Goal: Task Accomplishment & Management: Manage account settings

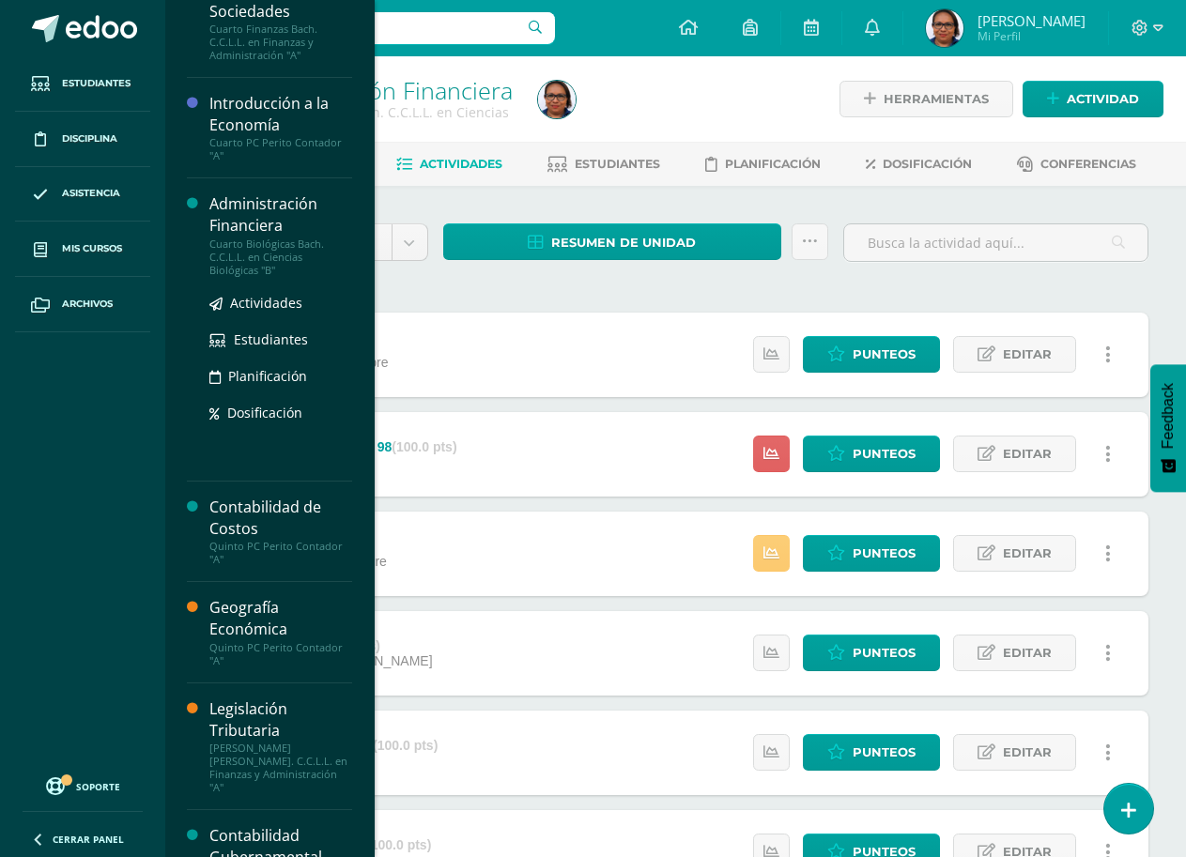
scroll to position [469, 0]
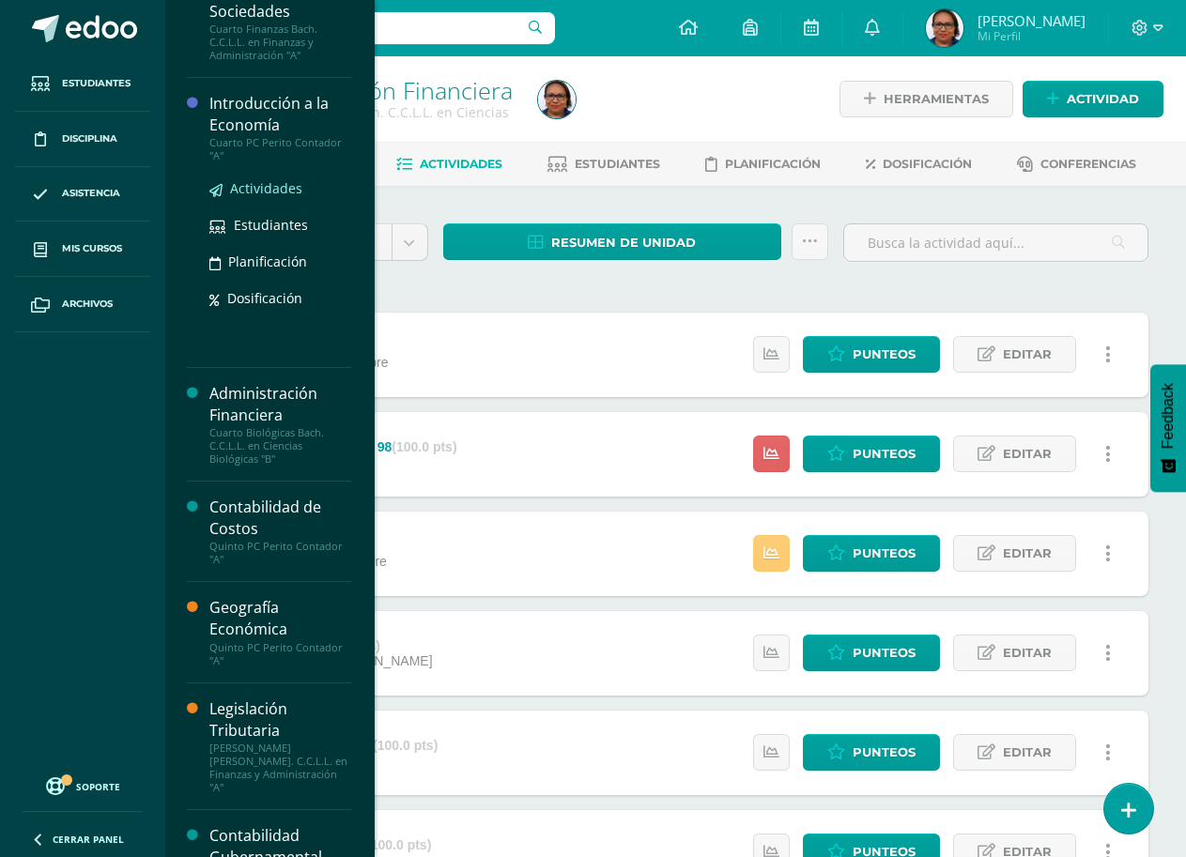
click at [253, 191] on span "Actividades" at bounding box center [266, 188] width 72 height 18
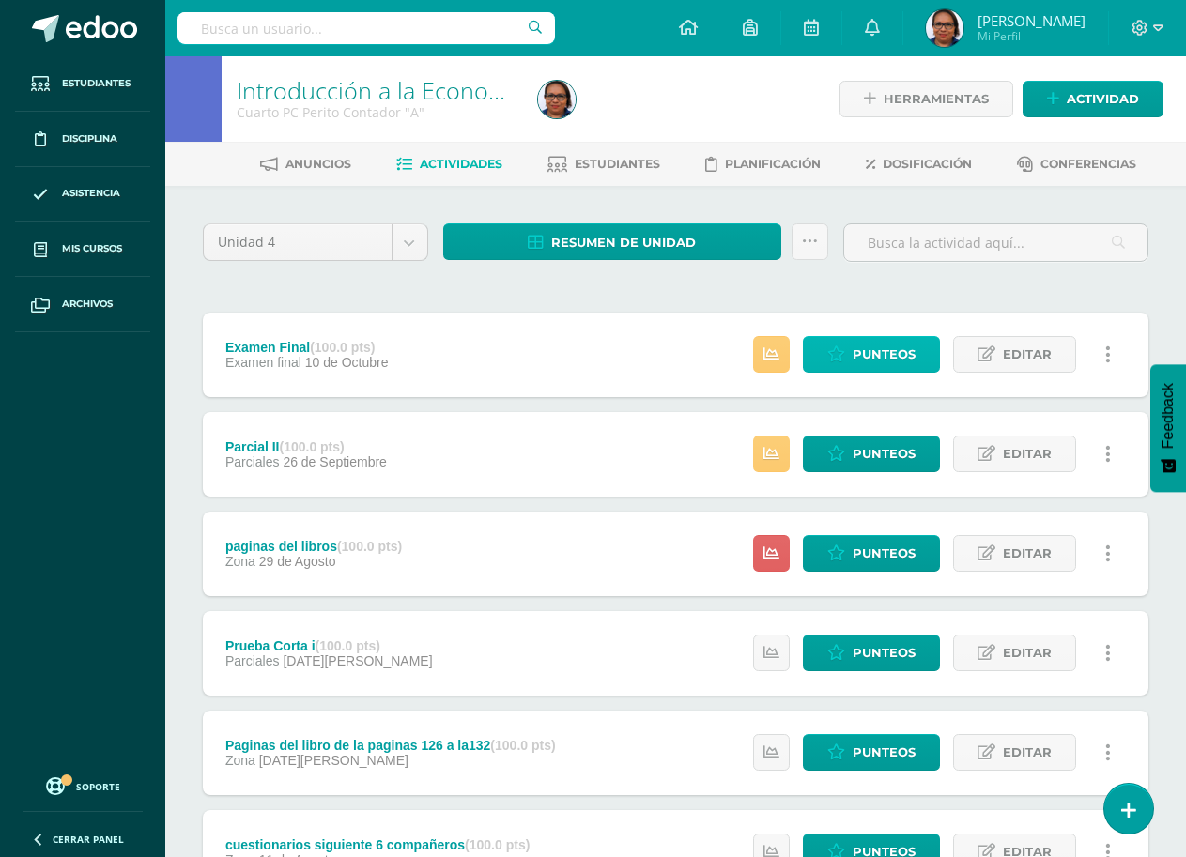
click at [842, 358] on icon at bounding box center [836, 354] width 18 height 16
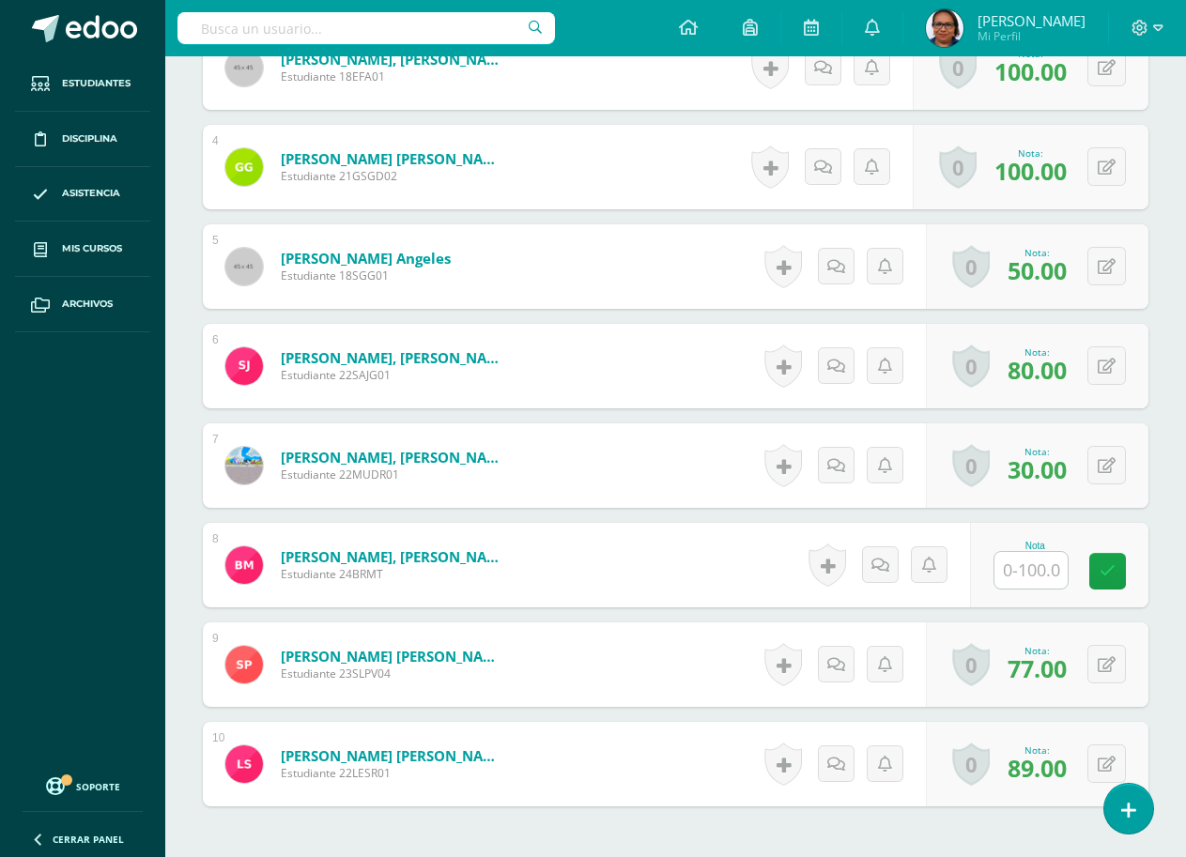
scroll to position [984, 0]
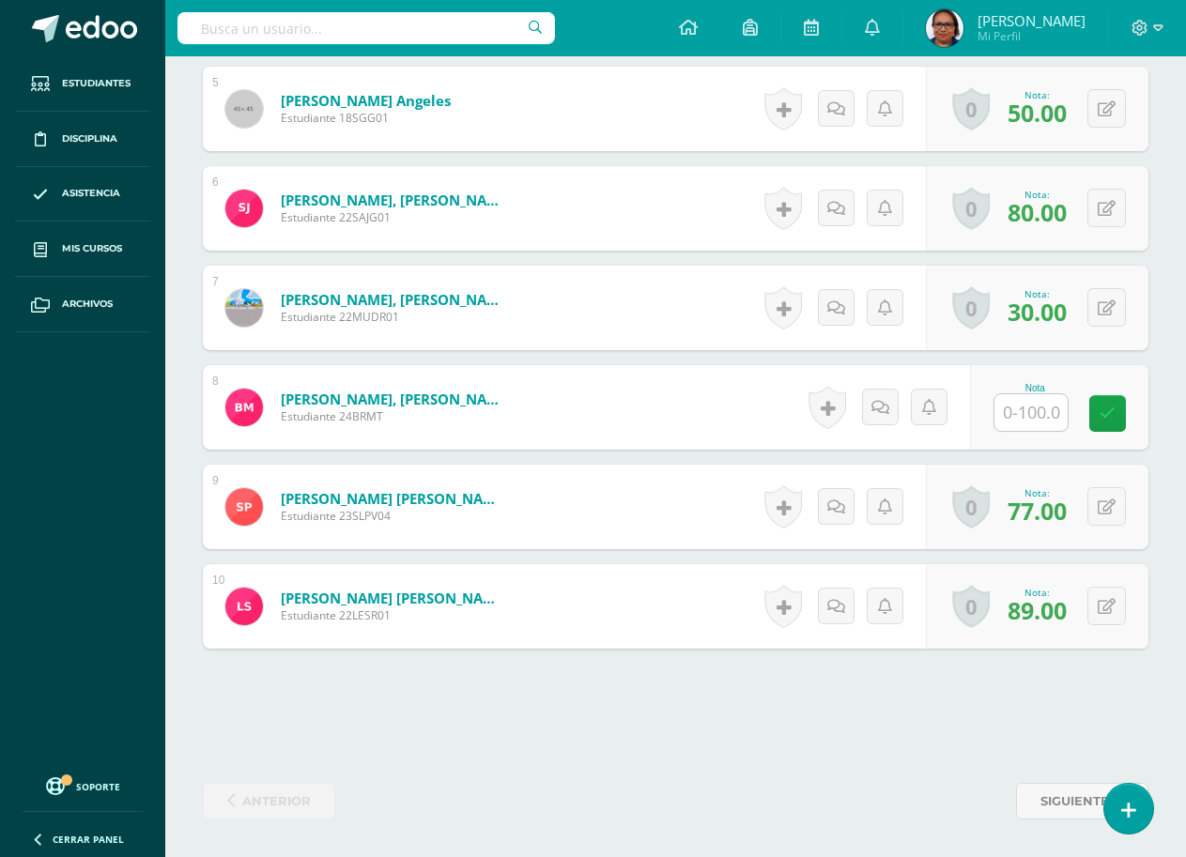
click at [1031, 411] on input "text" at bounding box center [1030, 412] width 73 height 37
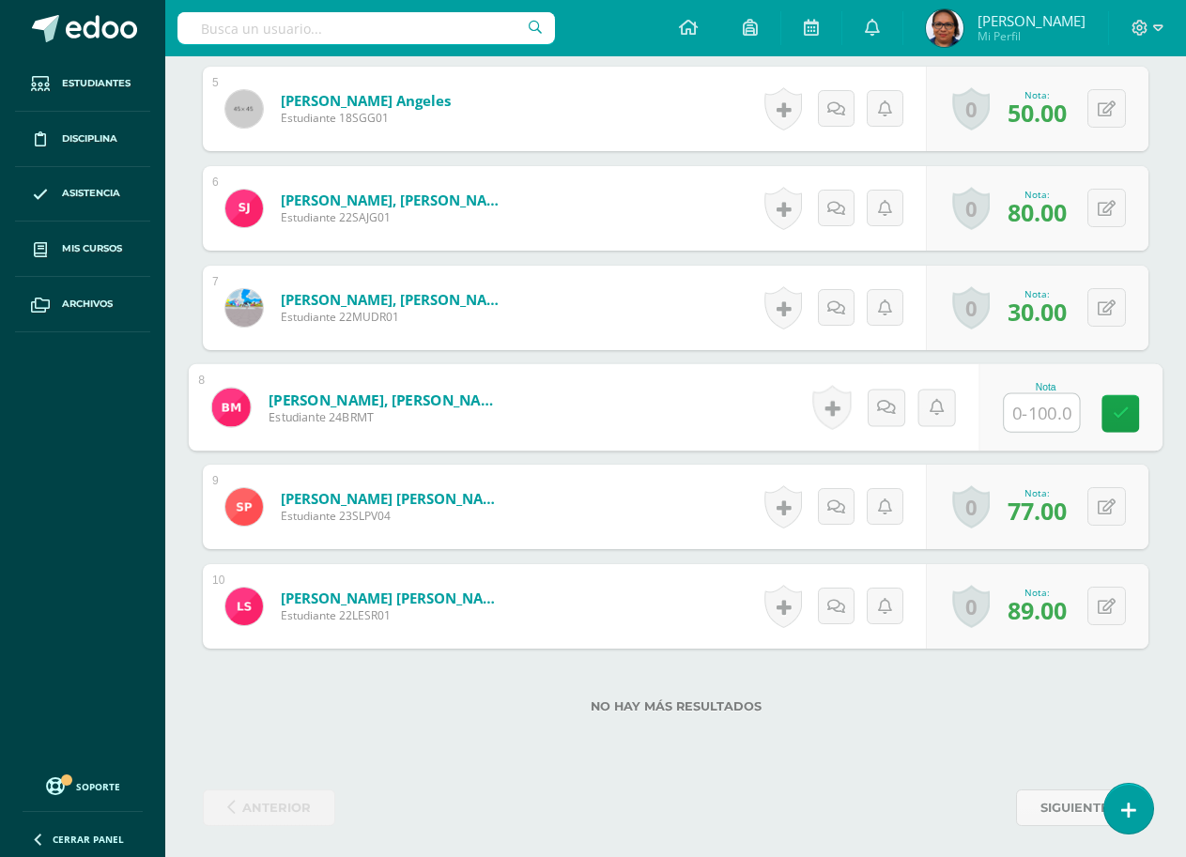
scroll to position [985, 0]
type input "77"
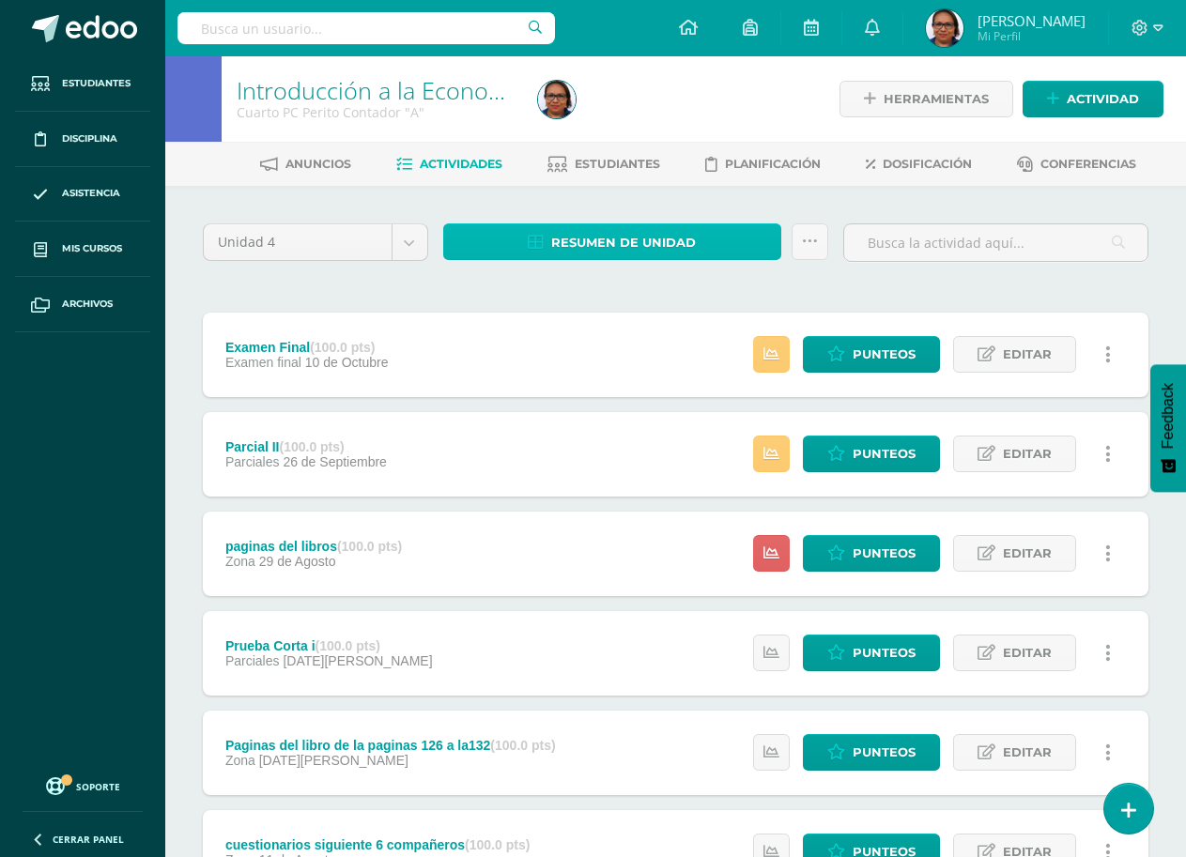
click at [635, 237] on span "Resumen de unidad" at bounding box center [623, 242] width 145 height 35
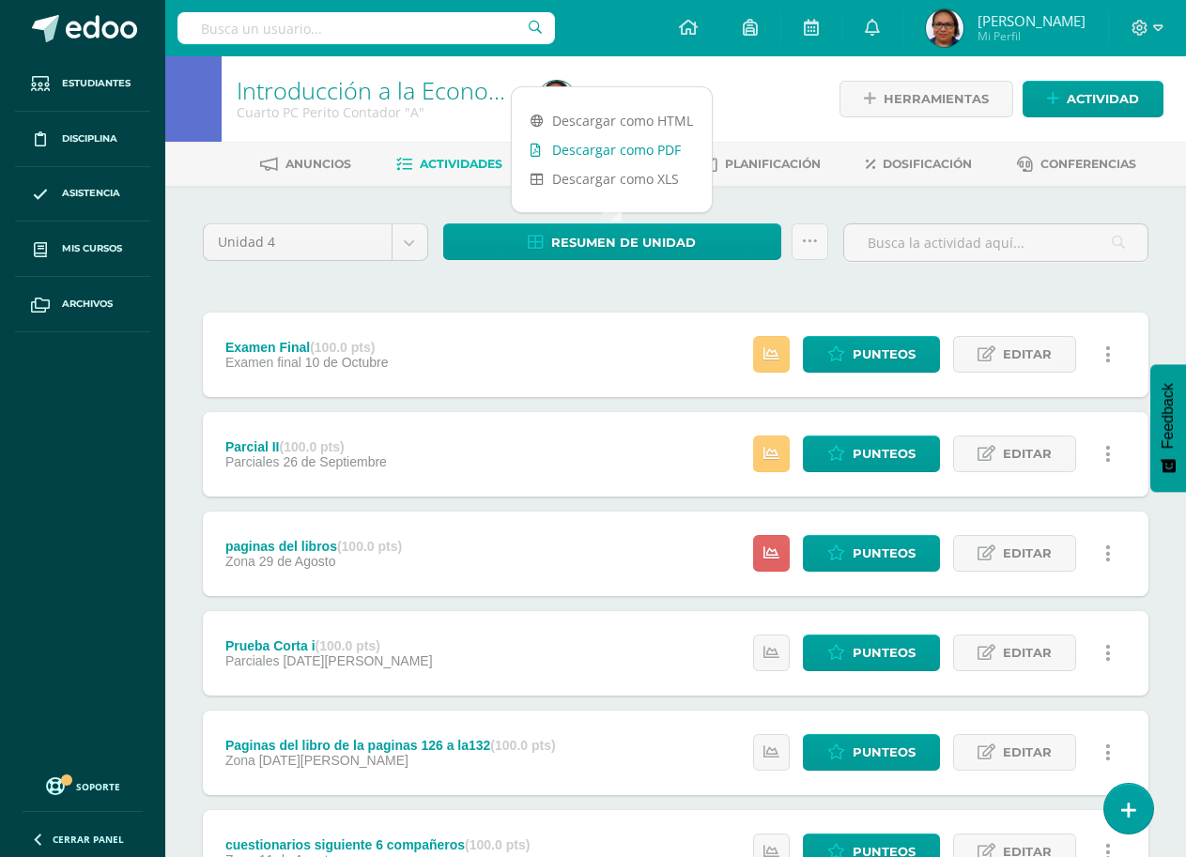
click at [649, 148] on link "Descargar como PDF" at bounding box center [612, 149] width 200 height 29
click at [474, 287] on div "Unidad 4 Unidad 1 Unidad 2 Unidad 3 Unidad 4 Resumen de unidad Subir actividade…" at bounding box center [675, 751] width 960 height 1057
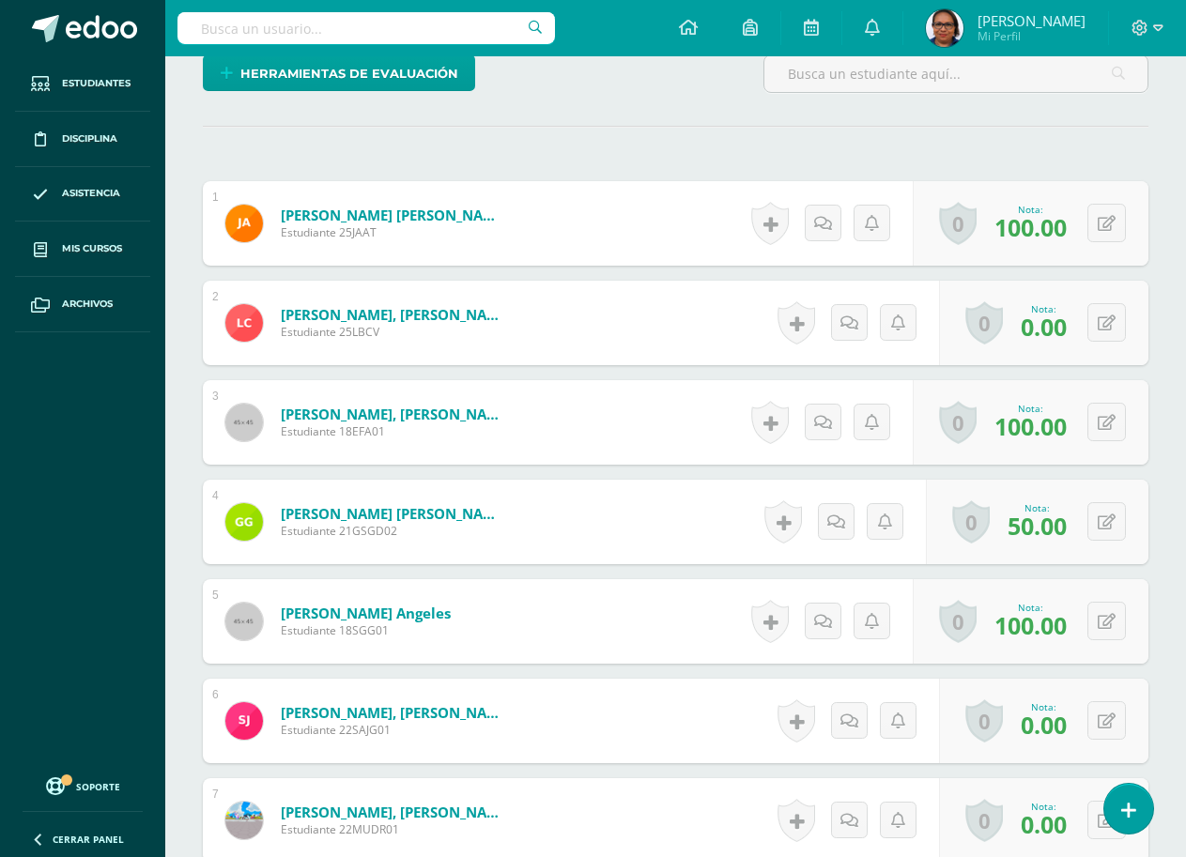
scroll to position [377, 0]
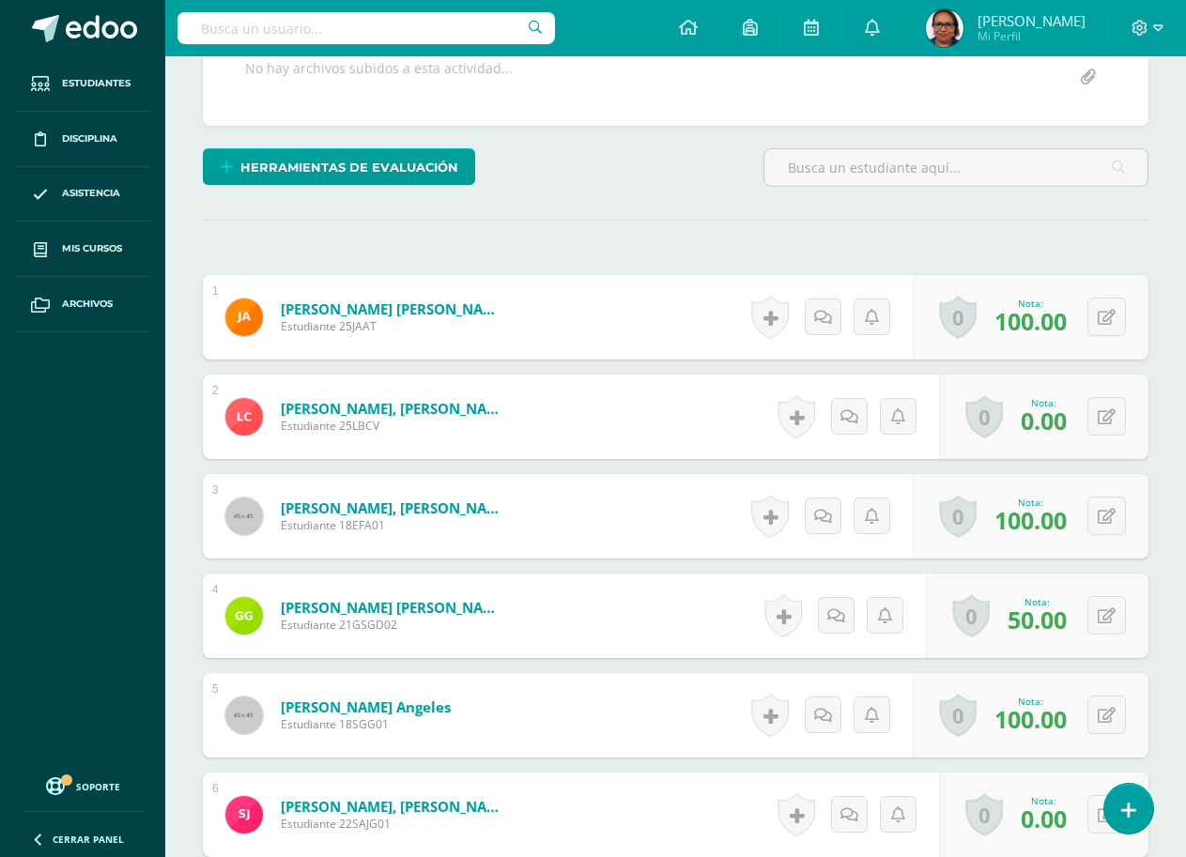
click at [581, 243] on div "¿Estás seguro que quieres eliminar esta actividad? Esto borrará la actividad y …" at bounding box center [675, 639] width 960 height 1586
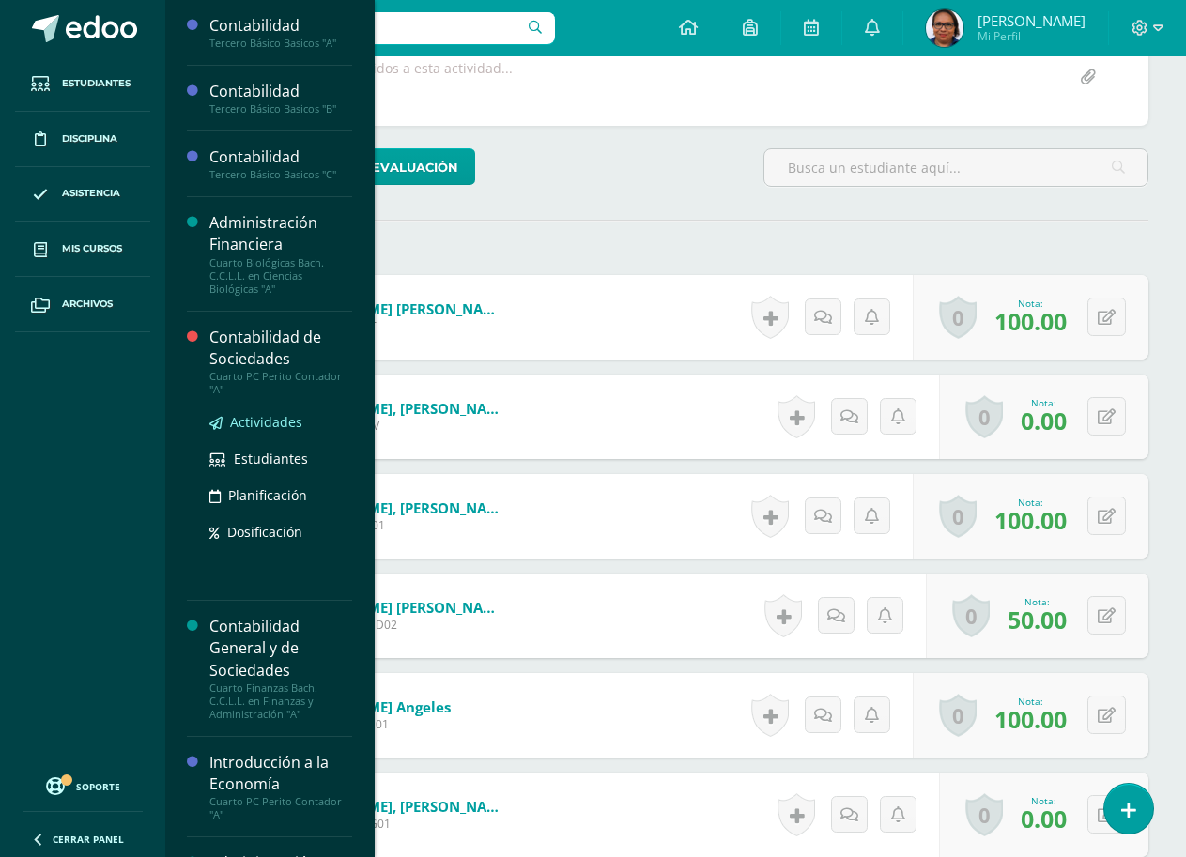
click at [244, 424] on span "Actividades" at bounding box center [266, 422] width 72 height 18
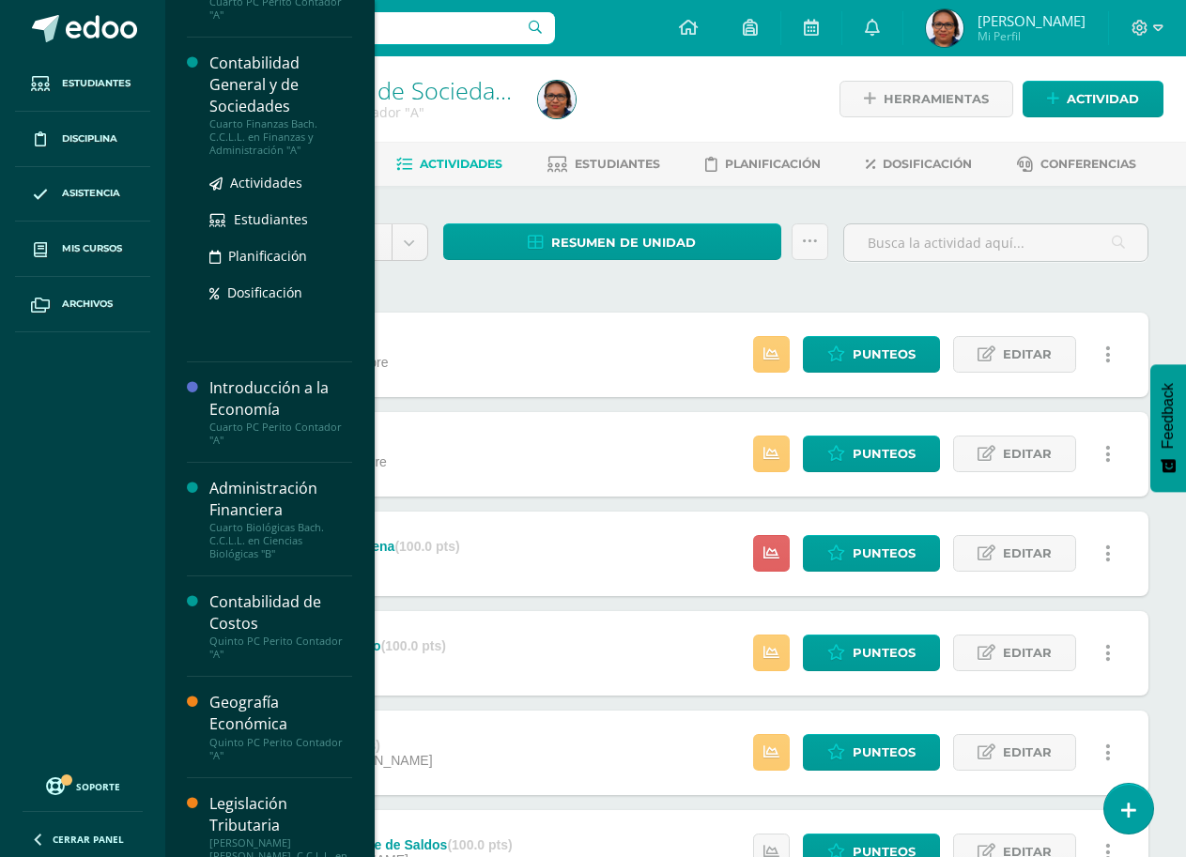
scroll to position [375, 0]
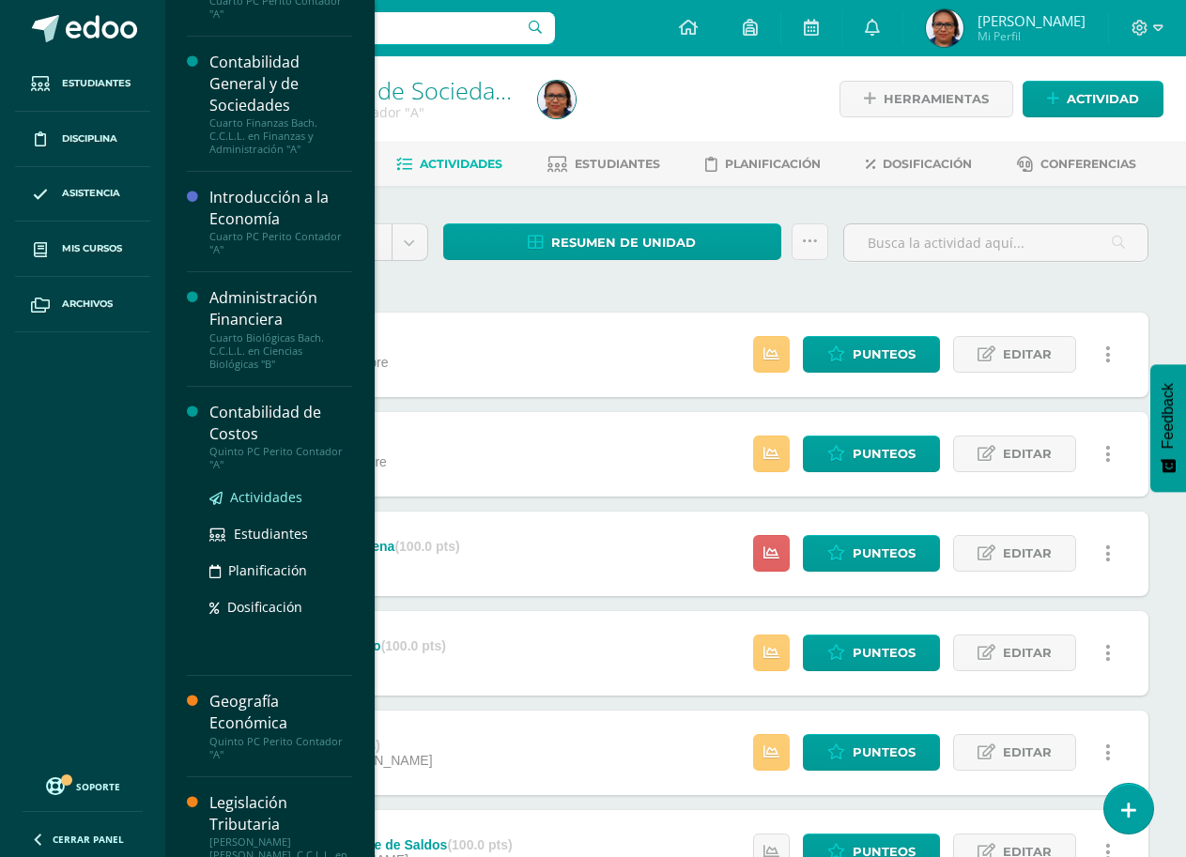
click at [264, 499] on span "Actividades" at bounding box center [266, 497] width 72 height 18
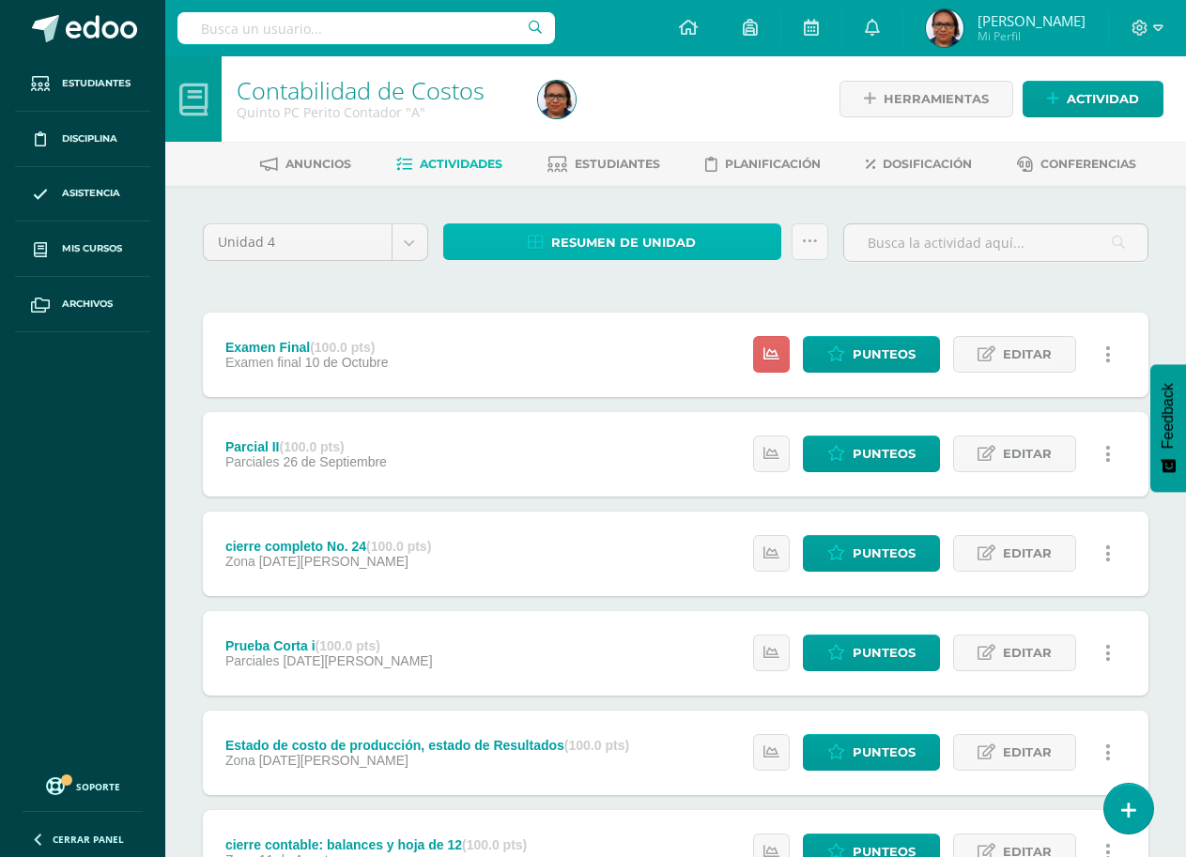
click at [658, 242] on span "Resumen de unidad" at bounding box center [623, 242] width 145 height 35
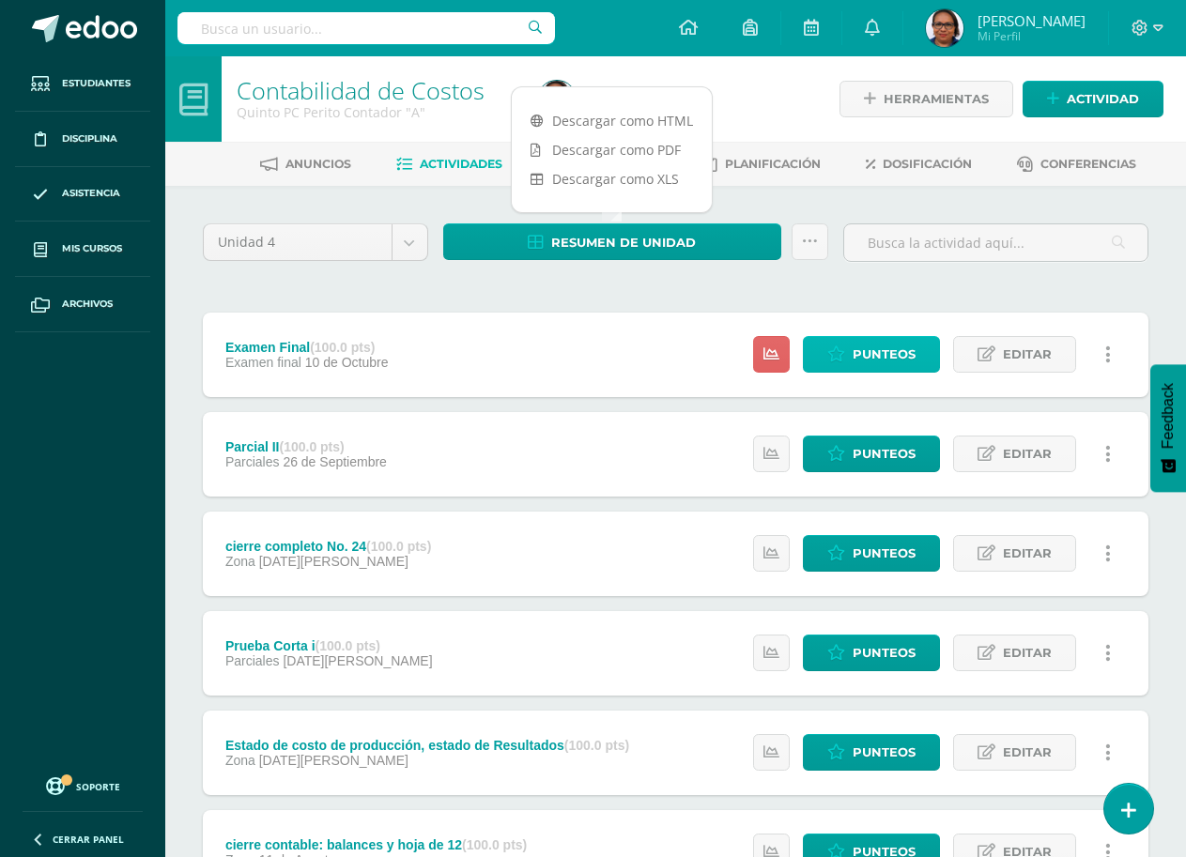
click at [864, 360] on span "Punteos" at bounding box center [883, 354] width 63 height 35
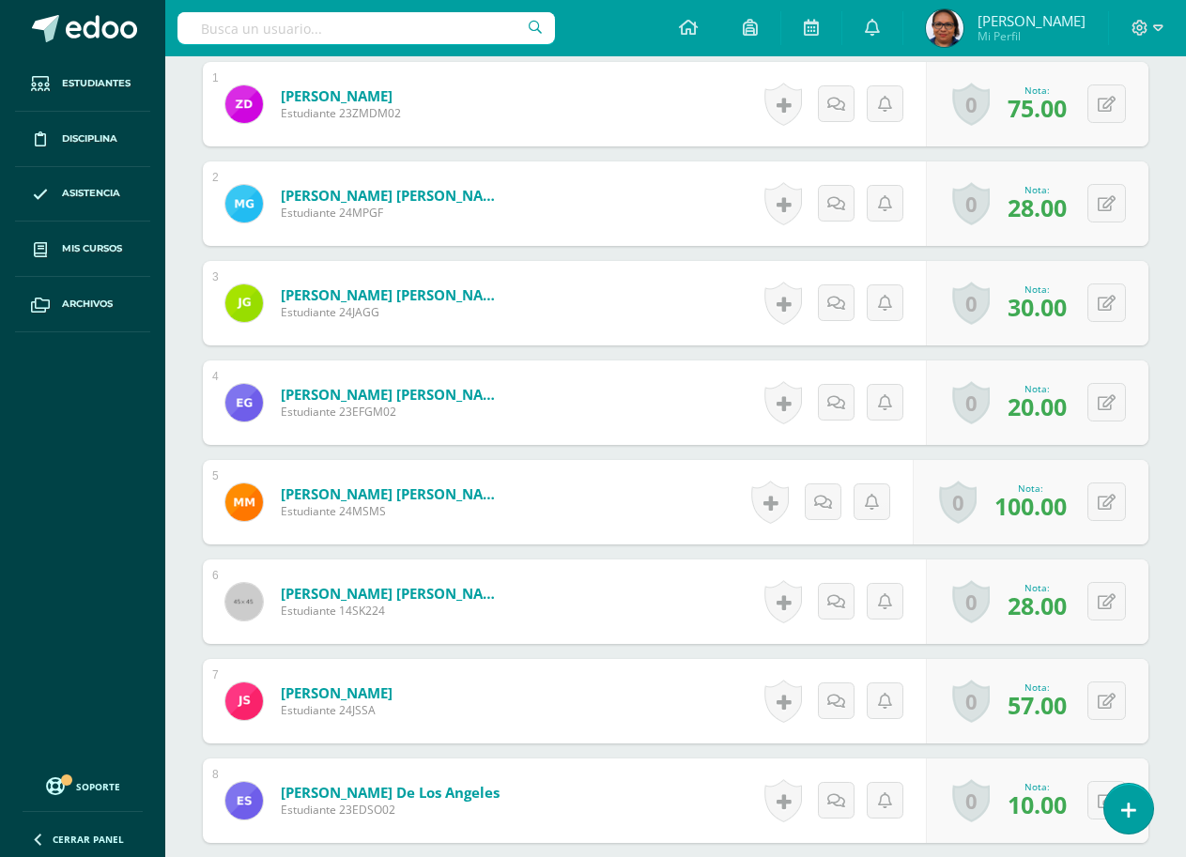
scroll to position [752, 0]
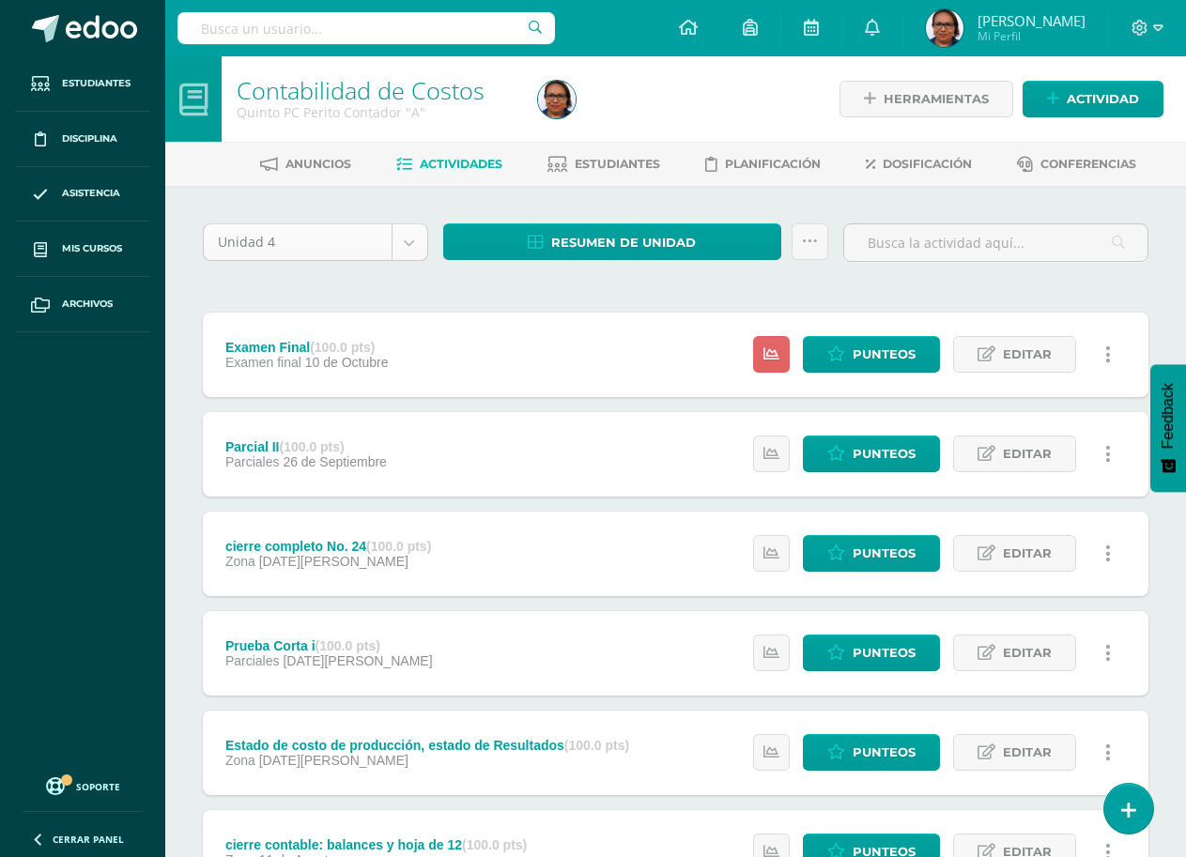
click at [410, 250] on body "Estudiantes Disciplina Asistencia Mis cursos Archivos Soporte Ayuda Reportar un…" at bounding box center [593, 609] width 1186 height 1218
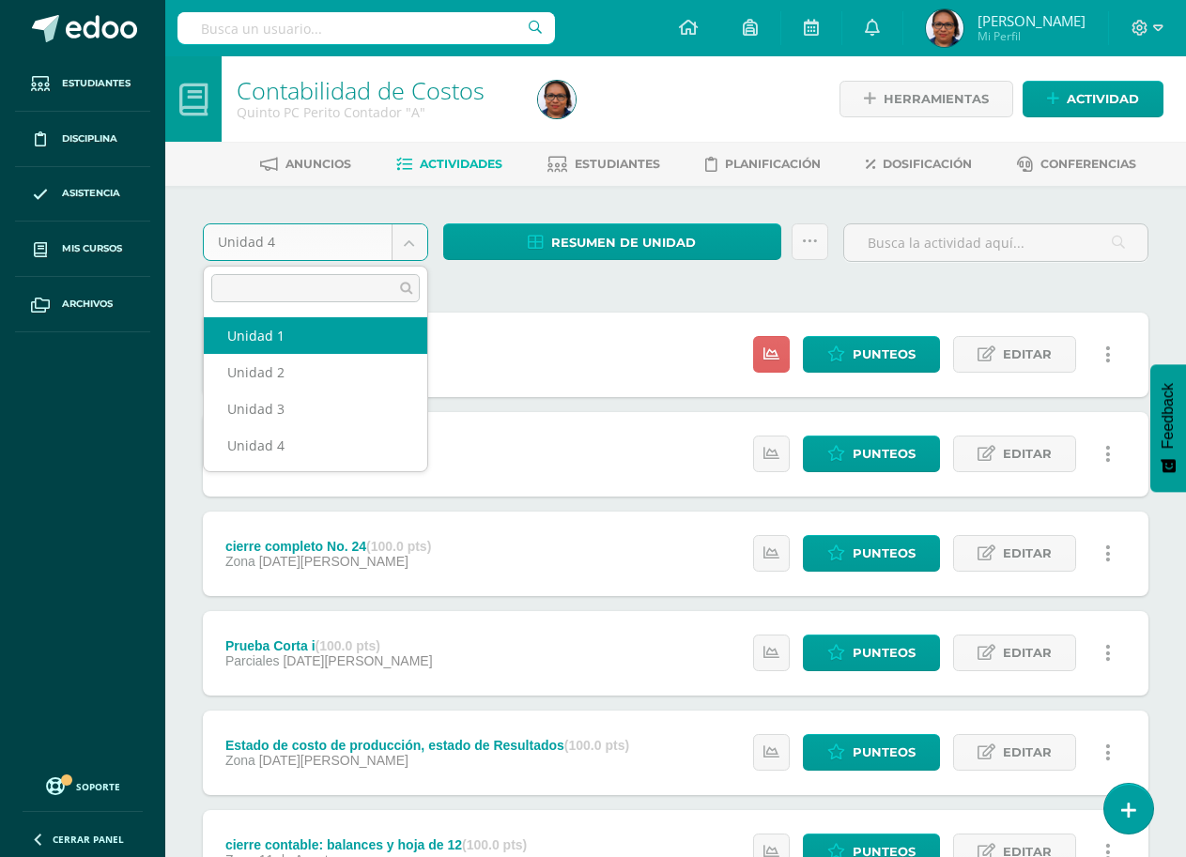
select select "Unidad 1"
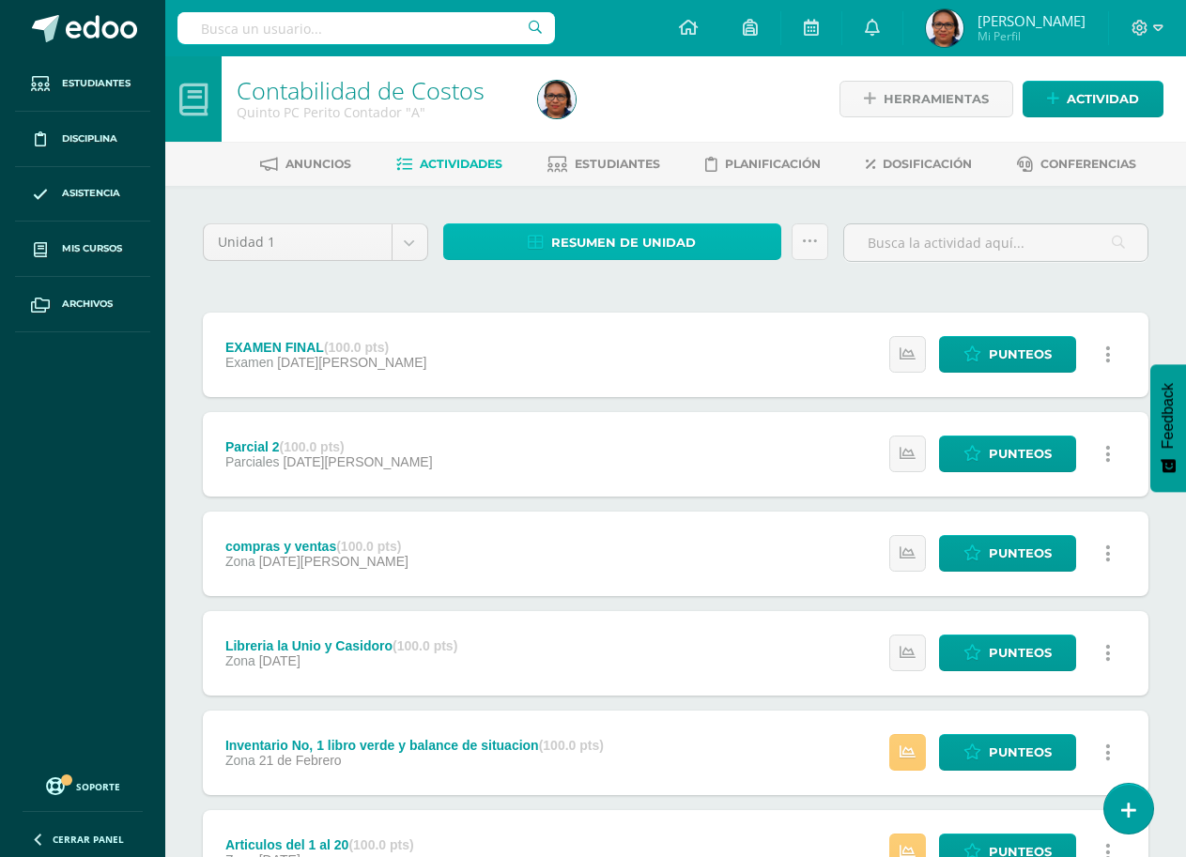
click at [693, 246] on span "Resumen de unidad" at bounding box center [623, 242] width 145 height 35
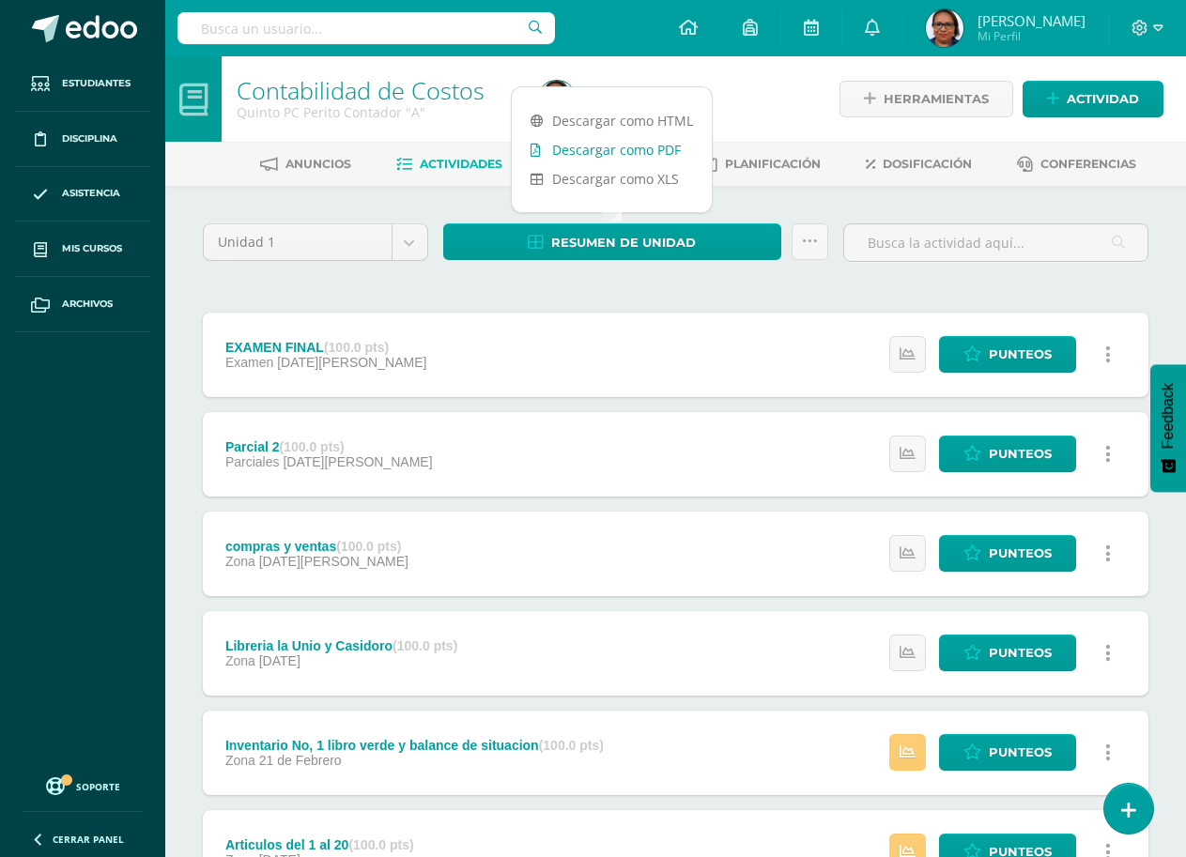
click at [659, 152] on link "Descargar como PDF" at bounding box center [612, 149] width 200 height 29
click at [411, 243] on body "Estudiantes Disciplina Asistencia Mis cursos Archivos Soporte Ayuda Reportar un…" at bounding box center [593, 705] width 1186 height 1411
click at [408, 246] on body "Estudiantes Disciplina Asistencia Mis cursos Archivos Soporte Ayuda Reportar un…" at bounding box center [593, 705] width 1186 height 1411
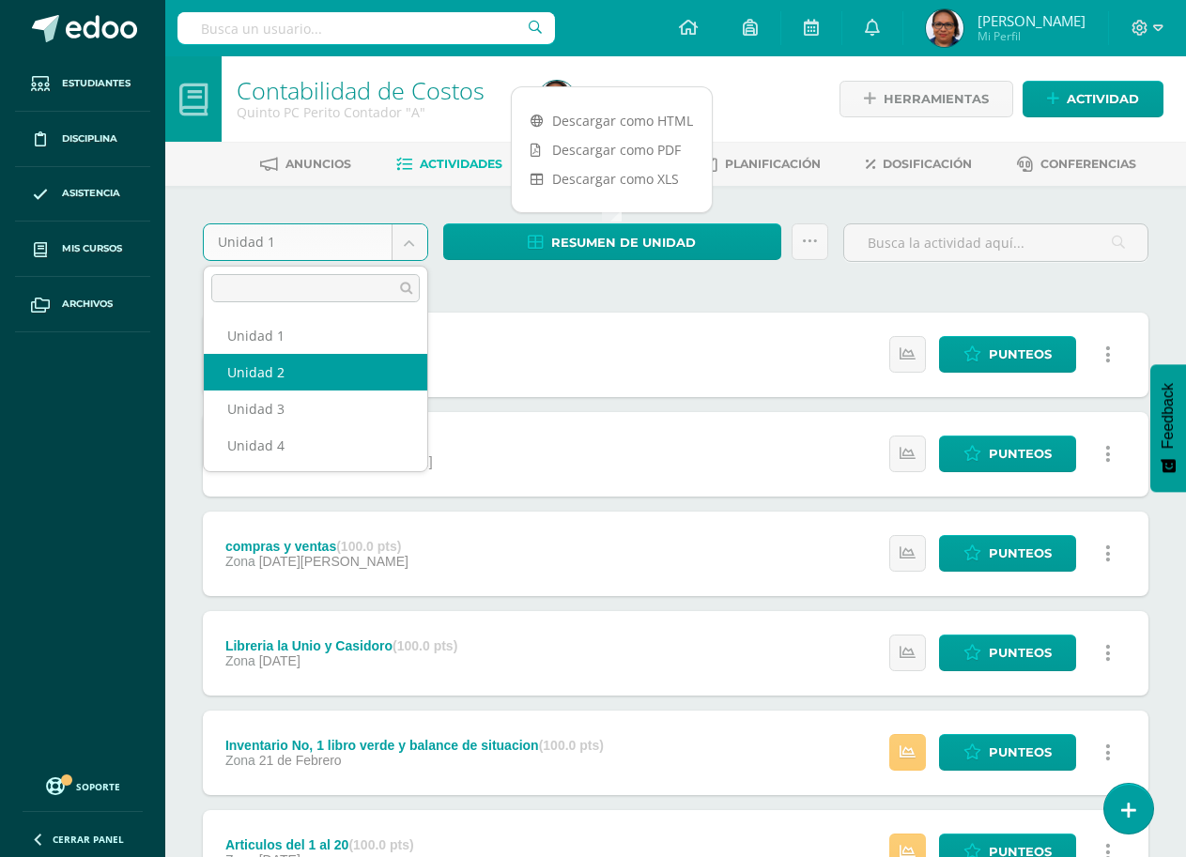
select select "Unidad 2"
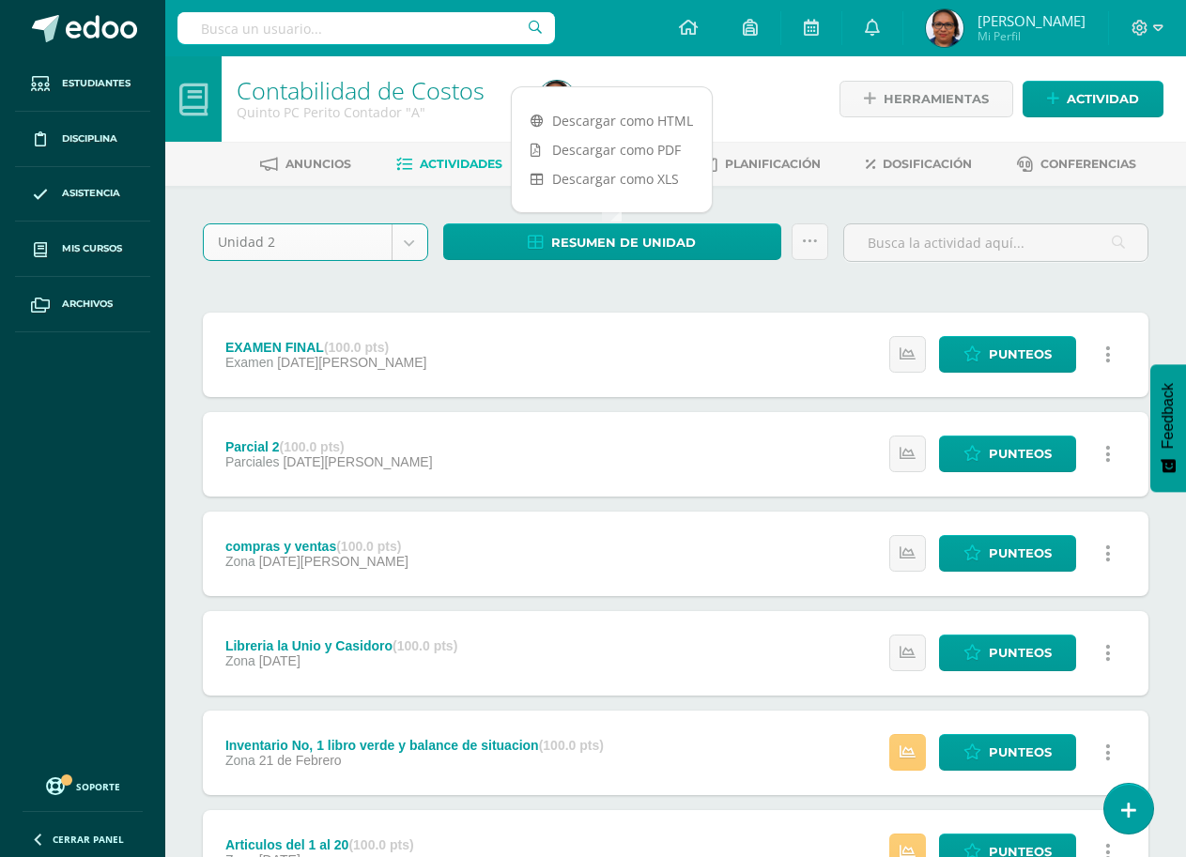
click at [820, 288] on div "Unidad 2 Unidad 1 Unidad 2 Unidad 3 Unidad 4 Resumen de unidad Enviar punteos a…" at bounding box center [675, 798] width 960 height 1150
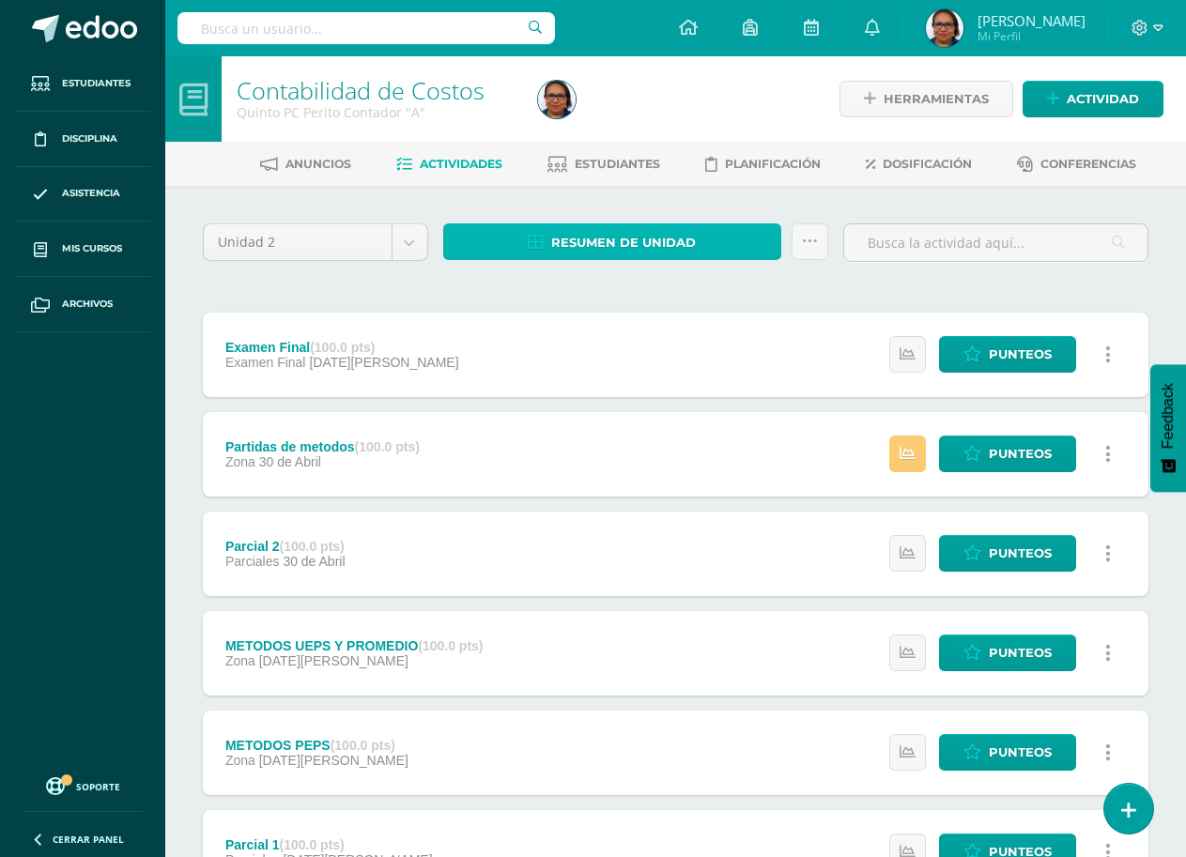
click at [727, 241] on link "Resumen de unidad" at bounding box center [612, 241] width 338 height 37
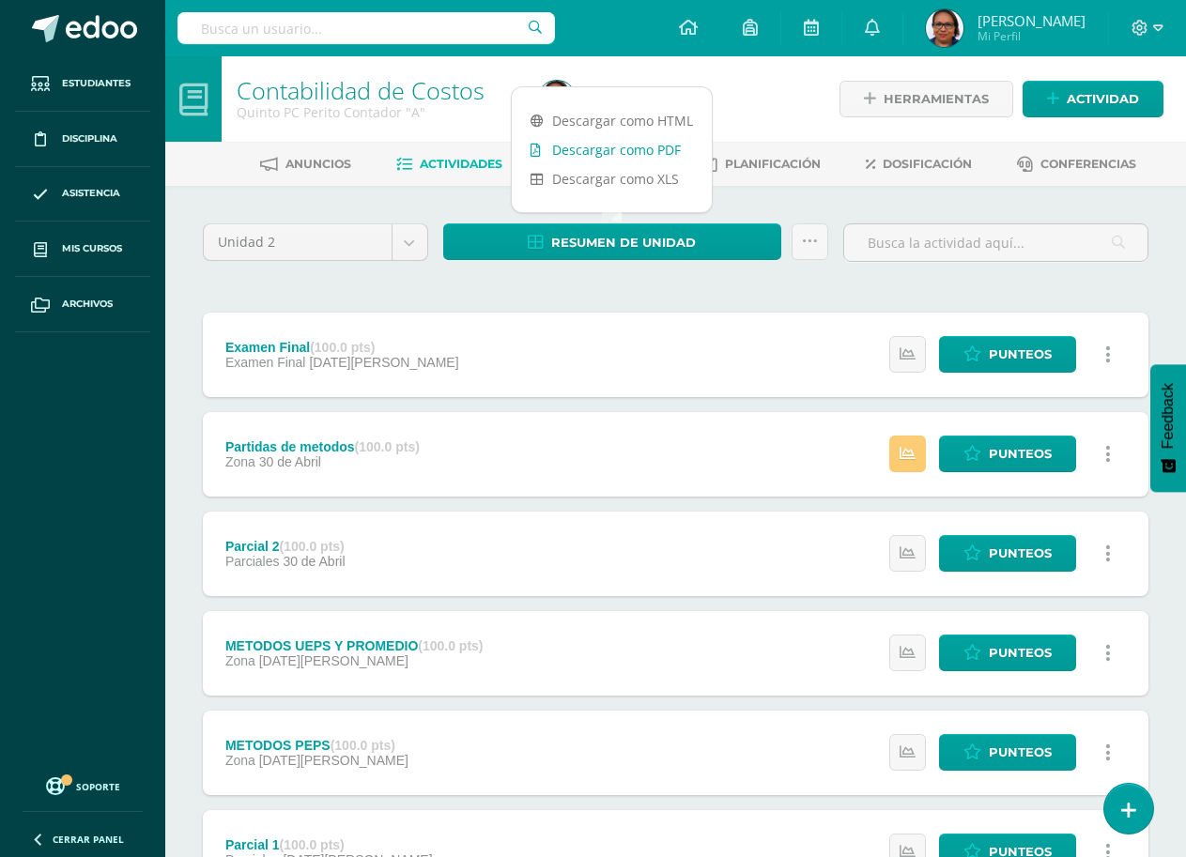
click at [670, 142] on link "Descargar como PDF" at bounding box center [612, 149] width 200 height 29
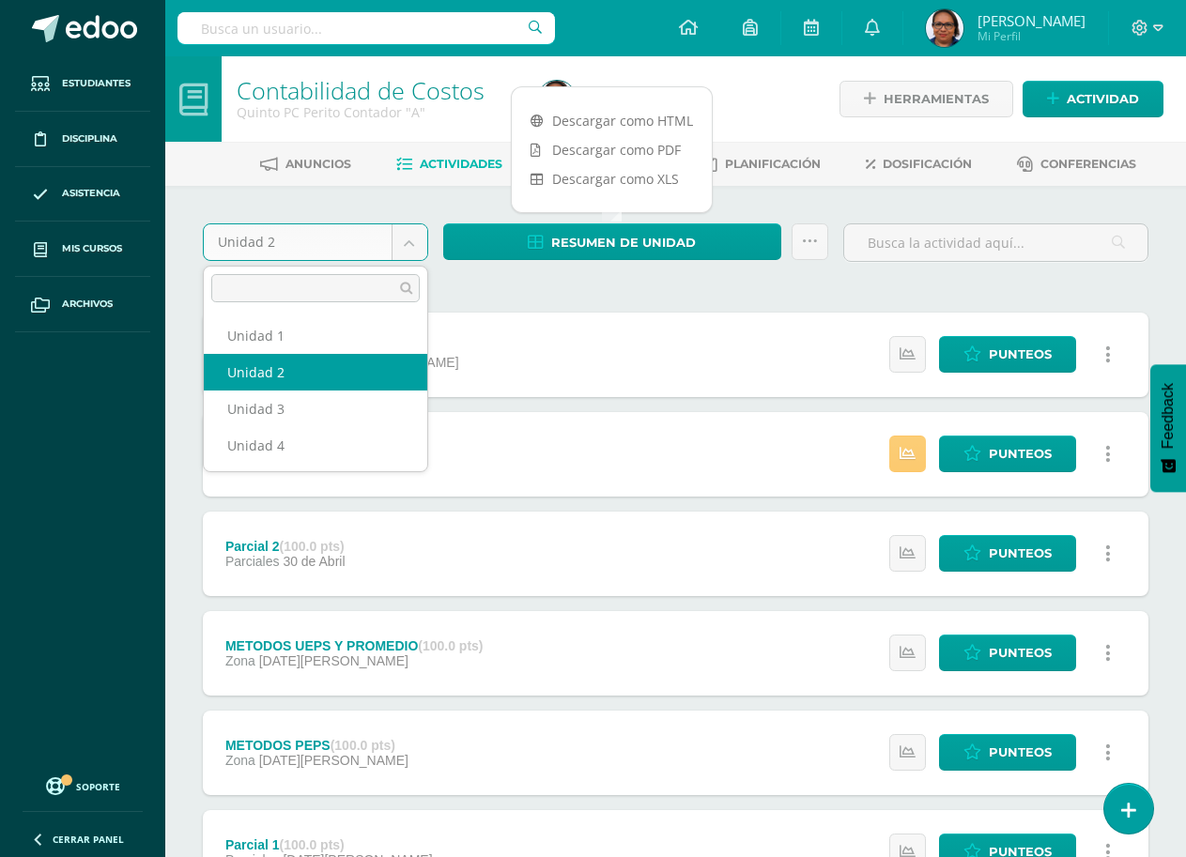
click at [405, 248] on body "Estudiantes Disciplina Asistencia Mis cursos Archivos Soporte Ayuda Reportar un…" at bounding box center [593, 659] width 1186 height 1318
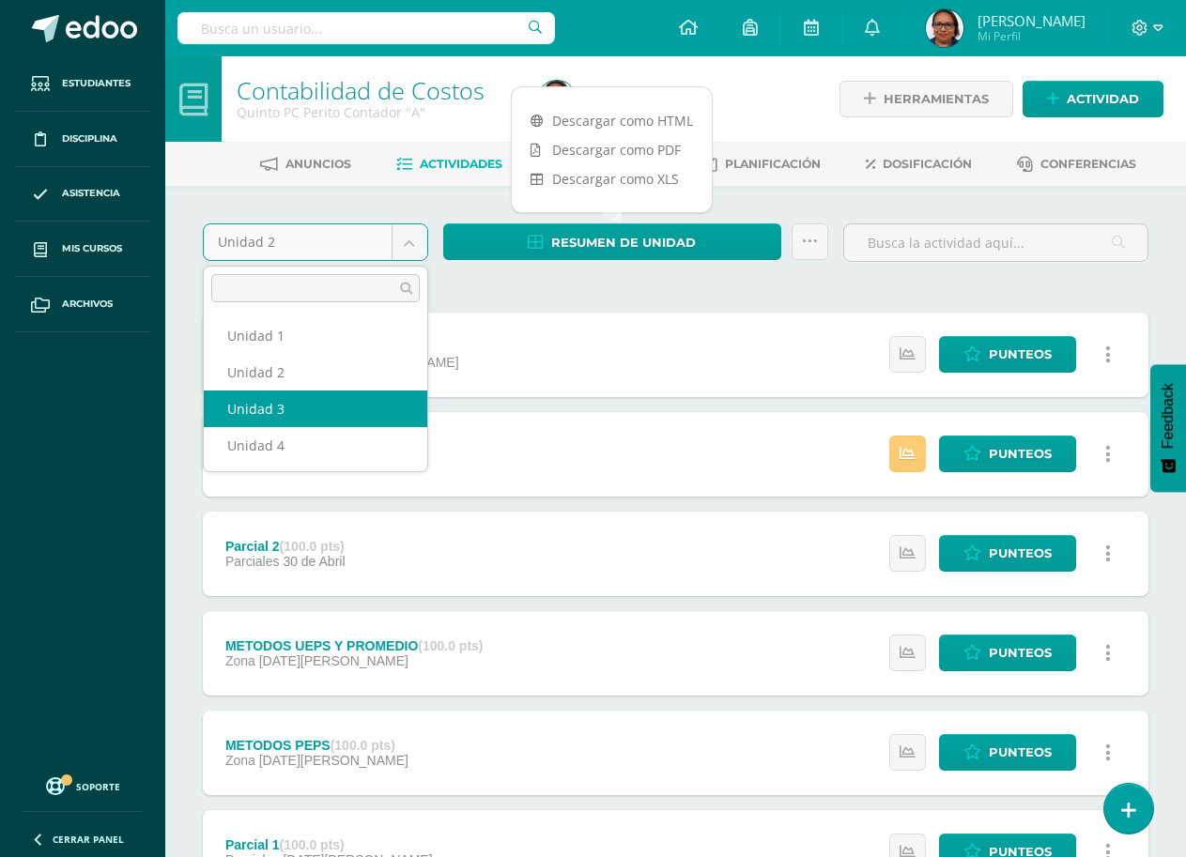
select select "Unidad 3"
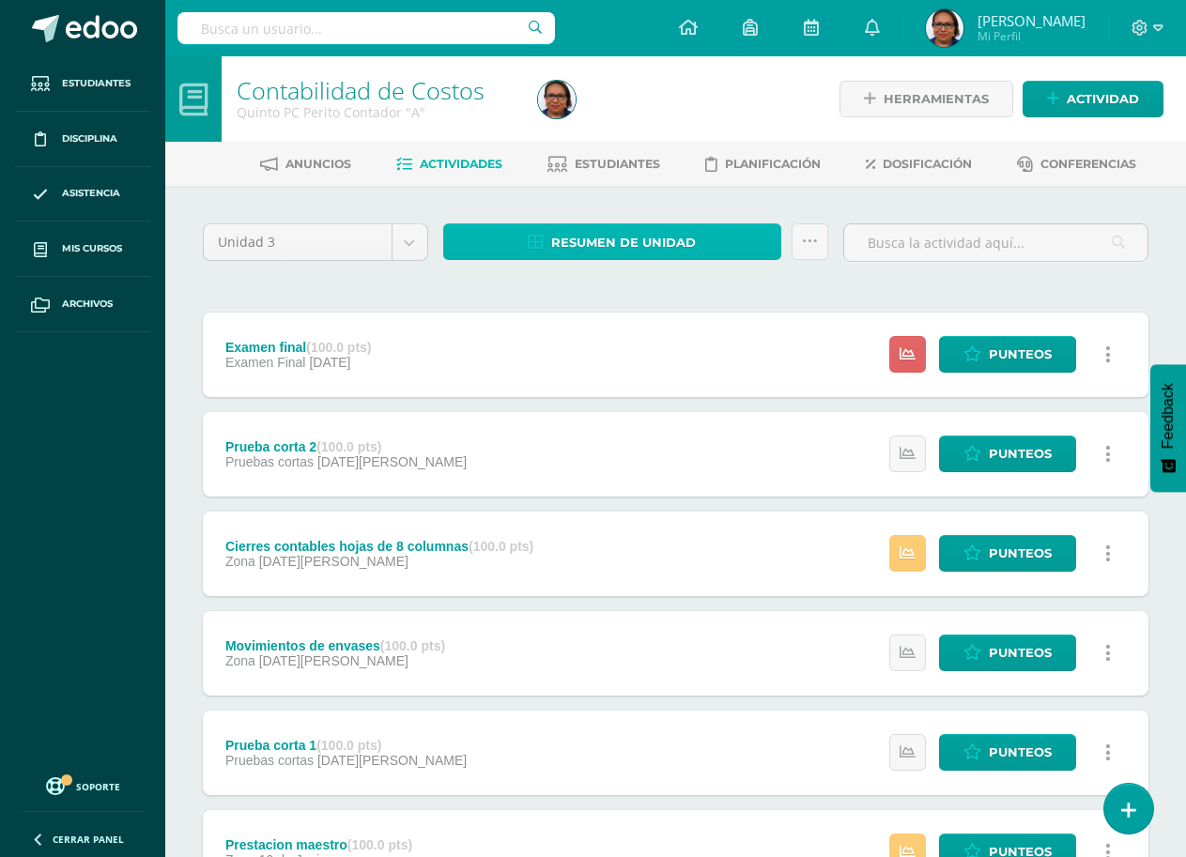
click at [702, 240] on link "Resumen de unidad" at bounding box center [612, 241] width 338 height 37
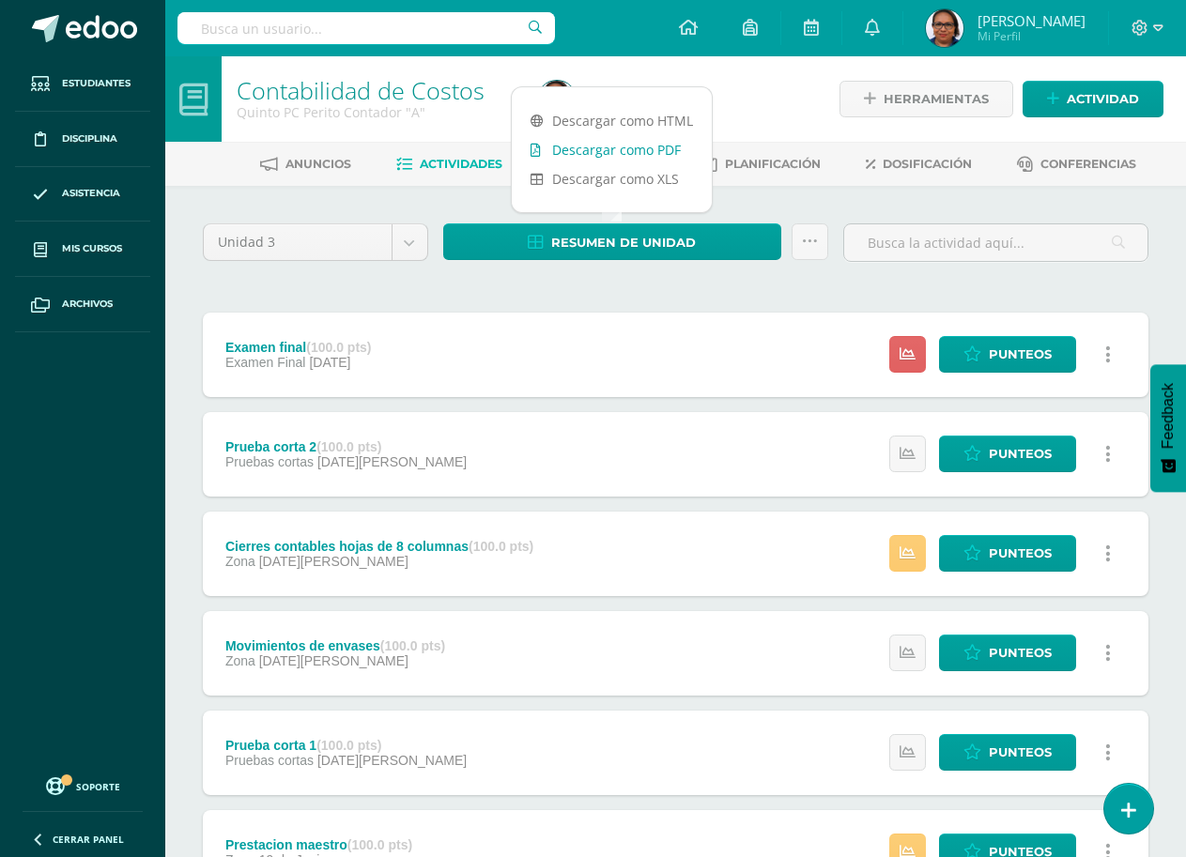
click at [669, 152] on link "Descargar como PDF" at bounding box center [612, 149] width 200 height 29
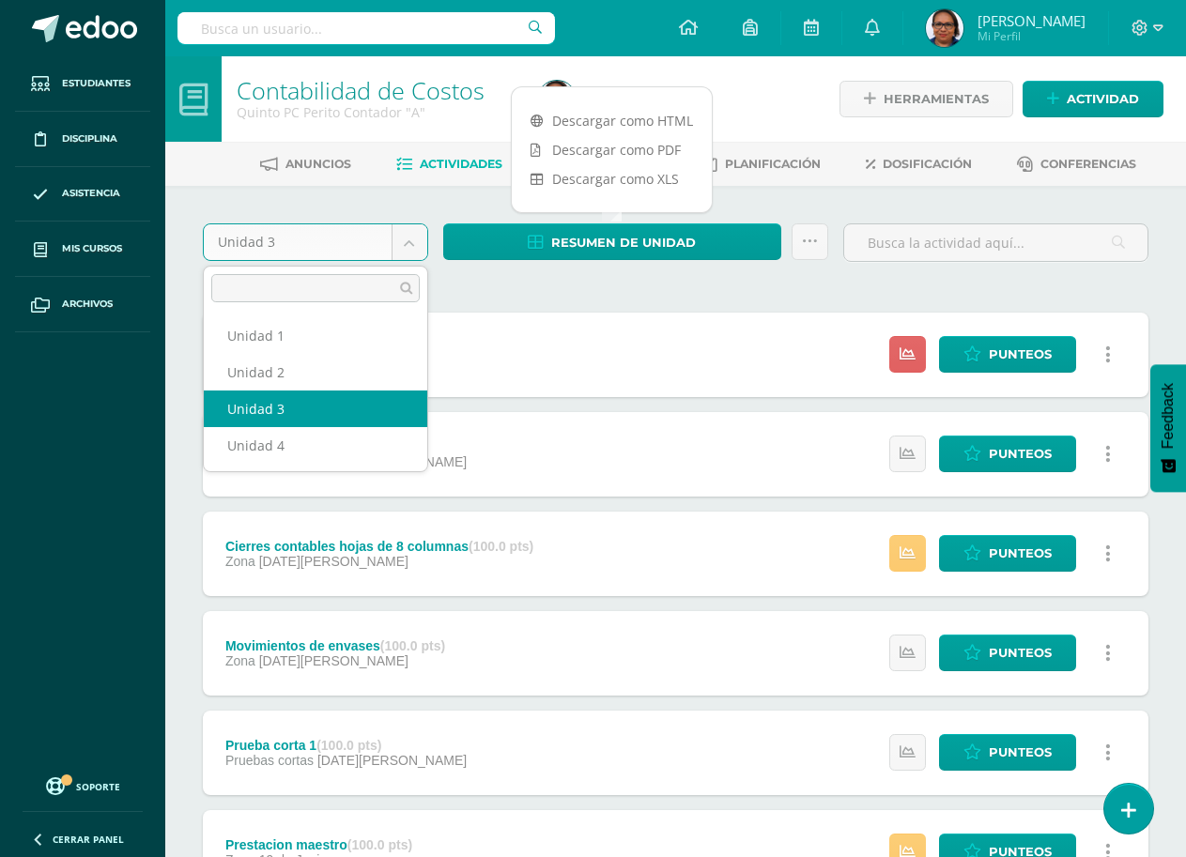
click at [404, 249] on body "Estudiantes Disciplina Asistencia Mis cursos Archivos Soporte Ayuda Reportar un…" at bounding box center [593, 659] width 1186 height 1318
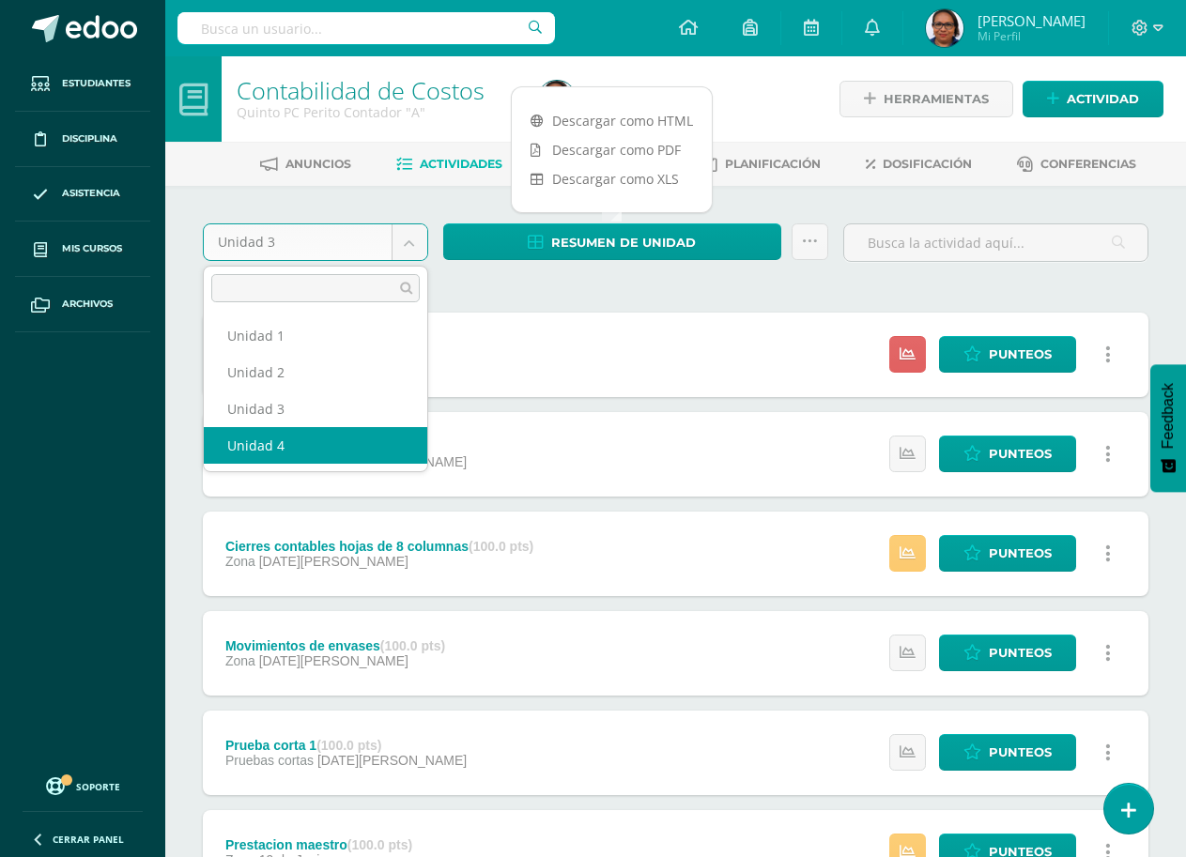
select select "Unidad 4"
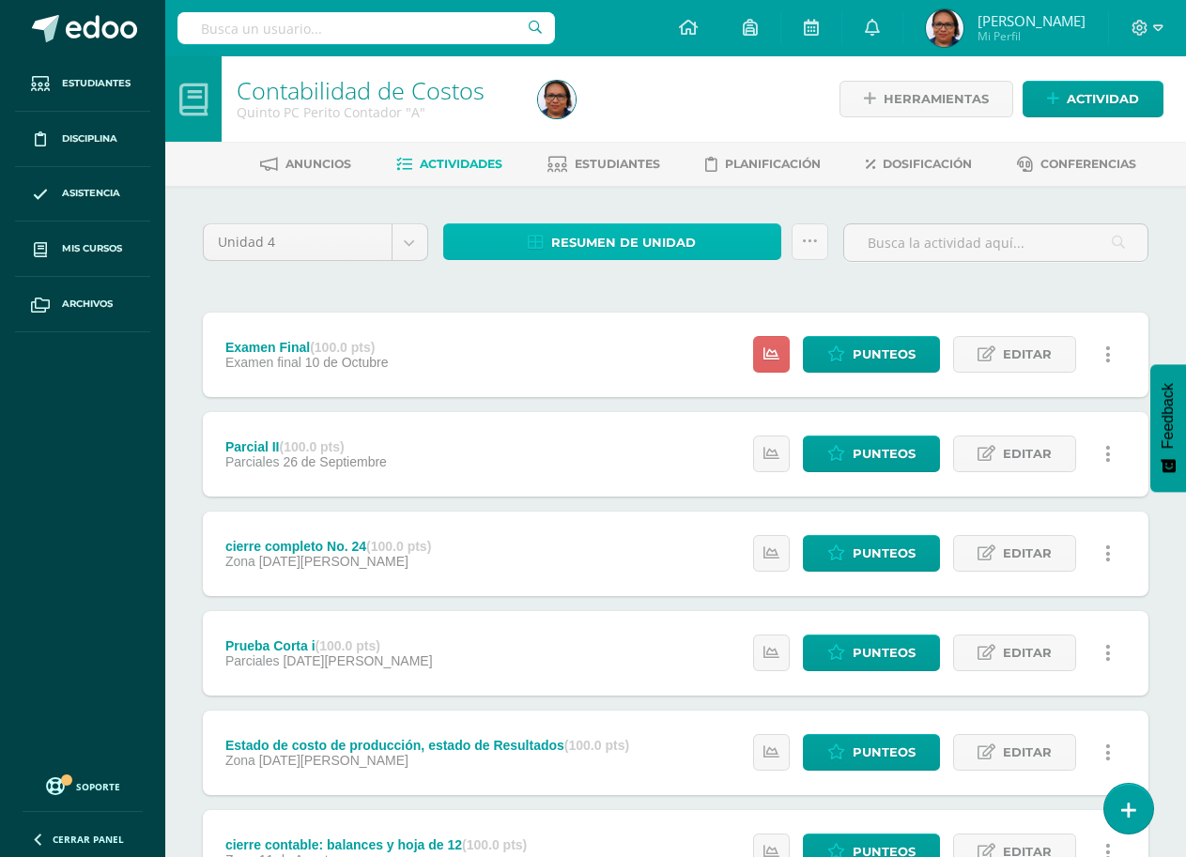
click at [665, 241] on span "Resumen de unidad" at bounding box center [623, 242] width 145 height 35
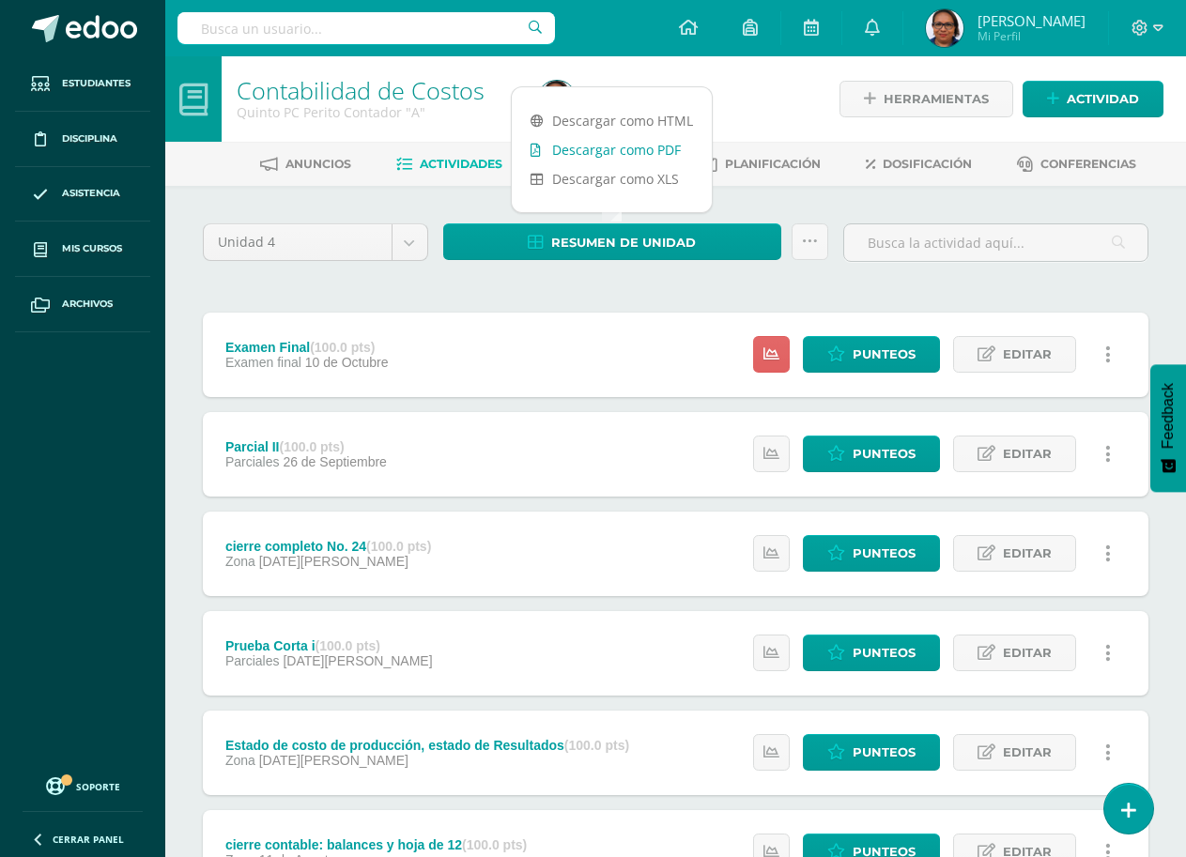
click at [640, 146] on link "Descargar como PDF" at bounding box center [612, 149] width 200 height 29
click at [798, 302] on div "Unidad 4 Unidad 1 Unidad 2 Unidad 3 Unidad 4 Resumen de unidad Subir actividade…" at bounding box center [675, 701] width 960 height 957
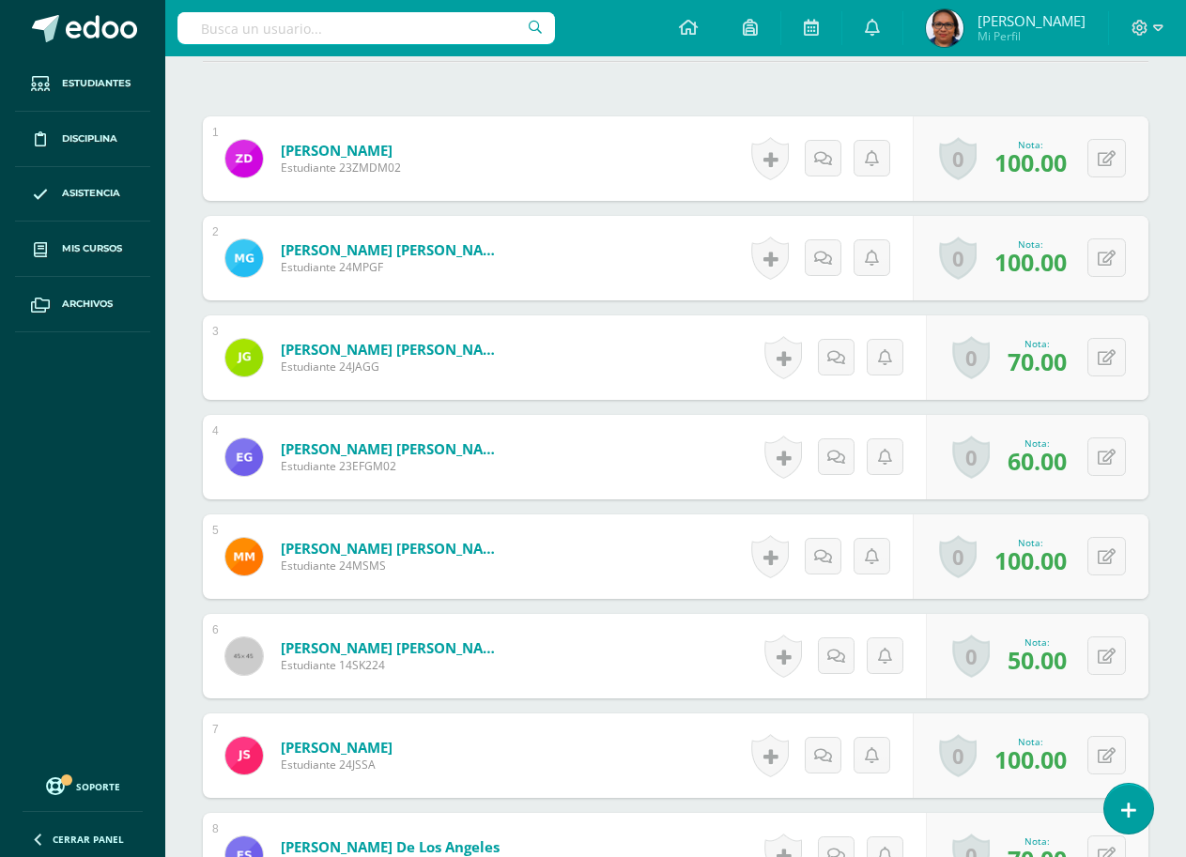
scroll to position [791, 0]
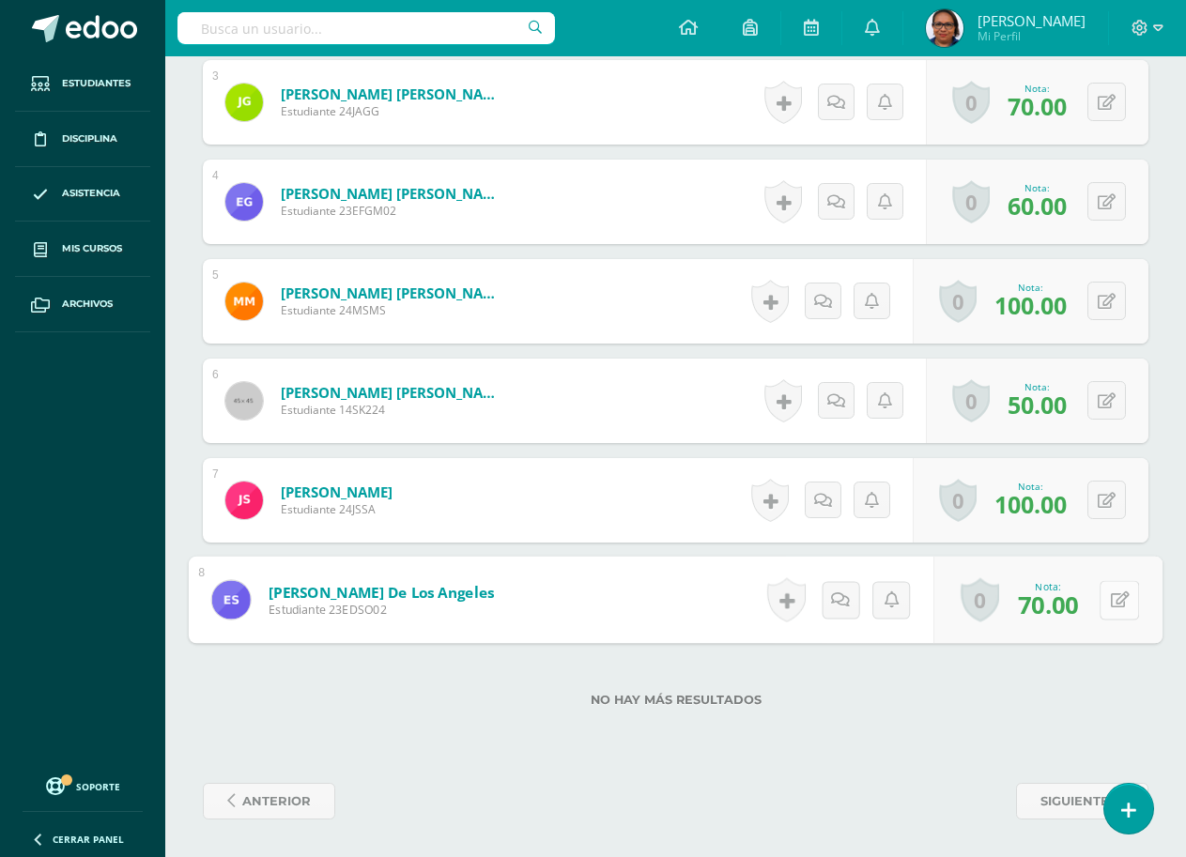
click at [1097, 608] on div "0 Logros Logros obtenidos Aún no hay logros agregados Nota: 70.00" at bounding box center [1047, 600] width 229 height 87
click at [1117, 600] on icon at bounding box center [1119, 599] width 19 height 16
type input "4"
type input "100"
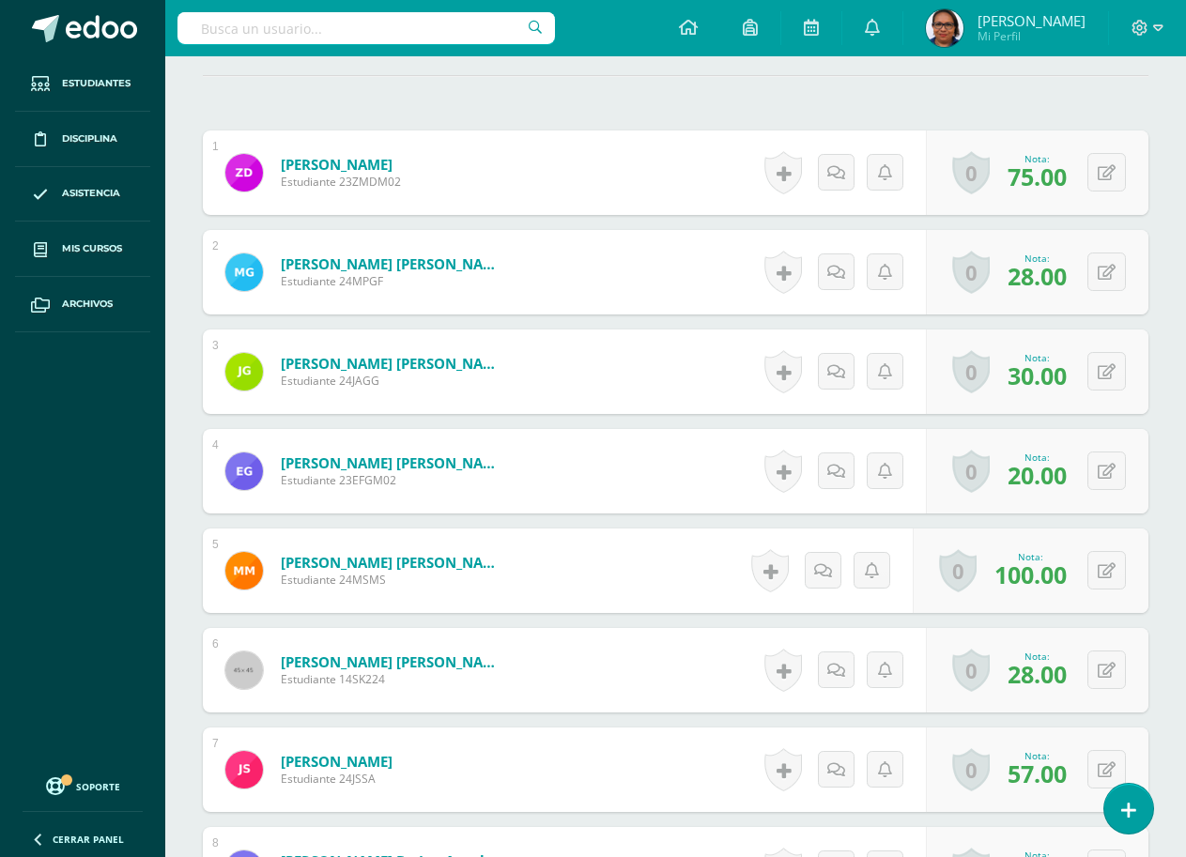
scroll to position [791, 0]
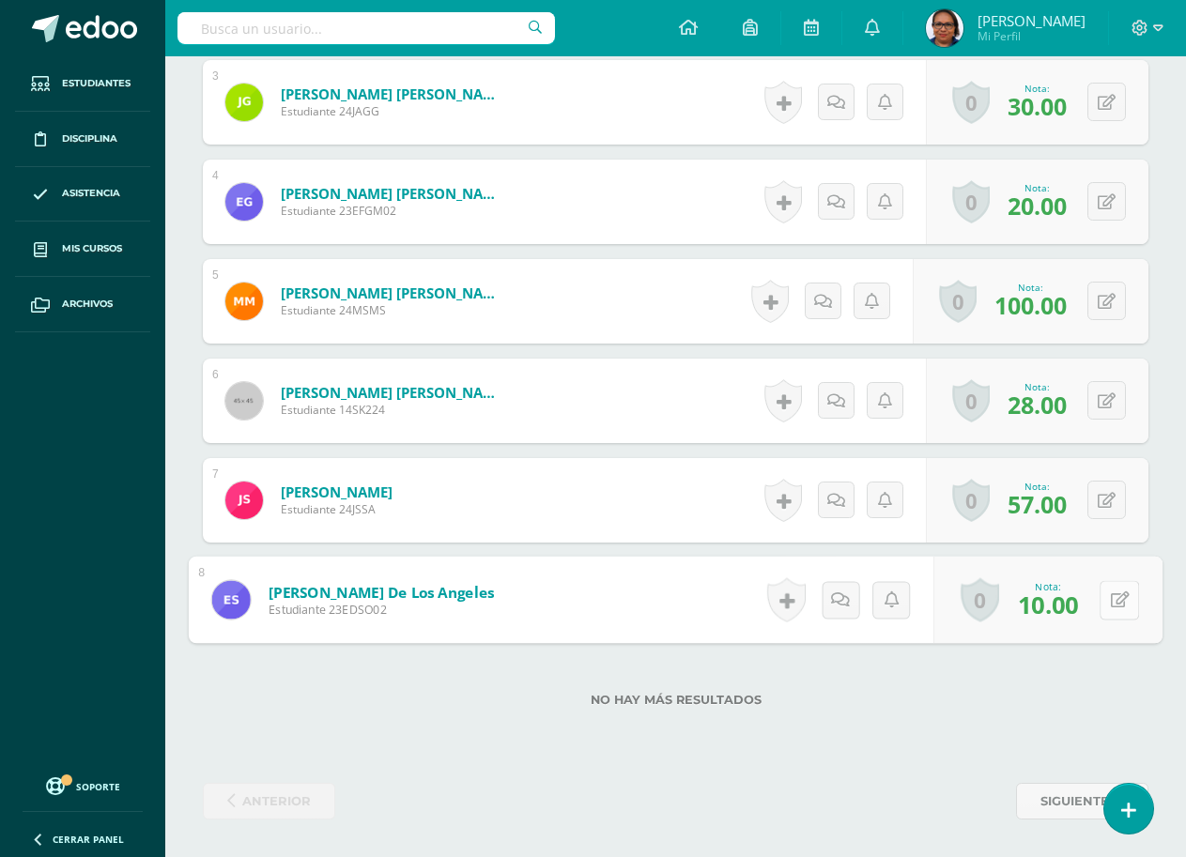
click at [1110, 605] on icon at bounding box center [1119, 599] width 19 height 16
type input "25"
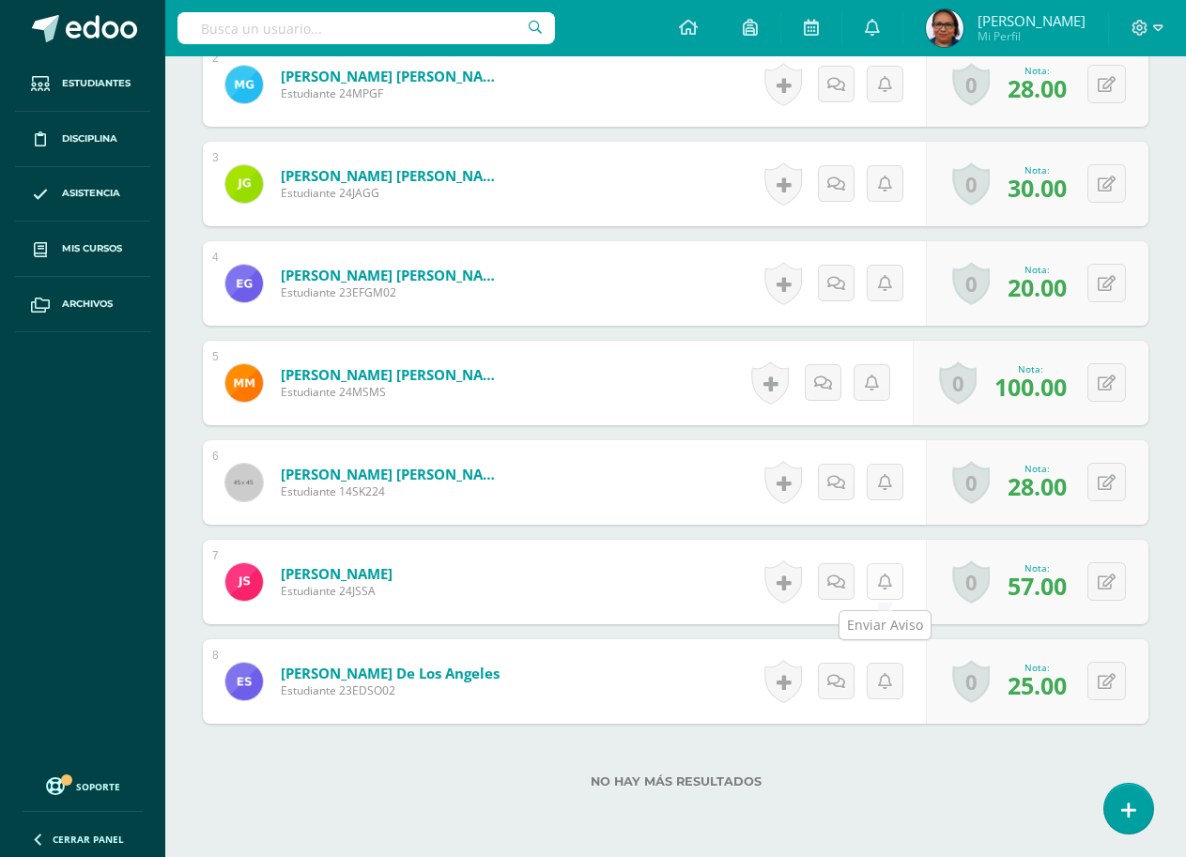
scroll to position [791, 0]
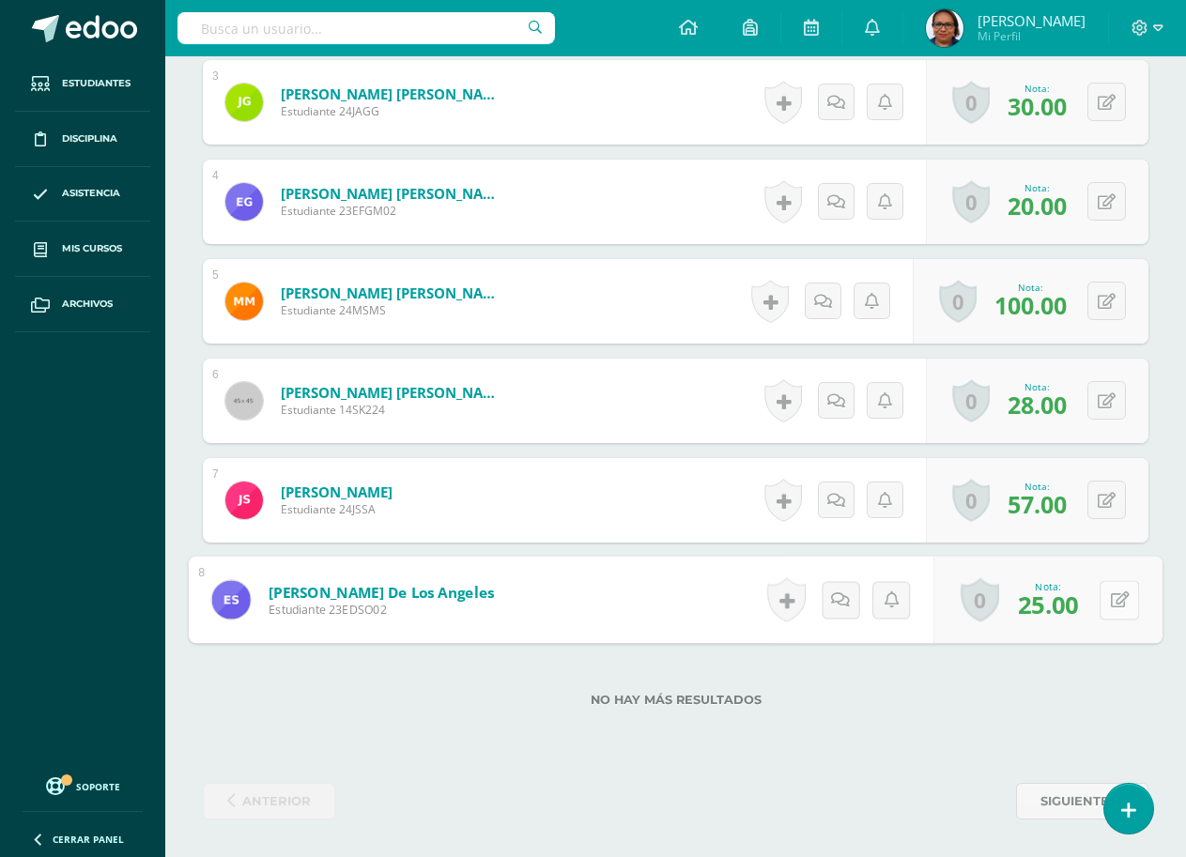
click at [1110, 597] on icon at bounding box center [1119, 599] width 19 height 16
type input "28"
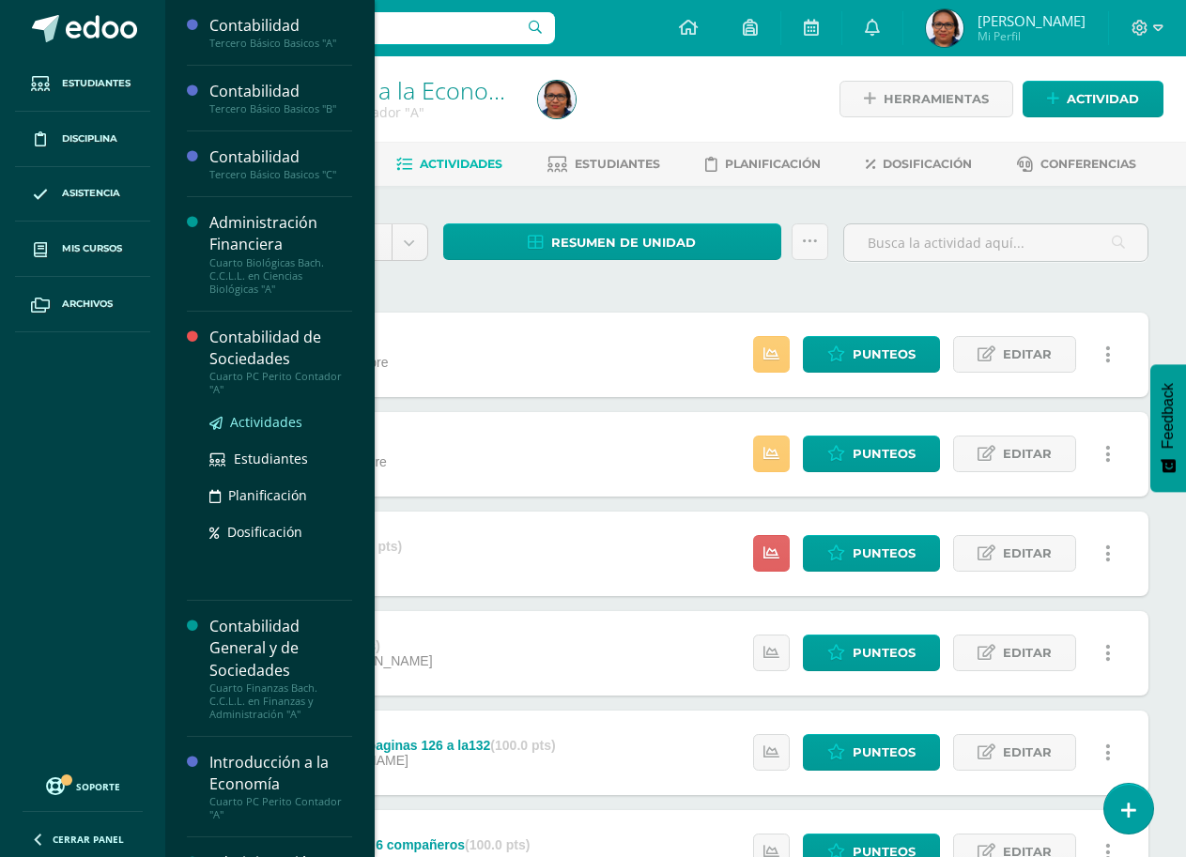
click at [260, 421] on span "Actividades" at bounding box center [266, 422] width 72 height 18
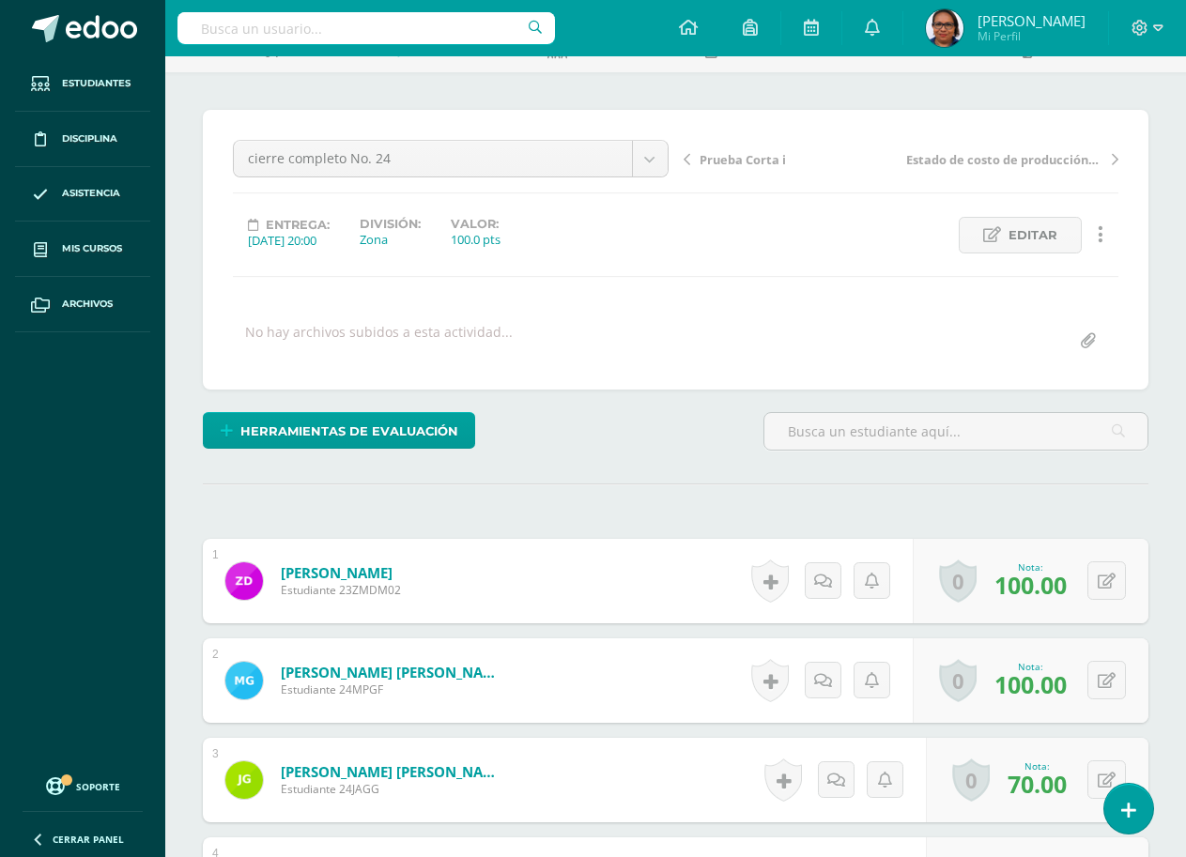
scroll to position [658, 0]
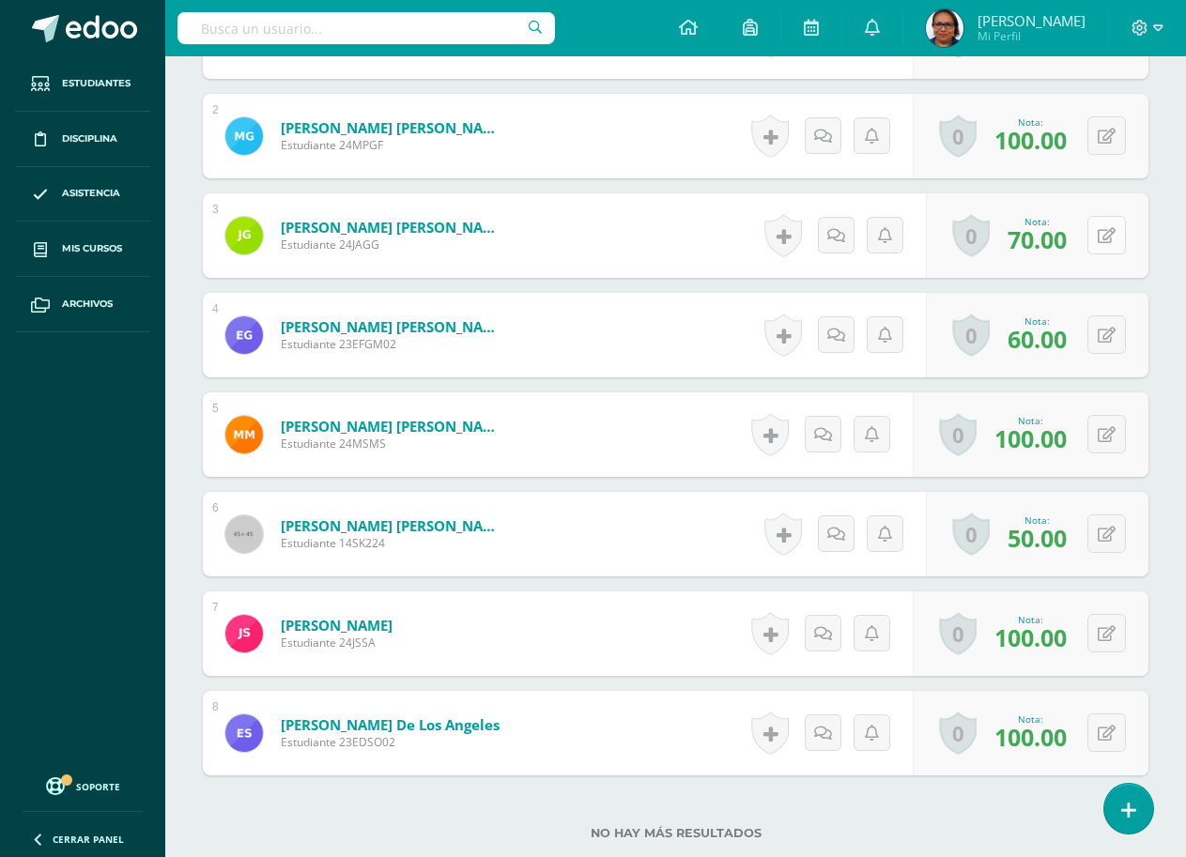
click at [1109, 242] on icon at bounding box center [1106, 236] width 18 height 16
type input "100"
click at [1116, 536] on button at bounding box center [1106, 533] width 38 height 38
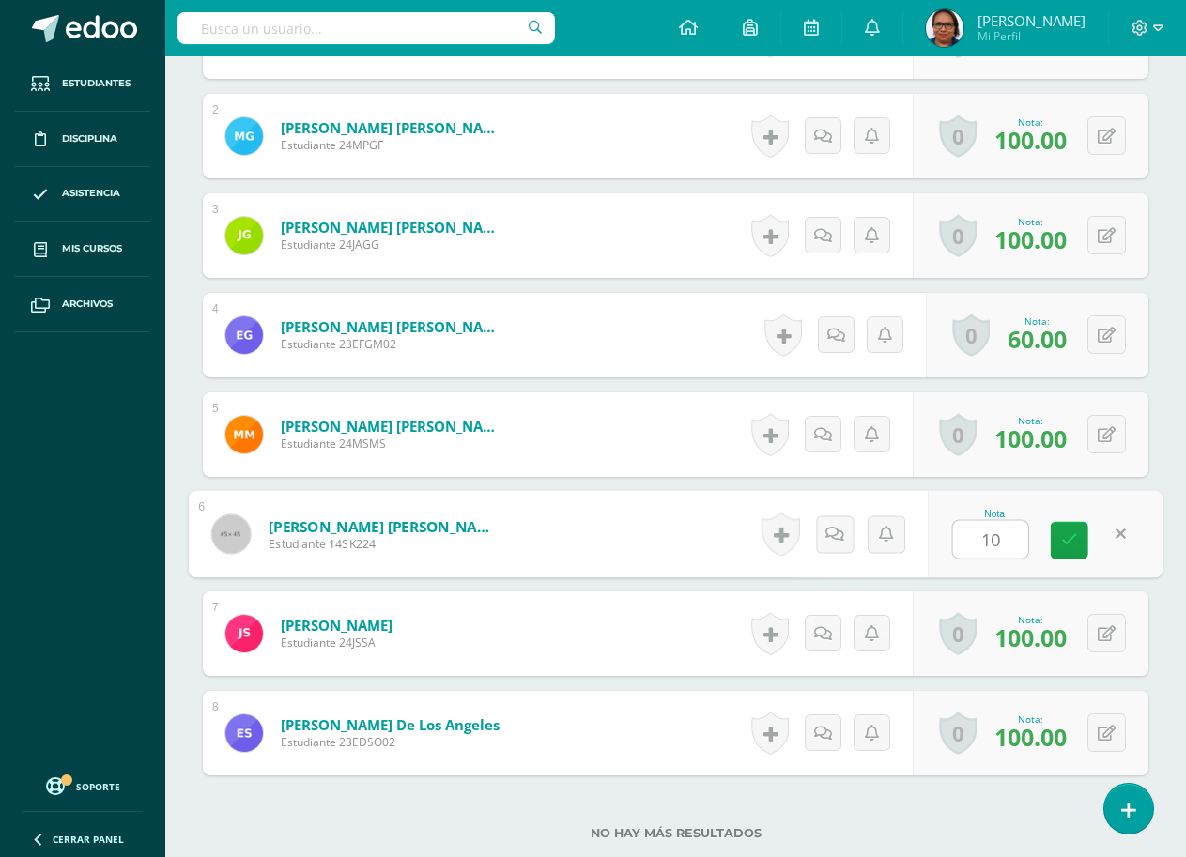
type input "100"
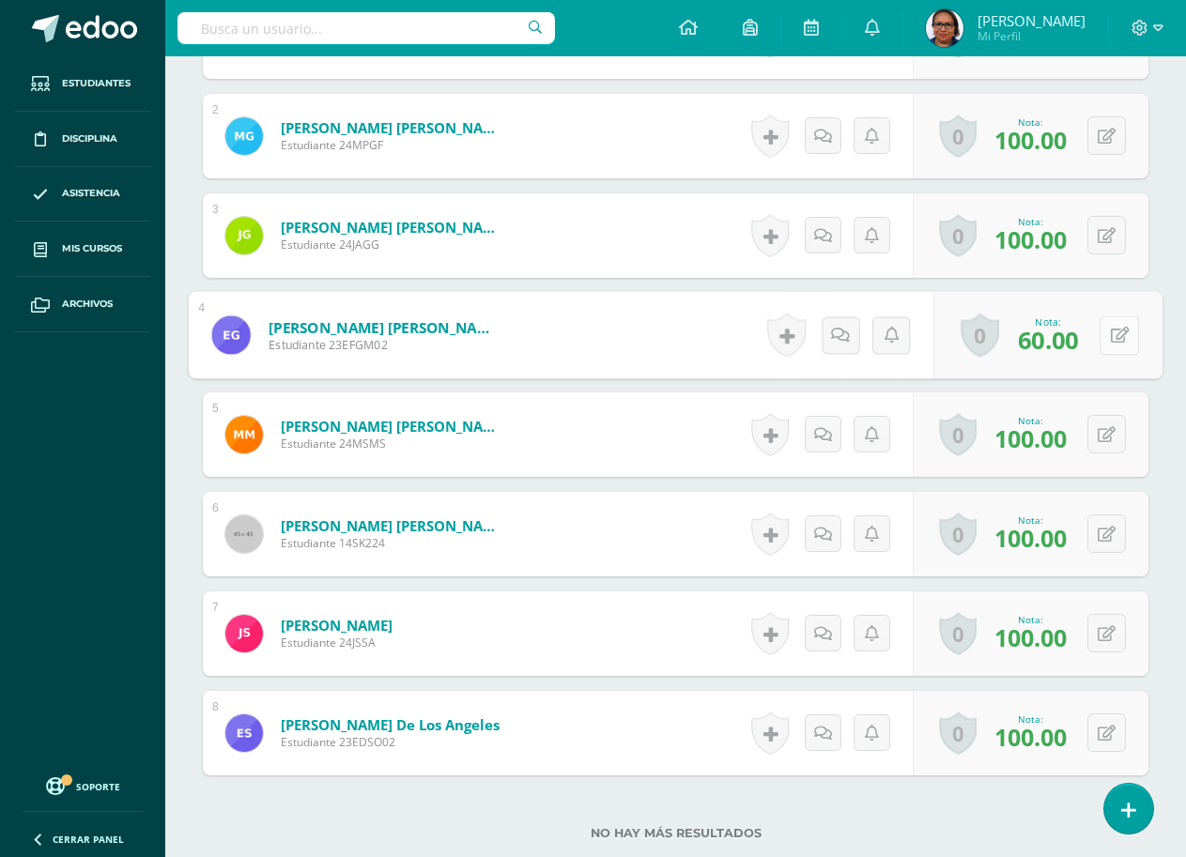
click at [1114, 329] on icon at bounding box center [1119, 335] width 19 height 16
type input "50"
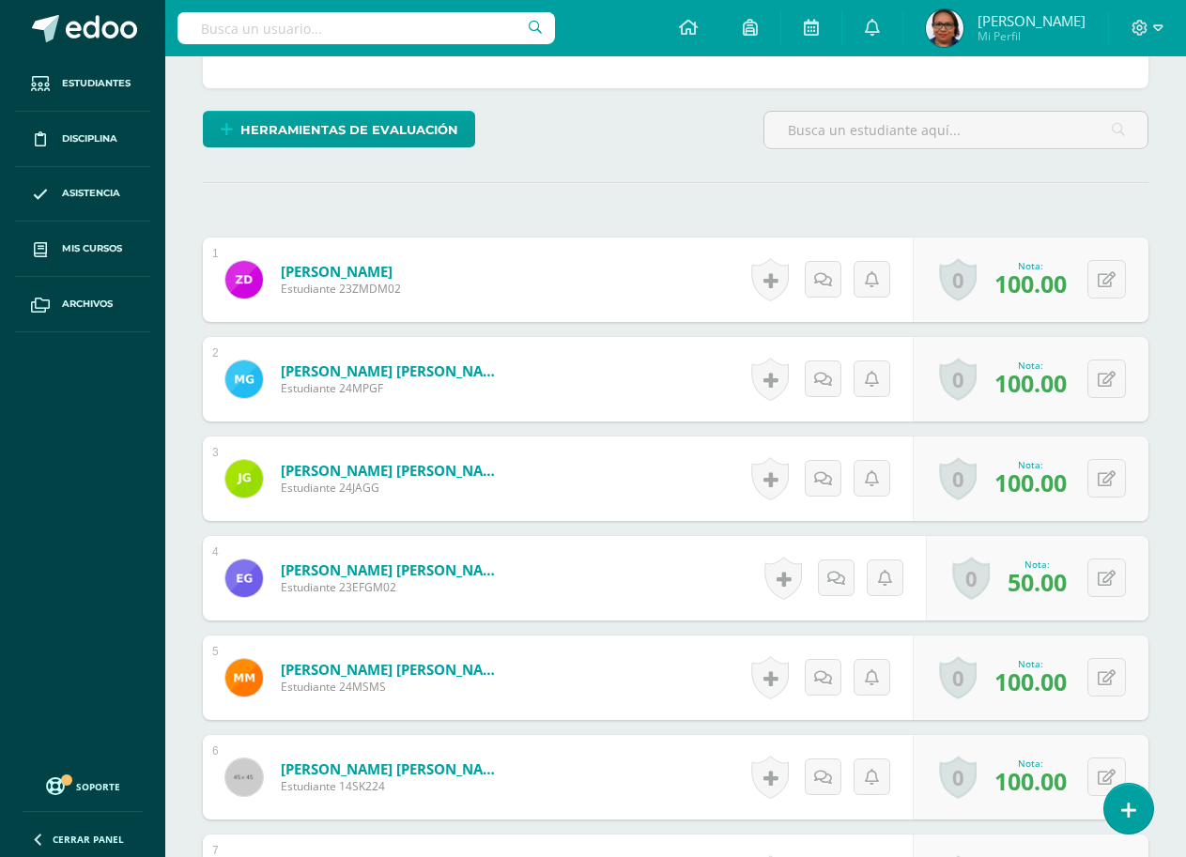
scroll to position [751, 0]
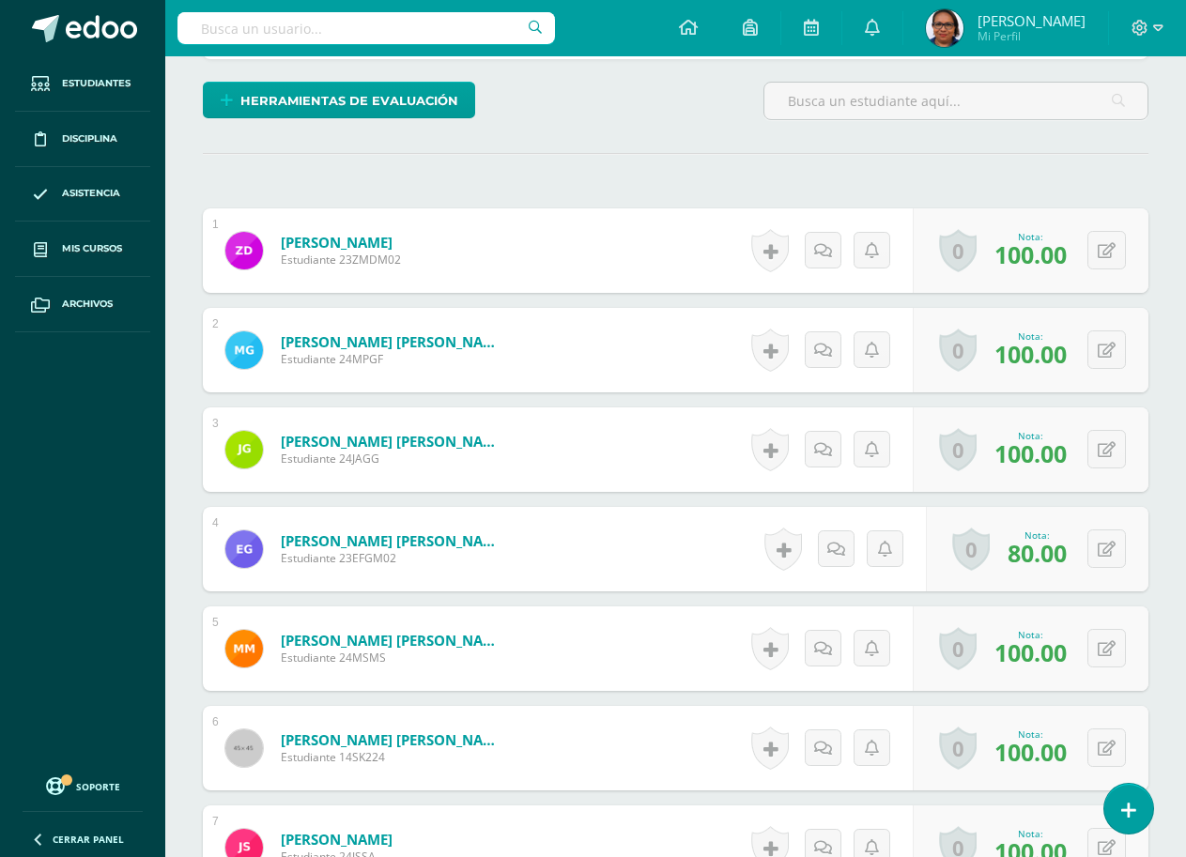
scroll to position [470, 0]
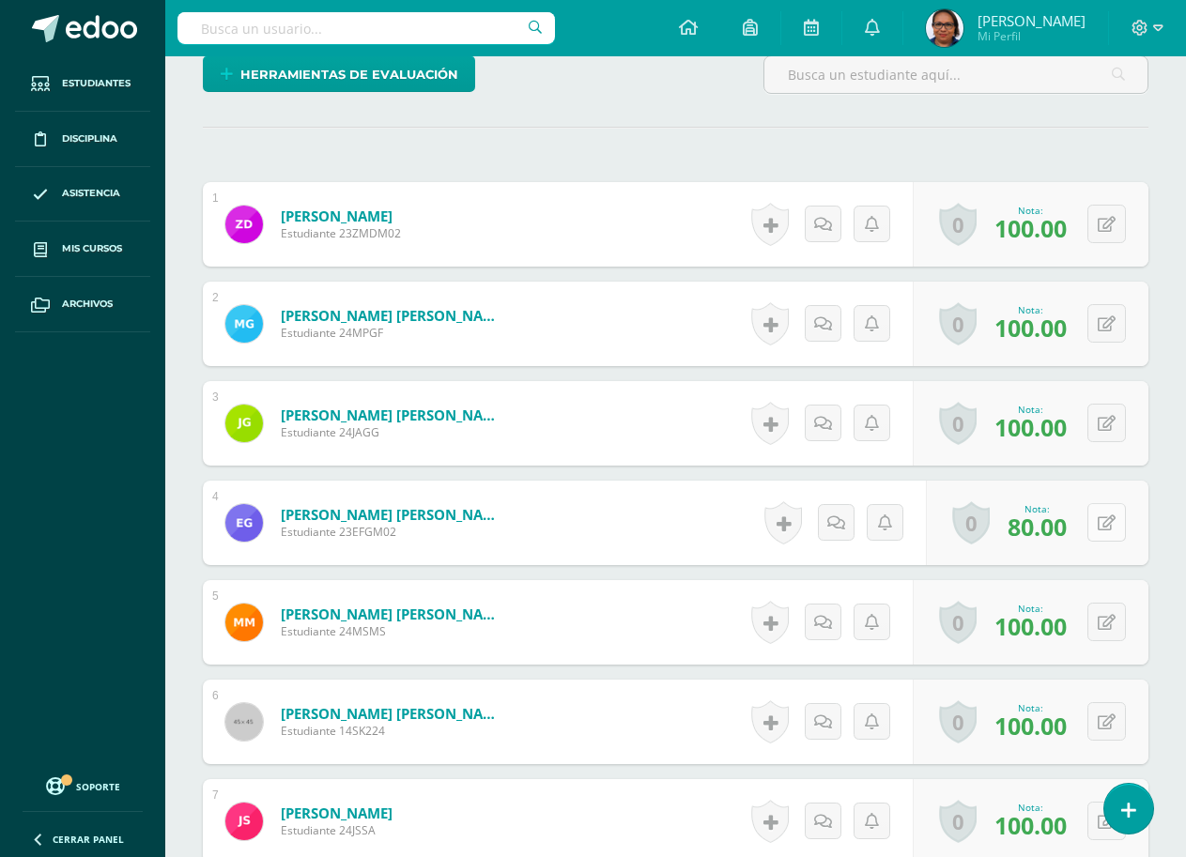
click at [1098, 521] on button at bounding box center [1106, 522] width 38 height 38
type input "100"
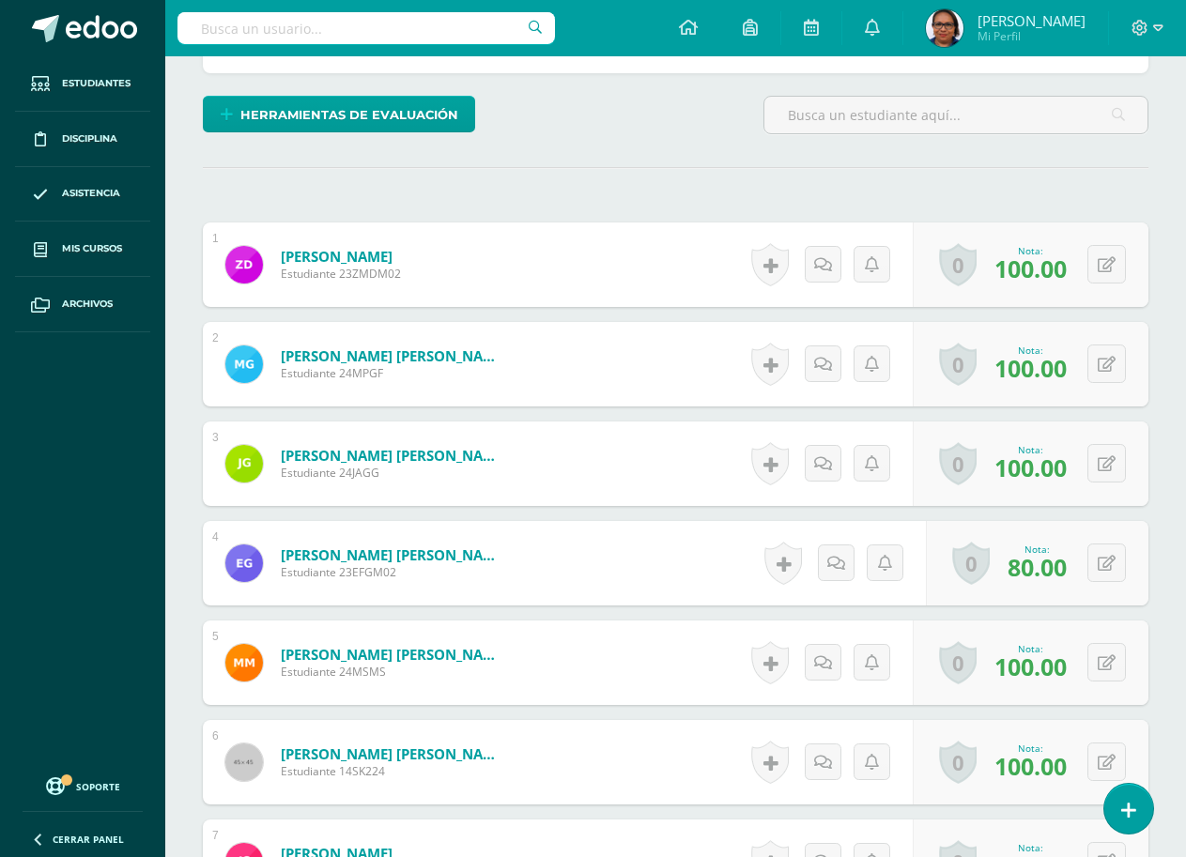
scroll to position [697, 0]
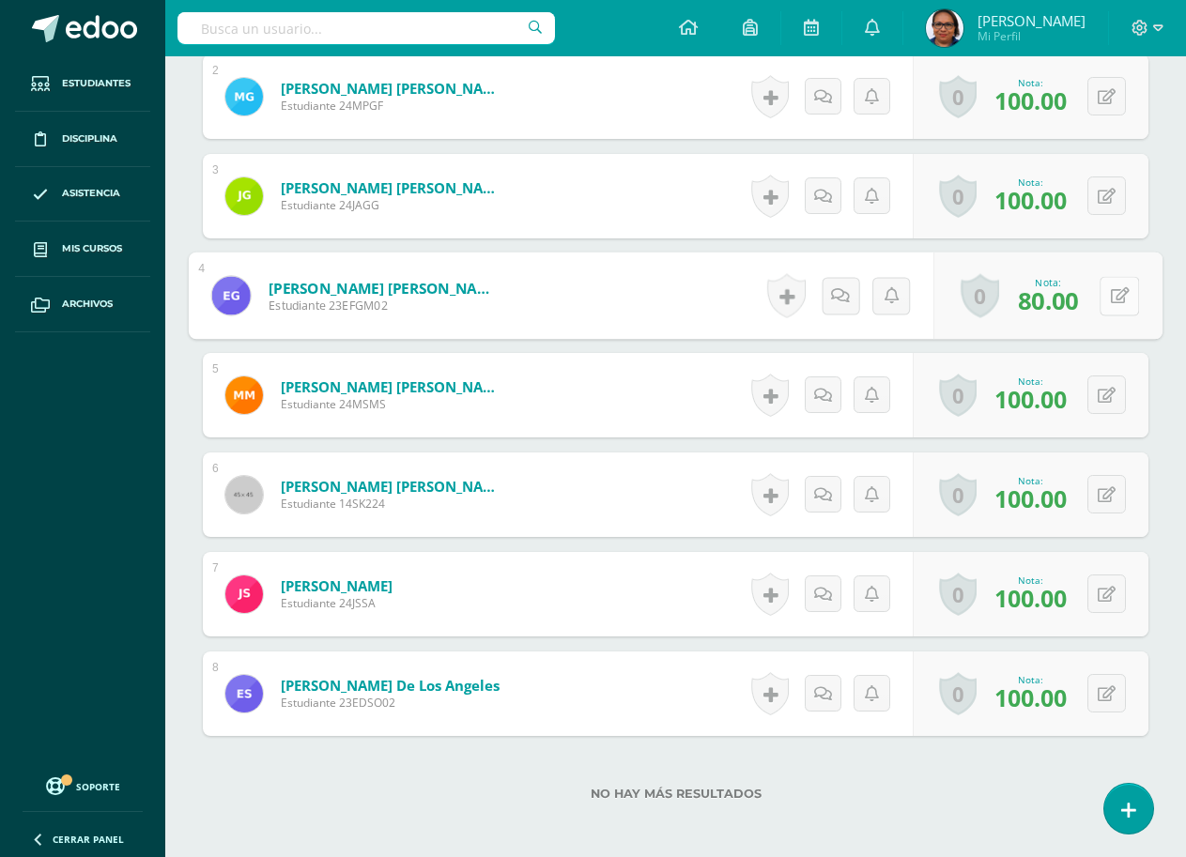
click at [1108, 293] on button at bounding box center [1118, 295] width 39 height 39
type input "100"
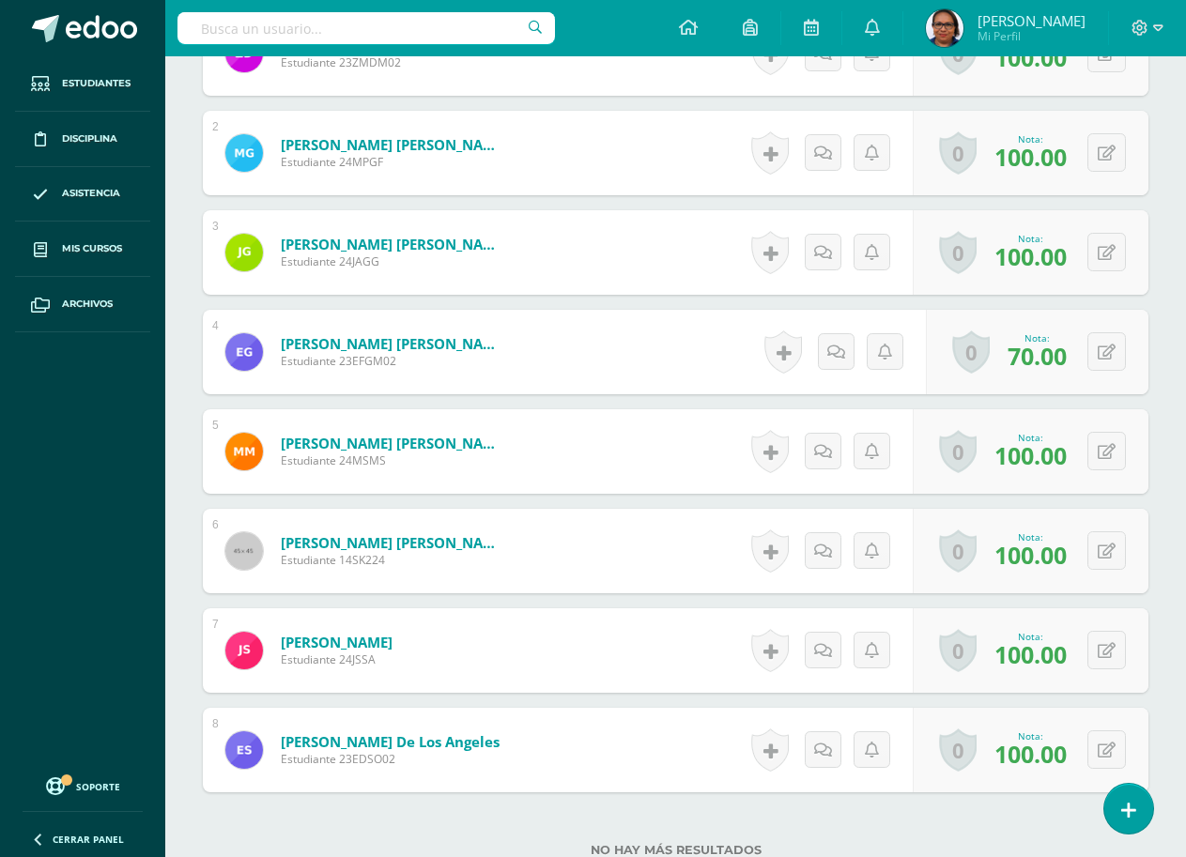
scroll to position [791, 0]
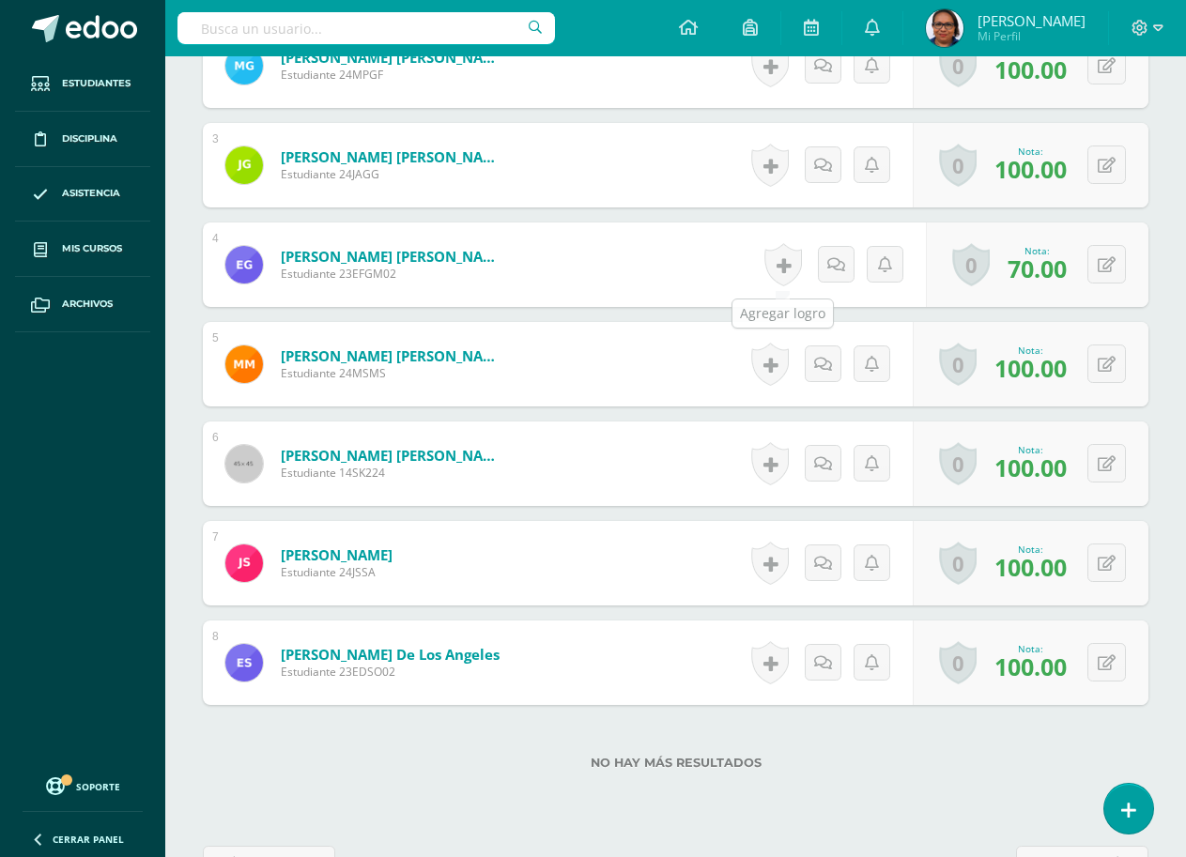
scroll to position [752, 0]
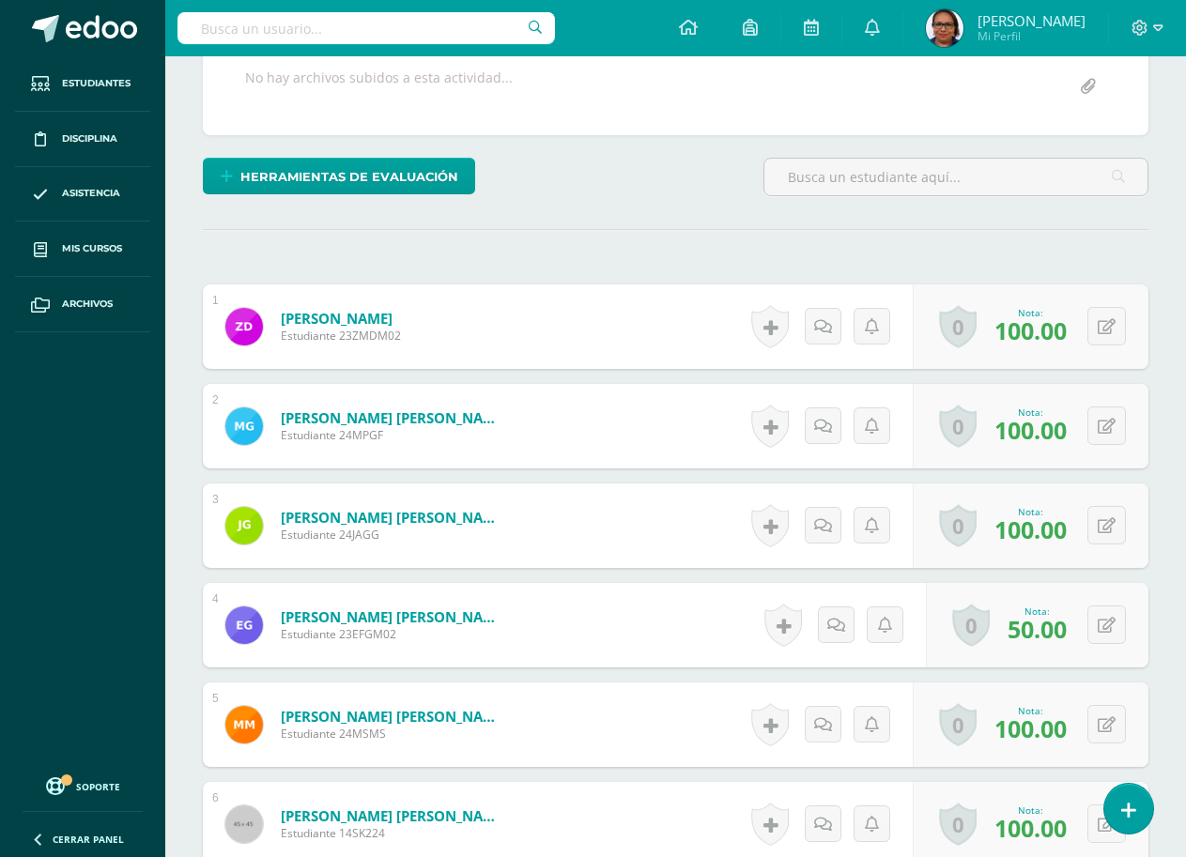
scroll to position [791, 0]
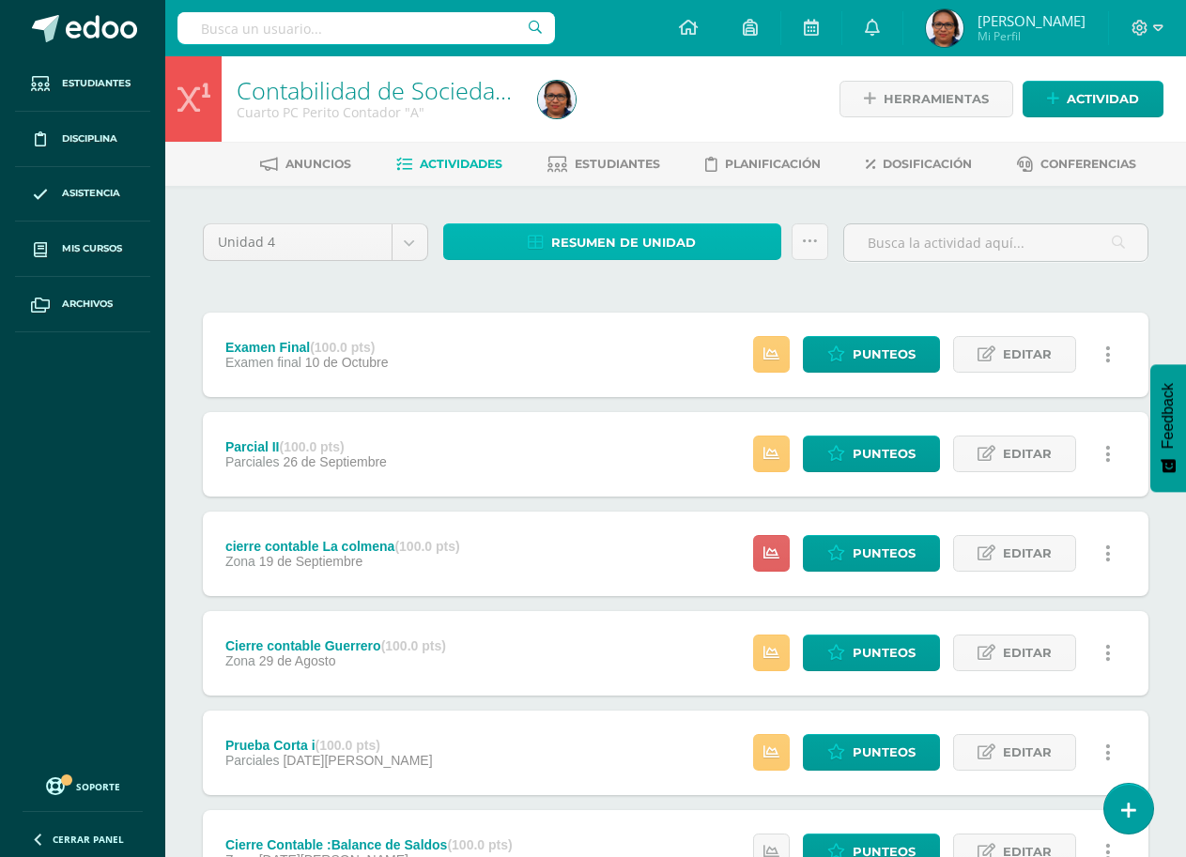
click at [697, 251] on link "Resumen de unidad" at bounding box center [612, 241] width 338 height 37
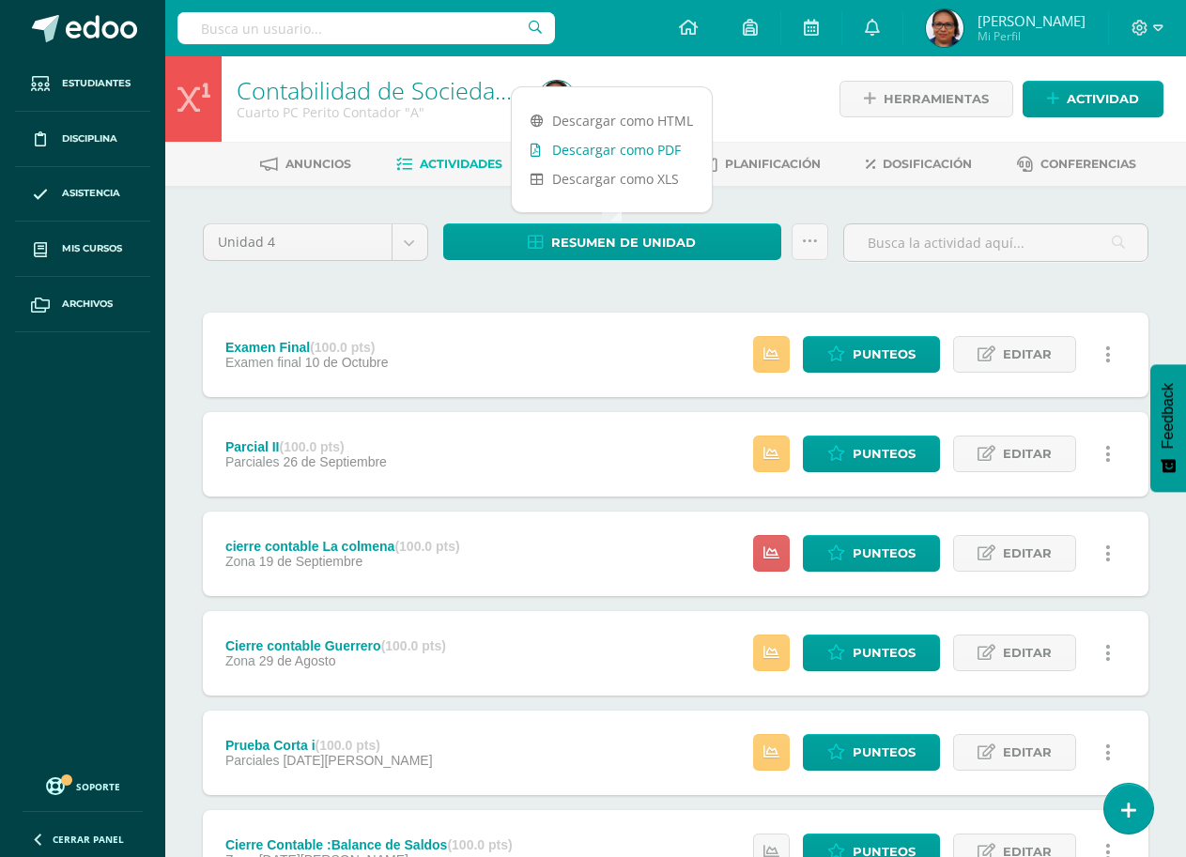
click at [656, 150] on link "Descargar como PDF" at bounding box center [612, 149] width 200 height 29
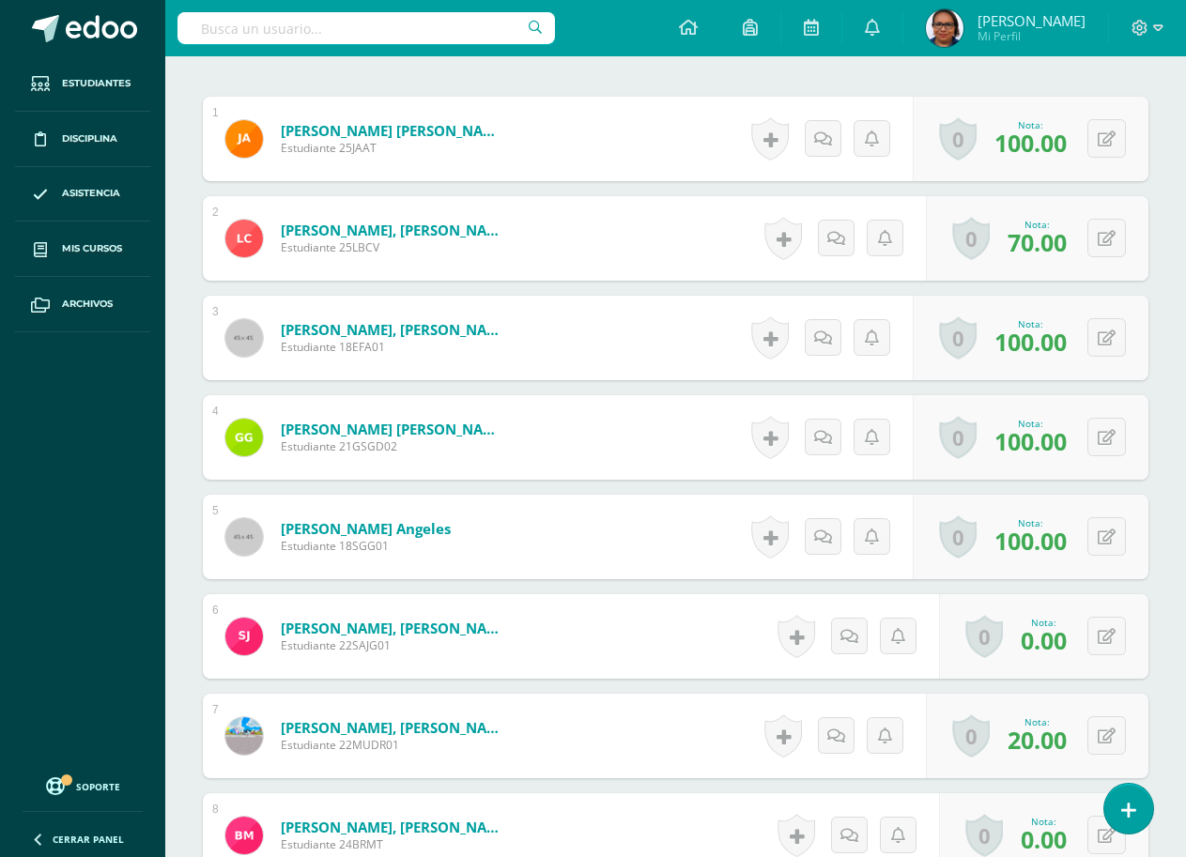
scroll to position [565, 0]
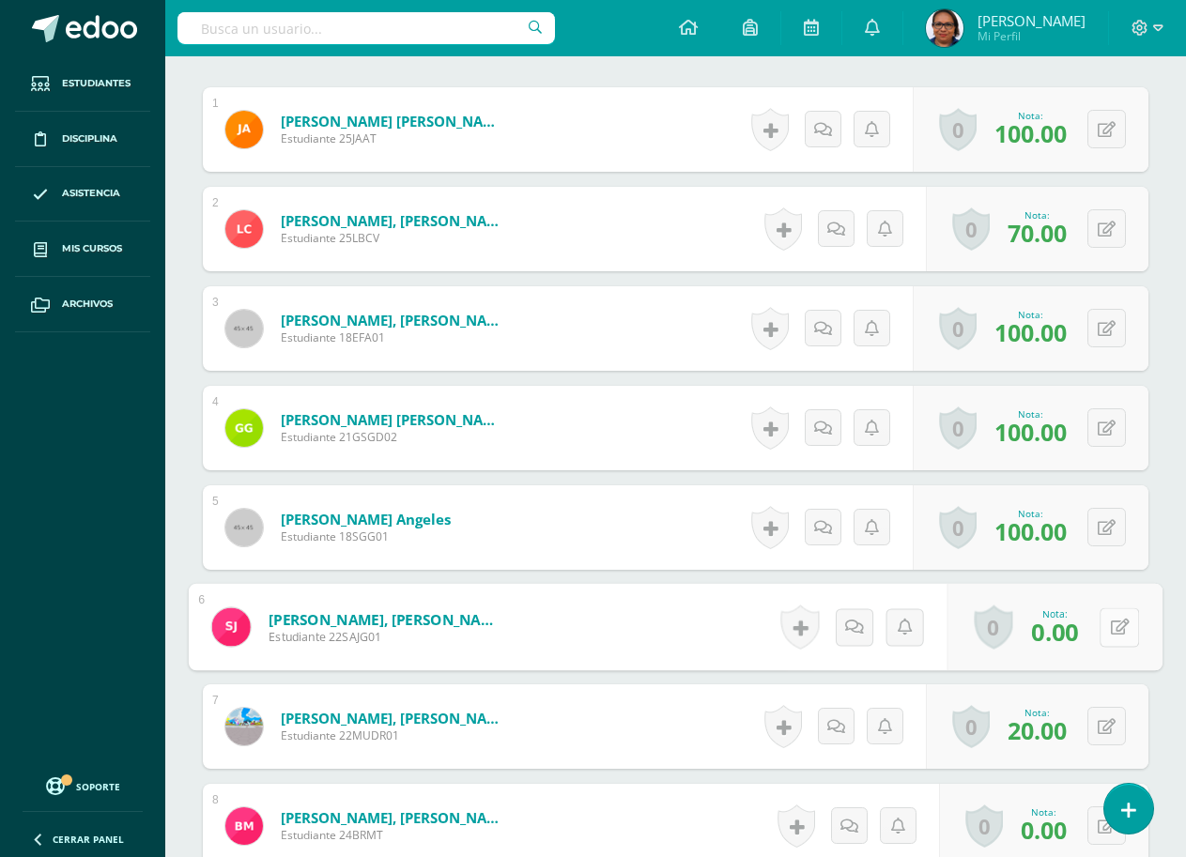
click at [1104, 632] on button at bounding box center [1118, 626] width 39 height 39
type input "10"
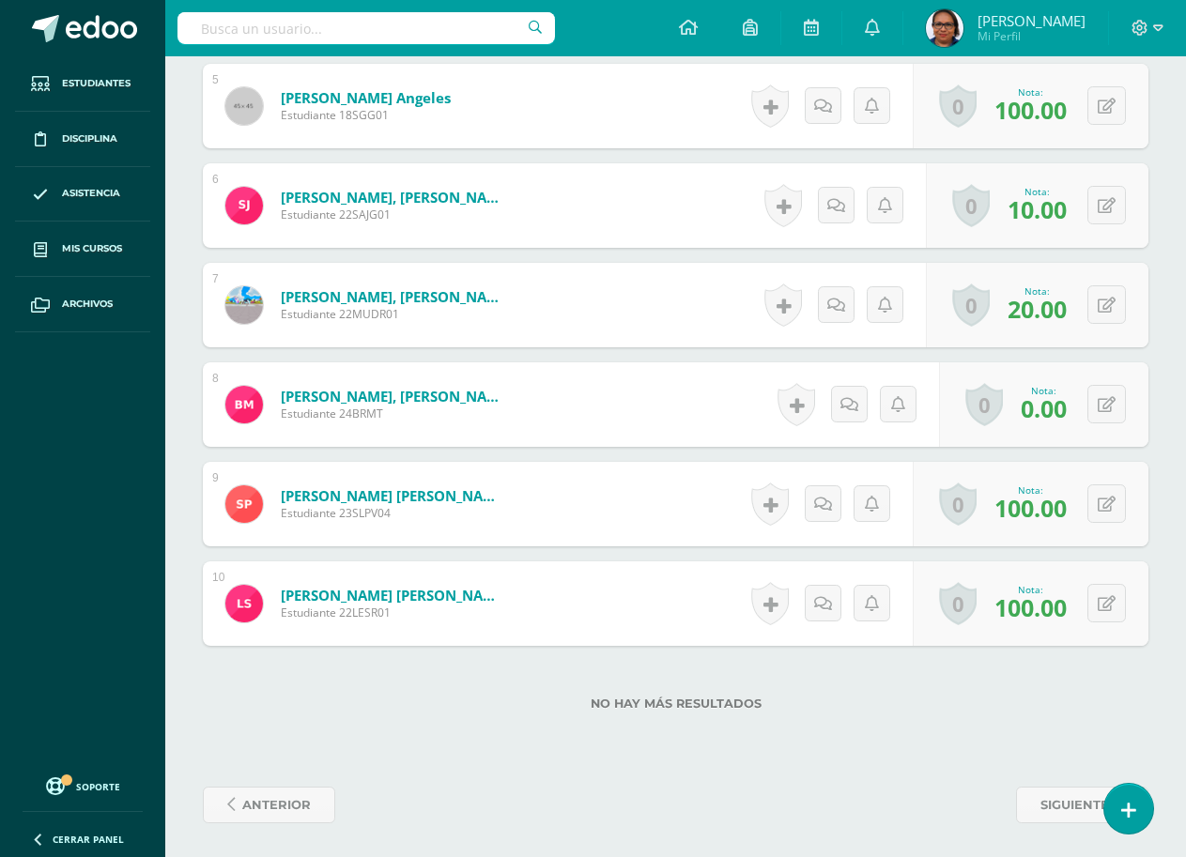
scroll to position [990, 0]
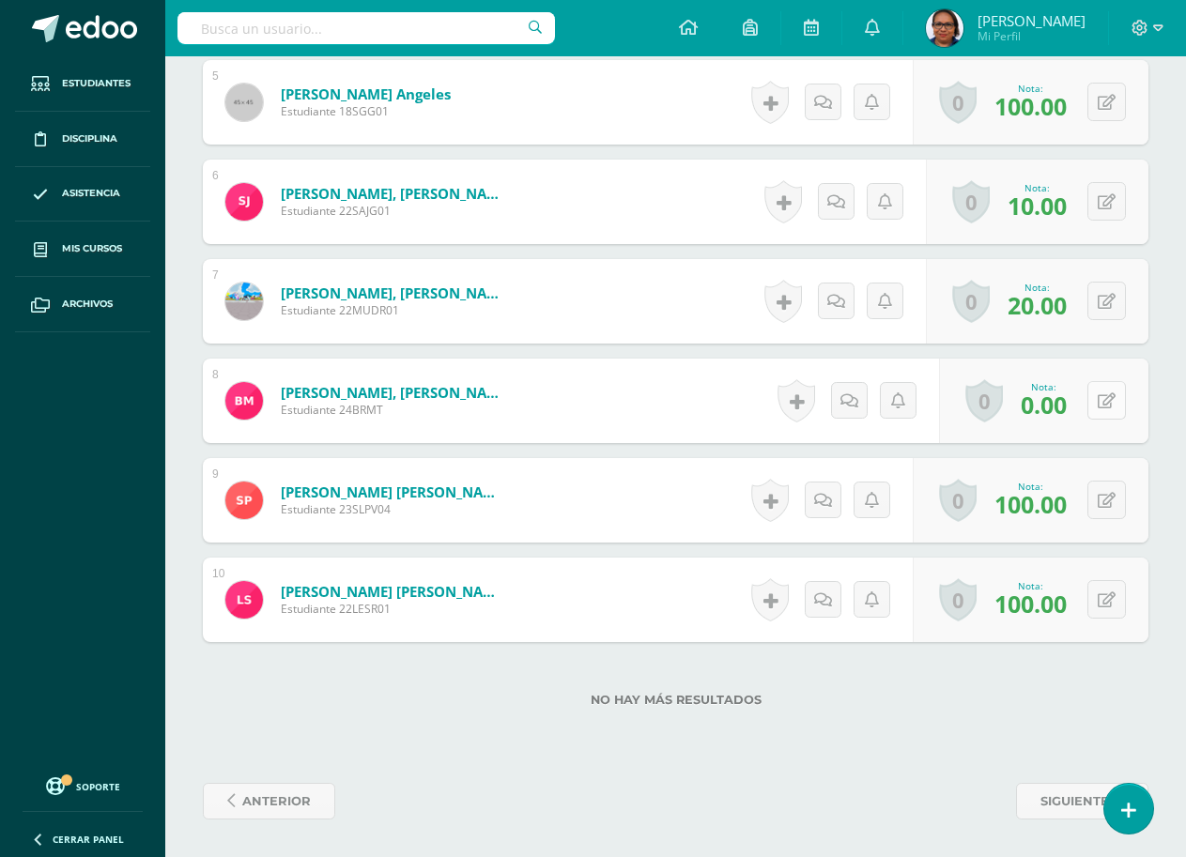
click at [1106, 401] on button at bounding box center [1106, 400] width 38 height 38
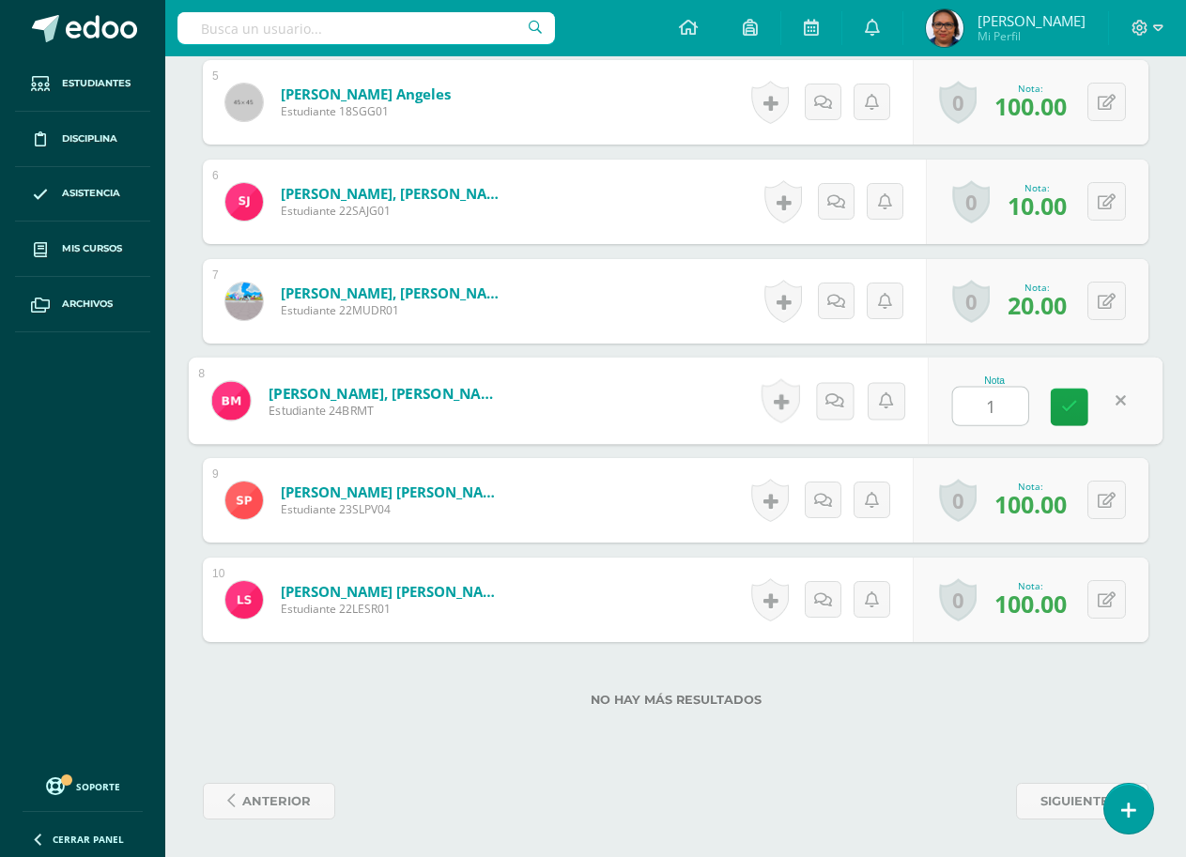
type input "10"
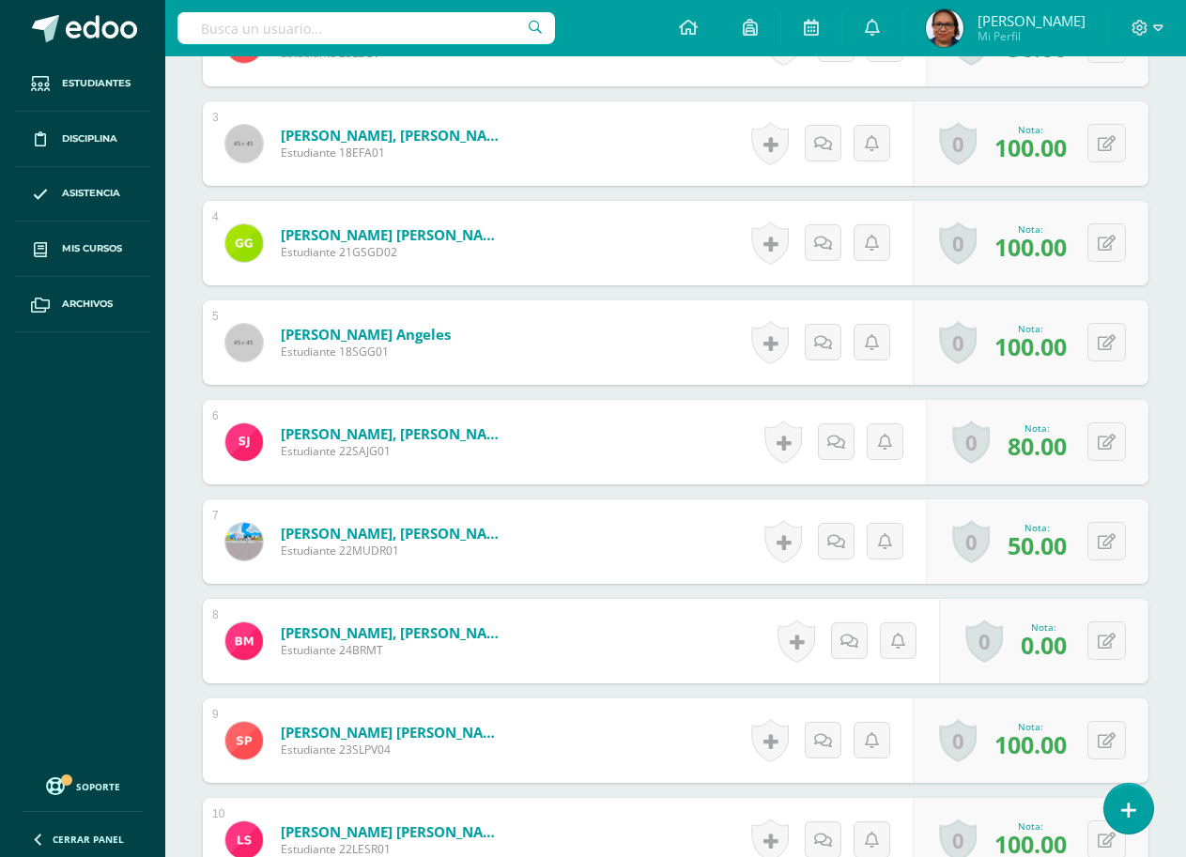
scroll to position [990, 0]
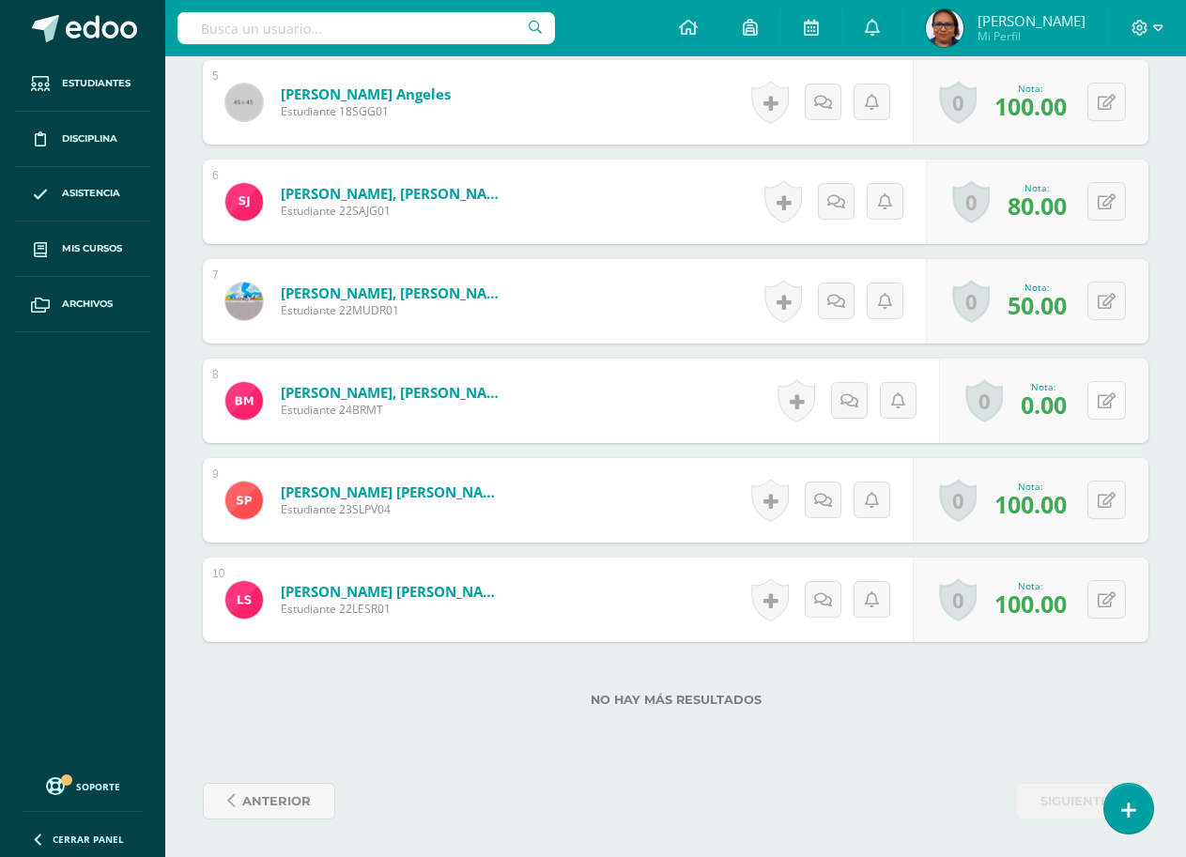
click at [1110, 406] on icon at bounding box center [1106, 401] width 18 height 16
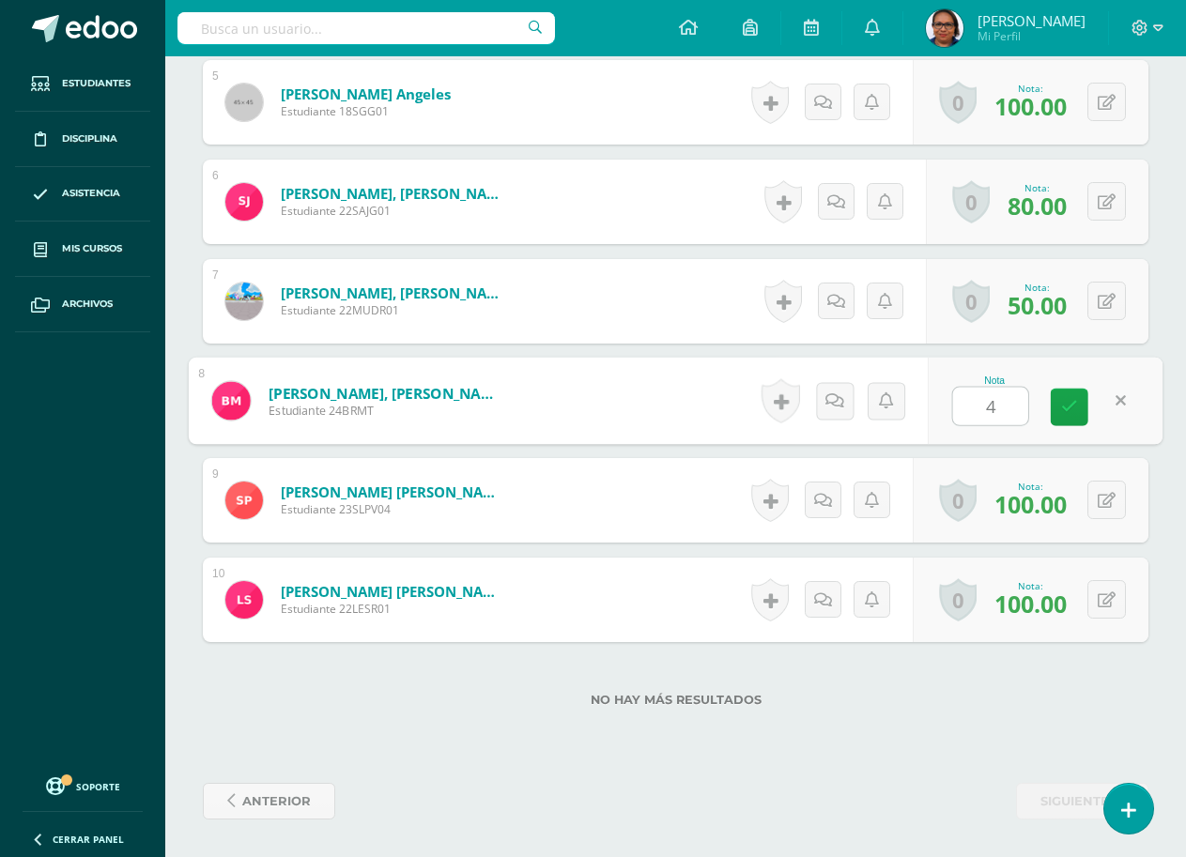
type input "40"
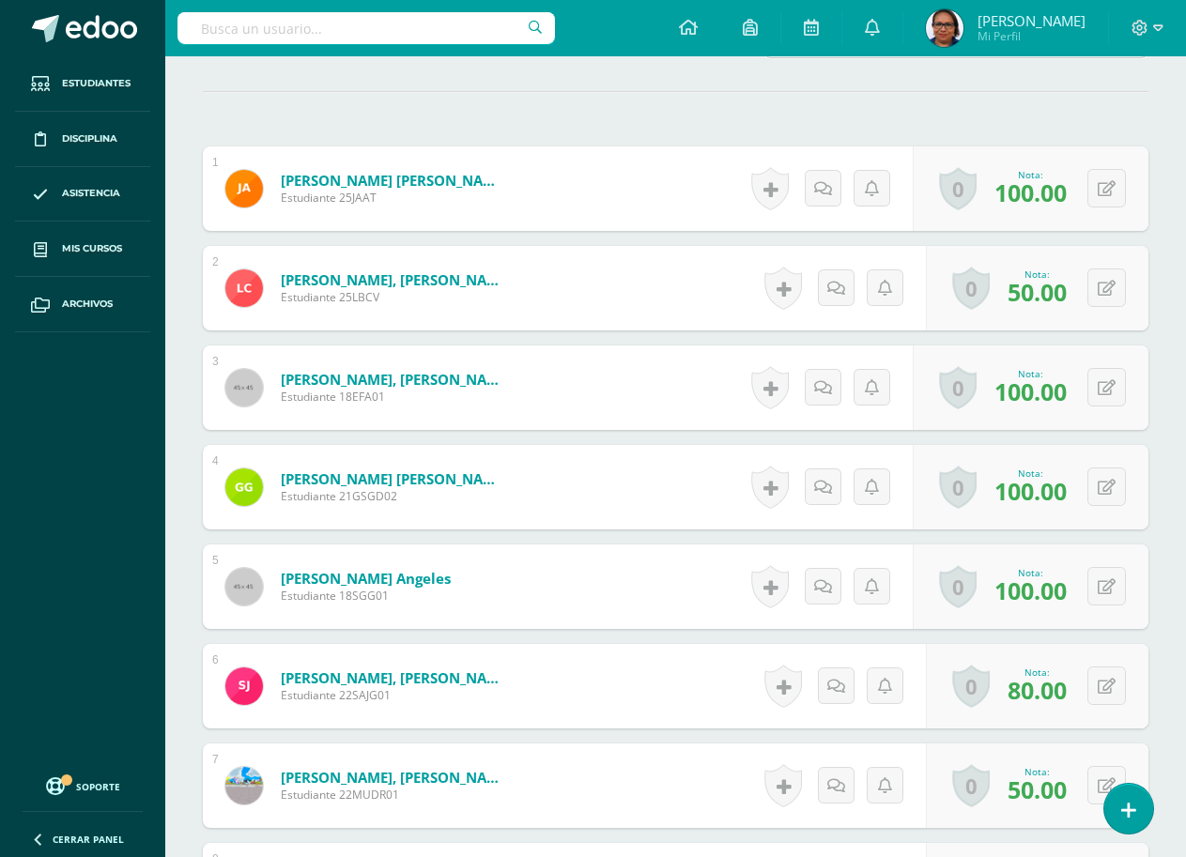
scroll to position [333, 0]
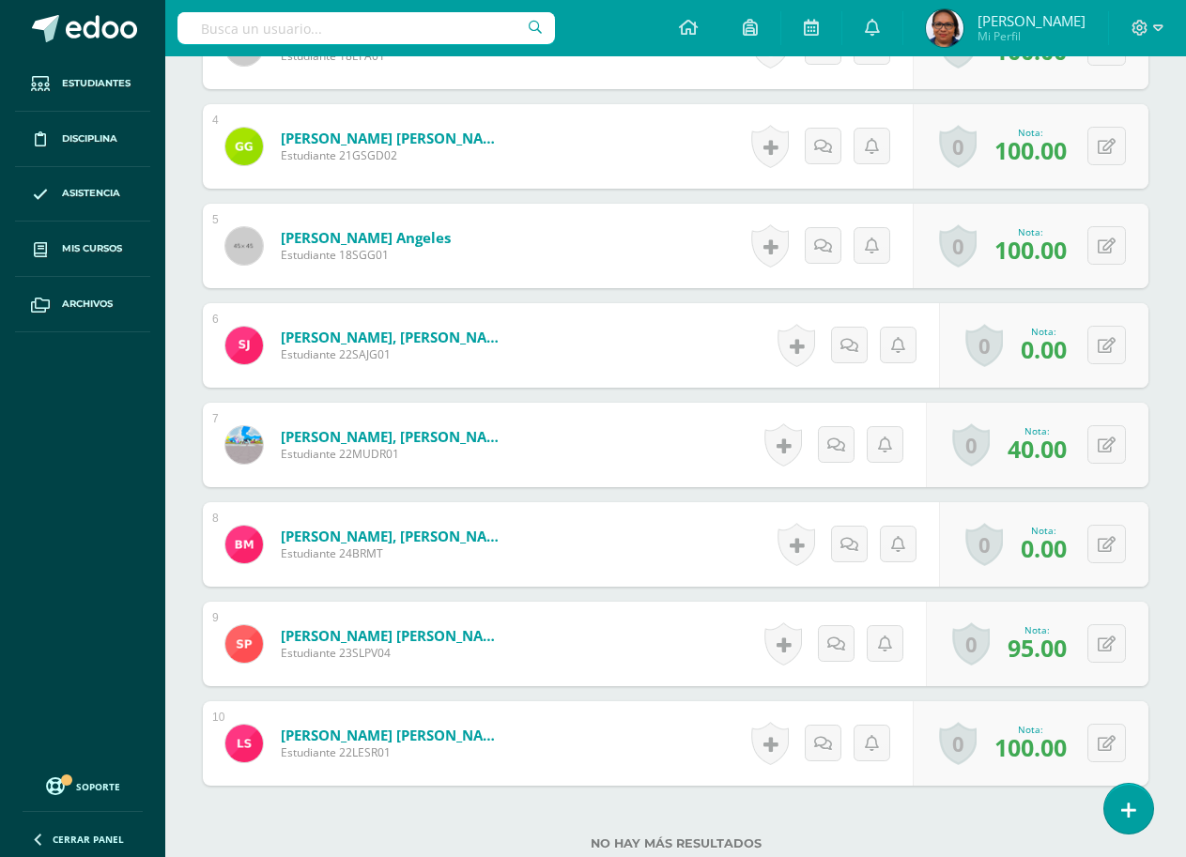
scroll to position [471, 0]
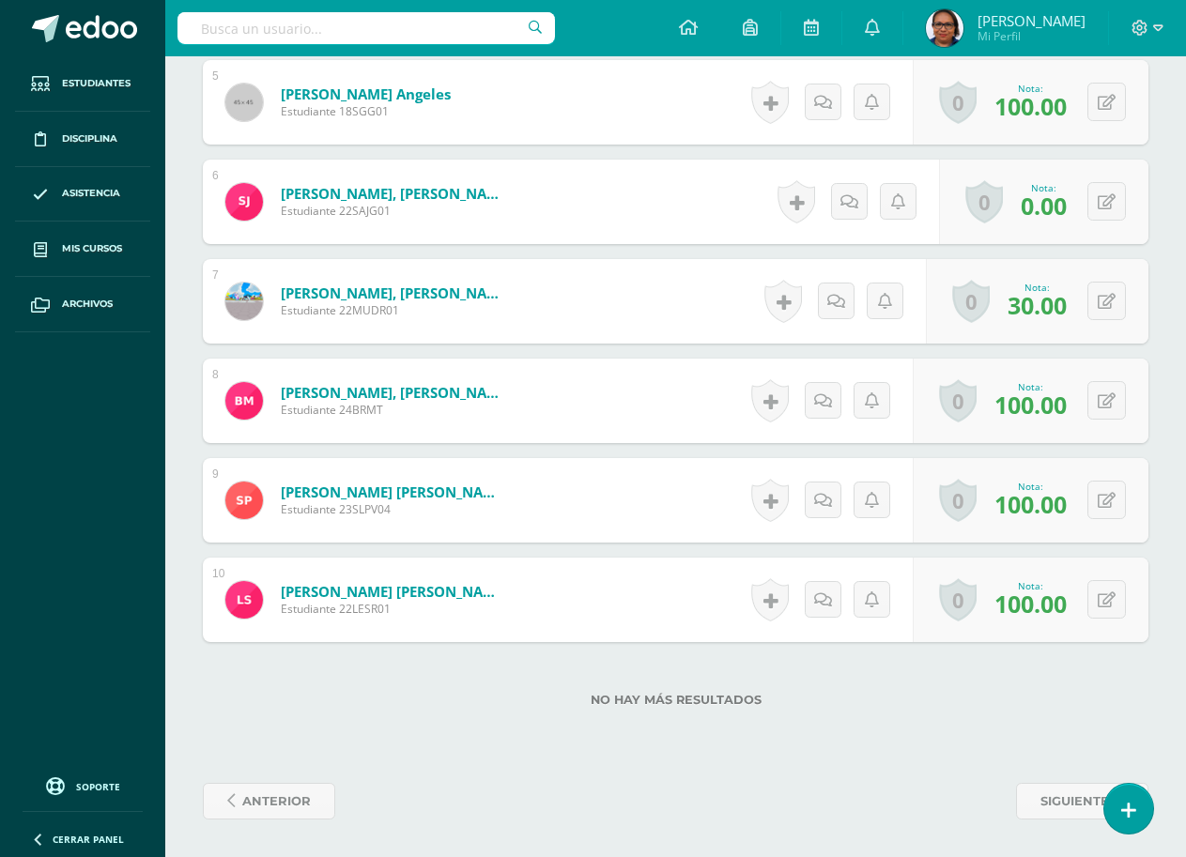
scroll to position [709, 0]
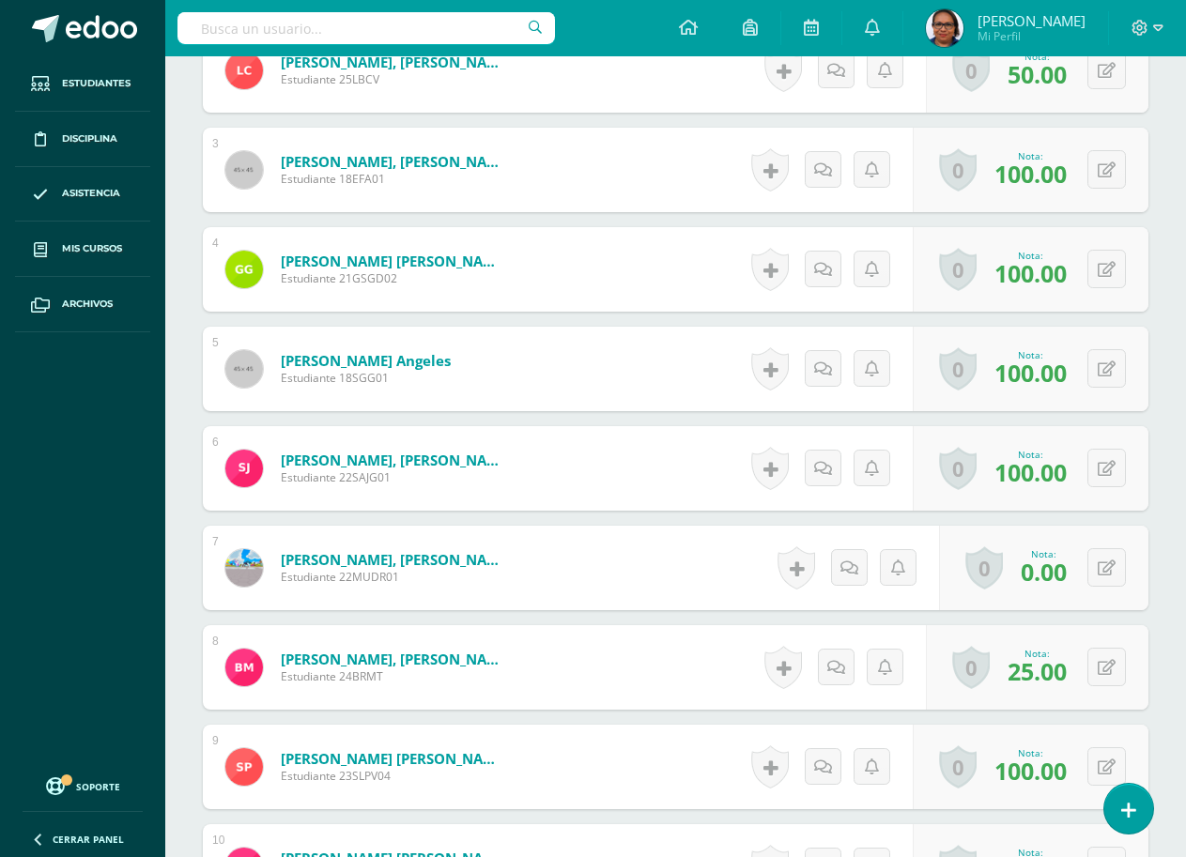
scroll to position [753, 0]
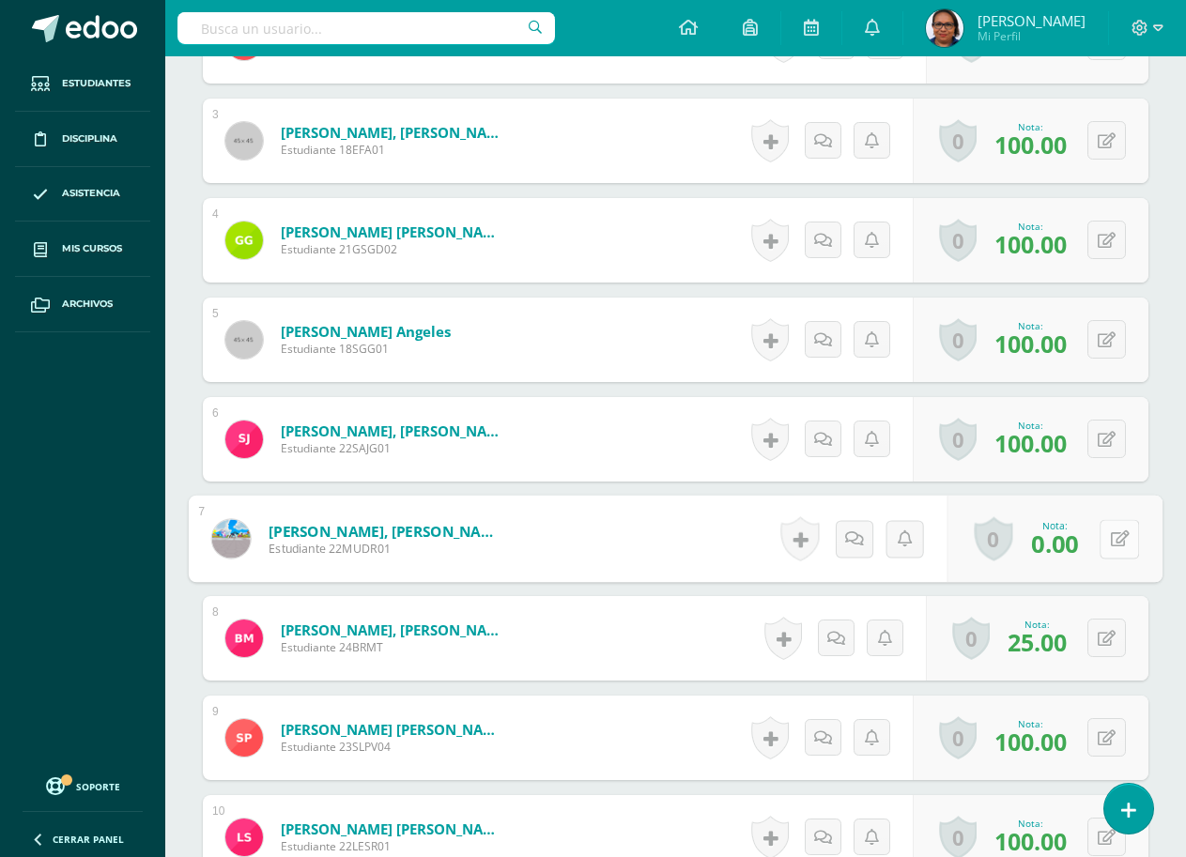
click at [1110, 546] on icon at bounding box center [1119, 538] width 19 height 16
type input "30"
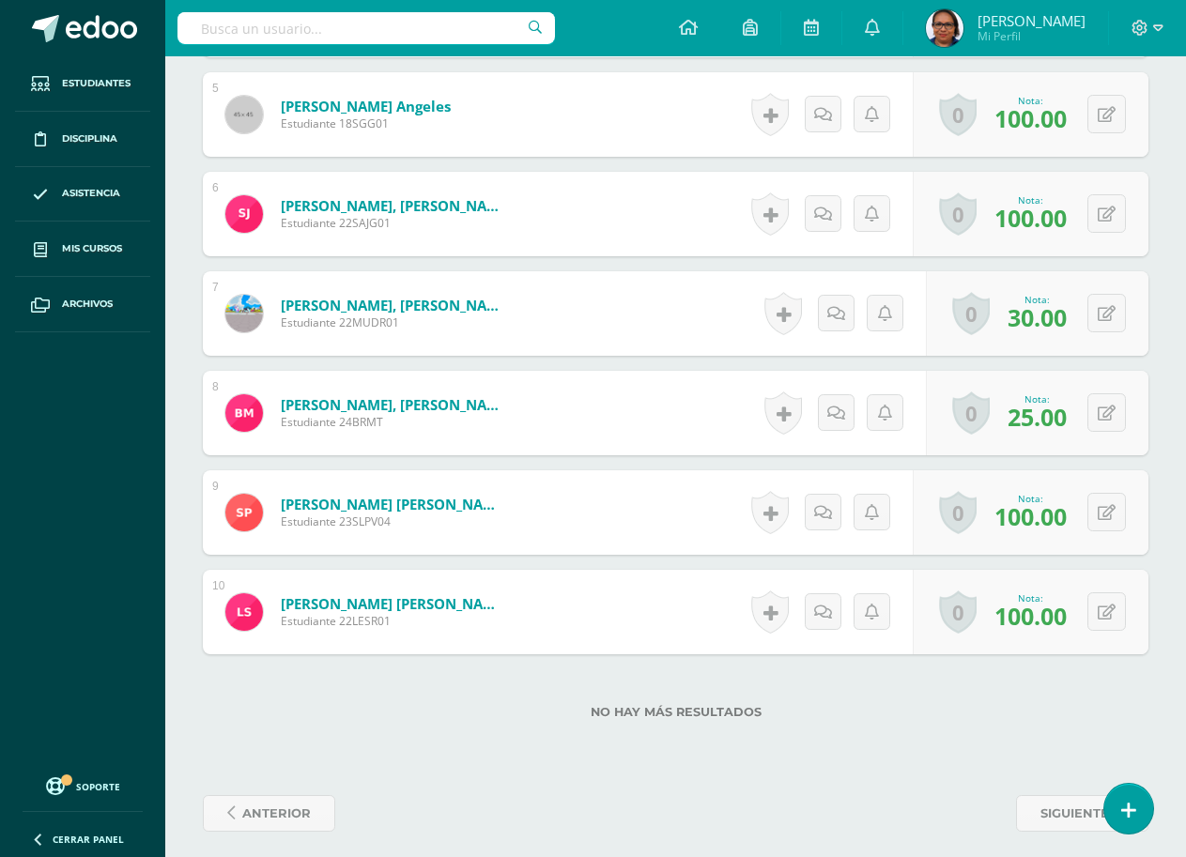
scroll to position [990, 0]
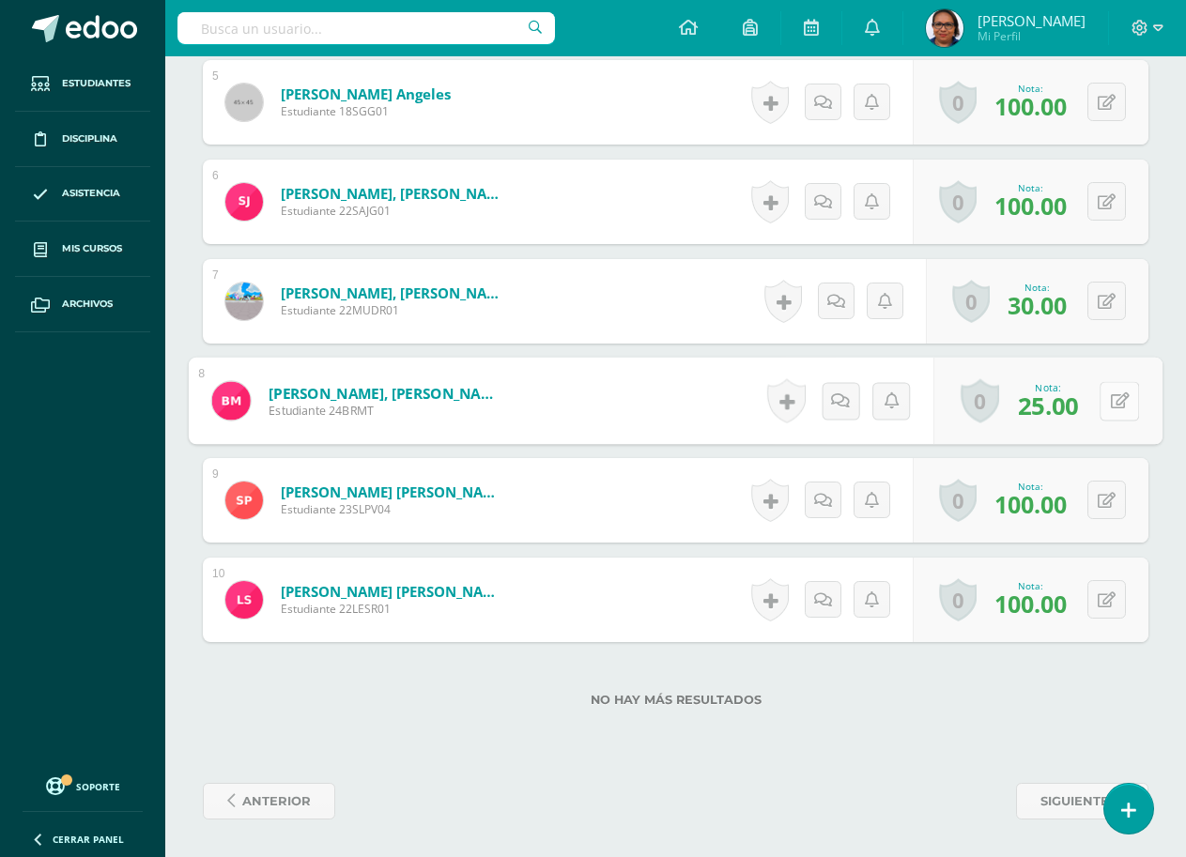
click at [1114, 408] on icon at bounding box center [1119, 400] width 19 height 16
type input "40"
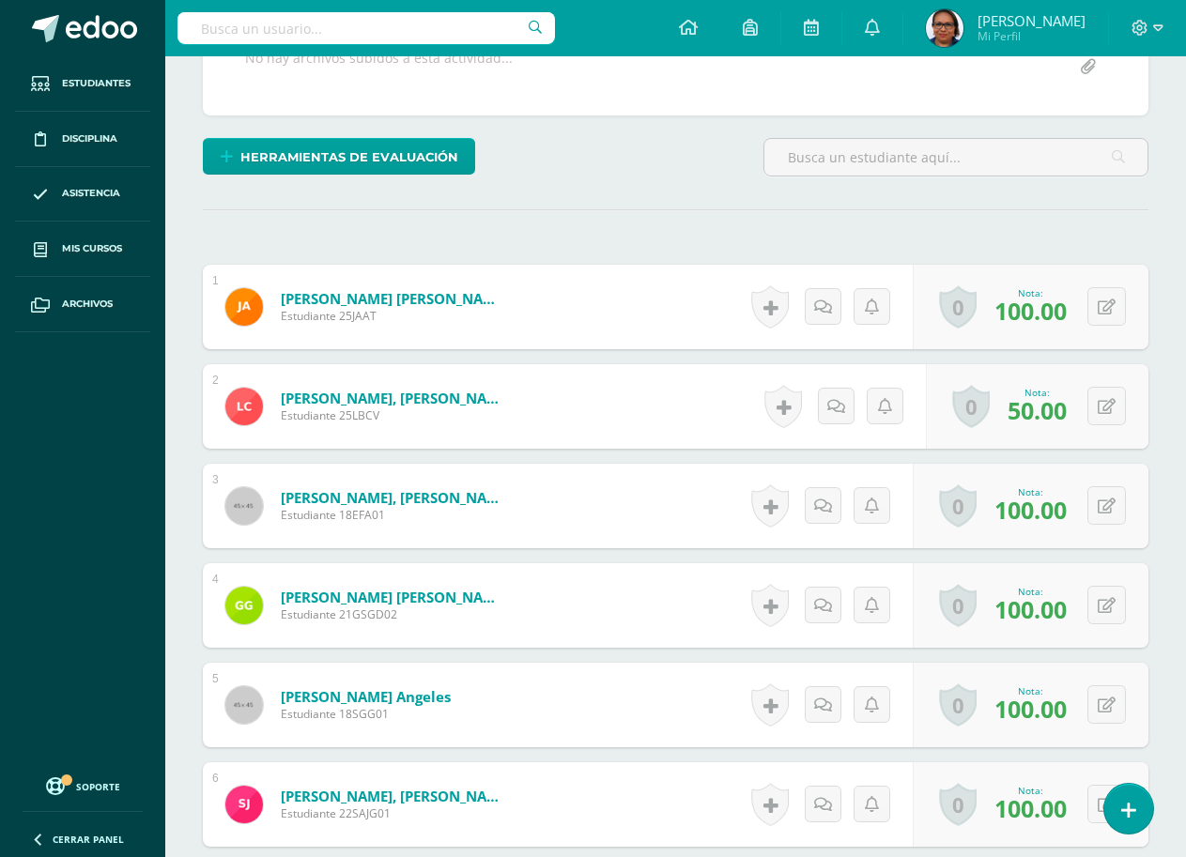
scroll to position [333, 0]
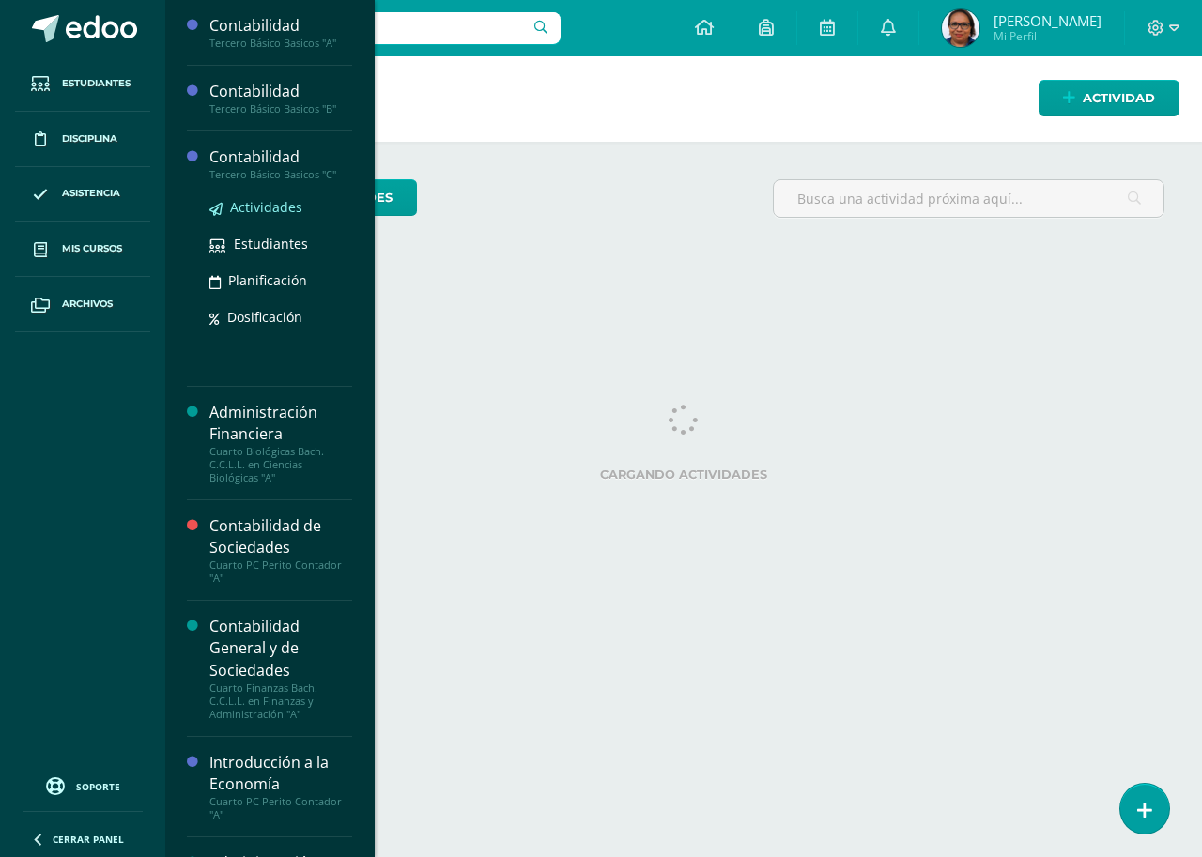
click at [265, 202] on span "Actividades" at bounding box center [266, 207] width 72 height 18
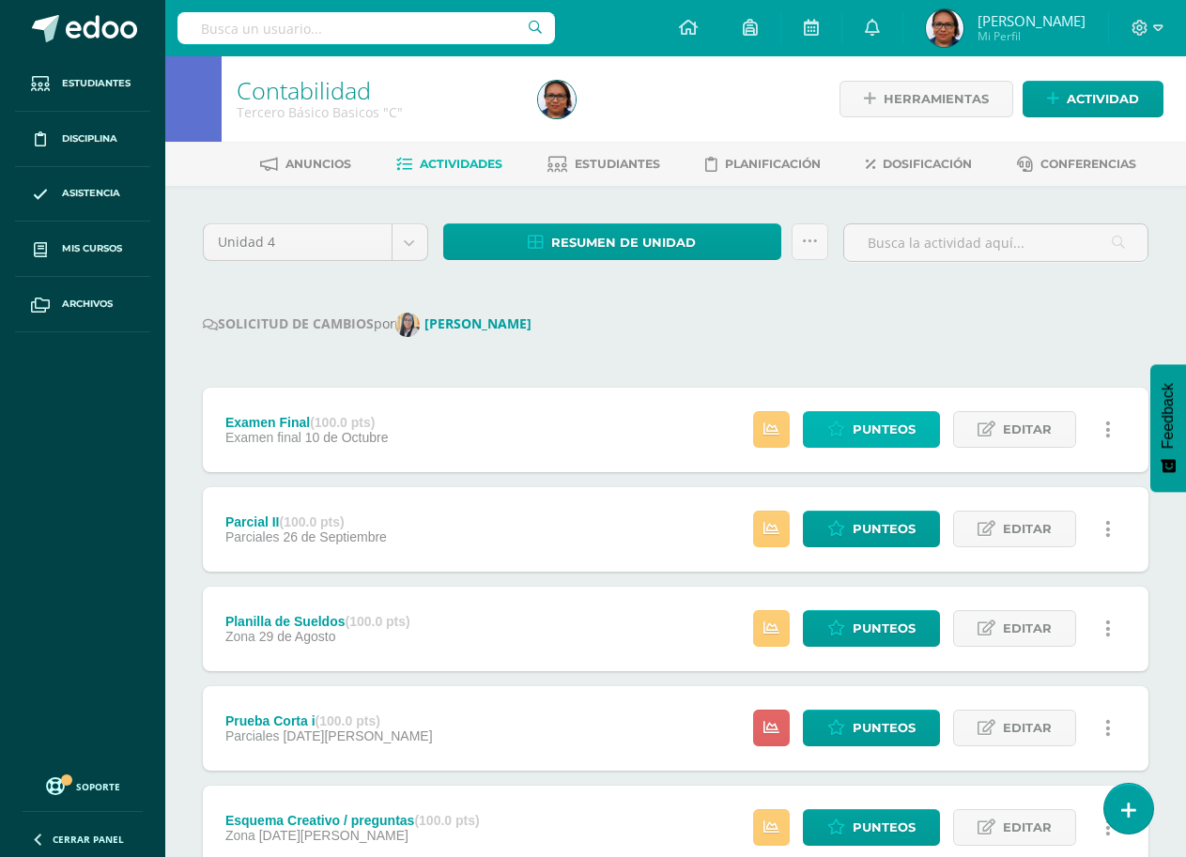
click at [895, 426] on span "Punteos" at bounding box center [883, 429] width 63 height 35
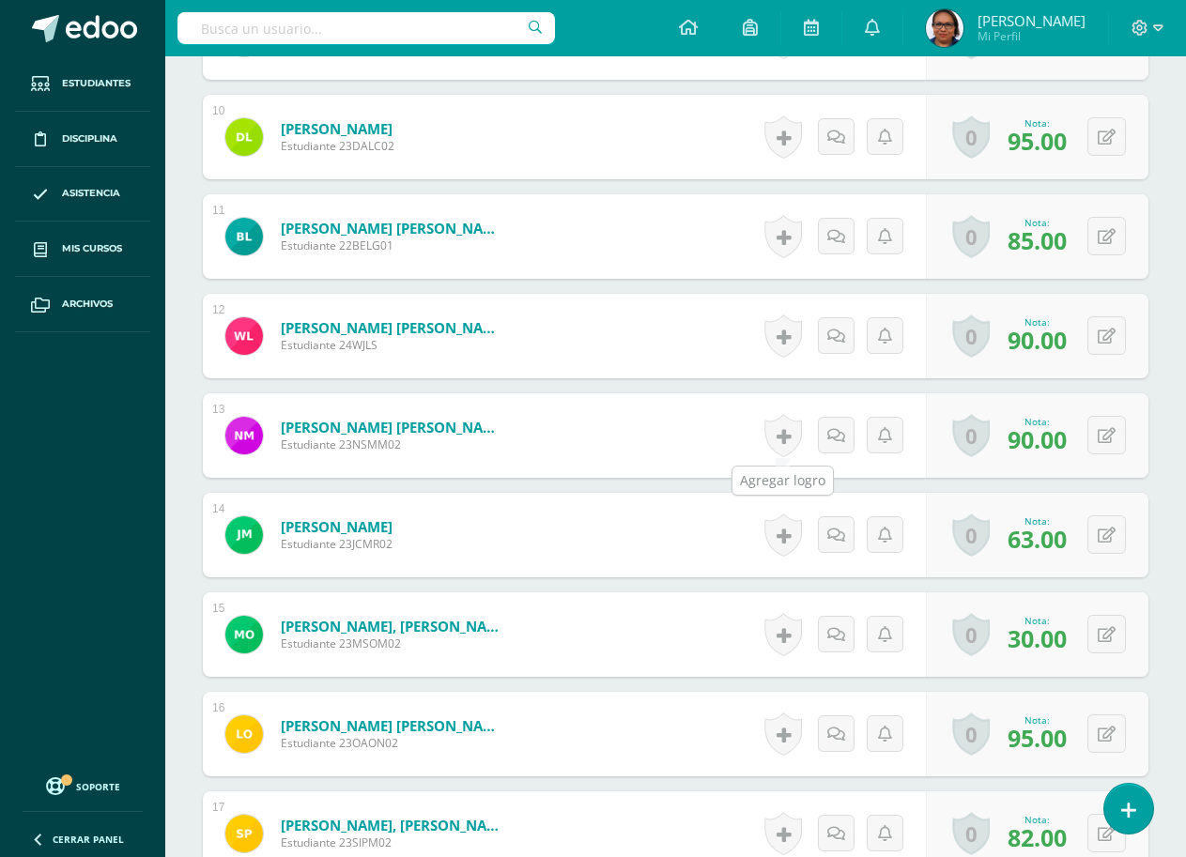
scroll to position [1454, 0]
click at [1121, 541] on button at bounding box center [1106, 533] width 38 height 38
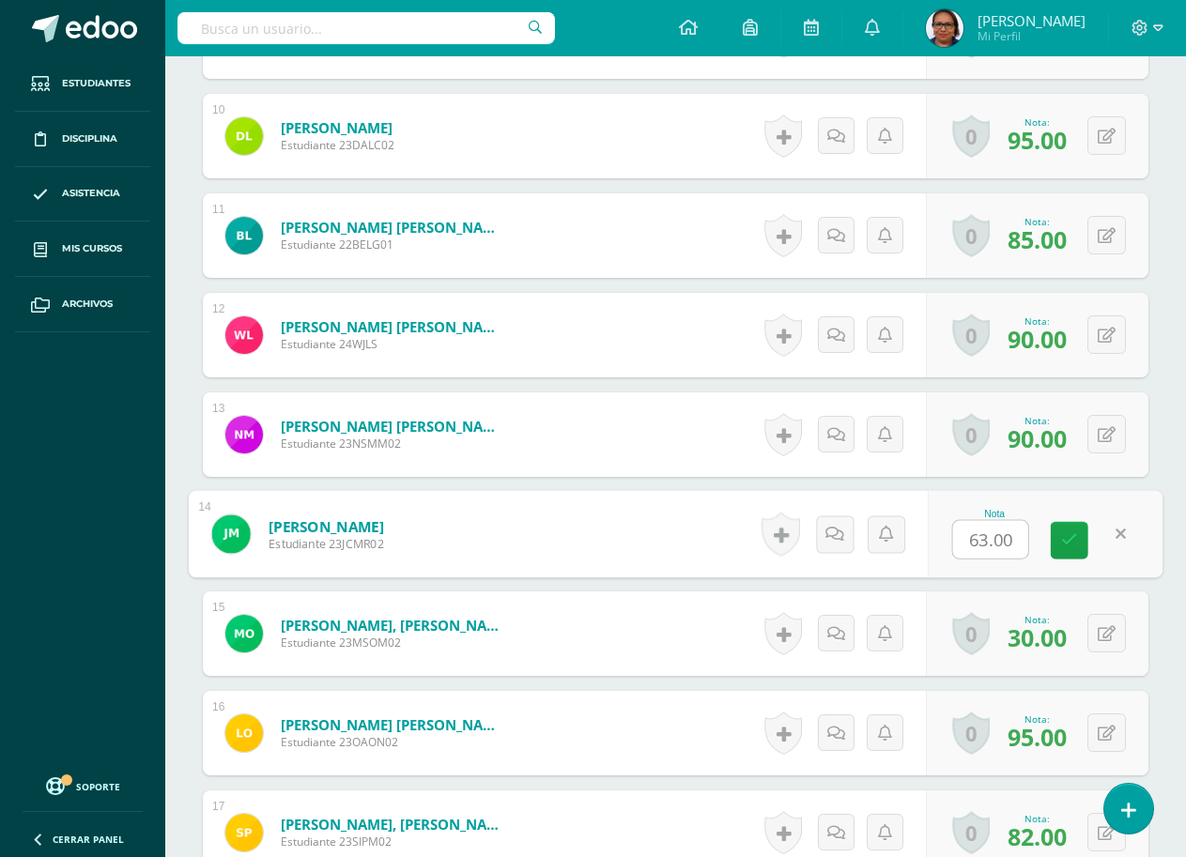
scroll to position [1455, 0]
type input "66"
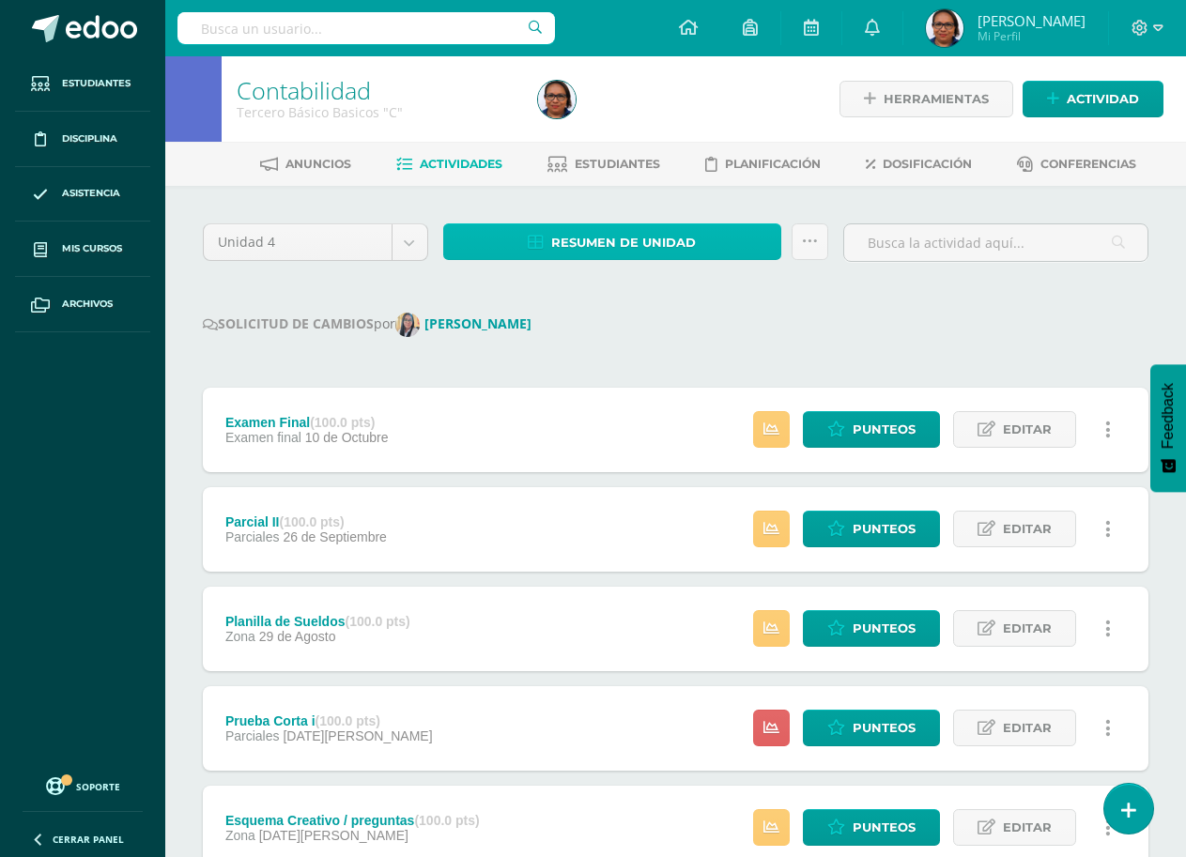
click at [676, 245] on span "Resumen de unidad" at bounding box center [623, 242] width 145 height 35
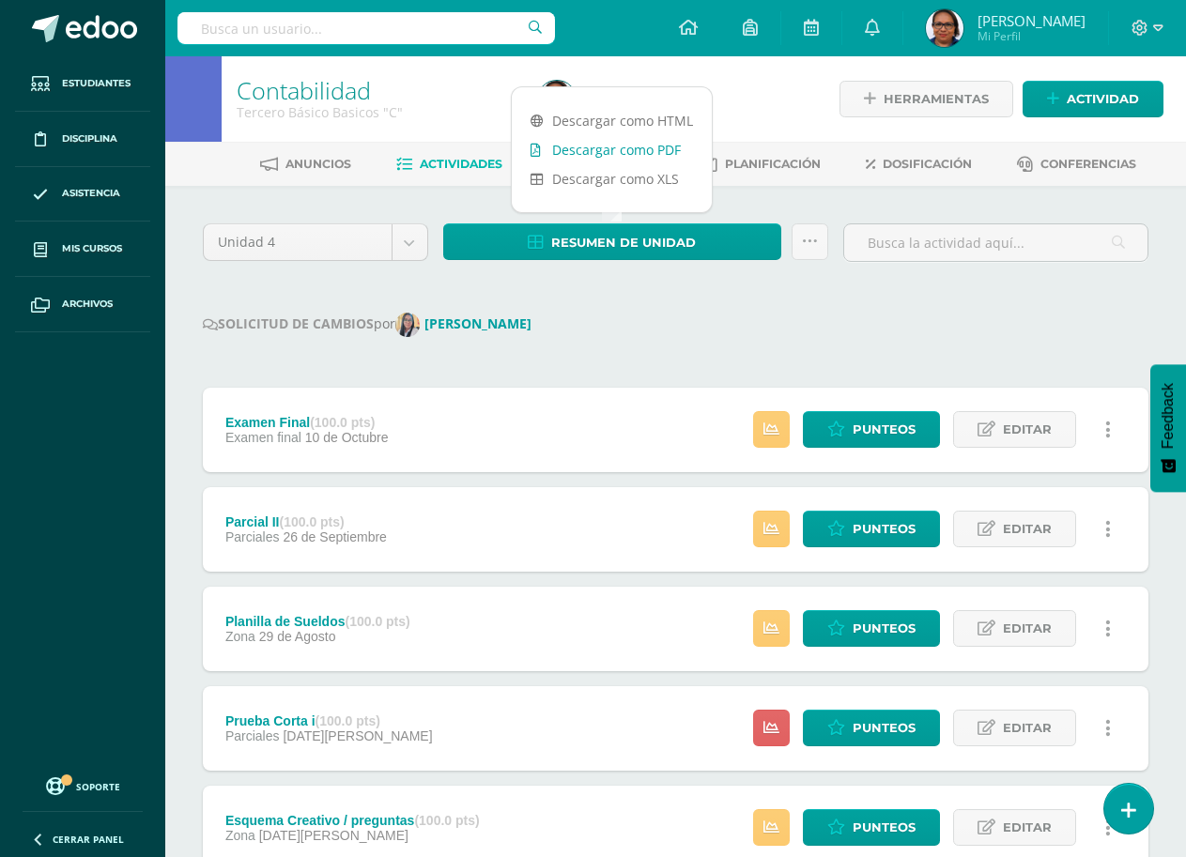
click at [662, 151] on link "Descargar como PDF" at bounding box center [612, 149] width 200 height 29
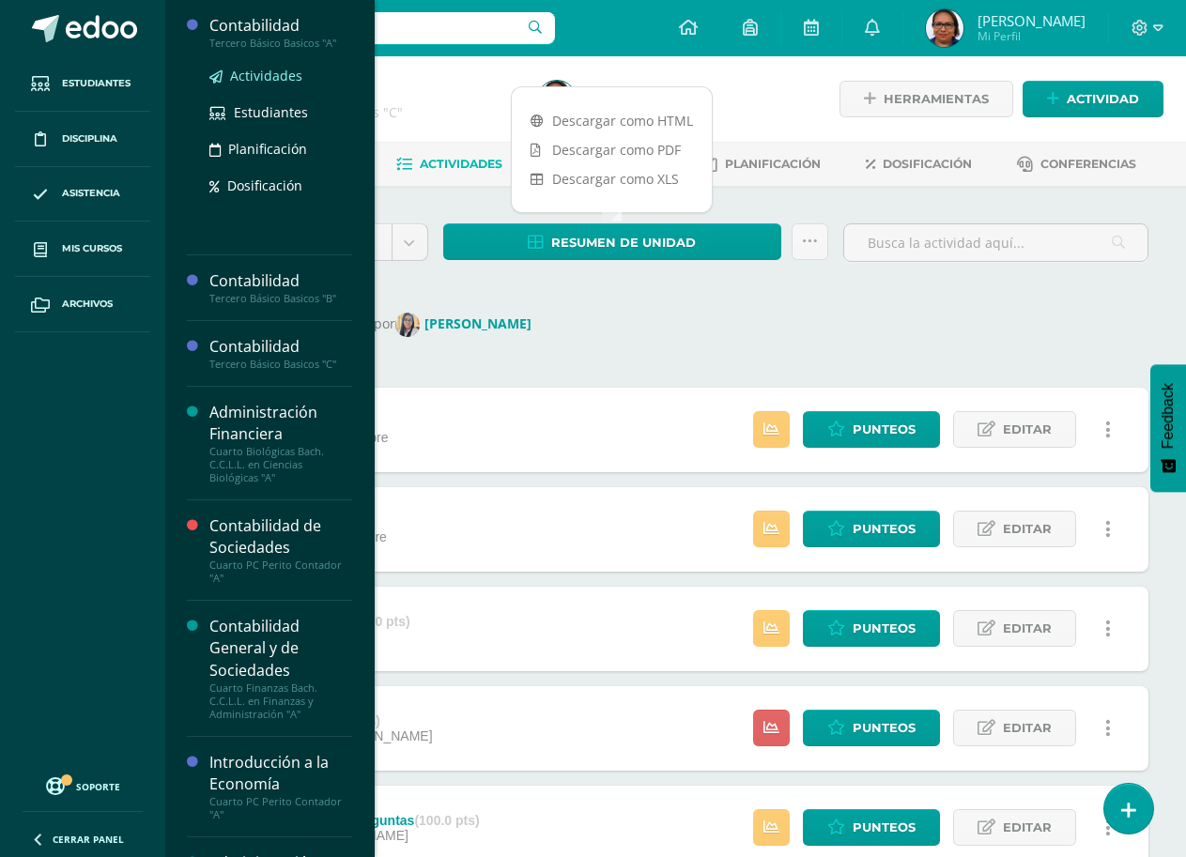
click at [262, 79] on span "Actividades" at bounding box center [266, 76] width 72 height 18
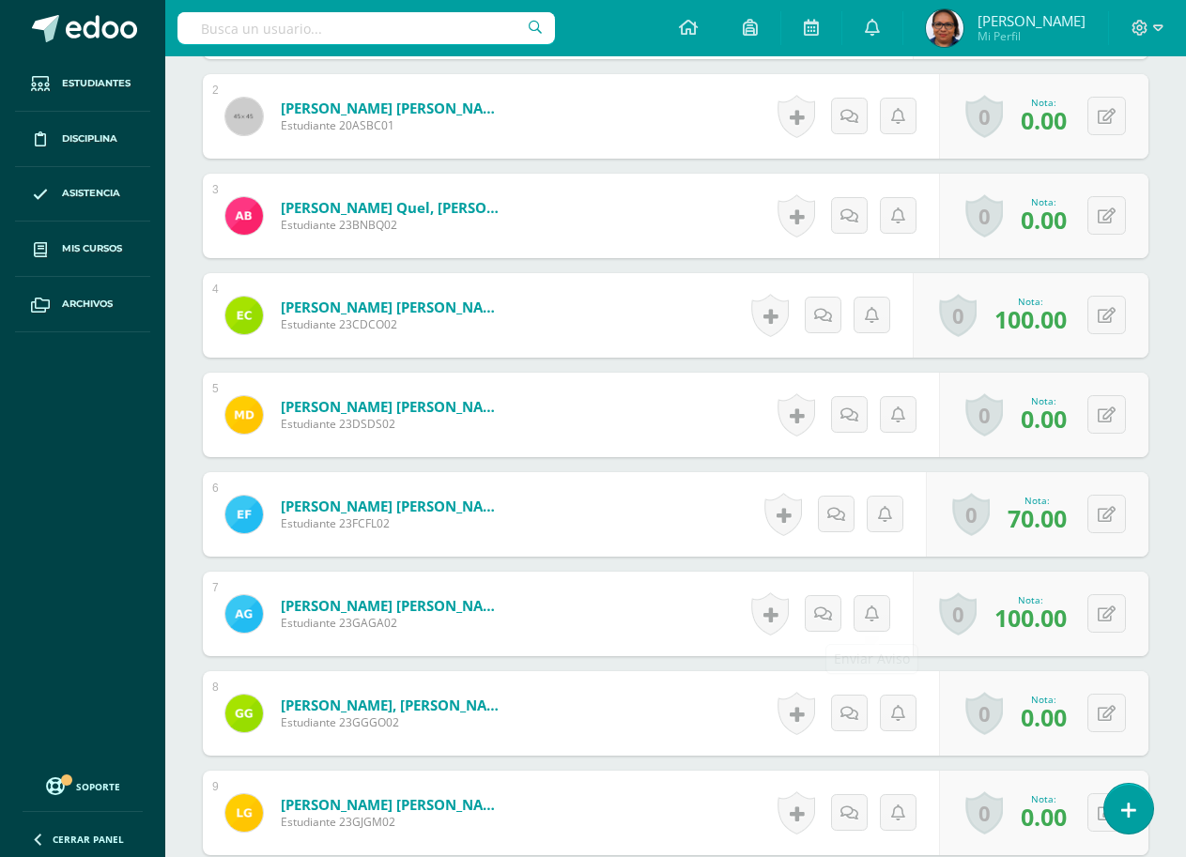
scroll to position [712, 0]
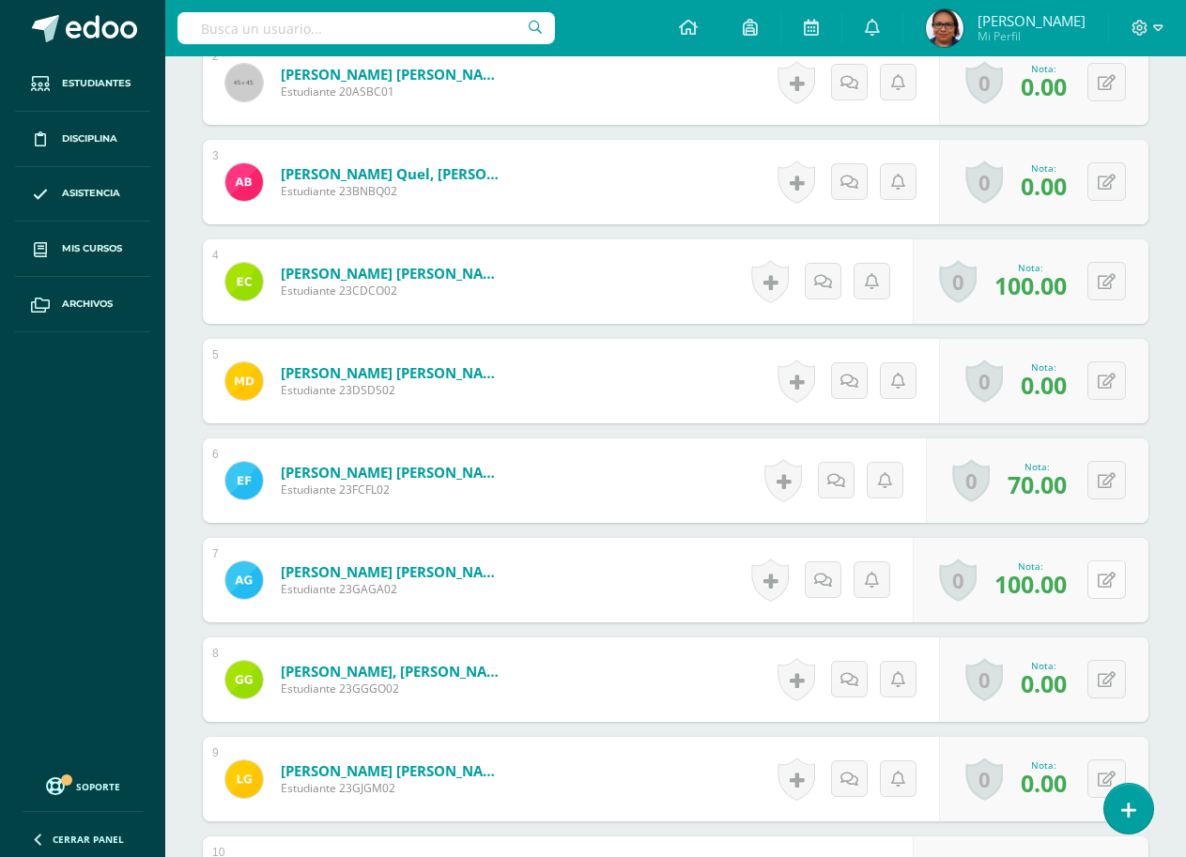
click at [1108, 586] on icon at bounding box center [1106, 581] width 18 height 16
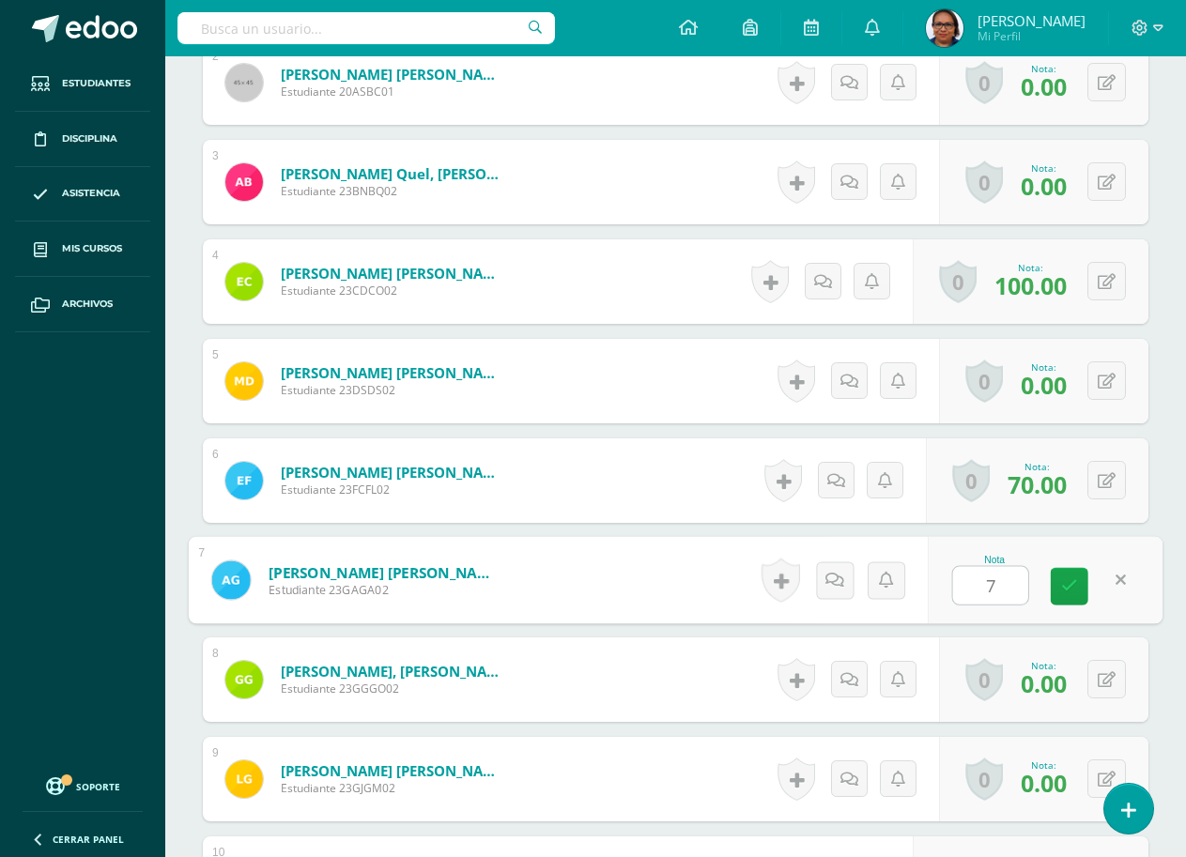
type input "70"
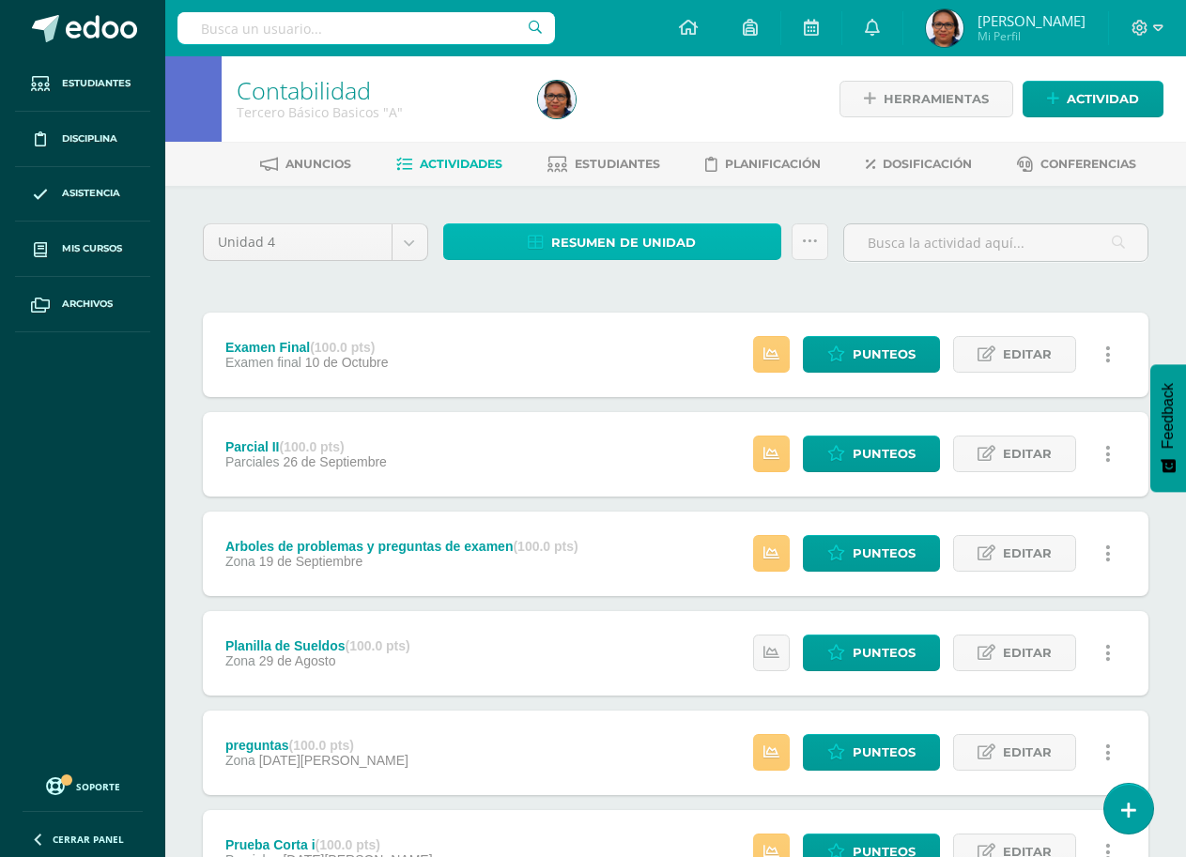
click at [660, 245] on span "Resumen de unidad" at bounding box center [623, 242] width 145 height 35
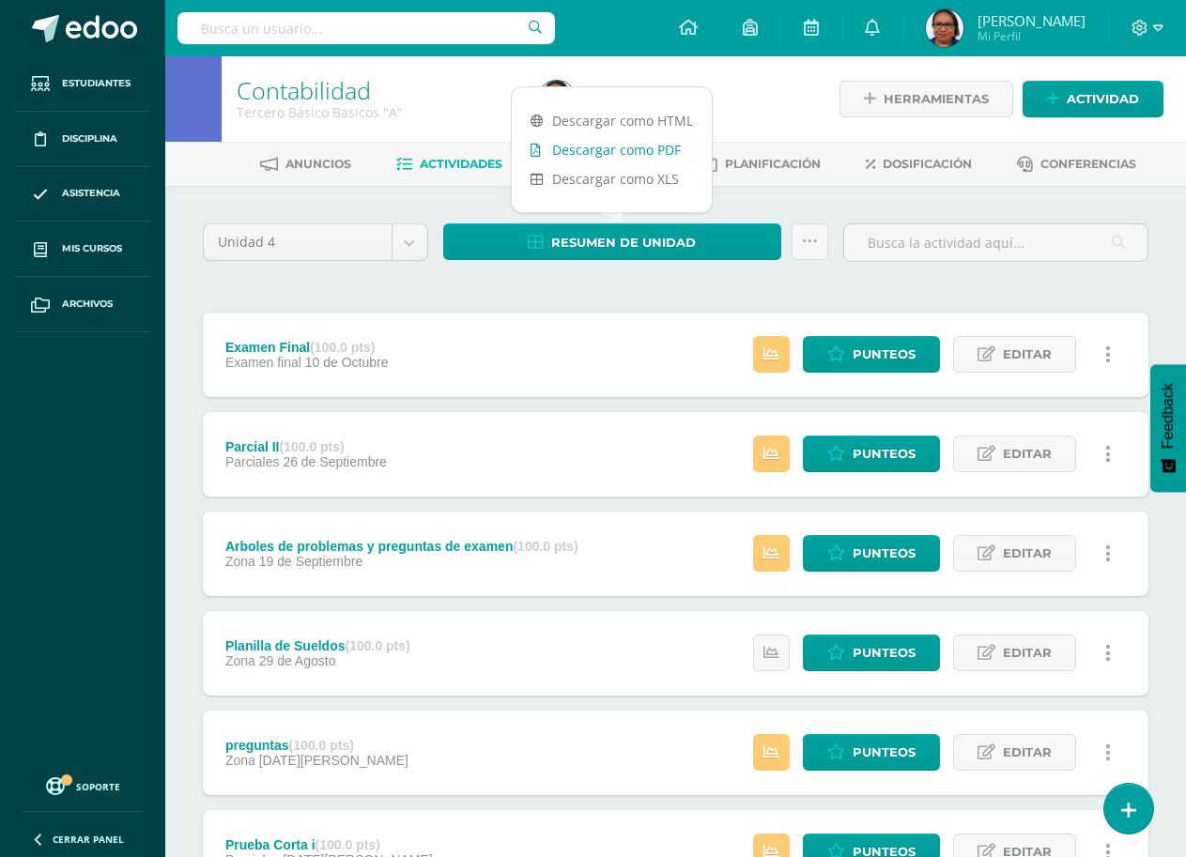
click at [662, 149] on link "Descargar como PDF" at bounding box center [612, 149] width 200 height 29
click at [872, 459] on span "Punteos" at bounding box center [883, 453] width 63 height 35
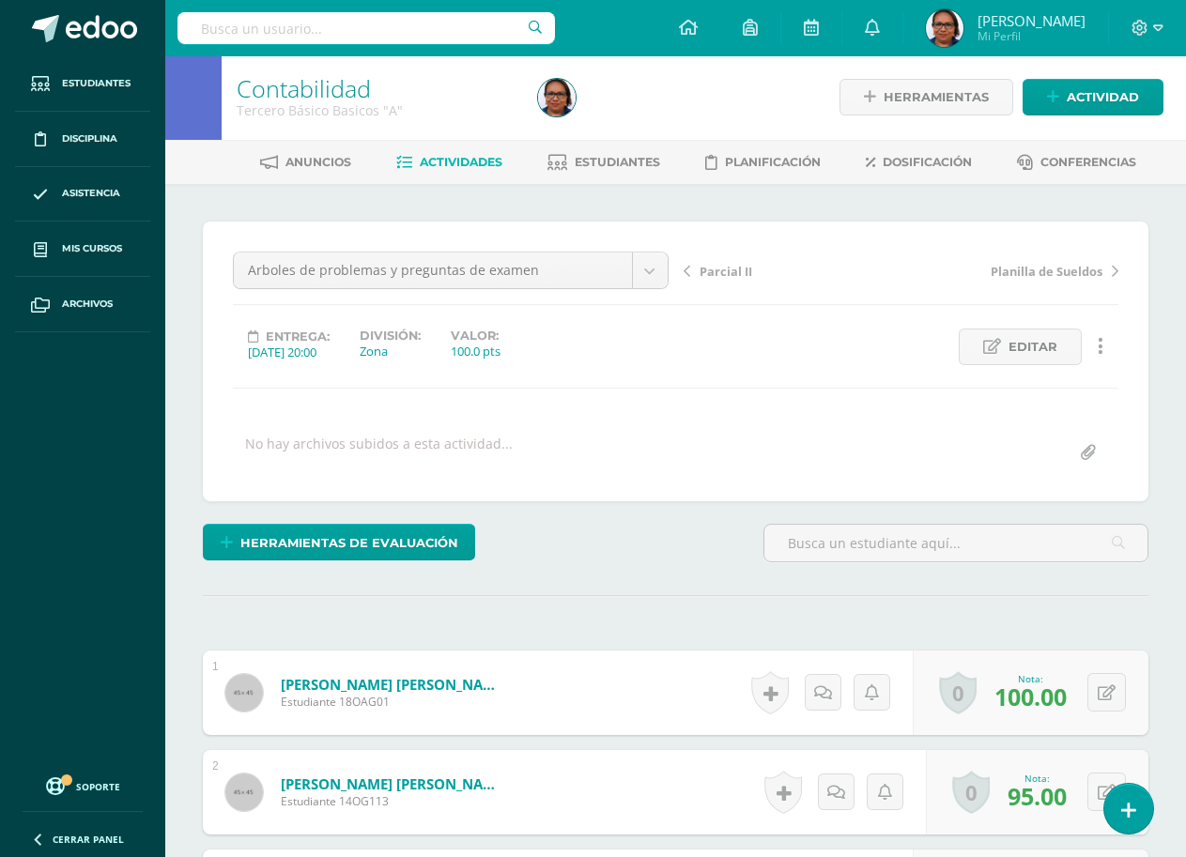
scroll to position [3, 0]
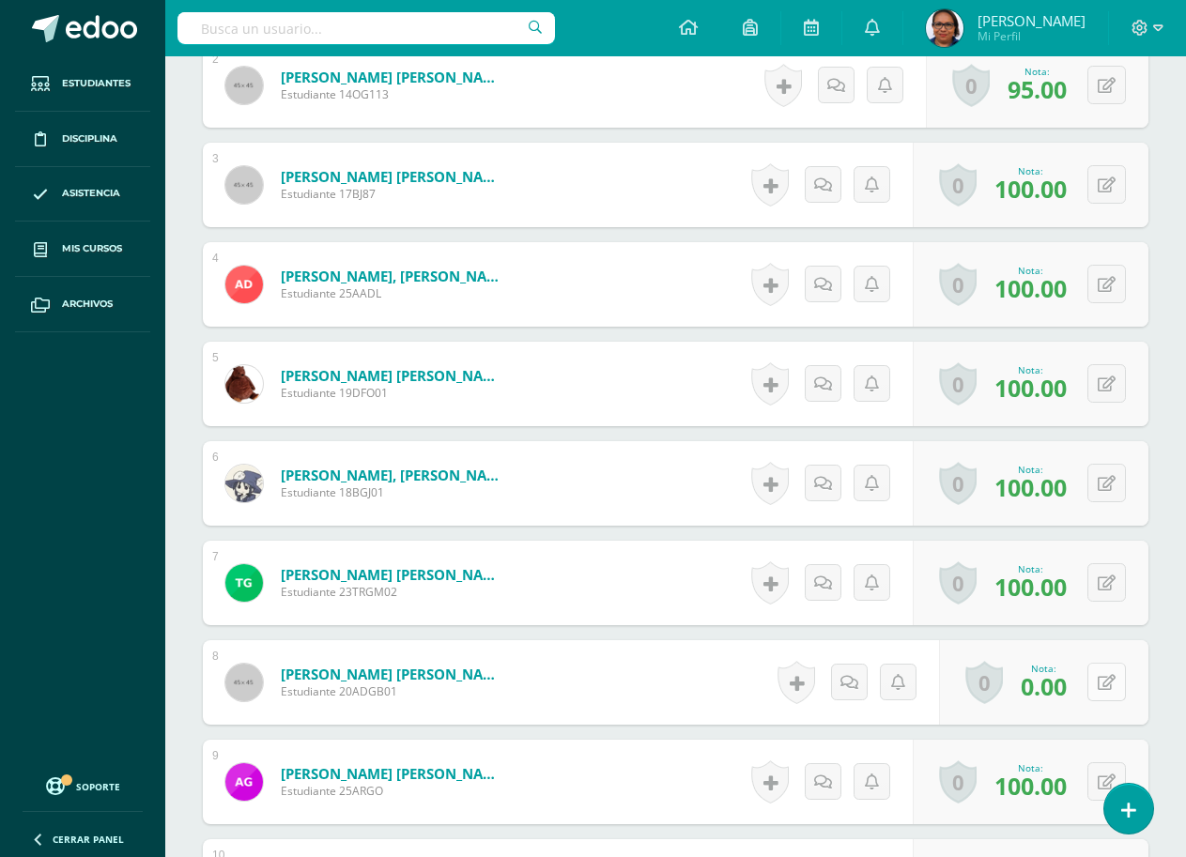
click at [1110, 682] on icon at bounding box center [1106, 683] width 18 height 16
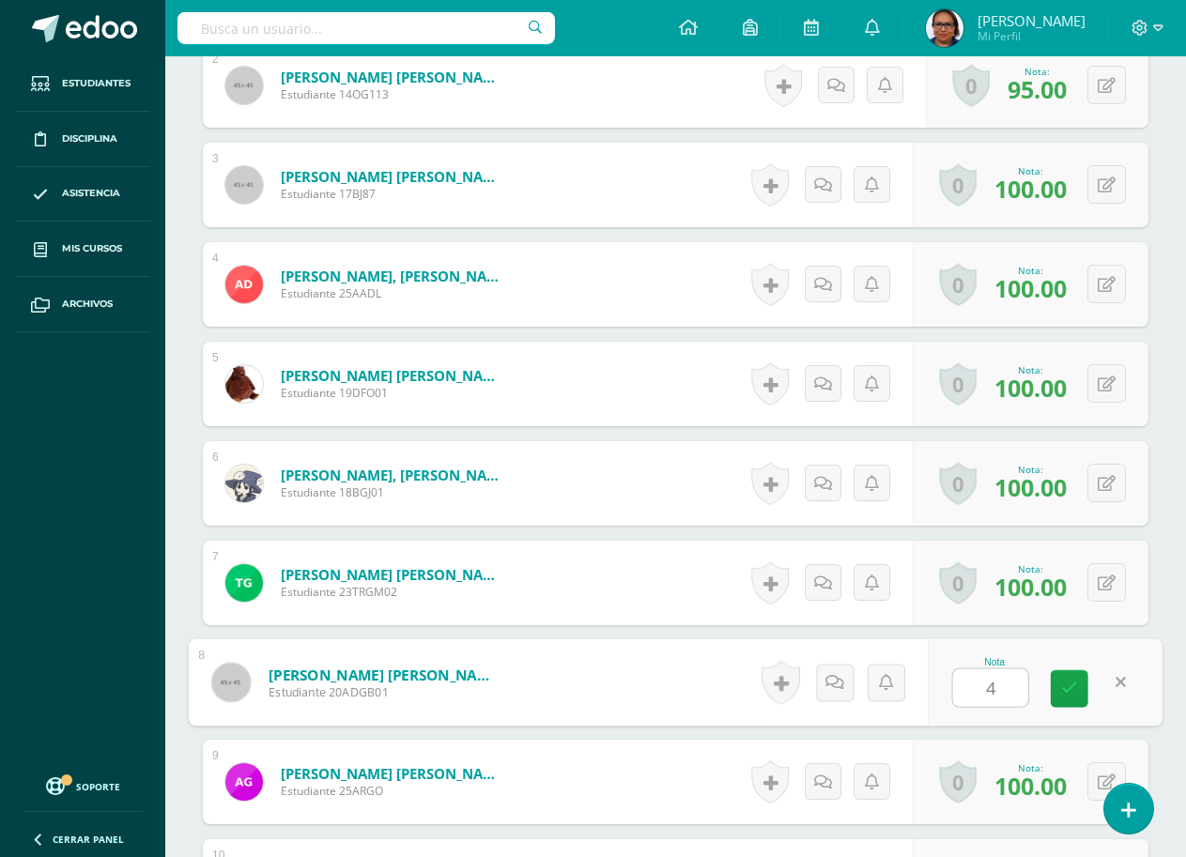
scroll to position [710, 0]
type input "48"
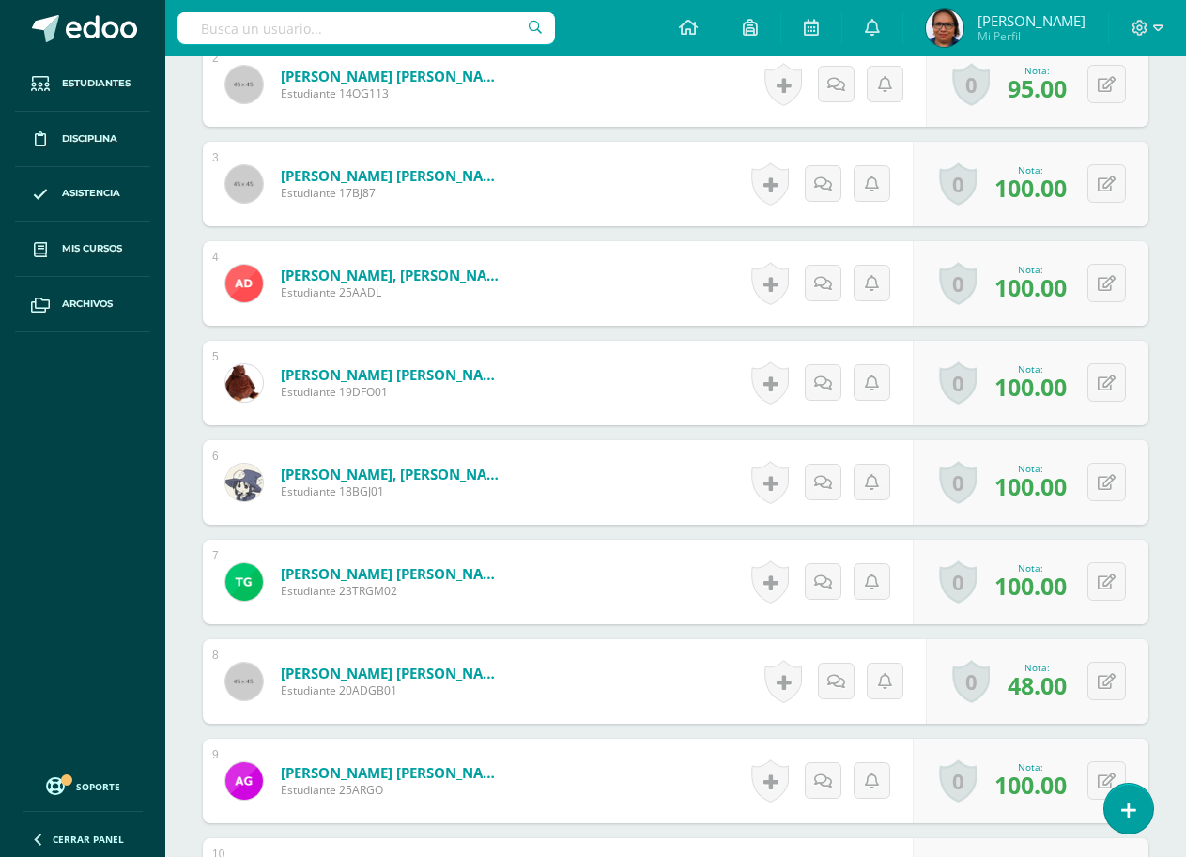
scroll to position [711, 0]
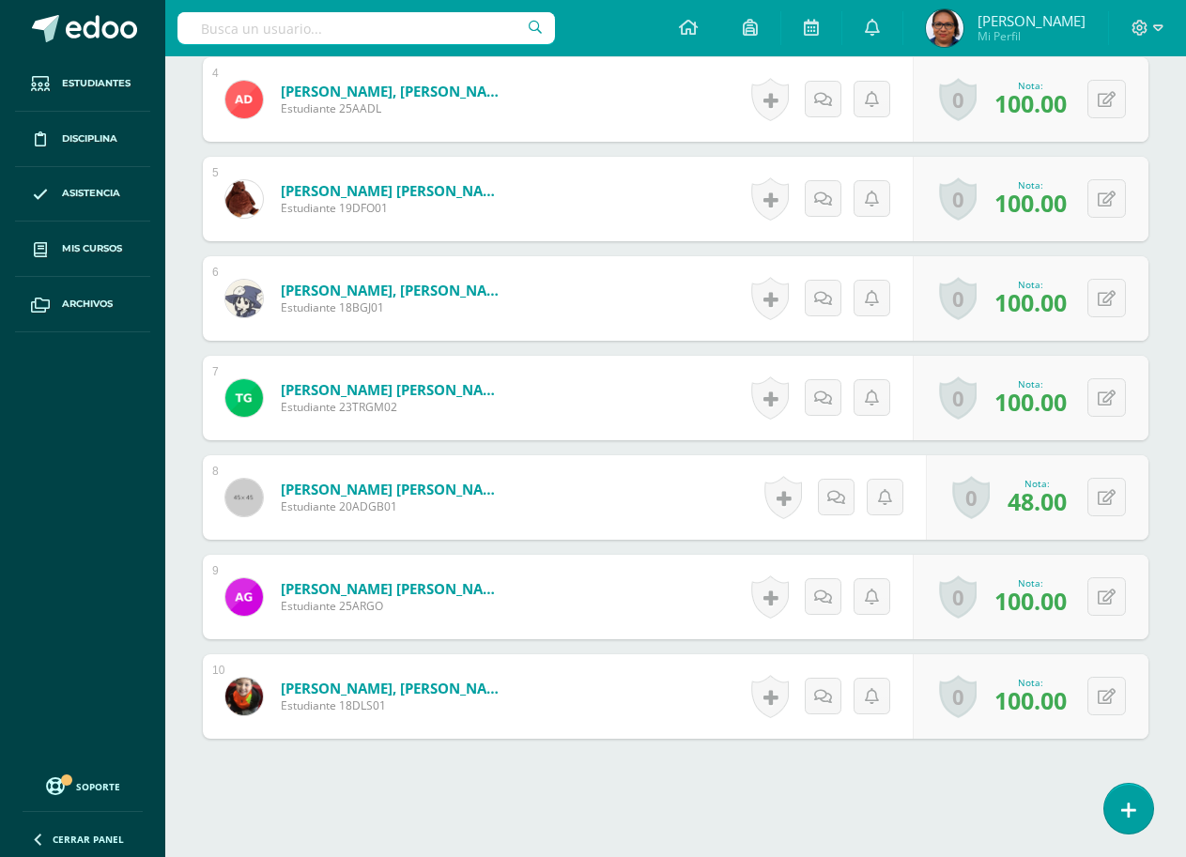
scroll to position [897, 0]
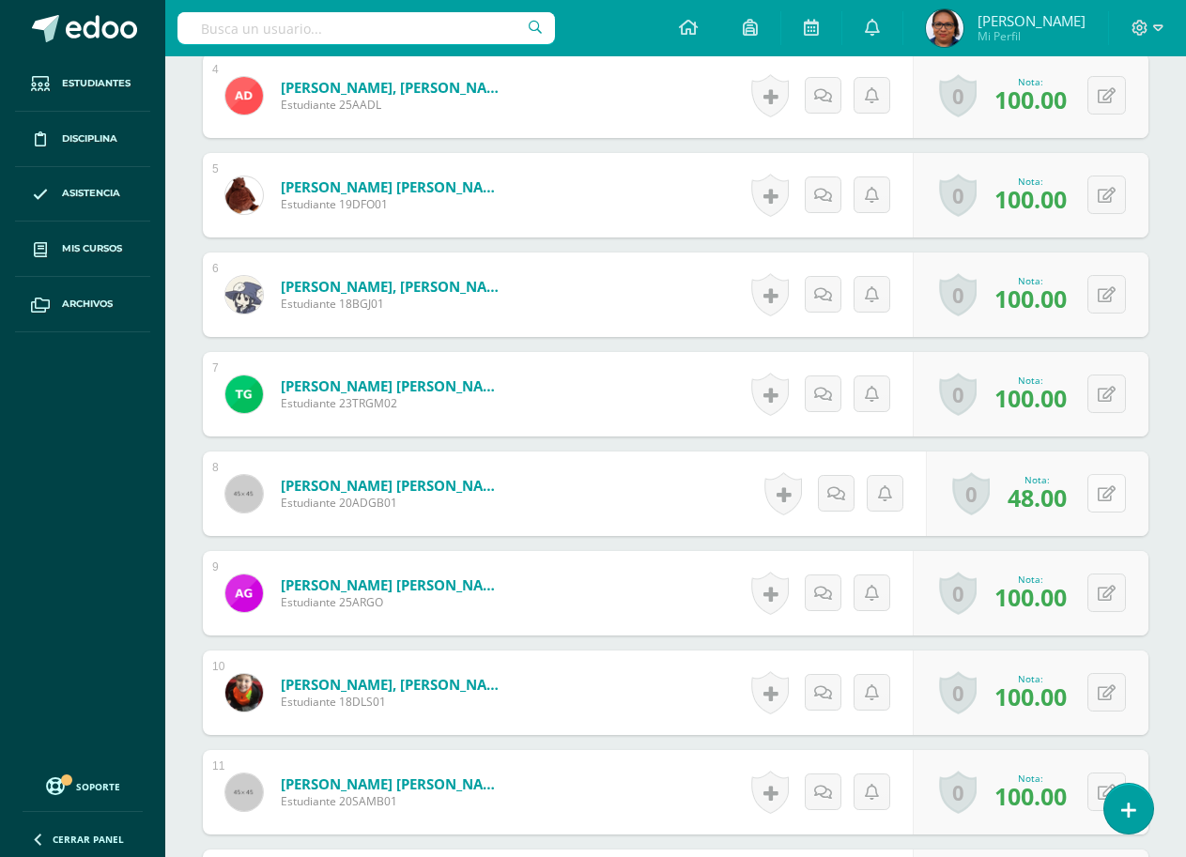
click at [1104, 498] on button at bounding box center [1106, 493] width 38 height 38
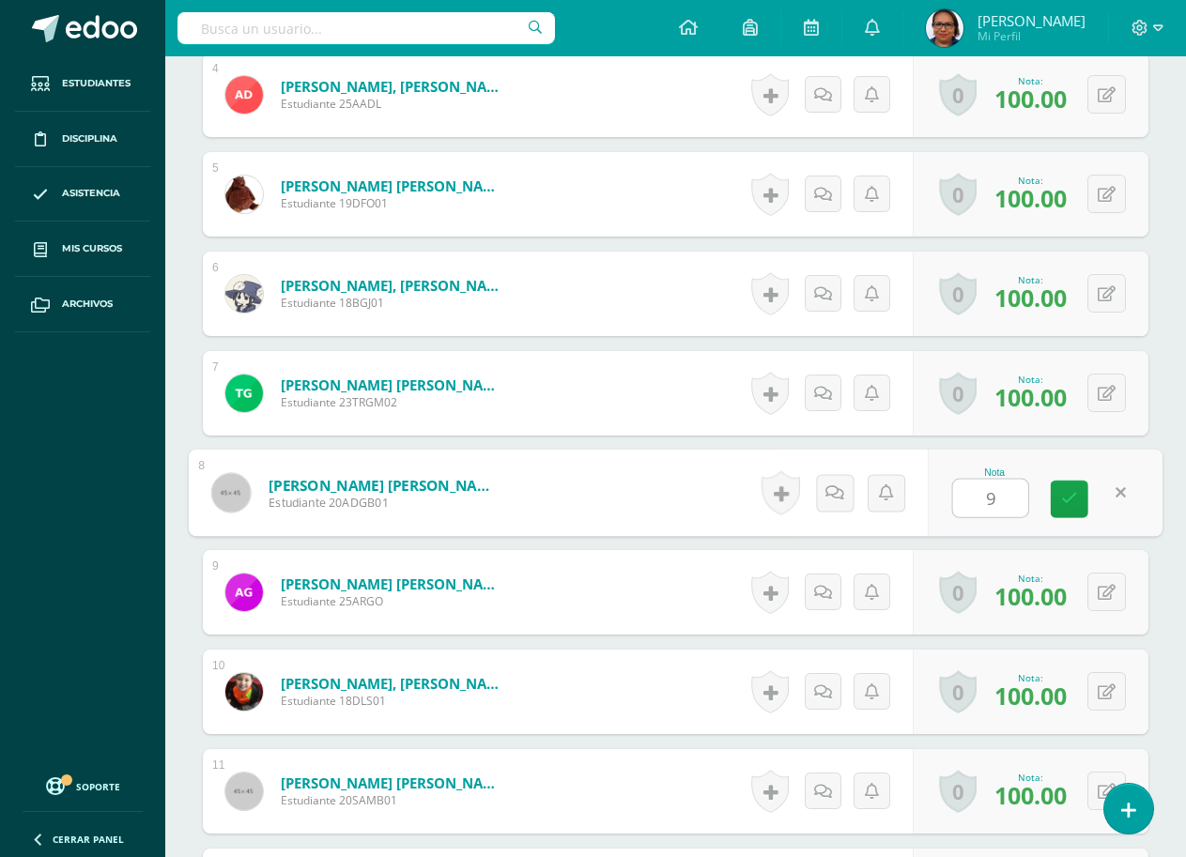
type input "90"
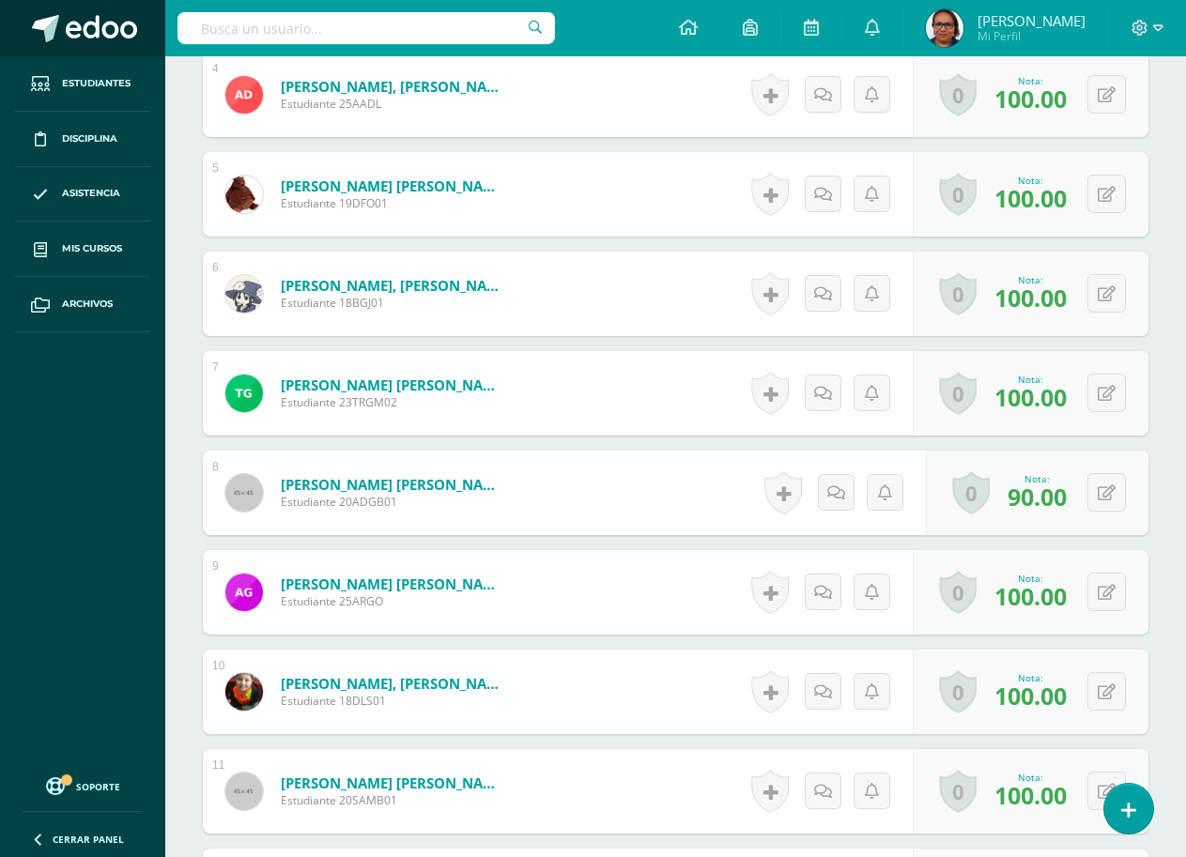
scroll to position [899, 0]
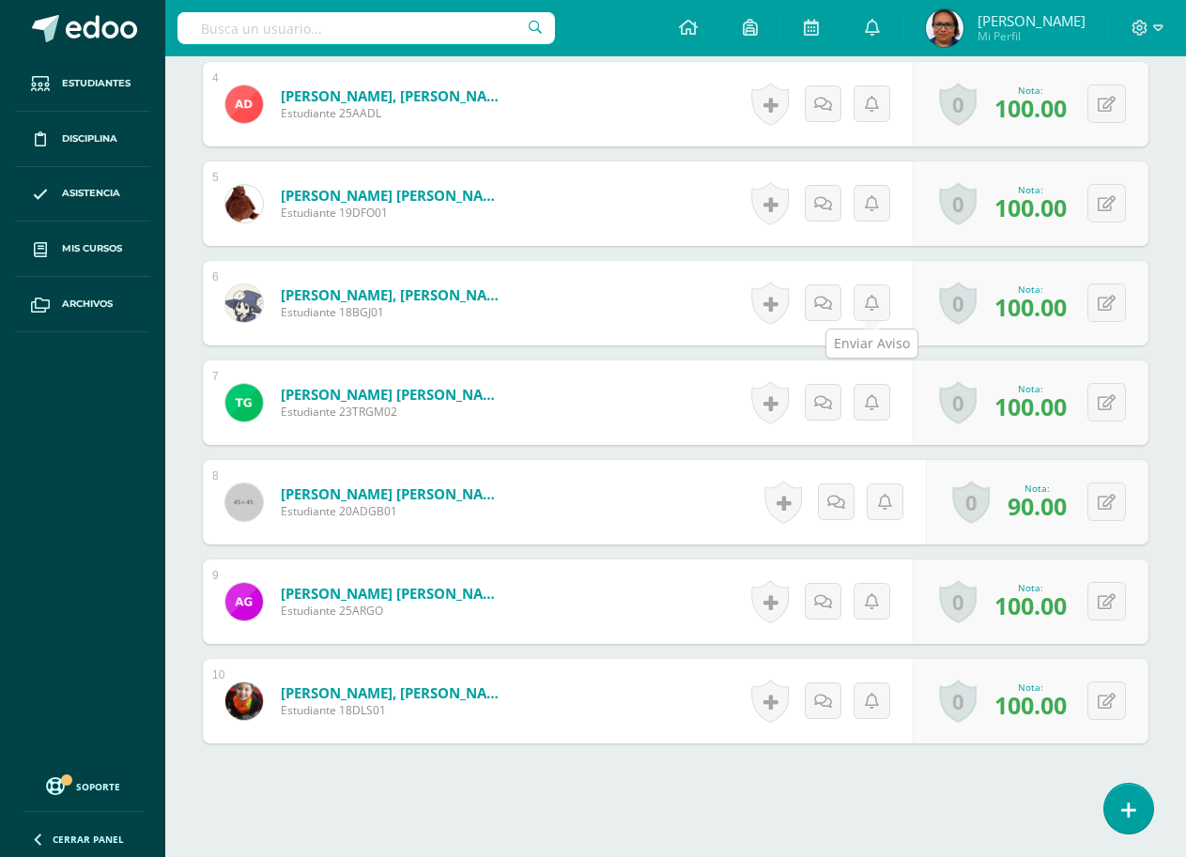
scroll to position [896, 0]
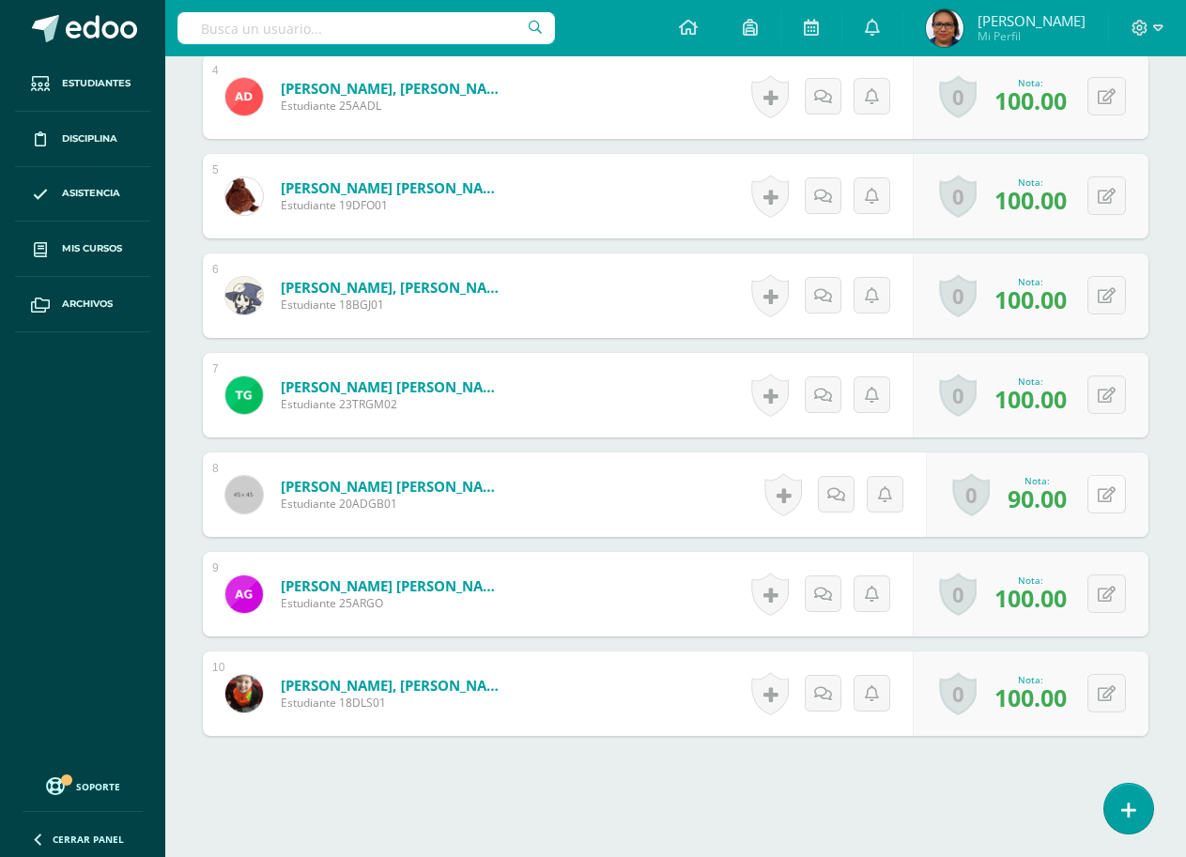
click at [1110, 496] on icon at bounding box center [1106, 495] width 18 height 16
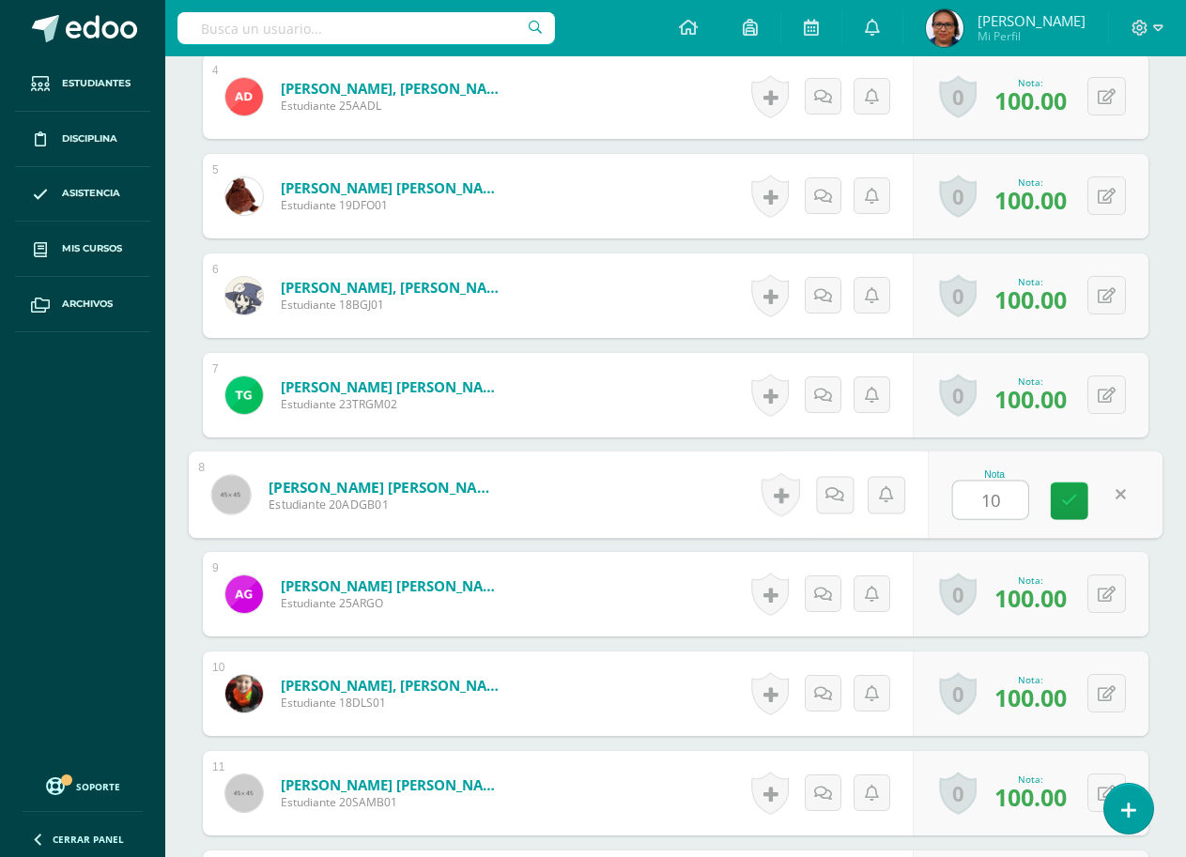
type input "100"
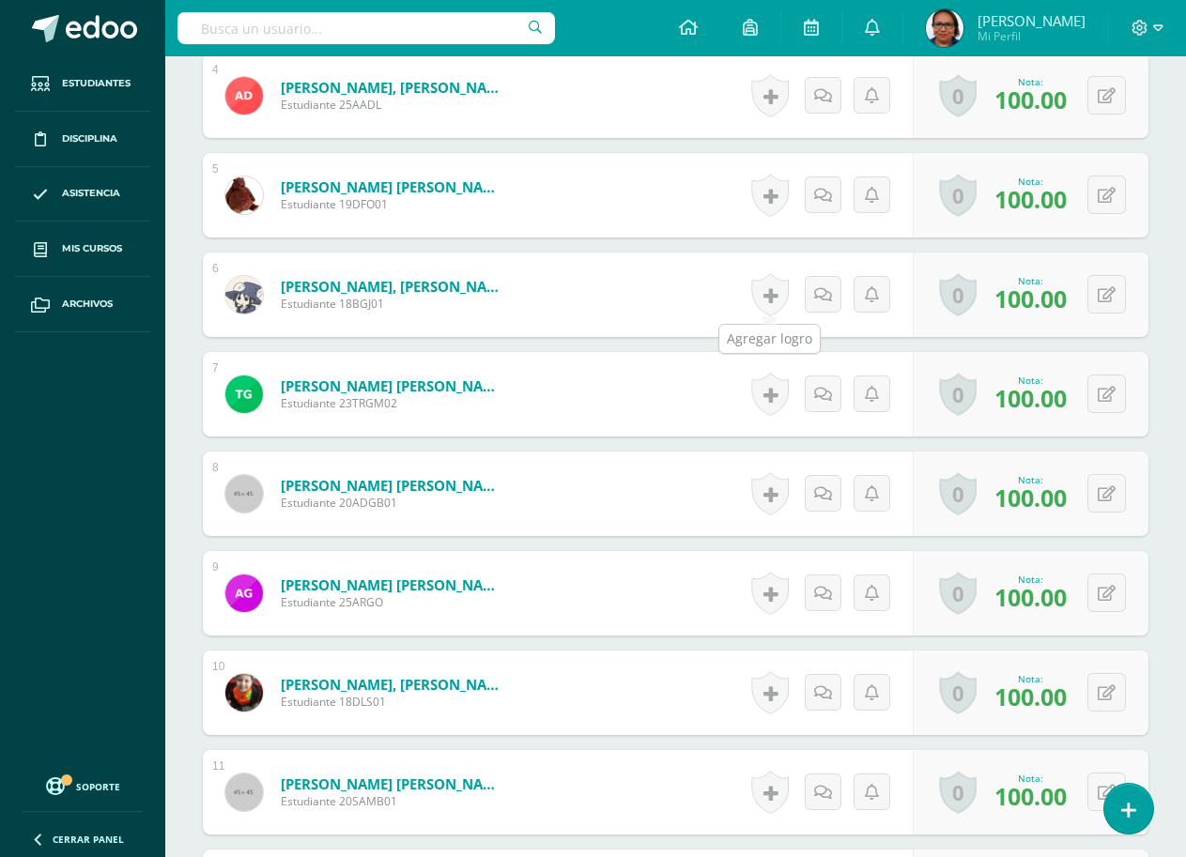
scroll to position [898, 0]
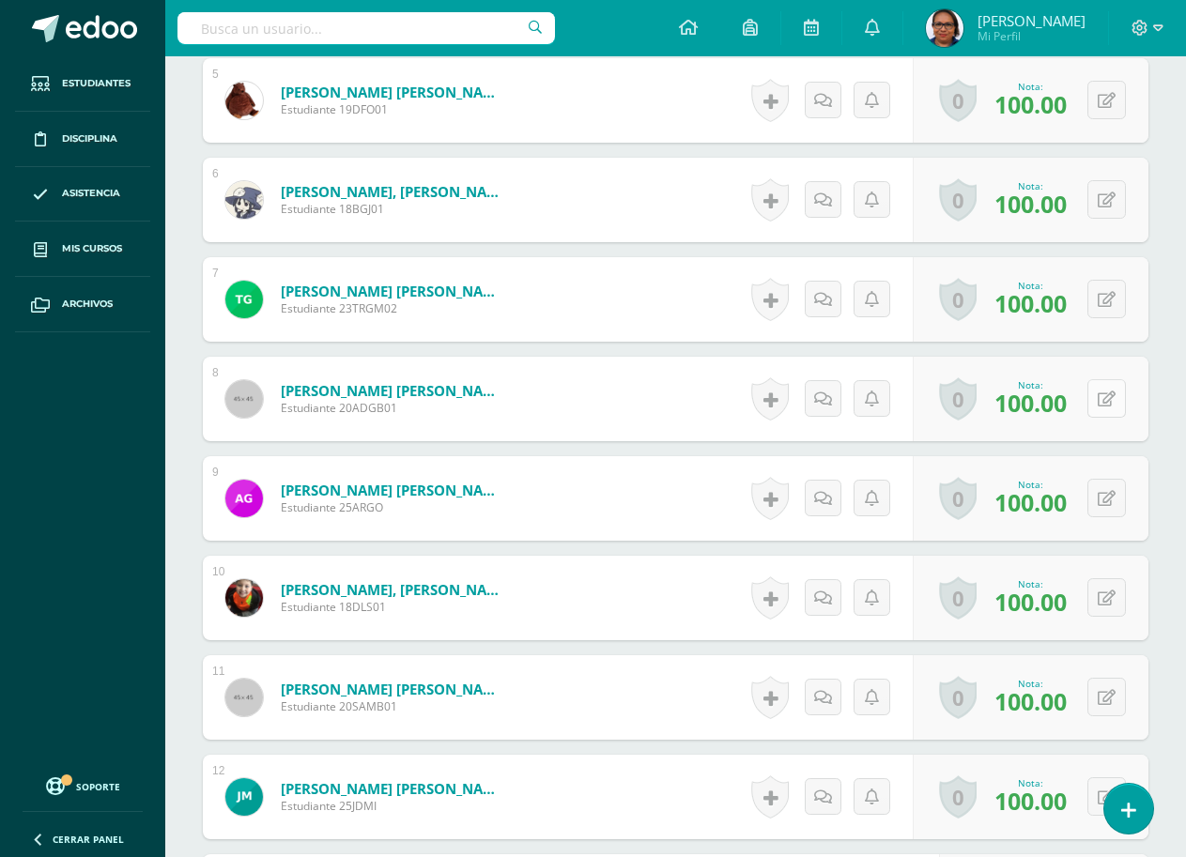
scroll to position [993, 0]
click at [1111, 406] on button at bounding box center [1106, 397] width 38 height 38
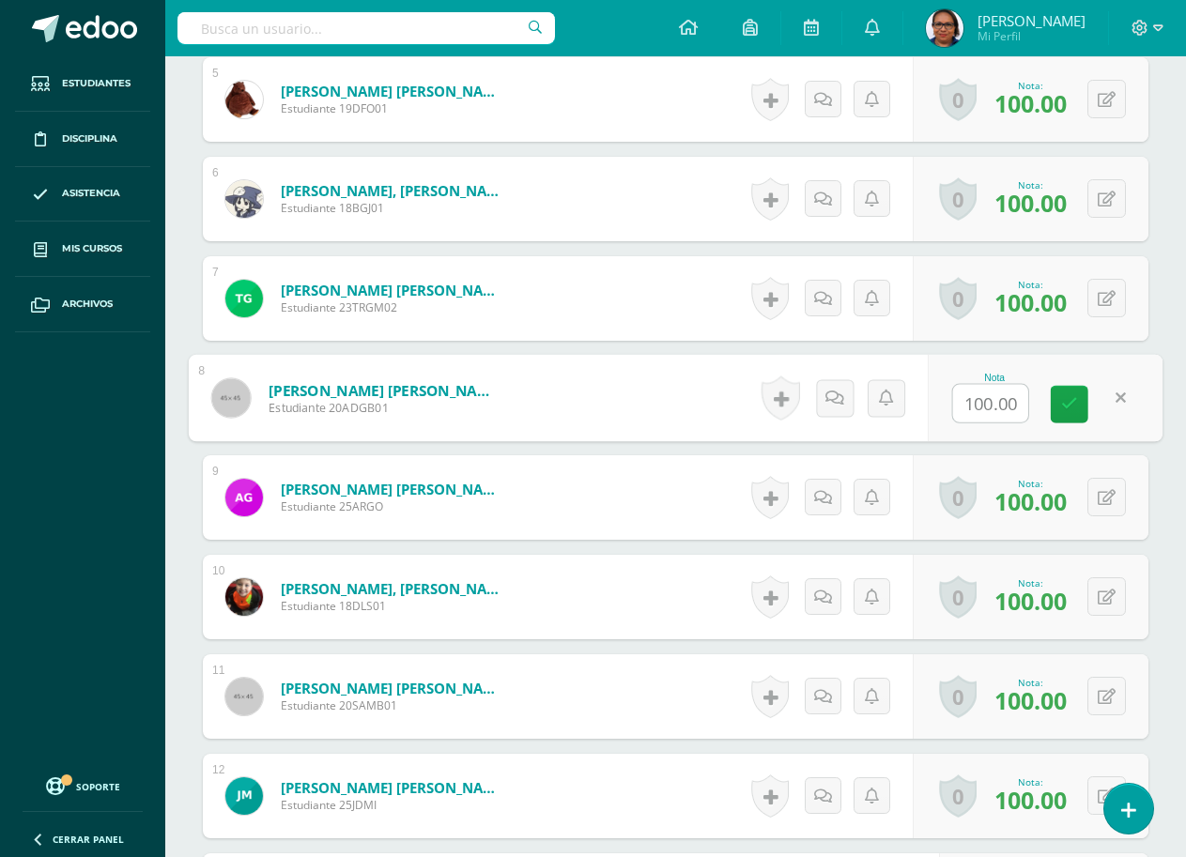
type input "0"
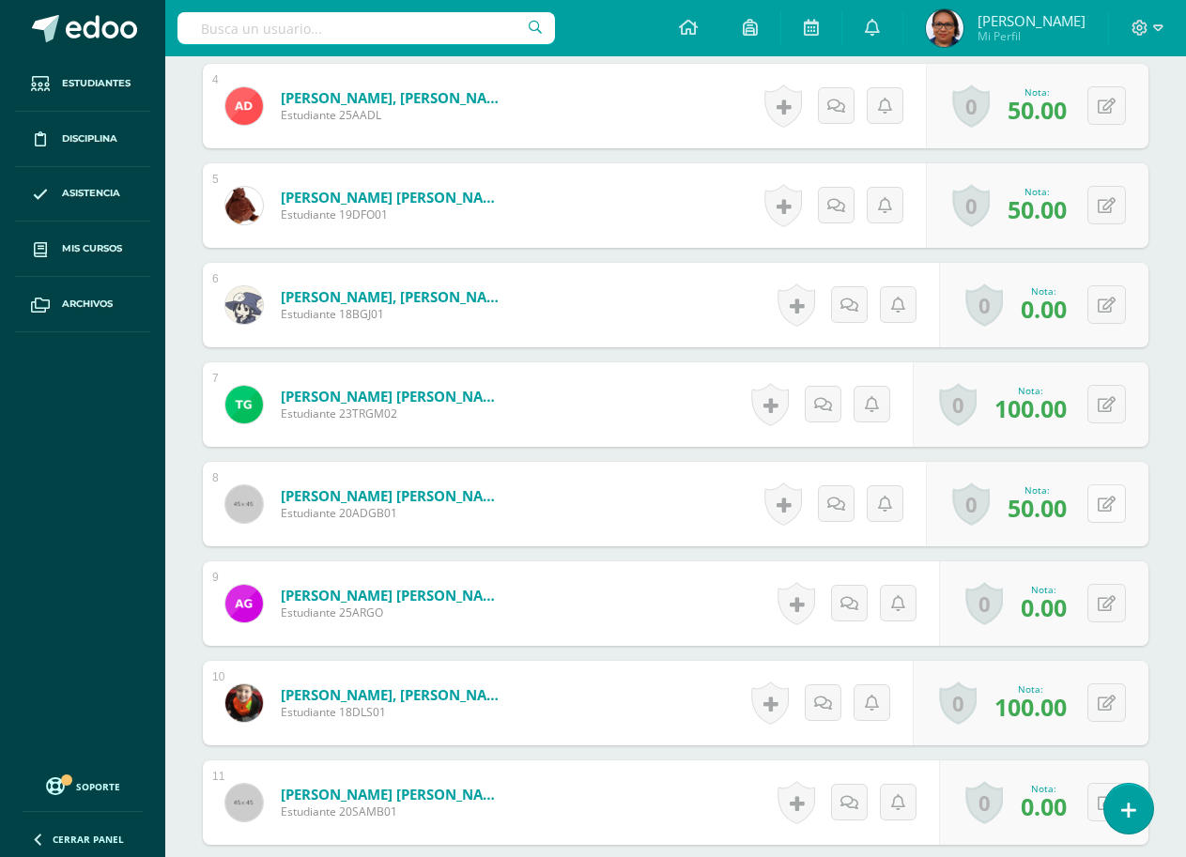
scroll to position [888, 0]
click at [1104, 504] on button at bounding box center [1106, 502] width 38 height 38
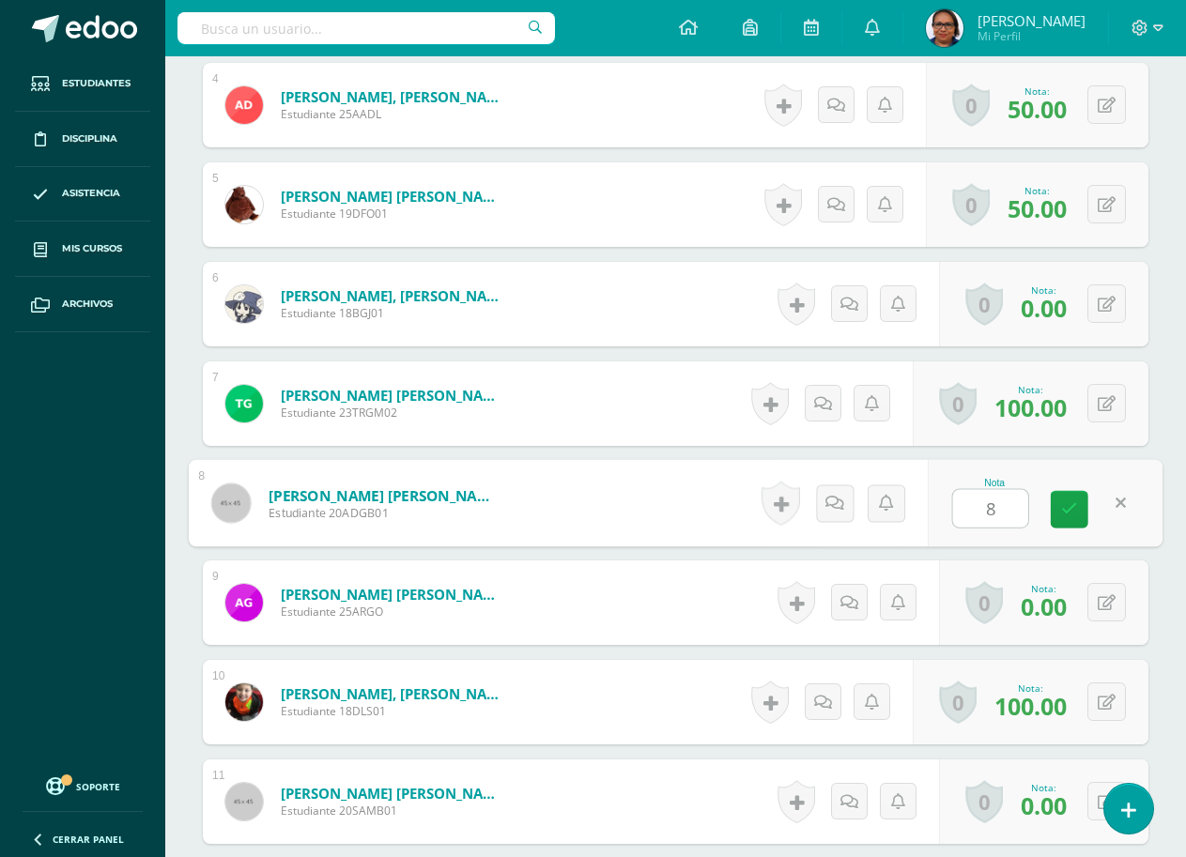
type input "80"
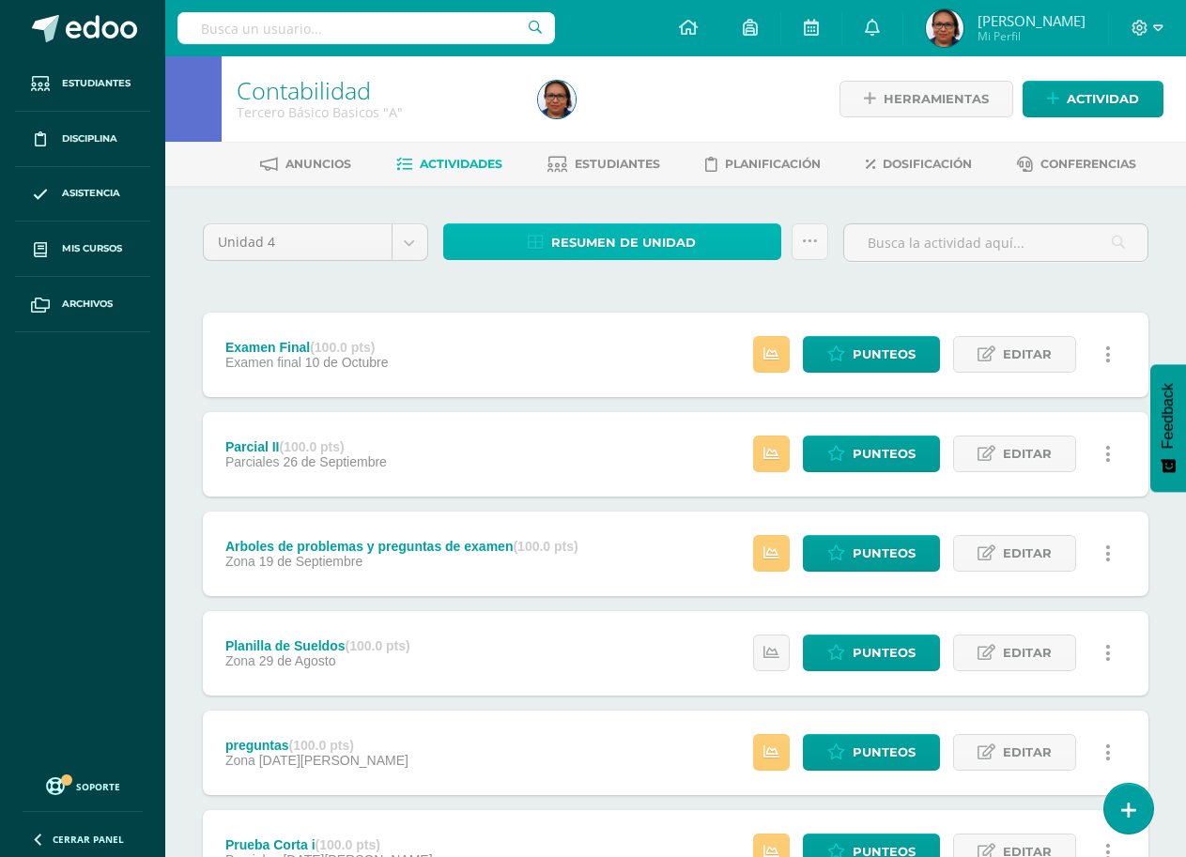
click at [697, 239] on link "Resumen de unidad" at bounding box center [612, 241] width 338 height 37
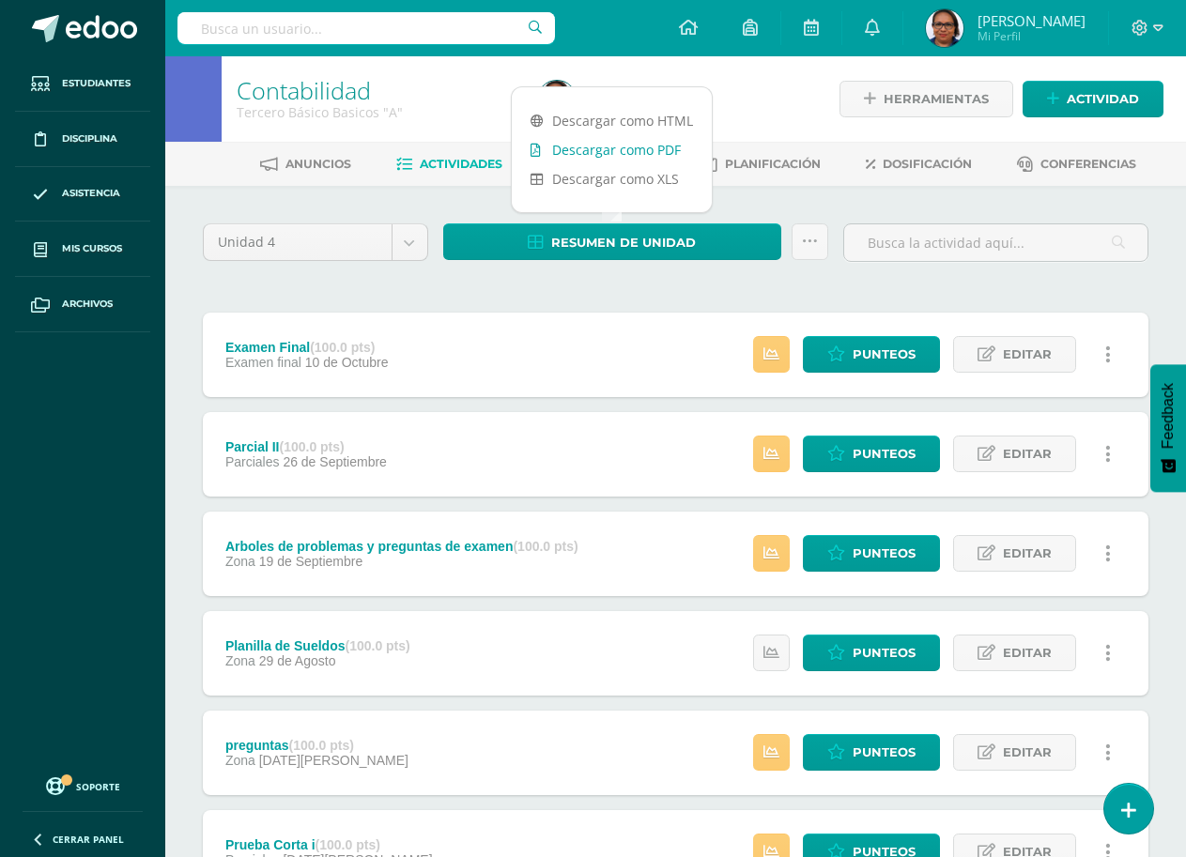
click at [651, 155] on link "Descargar como PDF" at bounding box center [612, 149] width 200 height 29
click at [673, 296] on div "Unidad 4 Unidad 1 Unidad 2 Unidad 3 Unidad 4 Resumen de unidad Subir actividade…" at bounding box center [675, 798] width 960 height 1150
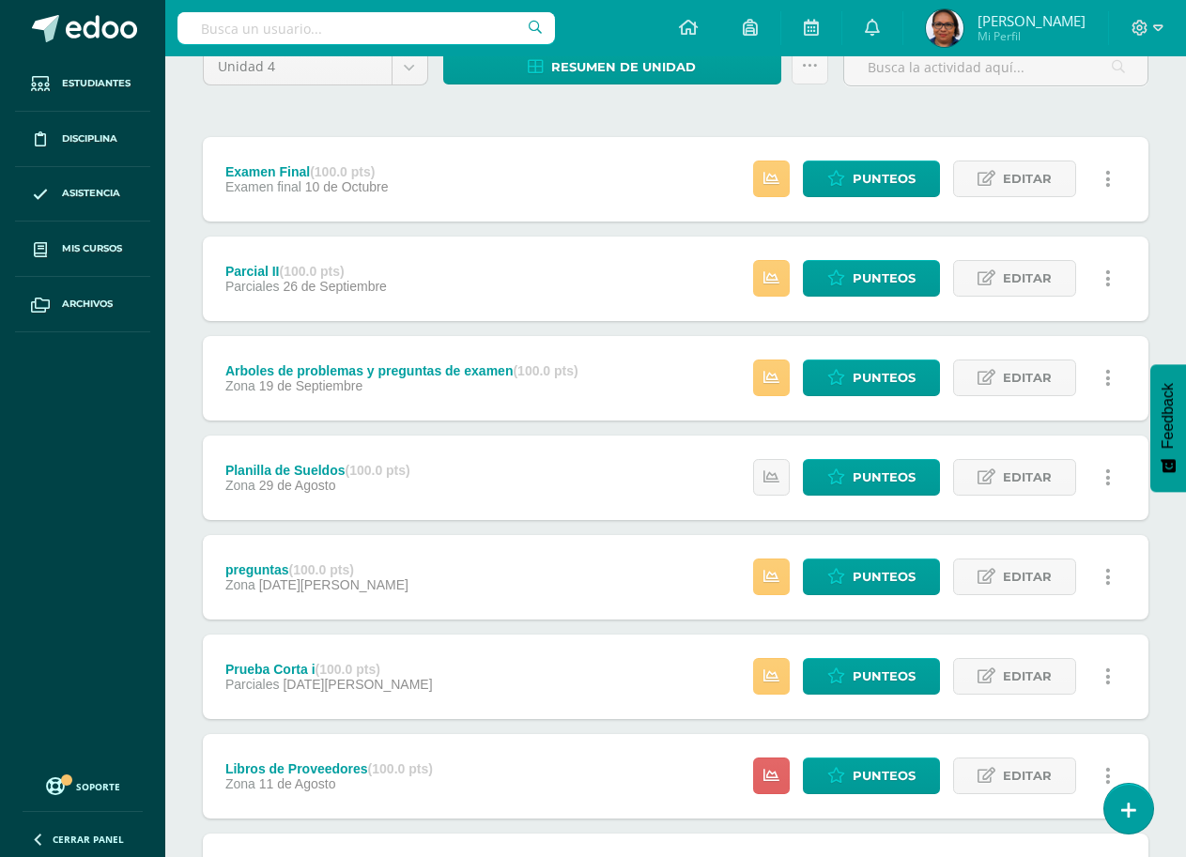
scroll to position [188, 0]
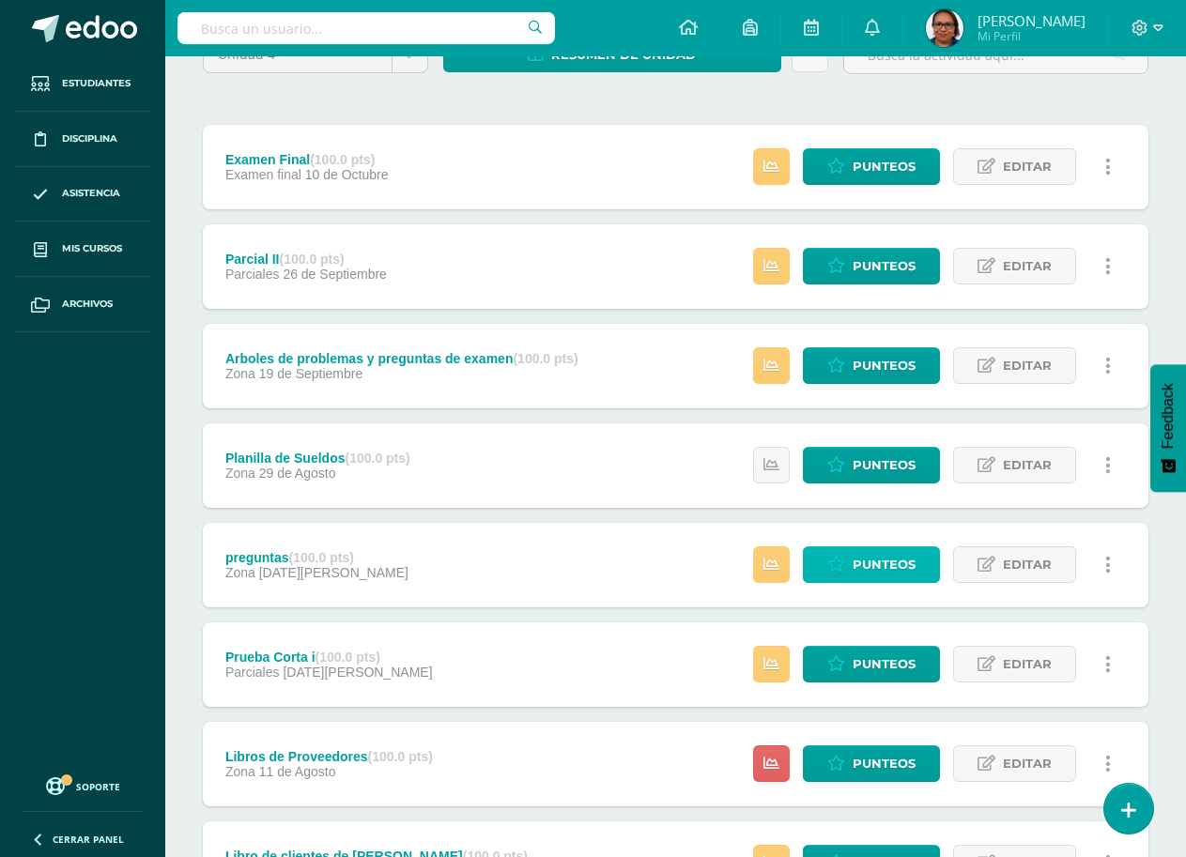
click at [872, 566] on span "Punteos" at bounding box center [883, 564] width 63 height 35
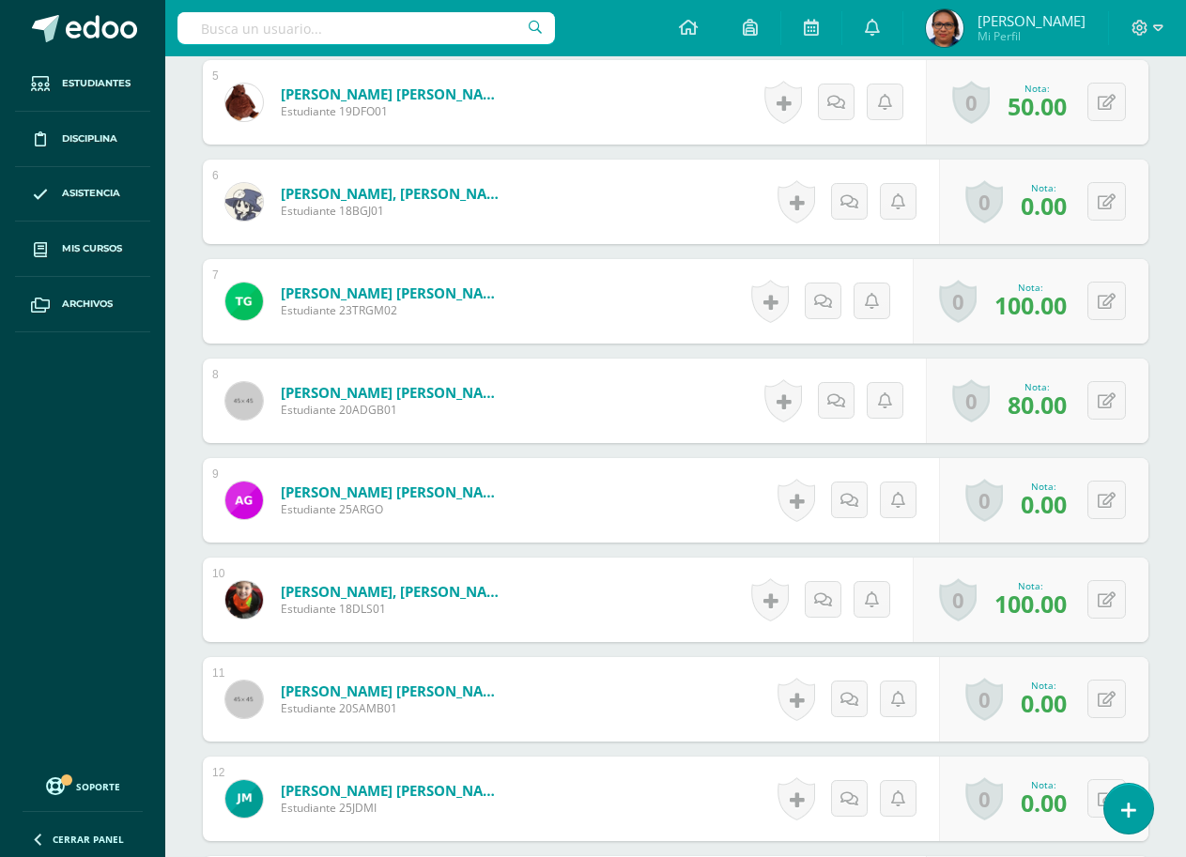
scroll to position [991, 0]
click at [1101, 403] on button at bounding box center [1118, 399] width 39 height 39
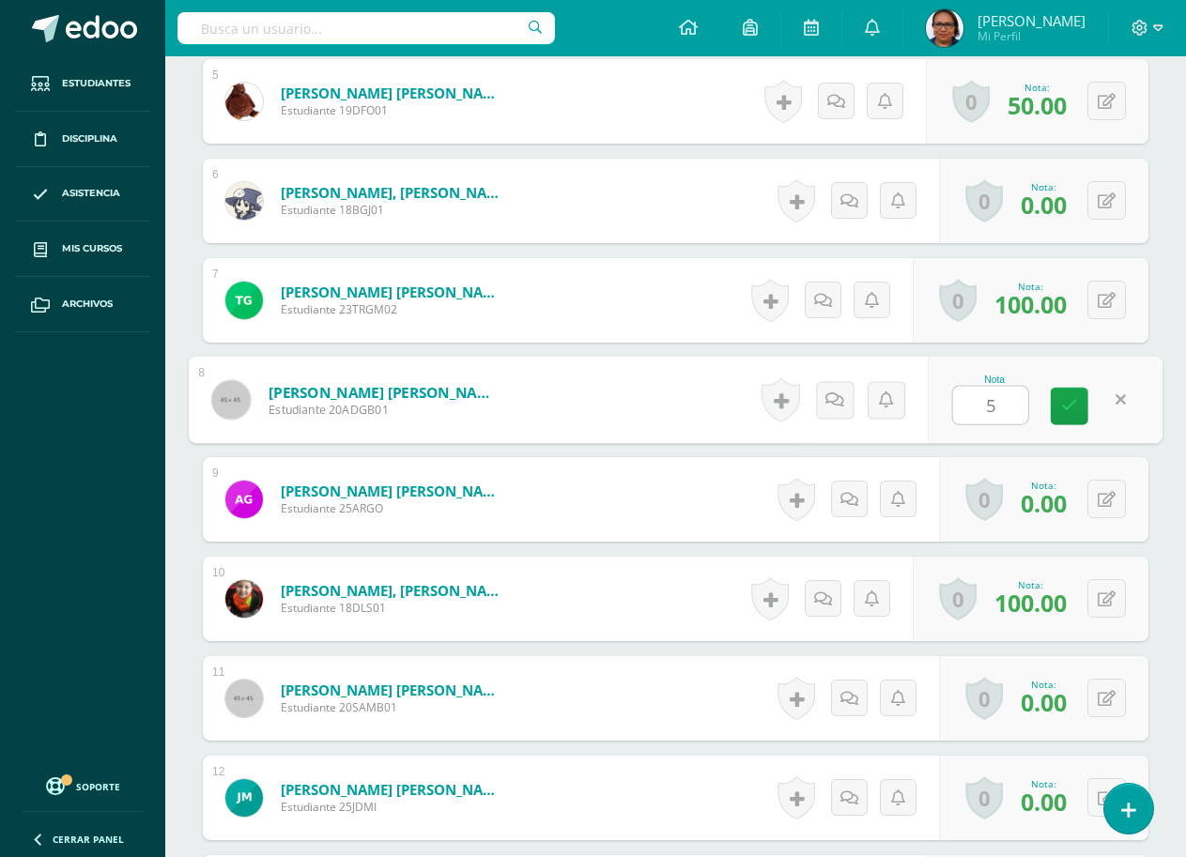
scroll to position [992, 0]
type input "50"
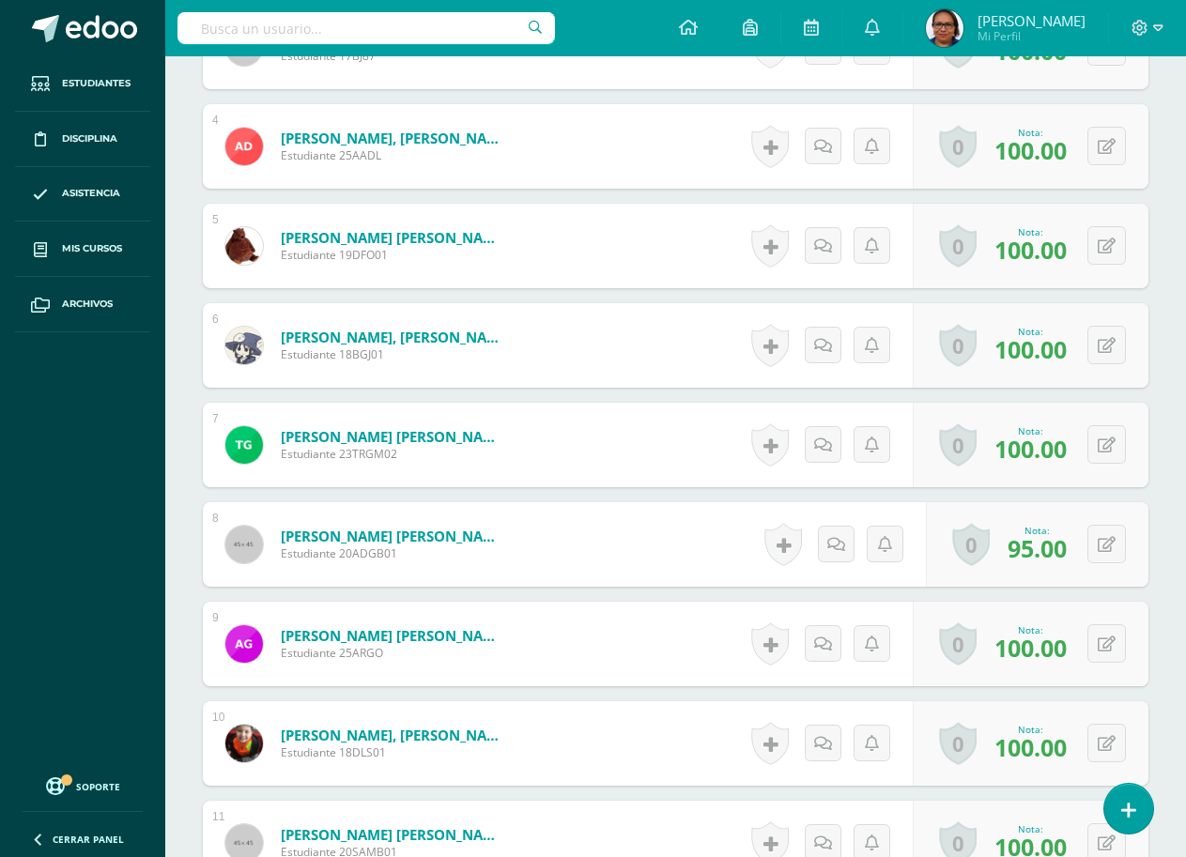
scroll to position [848, 0]
click at [1110, 547] on icon at bounding box center [1106, 544] width 18 height 16
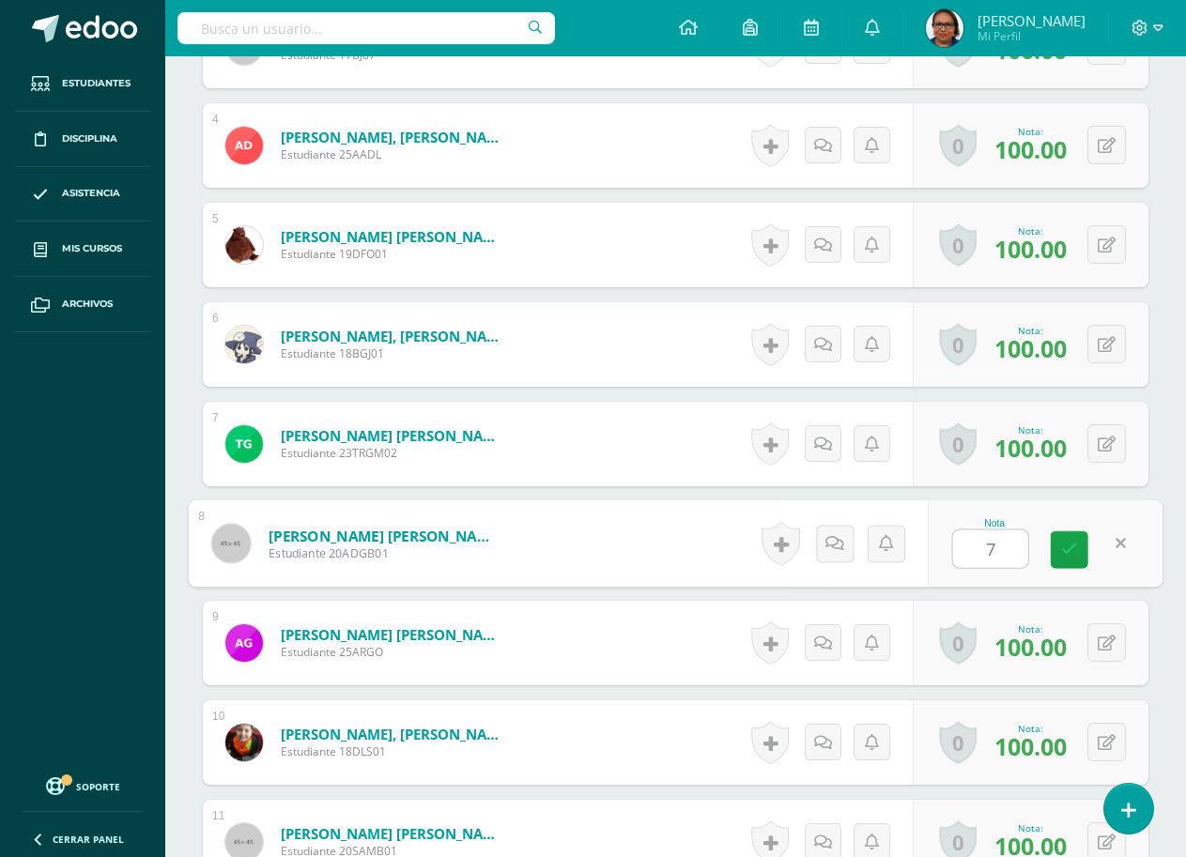
type input "70"
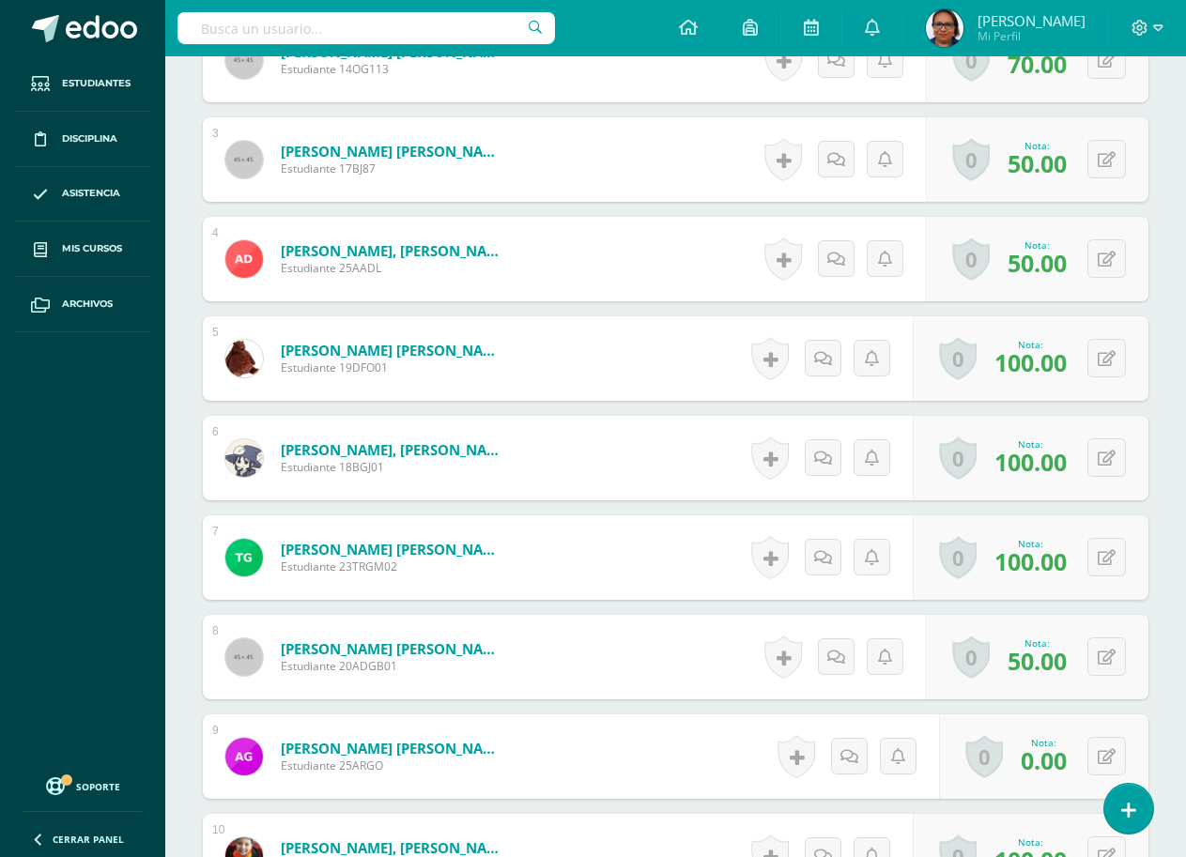
scroll to position [753, 0]
click at [1107, 645] on button at bounding box center [1106, 655] width 38 height 38
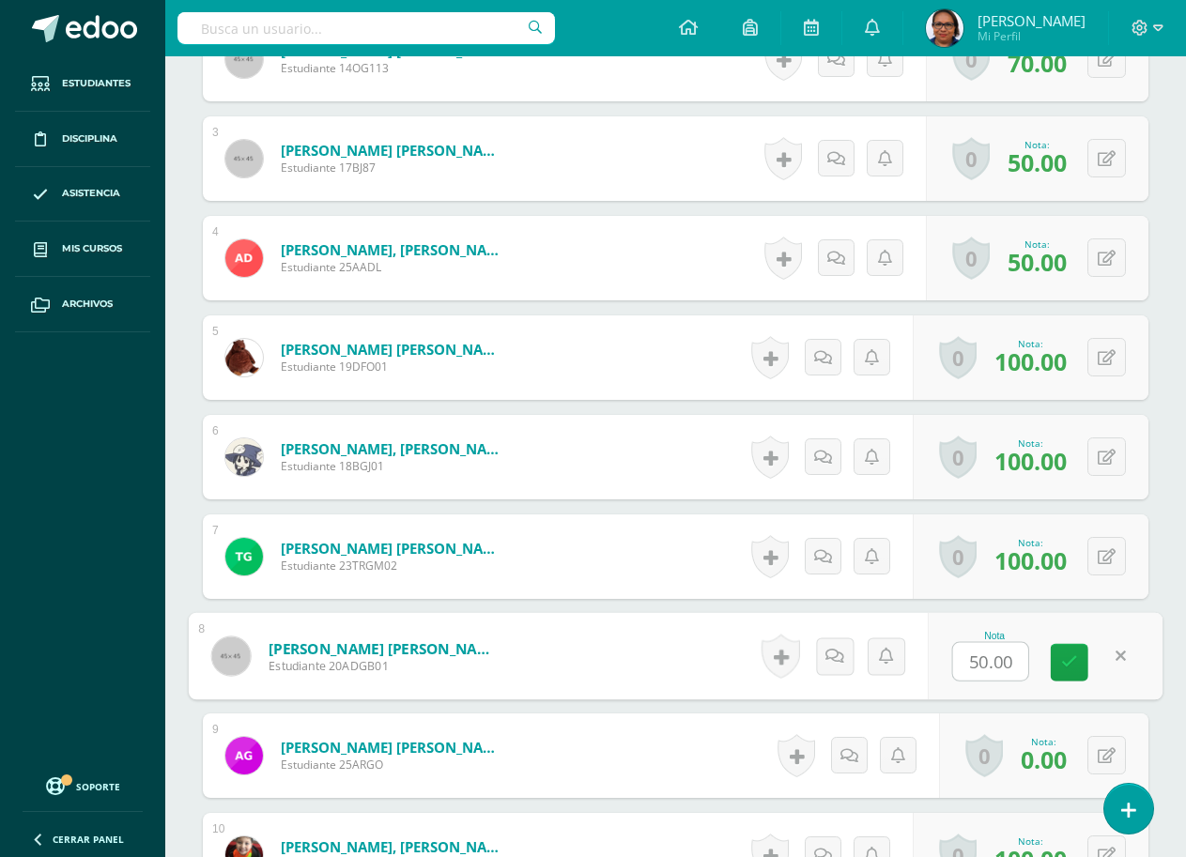
scroll to position [754, 0]
type input "25"
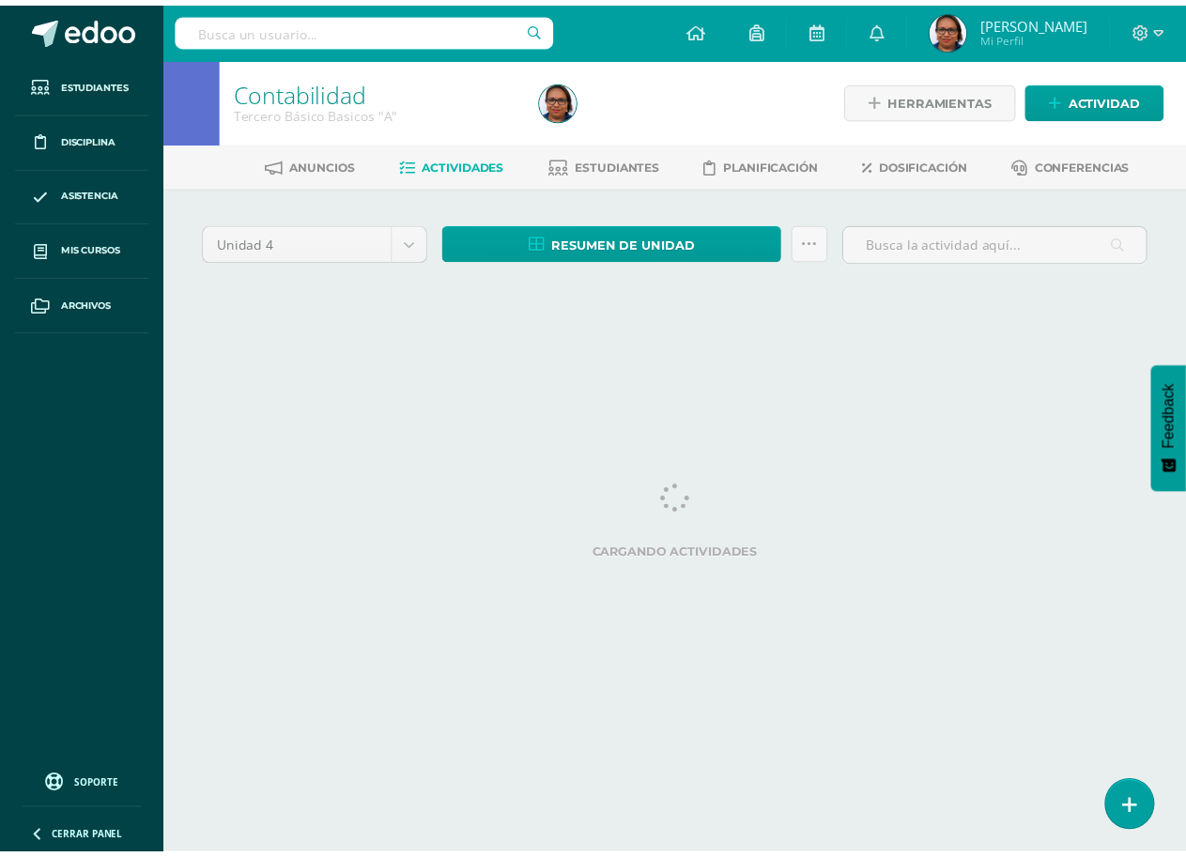
scroll to position [0, 2]
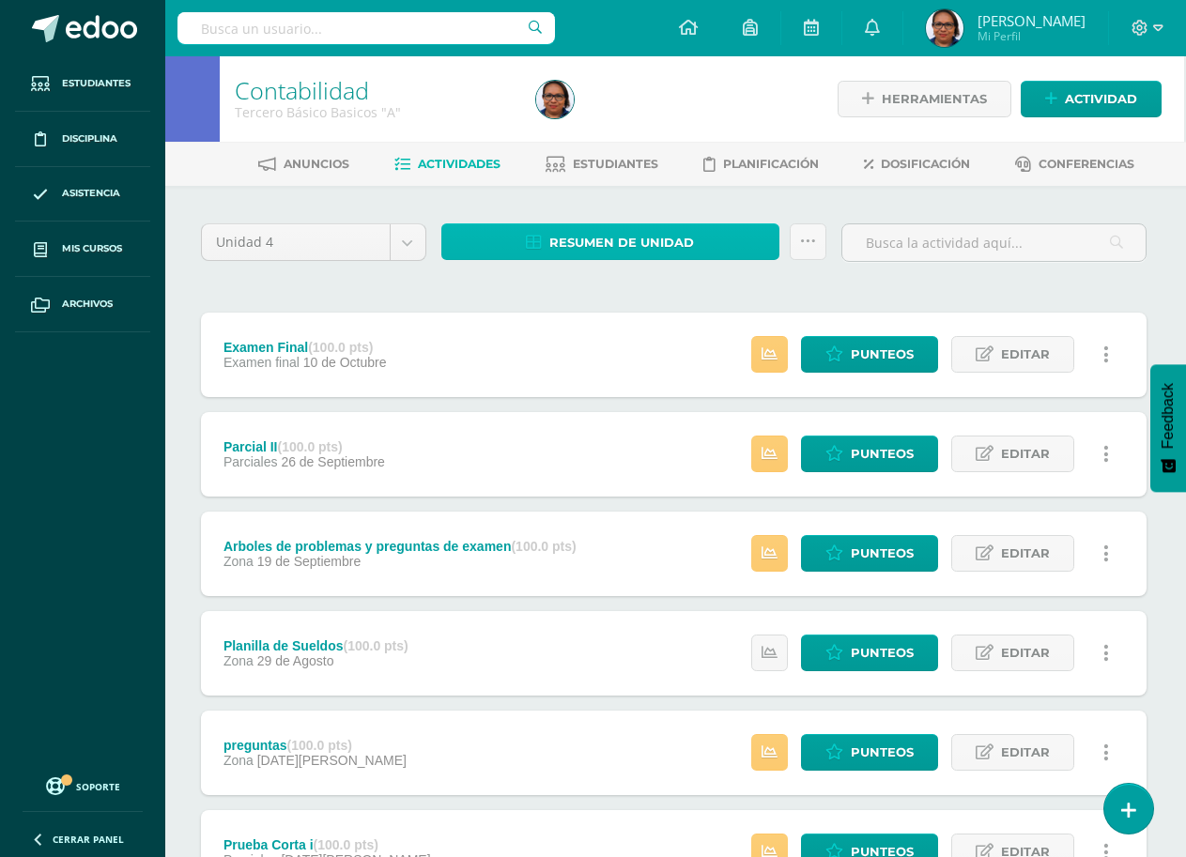
click at [635, 242] on span "Resumen de unidad" at bounding box center [621, 242] width 145 height 35
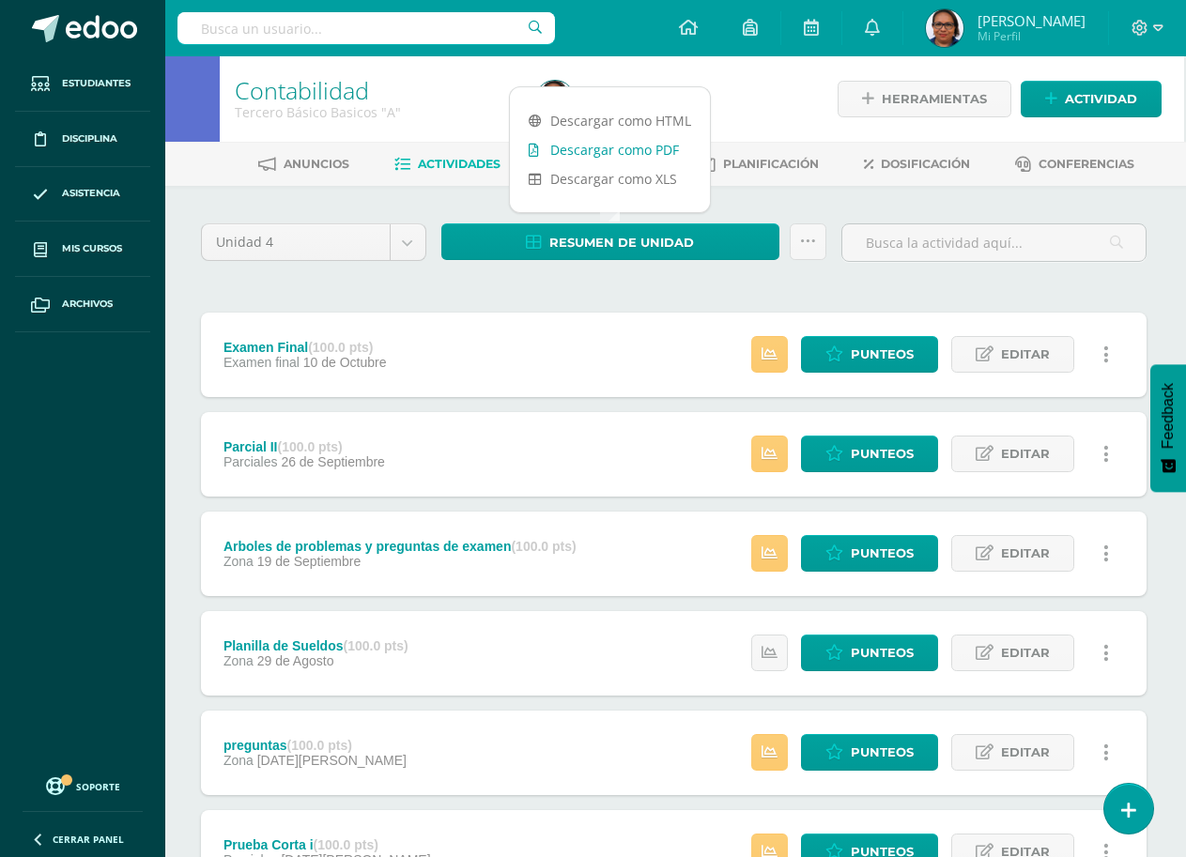
click at [650, 148] on link "Descargar como PDF" at bounding box center [610, 149] width 200 height 29
click at [619, 500] on div "Examen Final (100.0 pts) Examen final 10 de Octubre Estatus de Actividad: 0 Est…" at bounding box center [673, 803] width 945 height 980
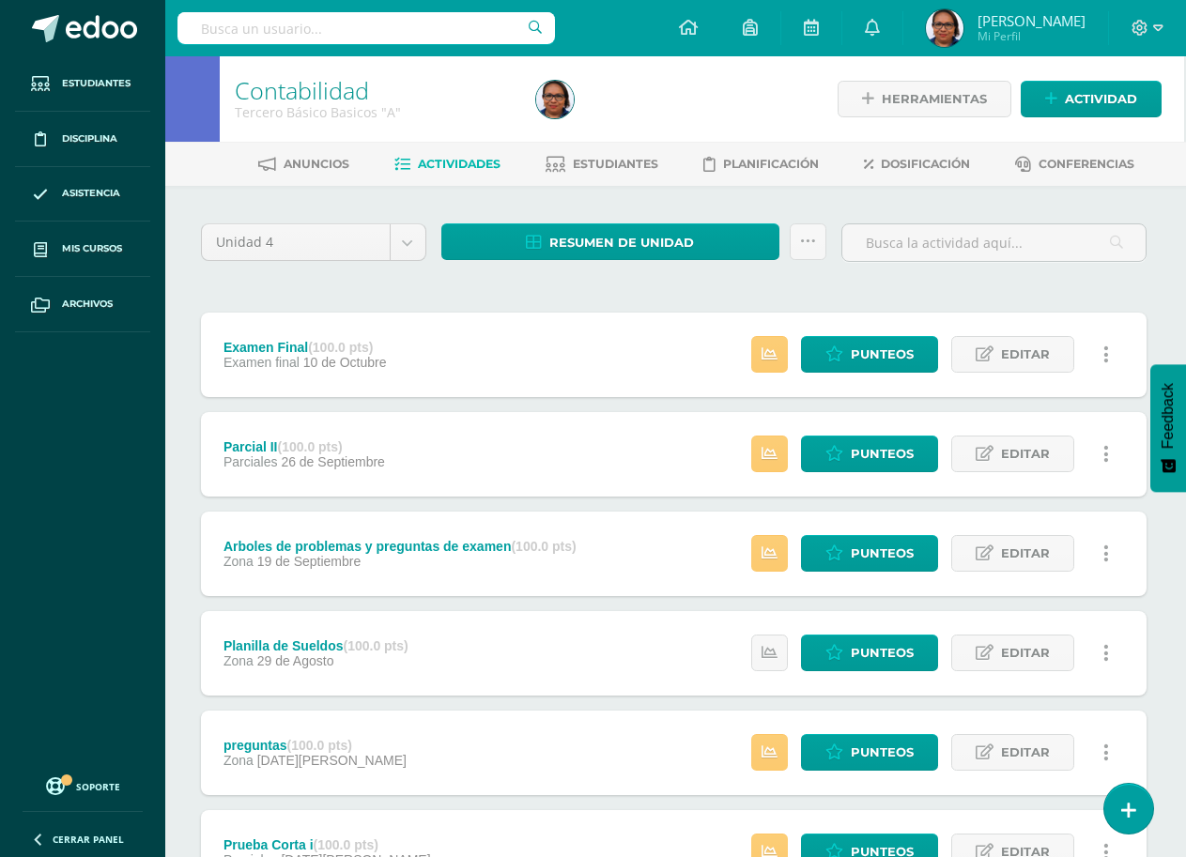
scroll to position [554, 2]
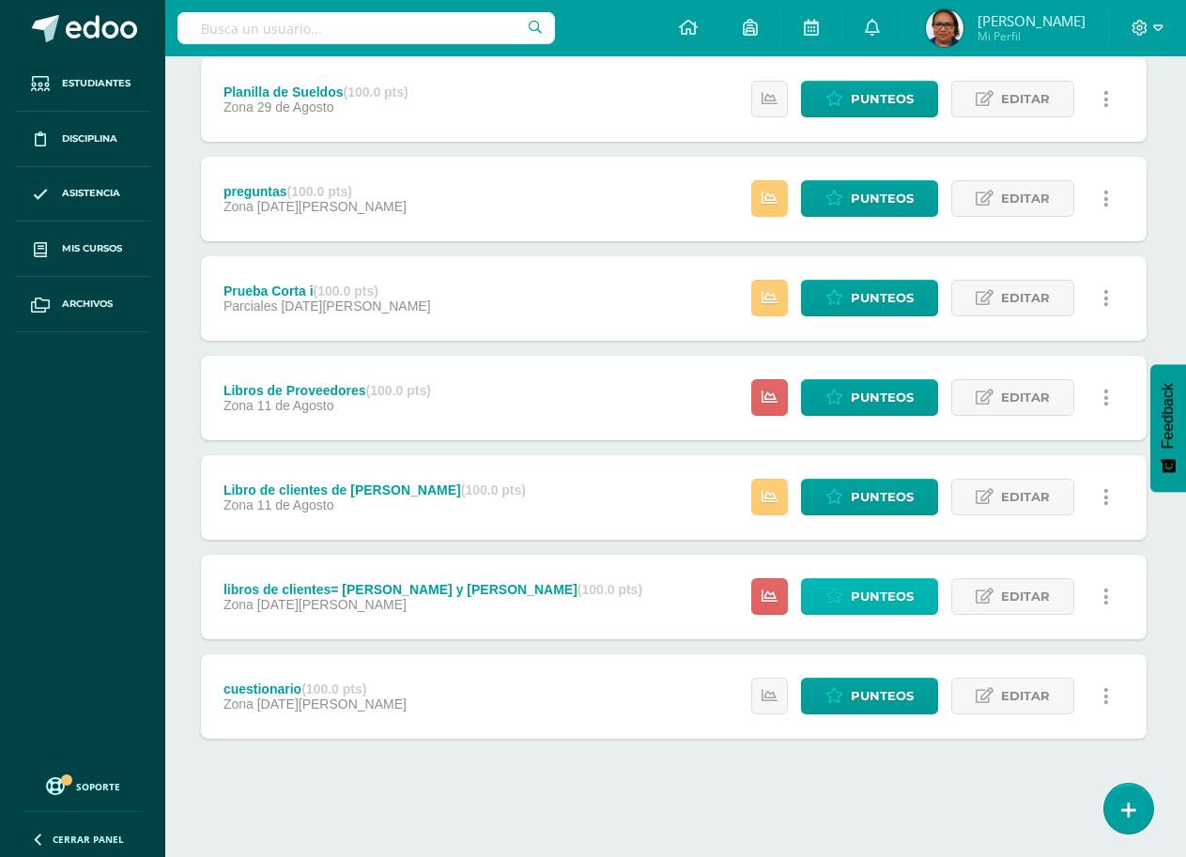
click at [884, 590] on span "Punteos" at bounding box center [881, 596] width 63 height 35
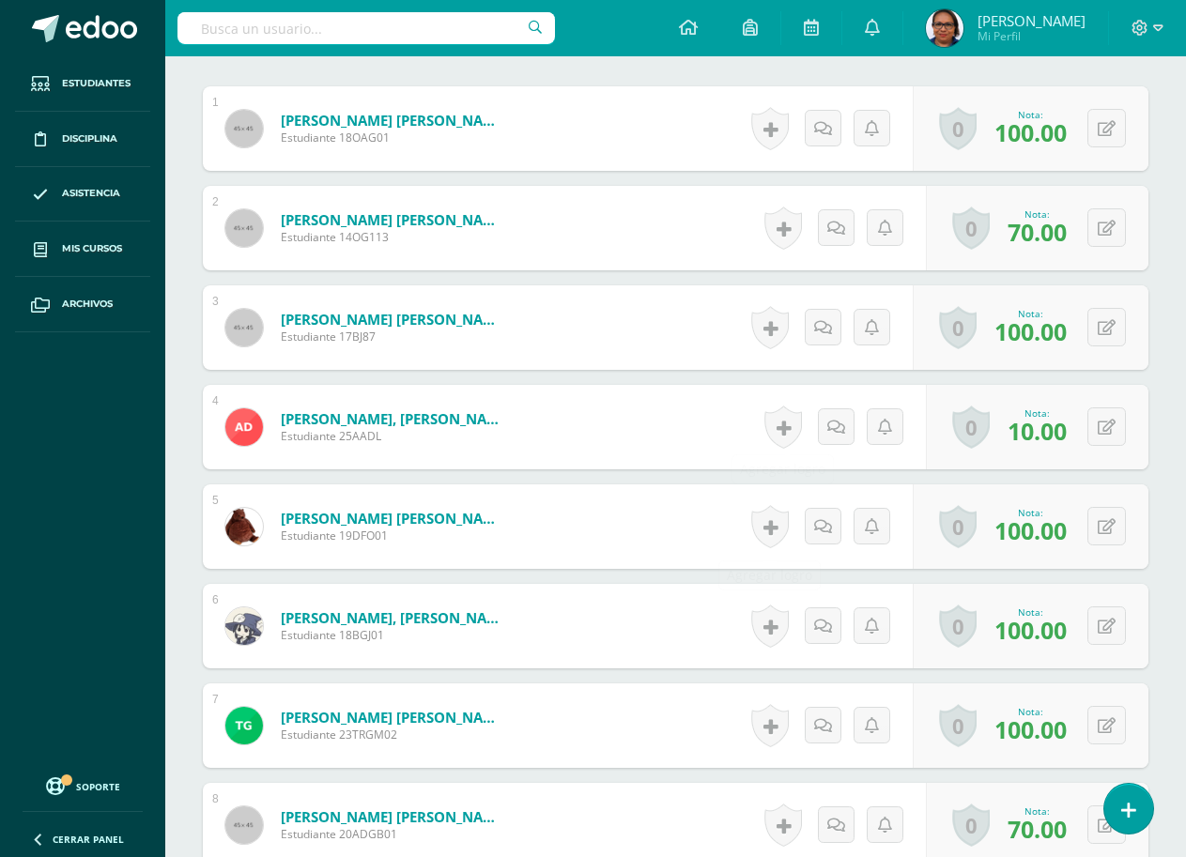
scroll to position [848, 0]
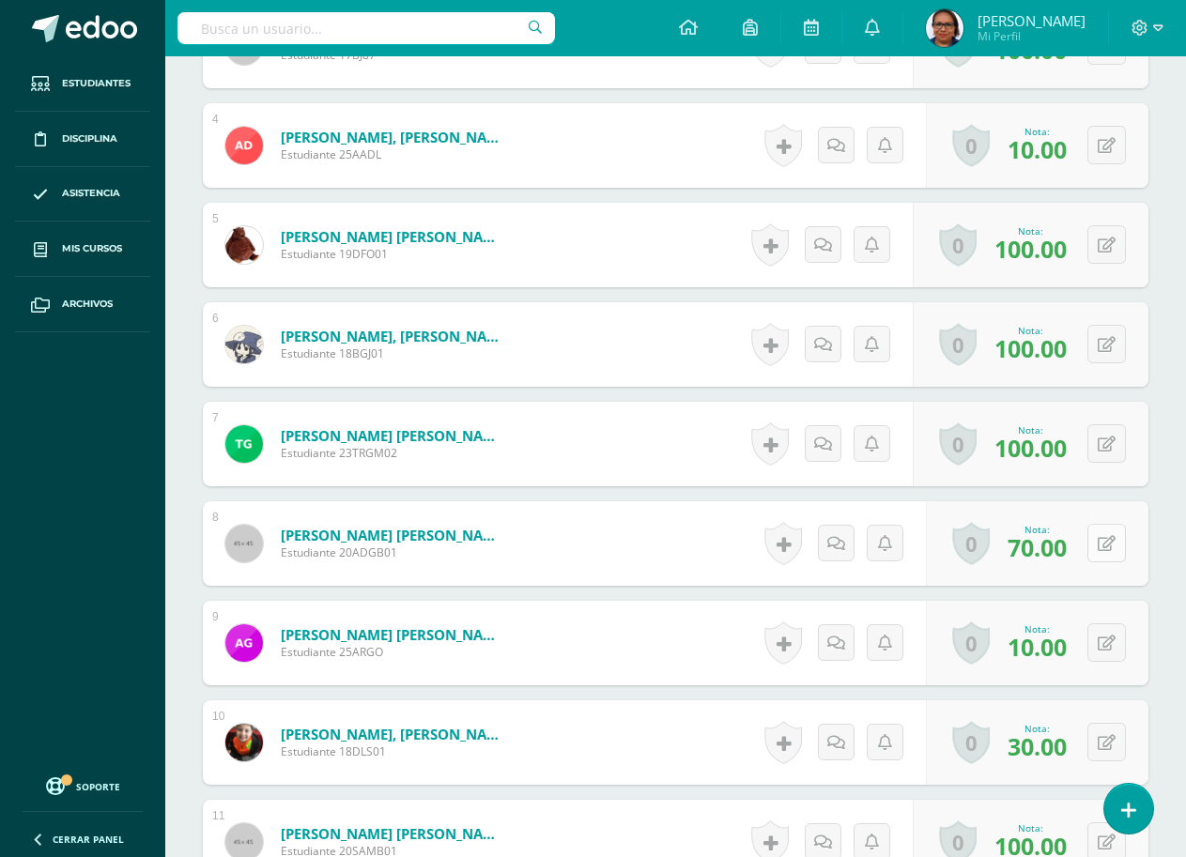
click at [1111, 543] on icon at bounding box center [1106, 544] width 18 height 16
type input "50"
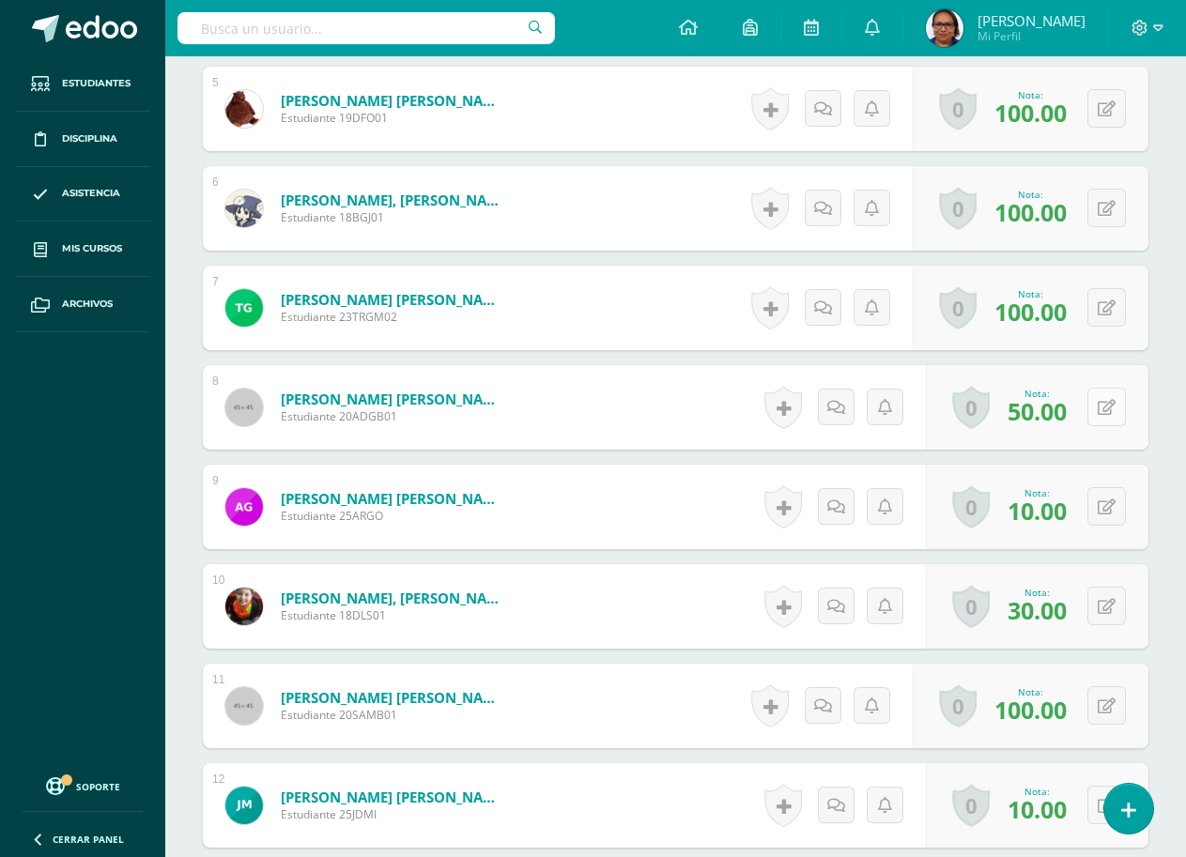
scroll to position [985, 0]
click at [1106, 411] on icon at bounding box center [1106, 407] width 18 height 16
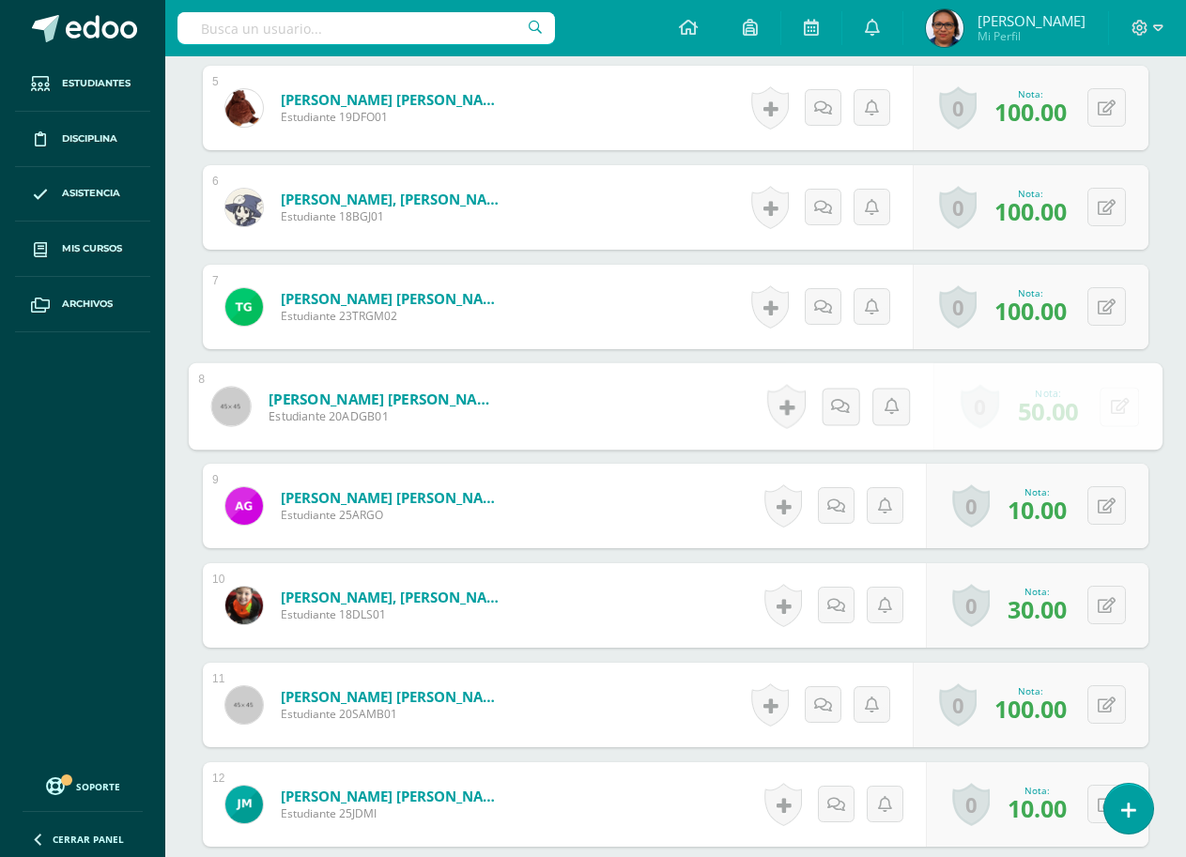
scroll to position [986, 0]
type input "40"
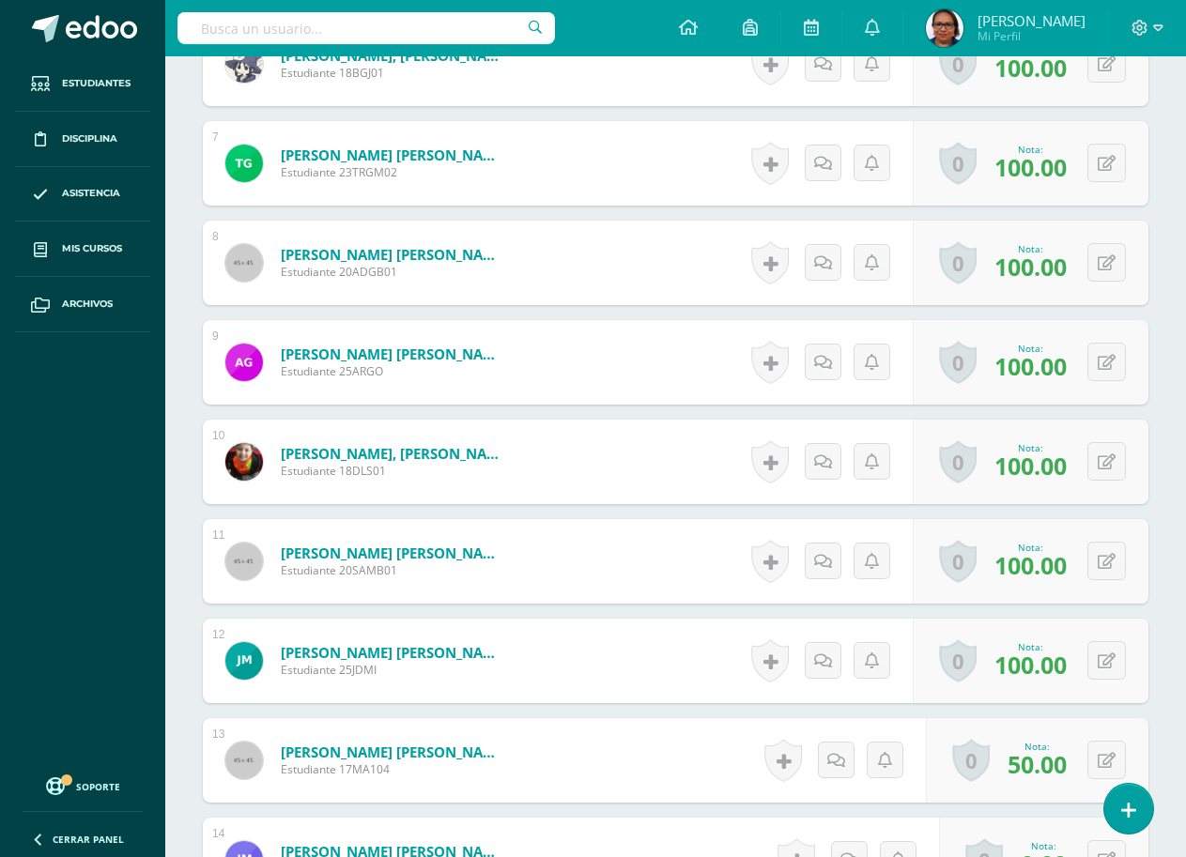
scroll to position [1129, 0]
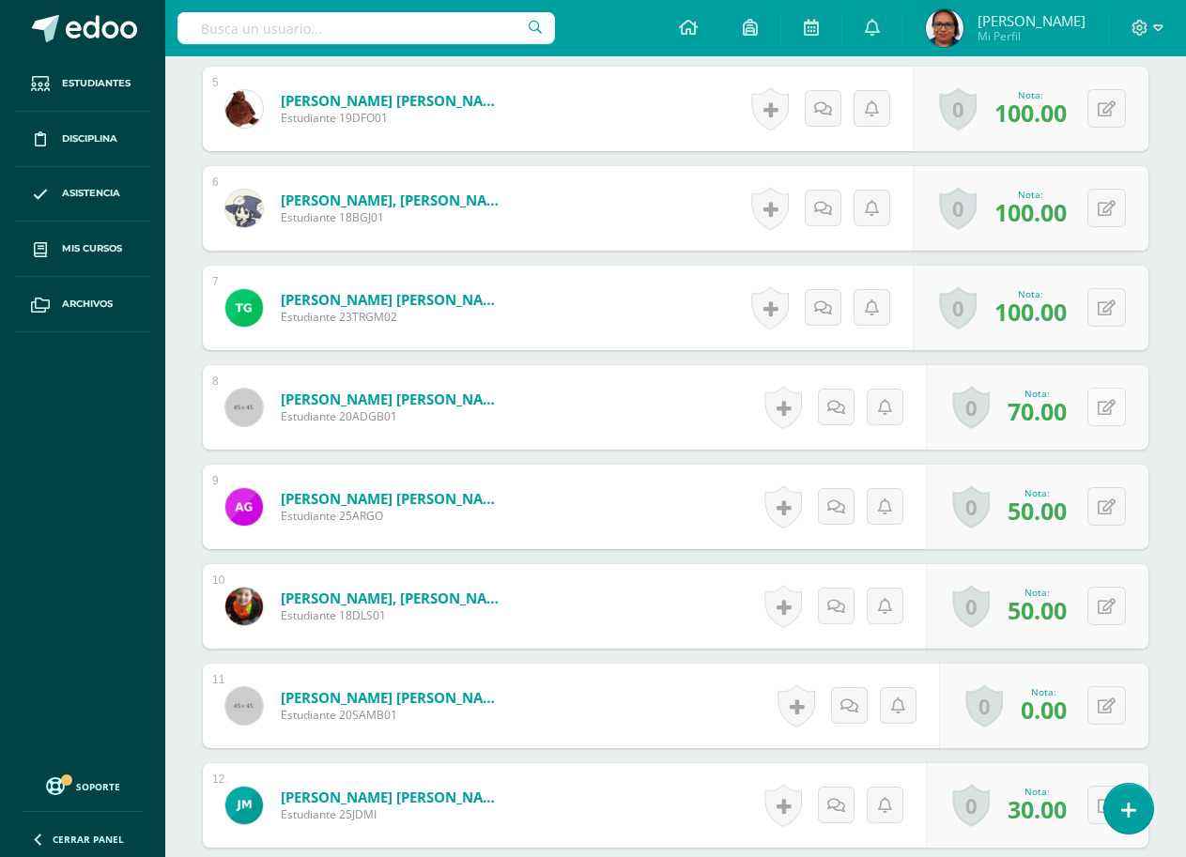
scroll to position [985, 0]
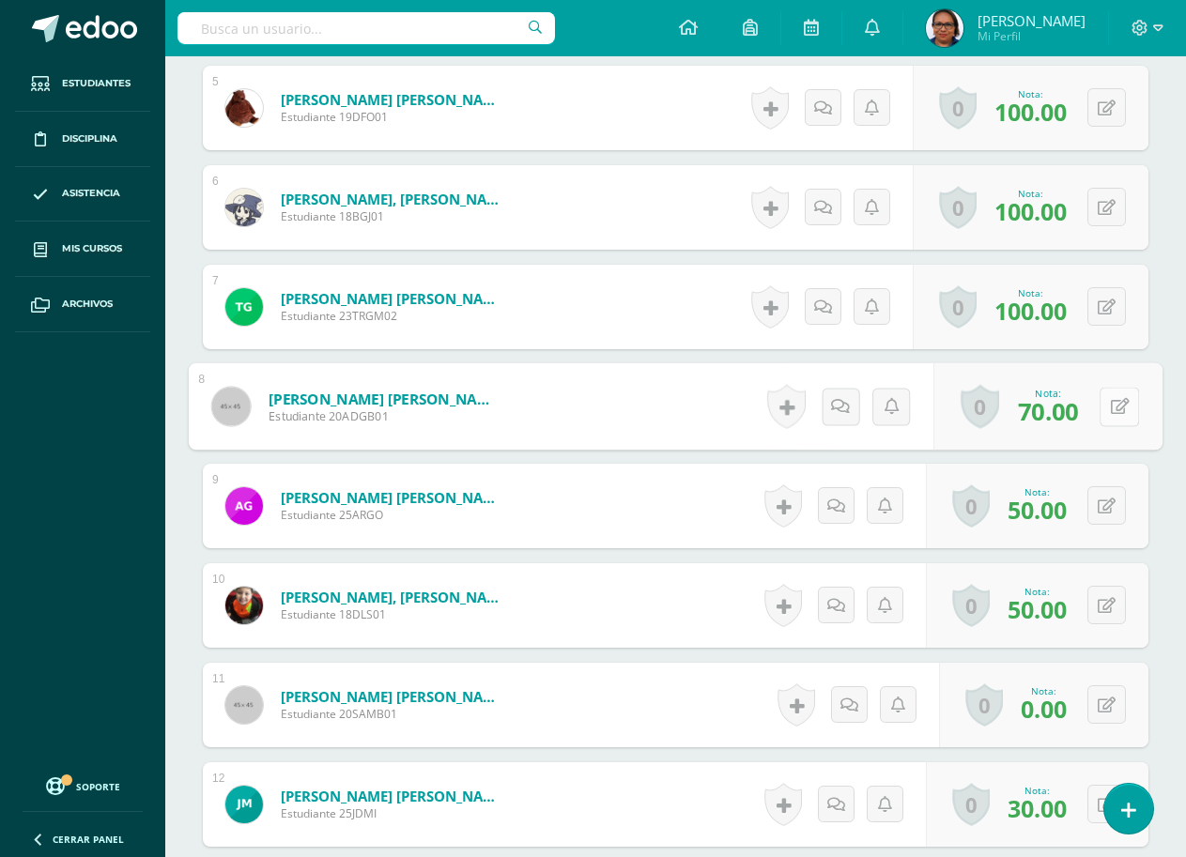
click at [1106, 408] on button at bounding box center [1118, 406] width 39 height 39
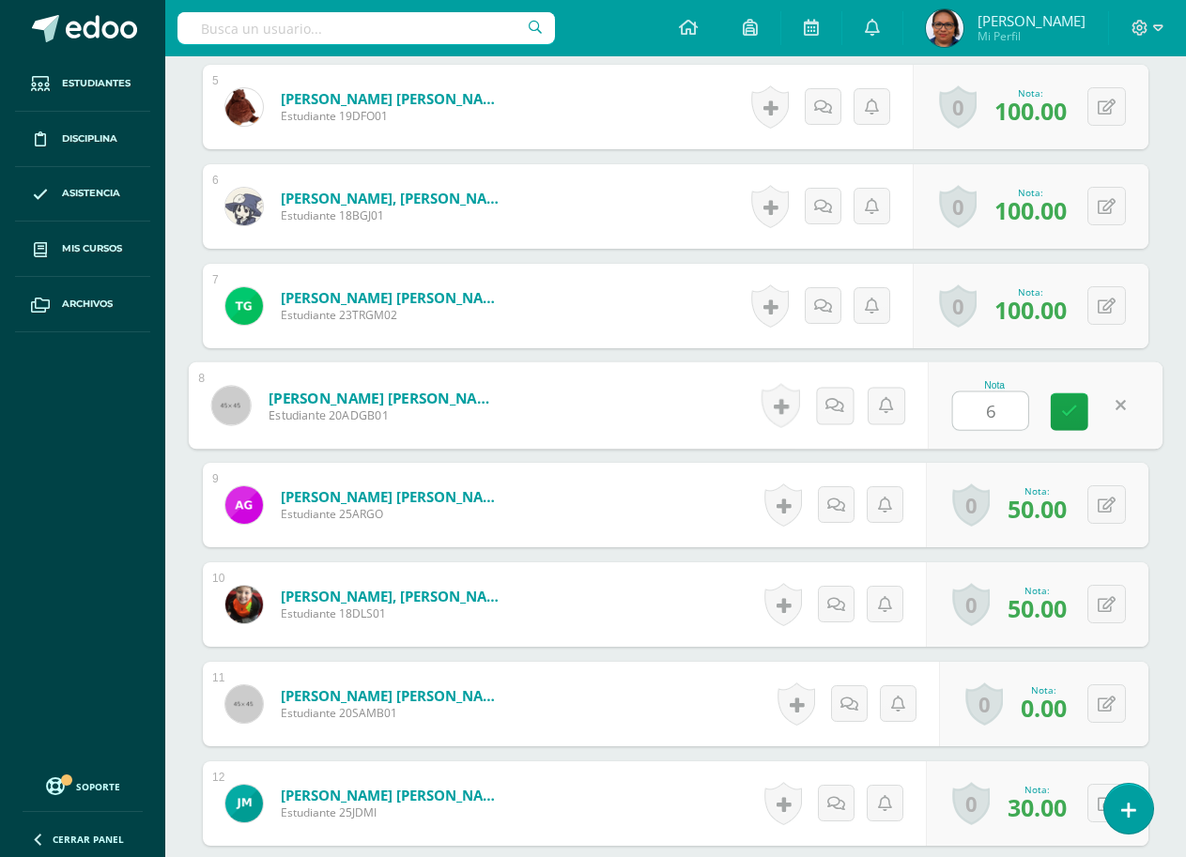
type input "65"
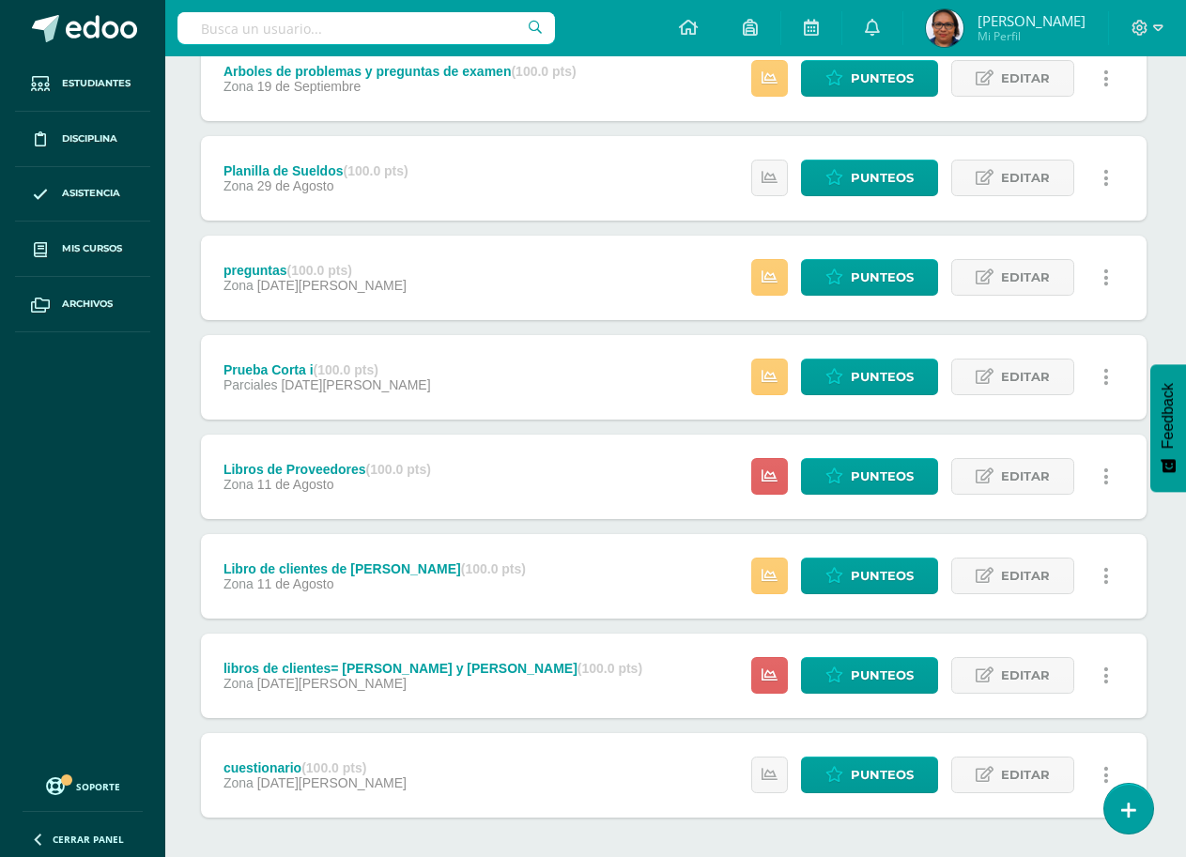
scroll to position [554, 2]
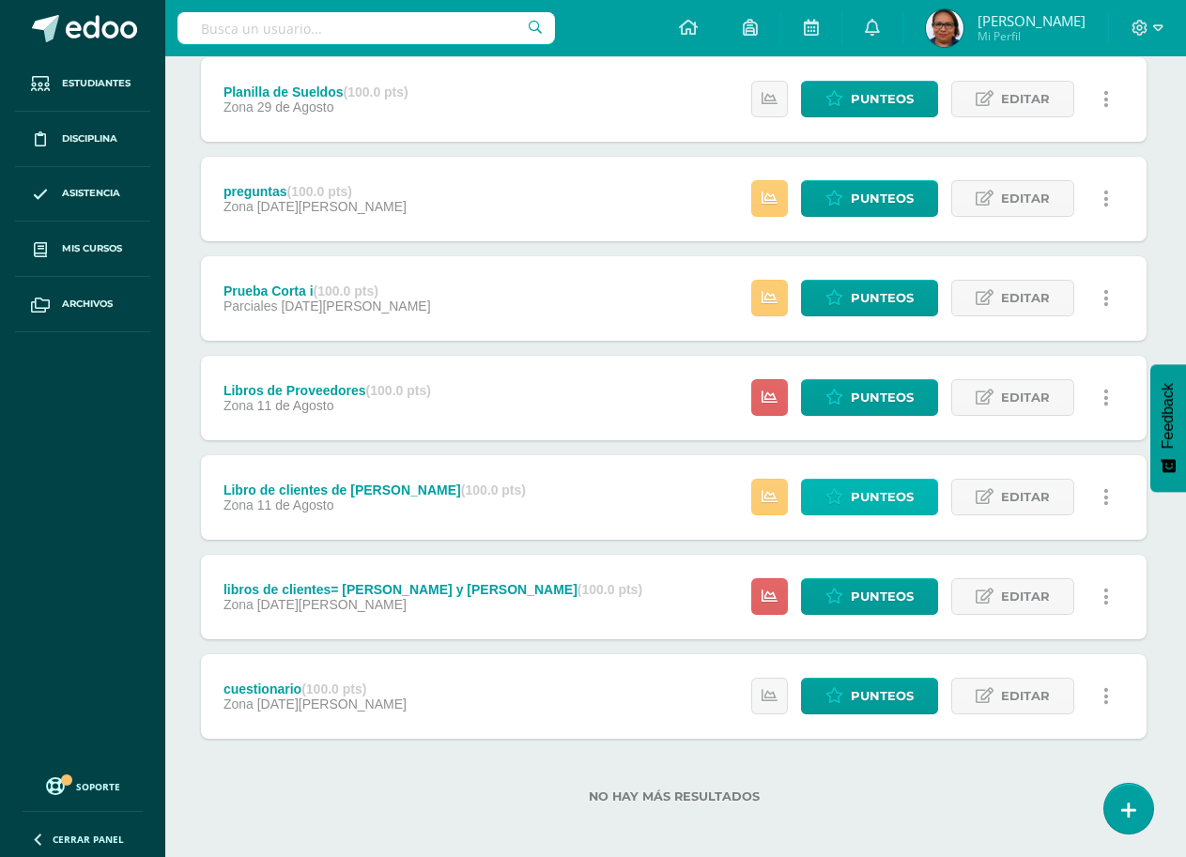
click at [865, 503] on span "Punteos" at bounding box center [881, 497] width 63 height 35
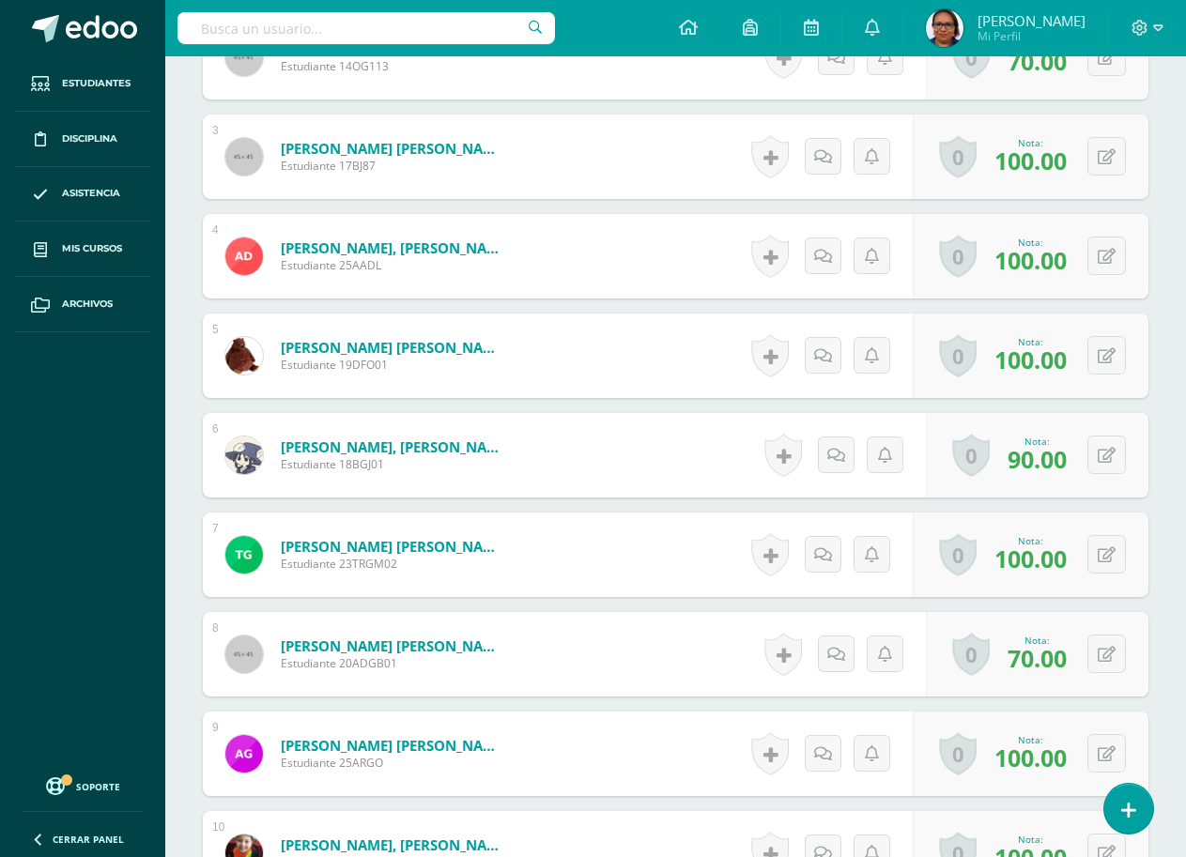
scroll to position [754, 0]
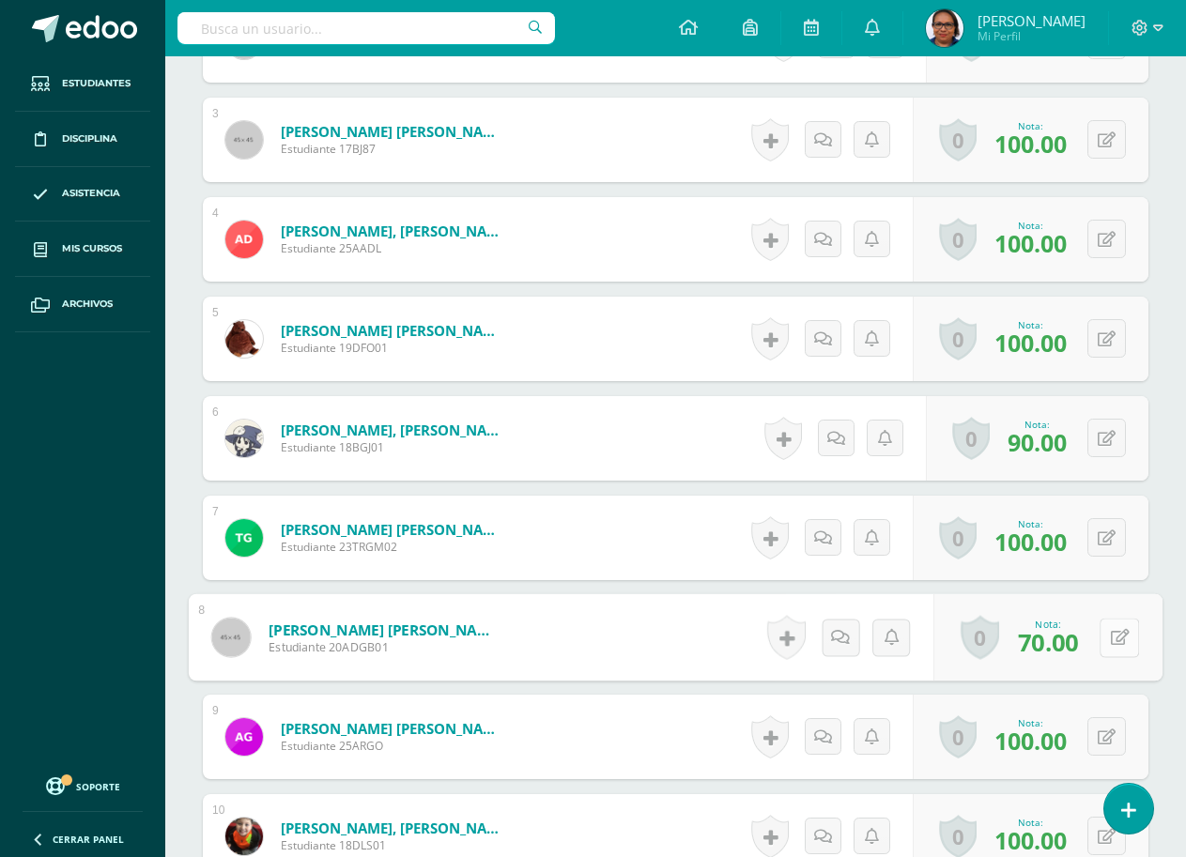
click at [1097, 635] on div "0 Logros Logros obtenidos Aún no hay logros agregados Nota: 70.00" at bounding box center [1047, 637] width 229 height 87
click at [1120, 640] on icon at bounding box center [1119, 637] width 19 height 16
type input "60"
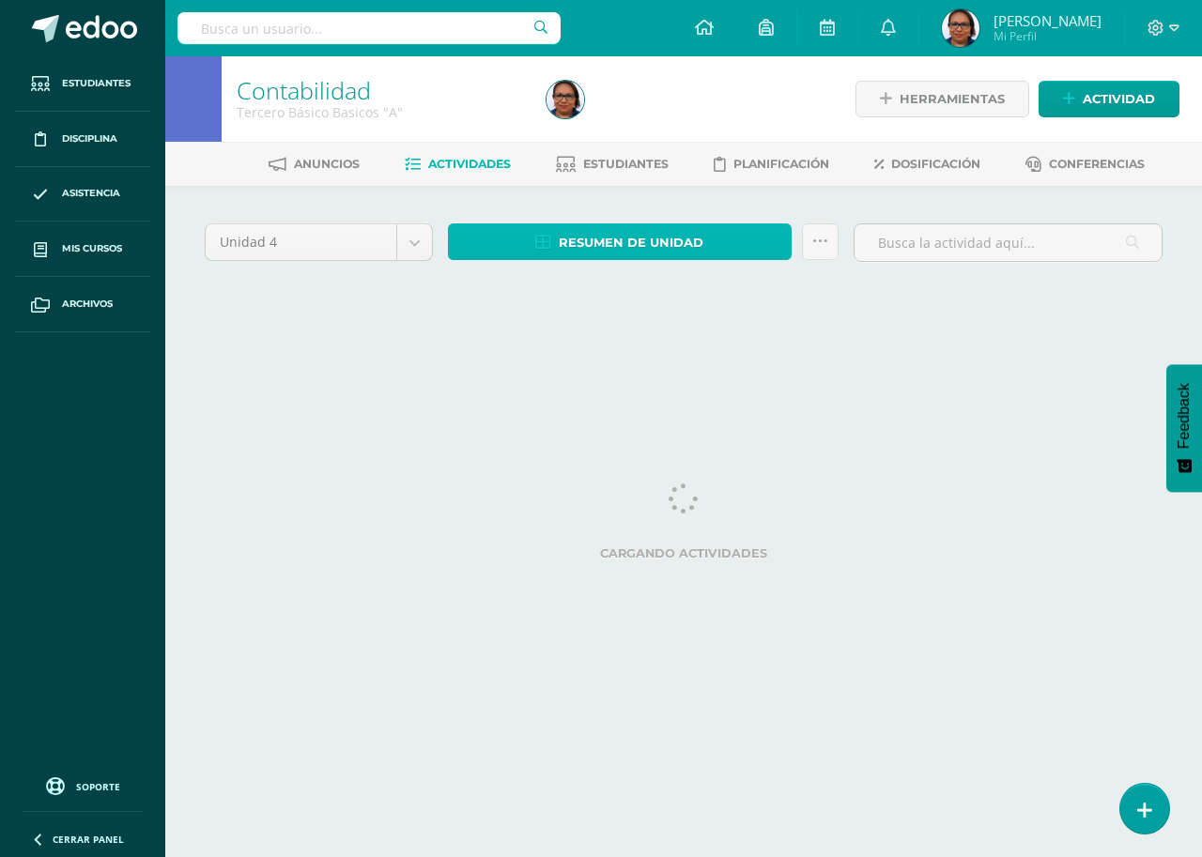
click at [685, 249] on span "Resumen de unidad" at bounding box center [631, 242] width 145 height 35
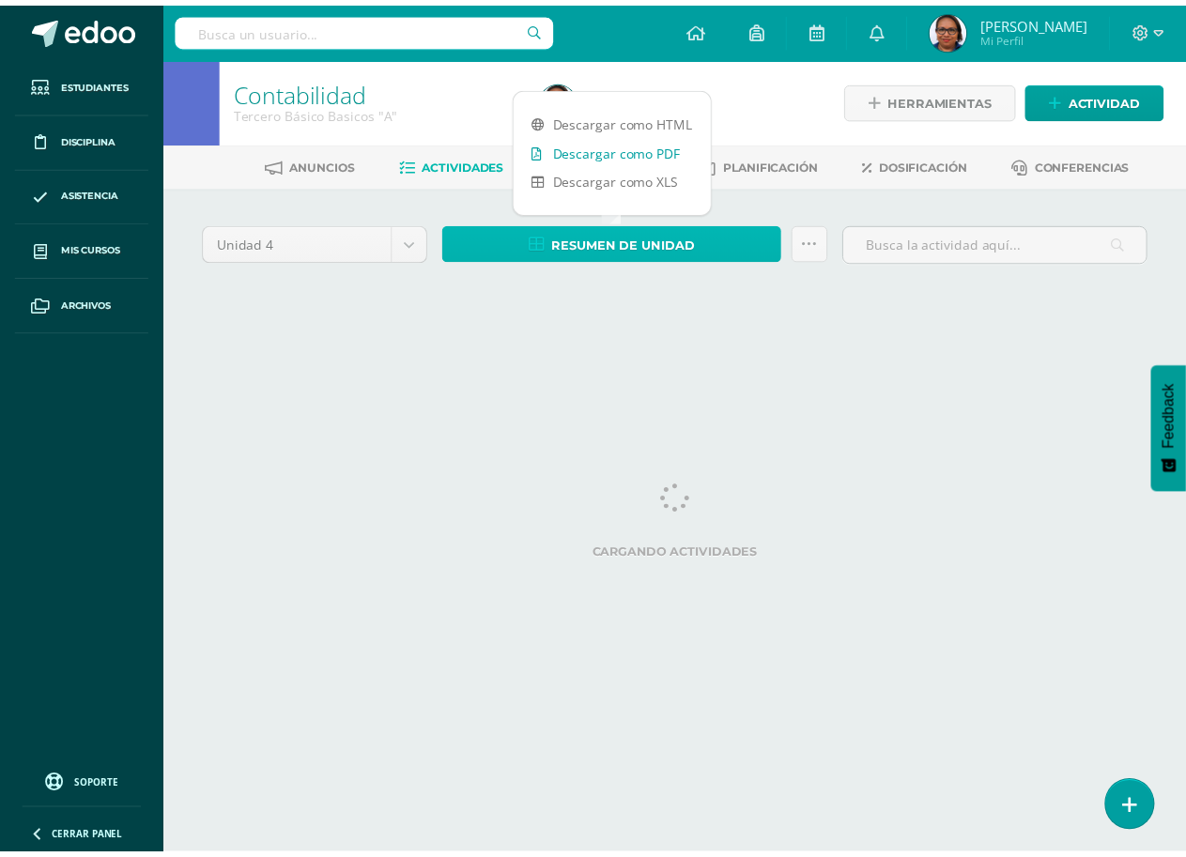
scroll to position [0, 2]
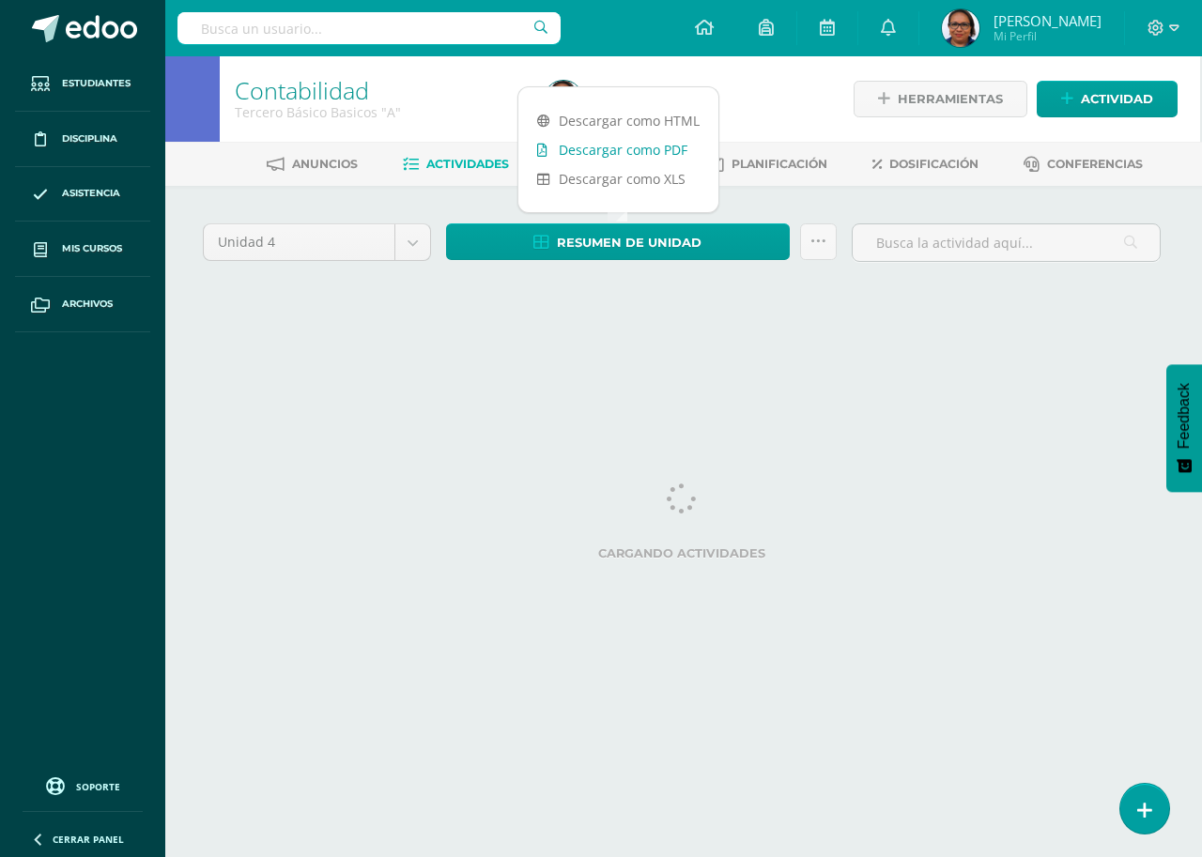
click at [662, 143] on link "Descargar como PDF" at bounding box center [618, 149] width 200 height 29
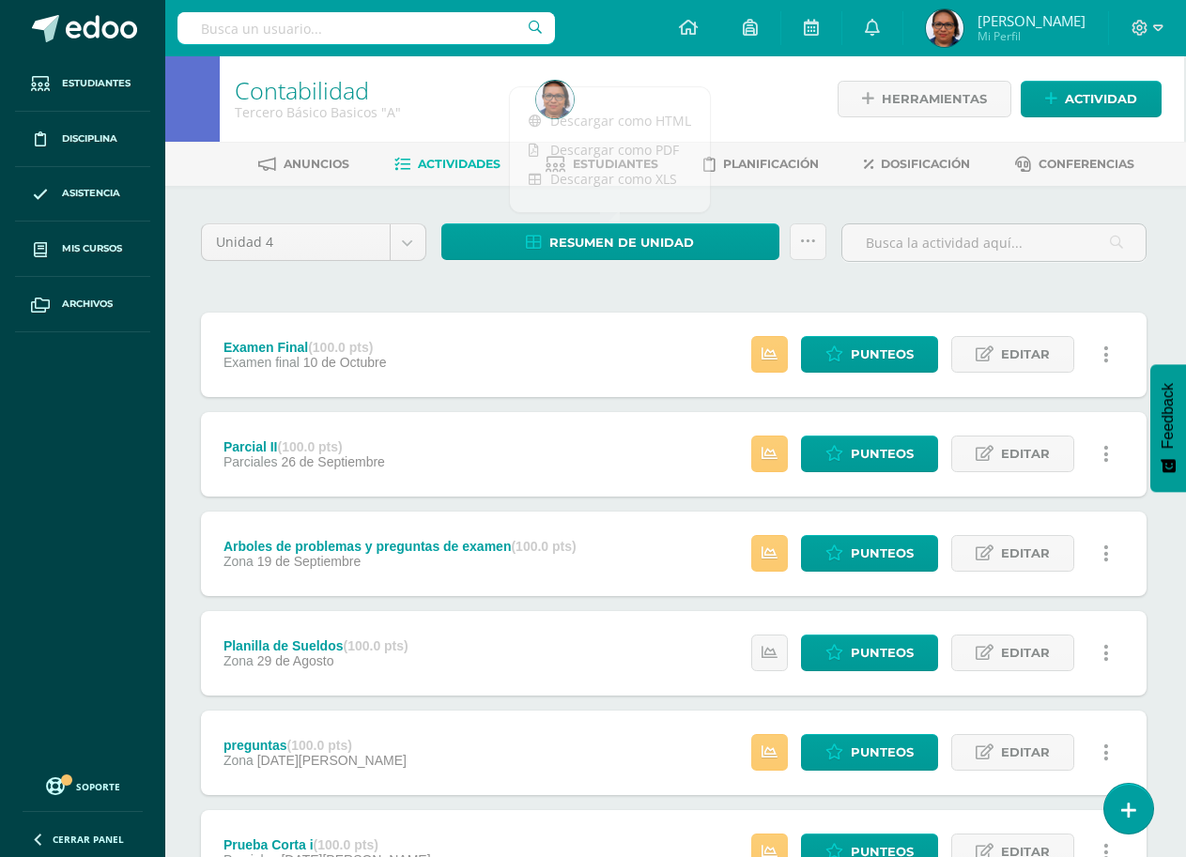
click at [541, 289] on div "Unidad 4 Unidad 1 Unidad 2 Unidad 3 Unidad 4 Resumen de unidad Subir actividade…" at bounding box center [673, 798] width 960 height 1150
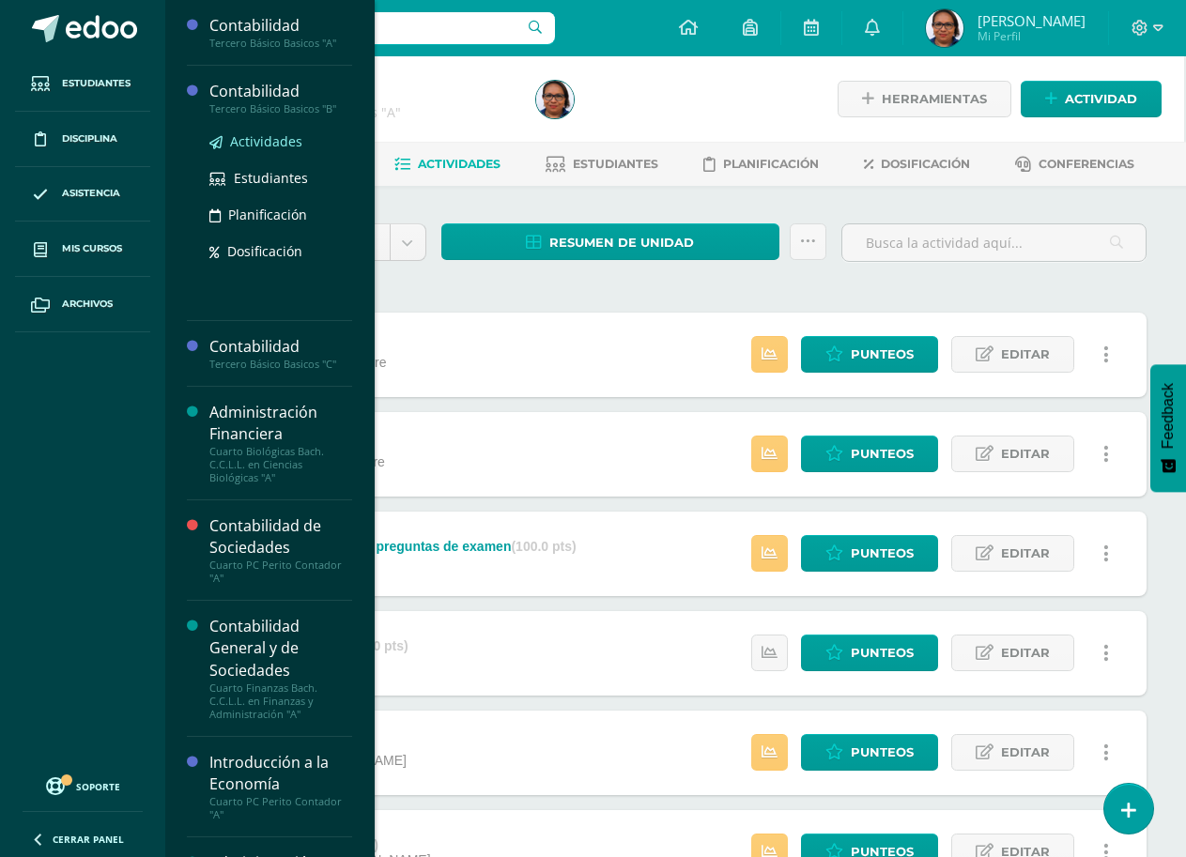
click at [271, 144] on span "Actividades" at bounding box center [266, 141] width 72 height 18
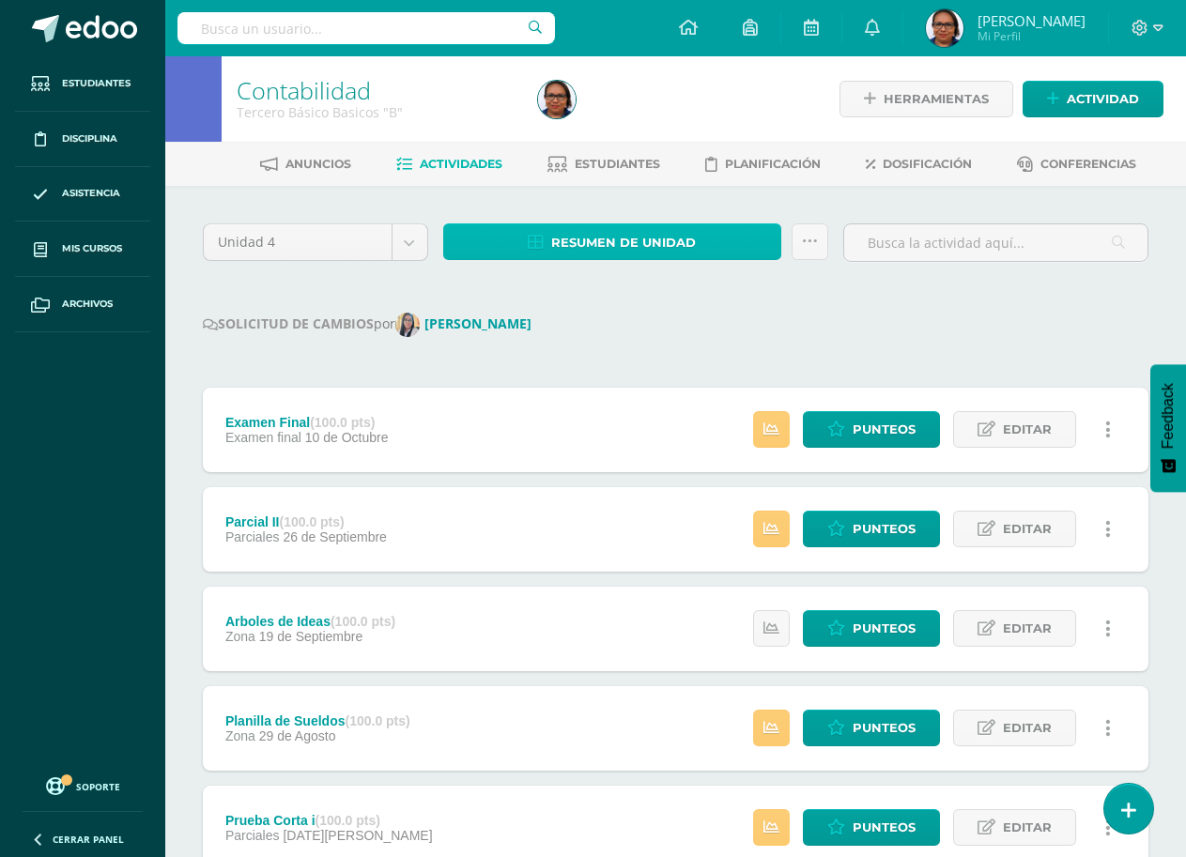
click at [608, 230] on span "Resumen de unidad" at bounding box center [623, 242] width 145 height 35
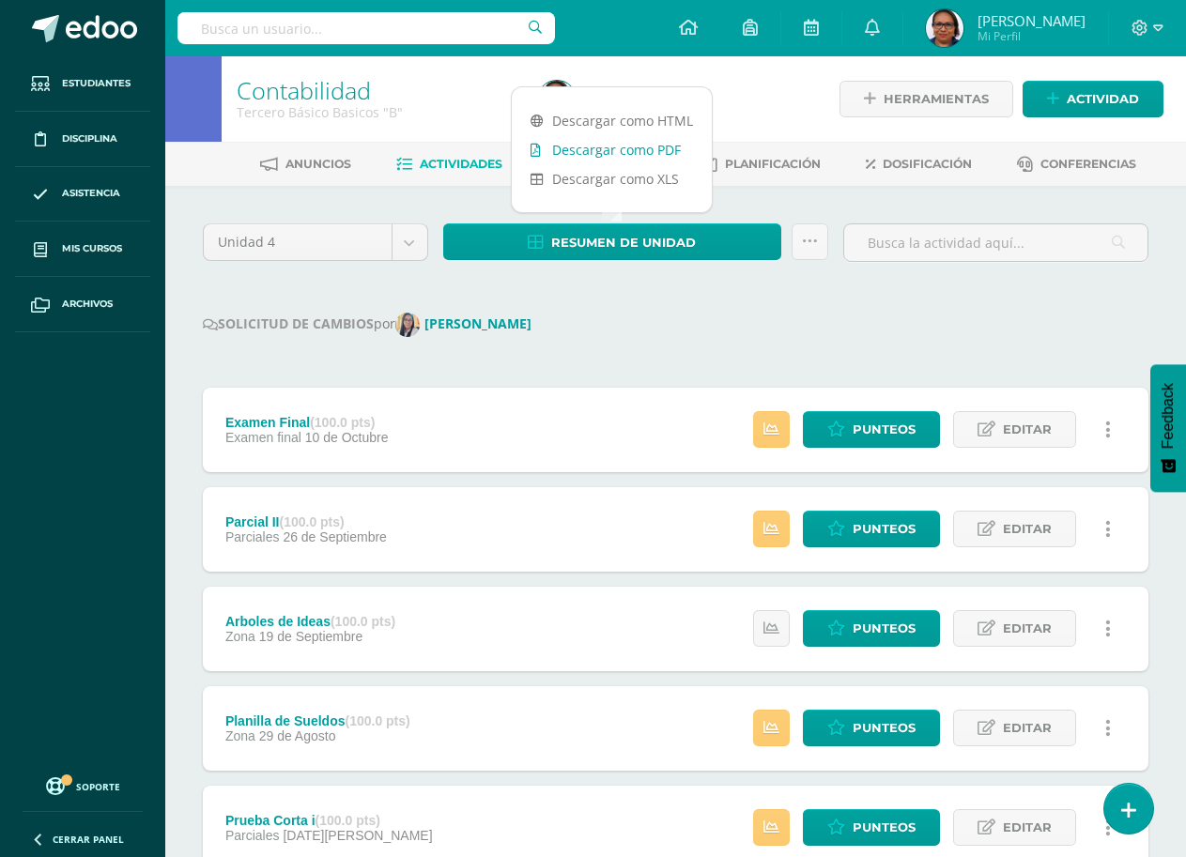
click at [649, 154] on link "Descargar como PDF" at bounding box center [612, 149] width 200 height 29
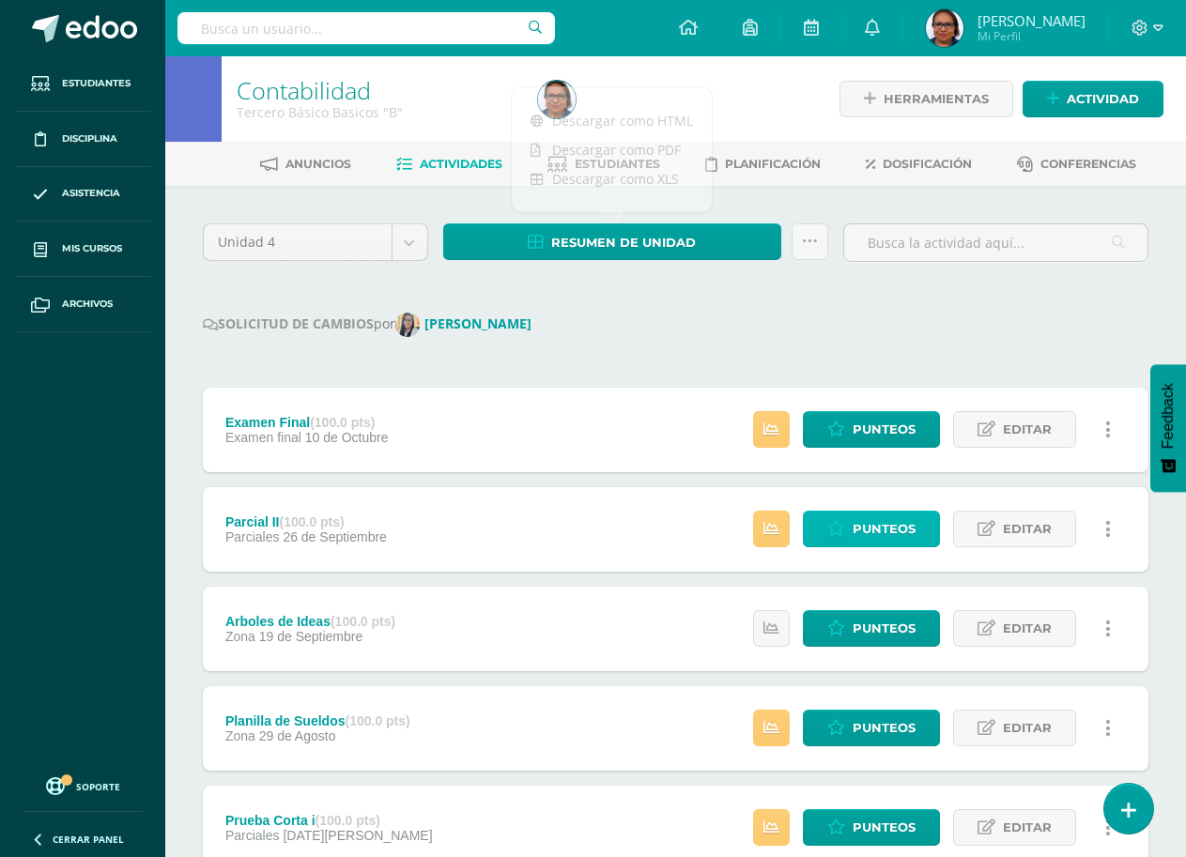
click at [865, 531] on span "Punteos" at bounding box center [883, 529] width 63 height 35
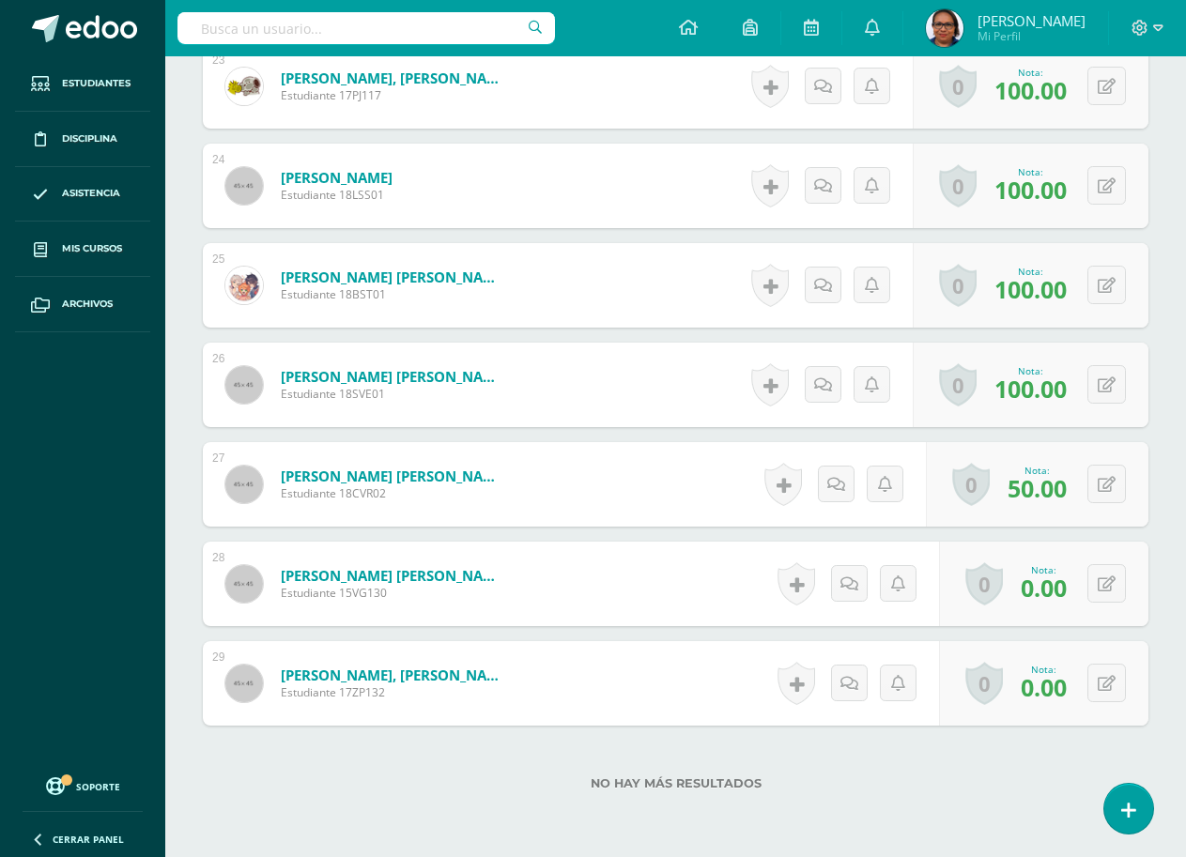
scroll to position [2881, 0]
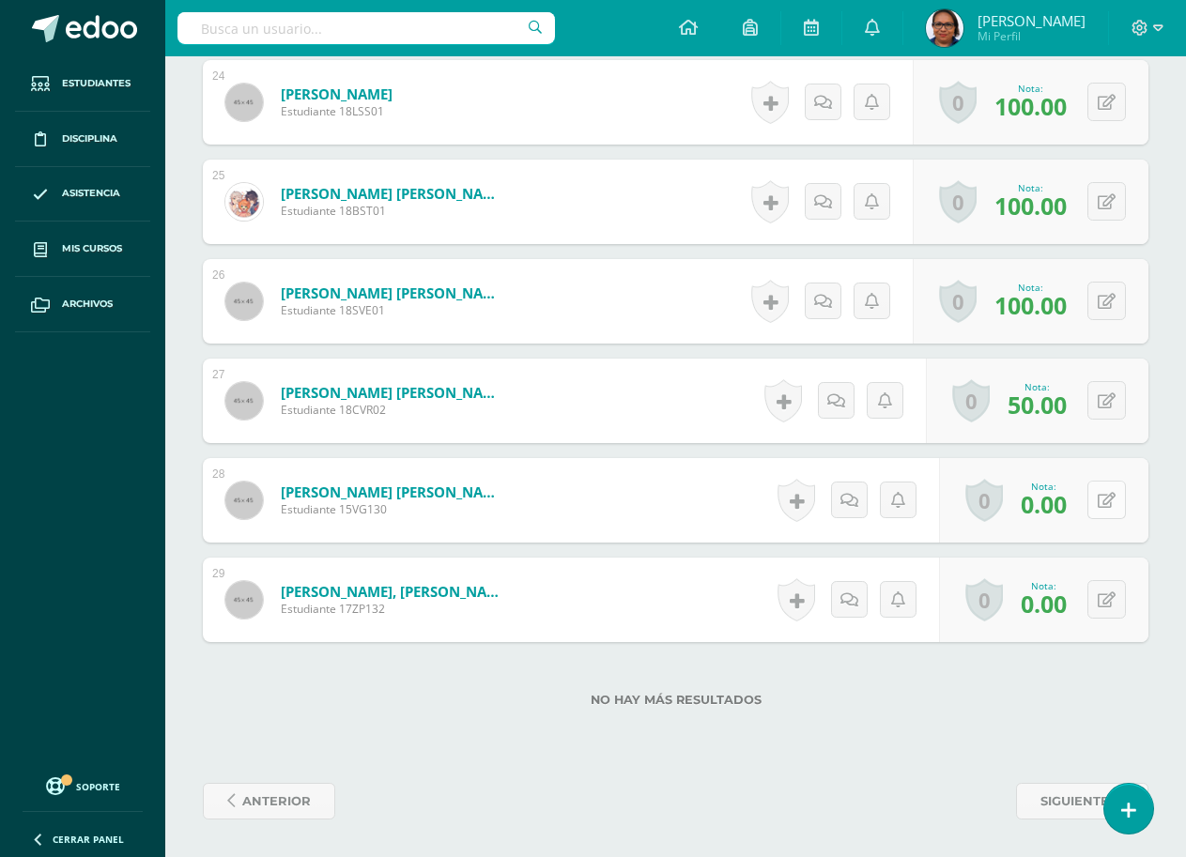
click at [1113, 503] on icon at bounding box center [1106, 501] width 18 height 16
type input "20"
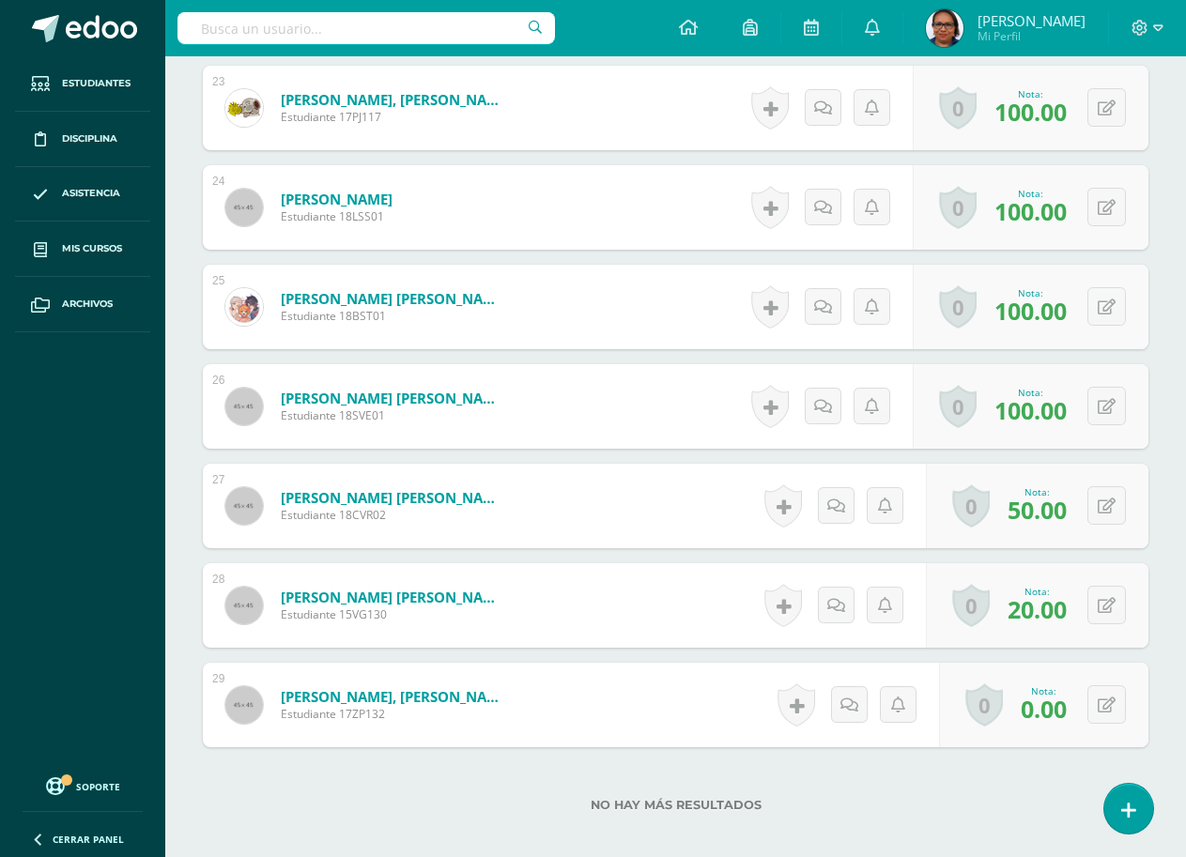
scroll to position [2881, 0]
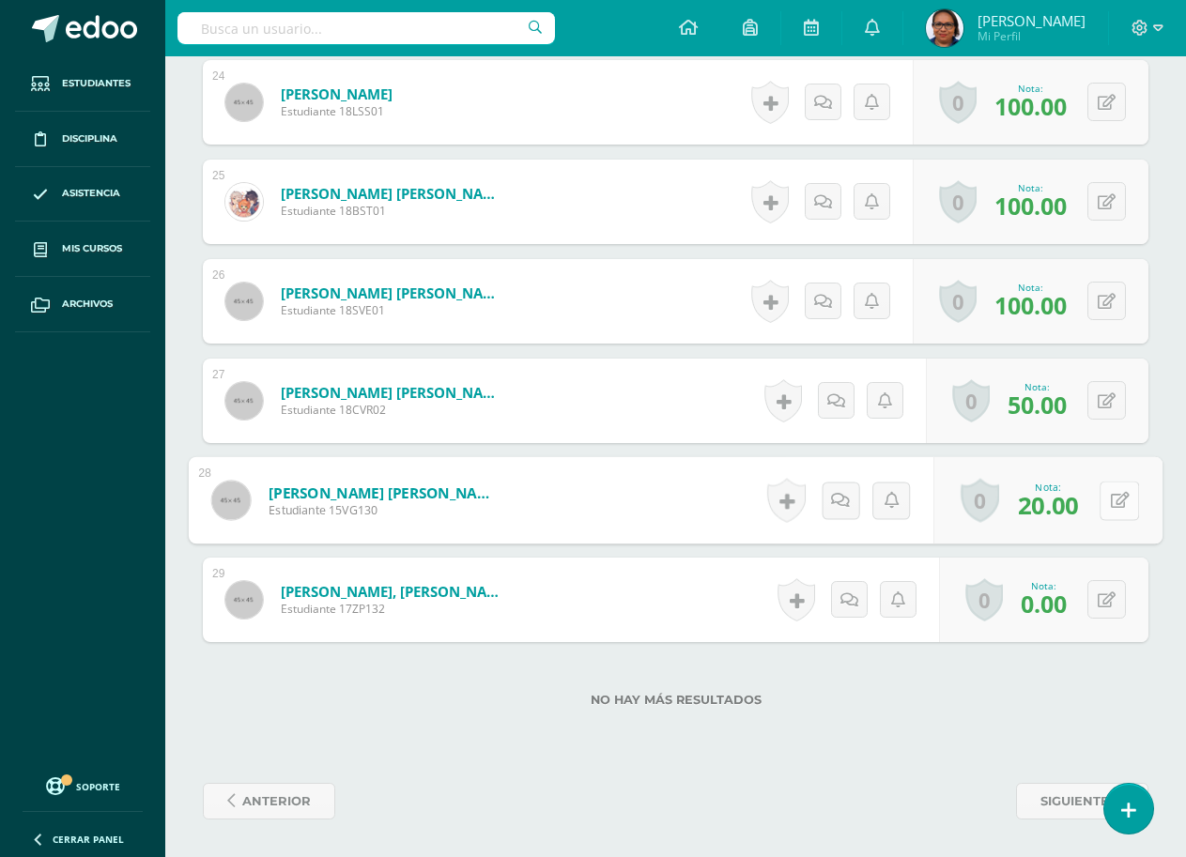
click at [1104, 498] on button at bounding box center [1118, 500] width 39 height 39
type input "0"
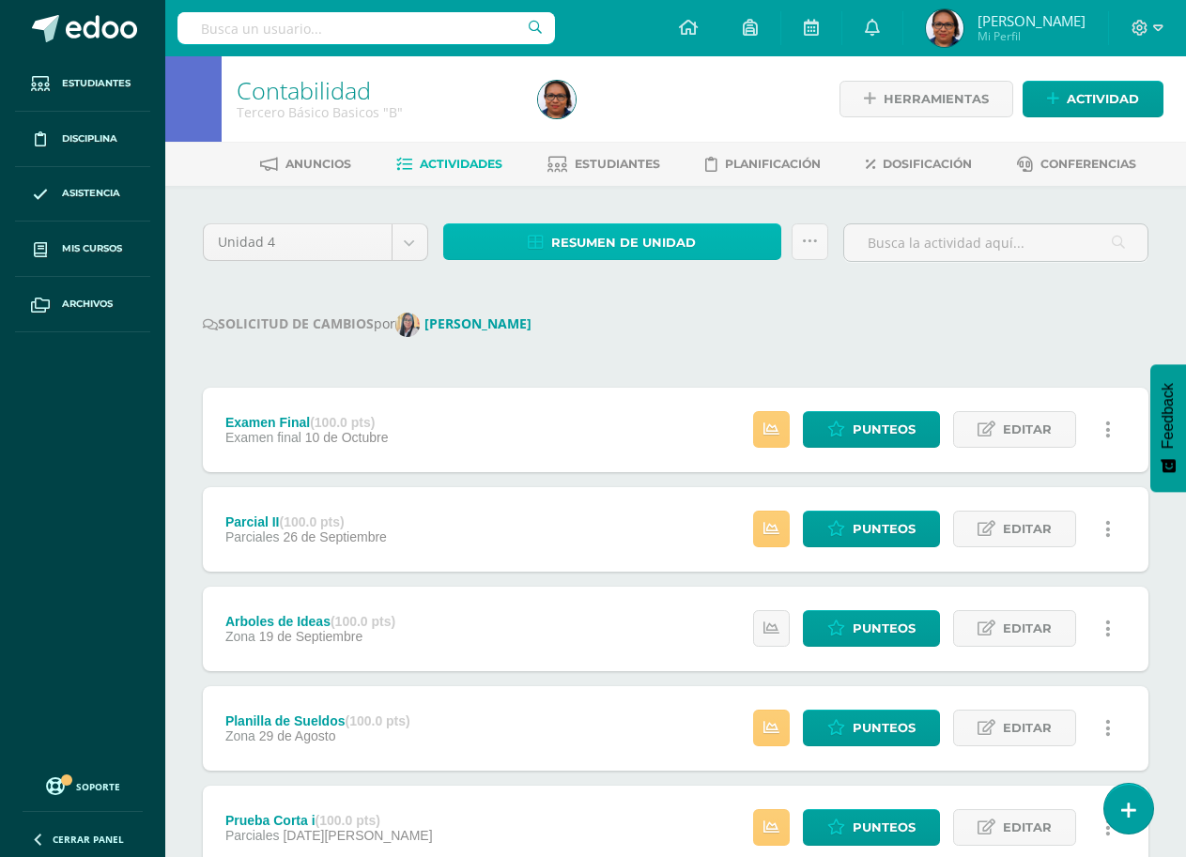
click at [672, 250] on span "Resumen de unidad" at bounding box center [623, 242] width 145 height 35
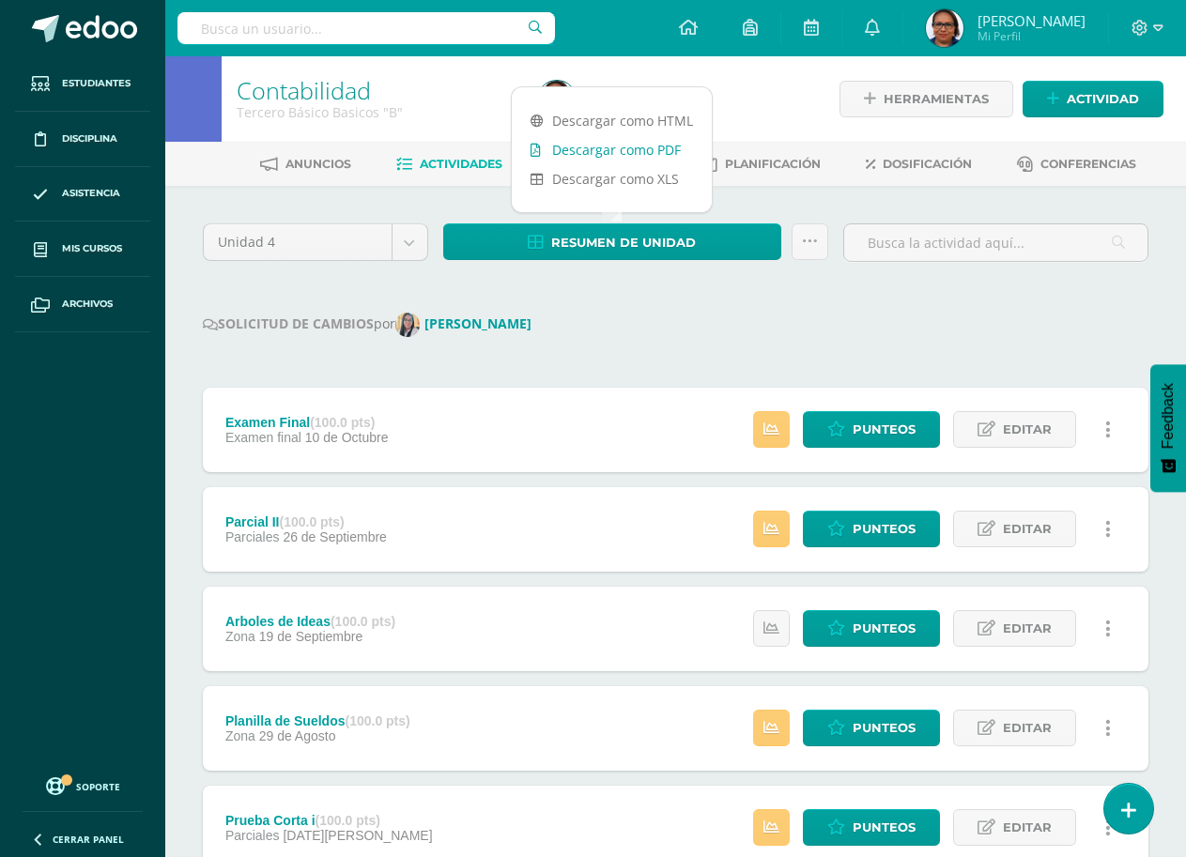
click at [625, 149] on link "Descargar como PDF" at bounding box center [612, 149] width 200 height 29
click at [668, 145] on link "Descargar como PDF" at bounding box center [612, 149] width 200 height 29
click at [646, 149] on link "Descargar como PDF" at bounding box center [612, 149] width 200 height 29
click at [793, 87] on div at bounding box center [684, 98] width 309 height 85
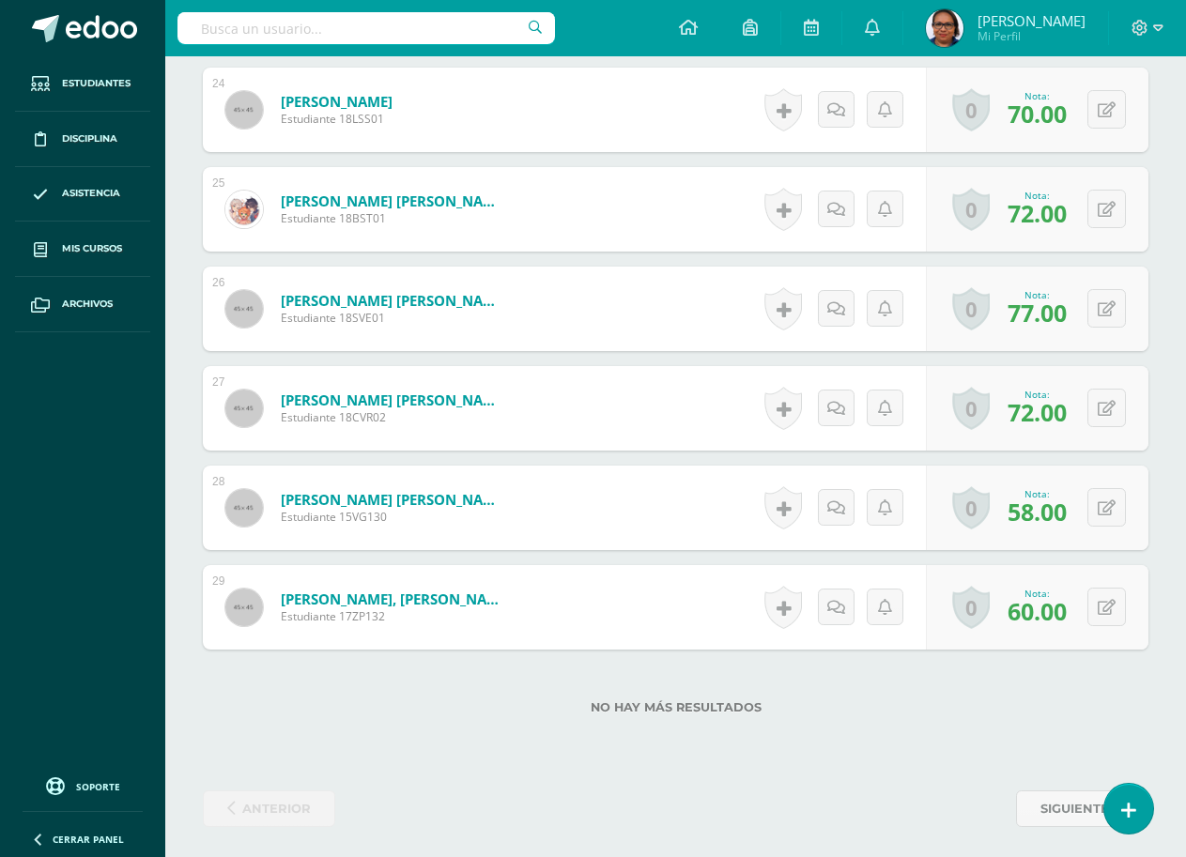
scroll to position [2881, 0]
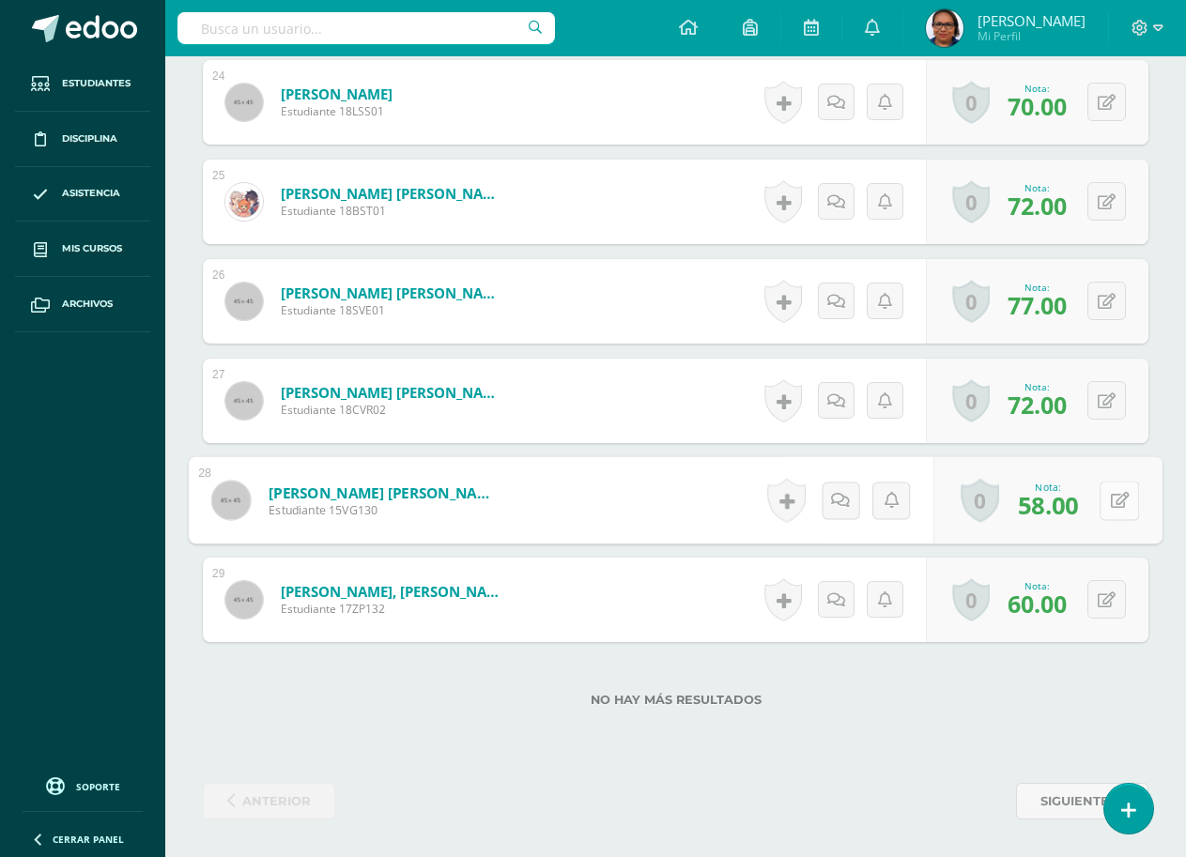
click at [1100, 498] on button at bounding box center [1118, 500] width 39 height 39
type input "50"
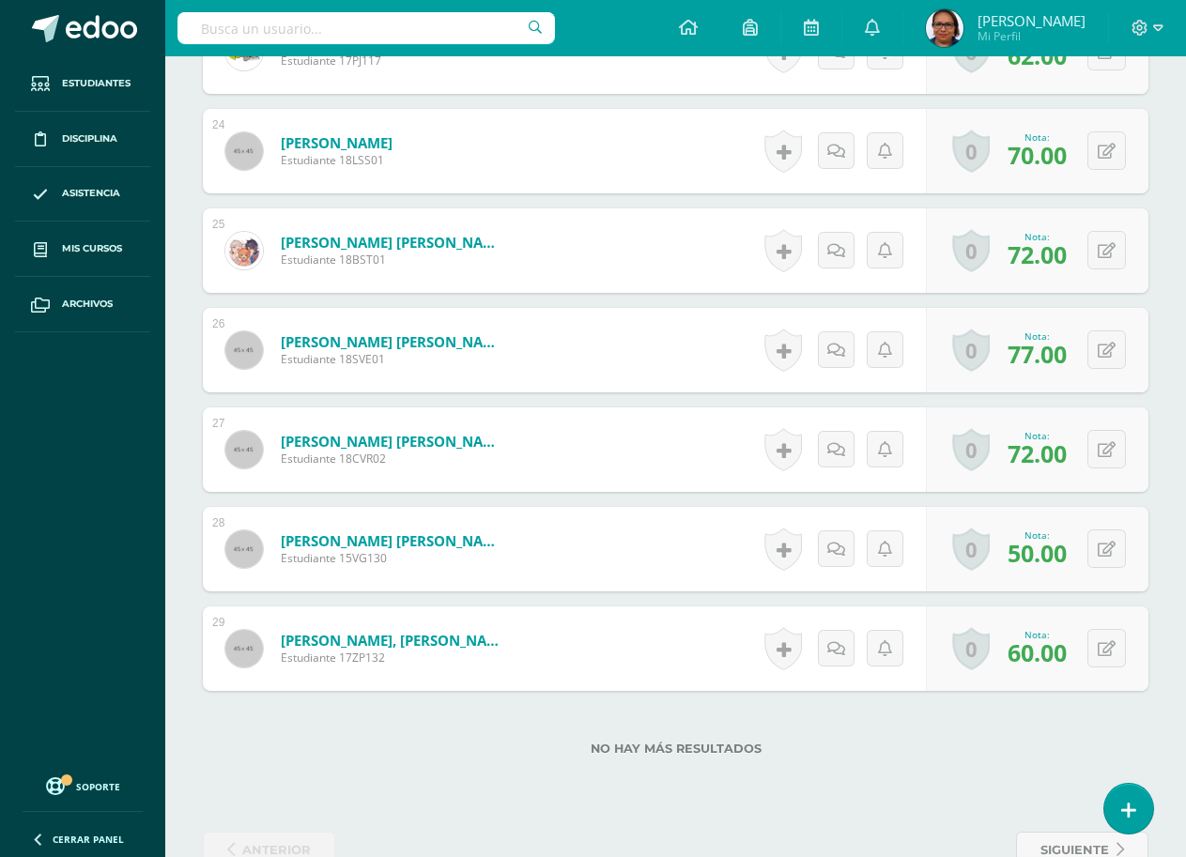
scroll to position [2881, 0]
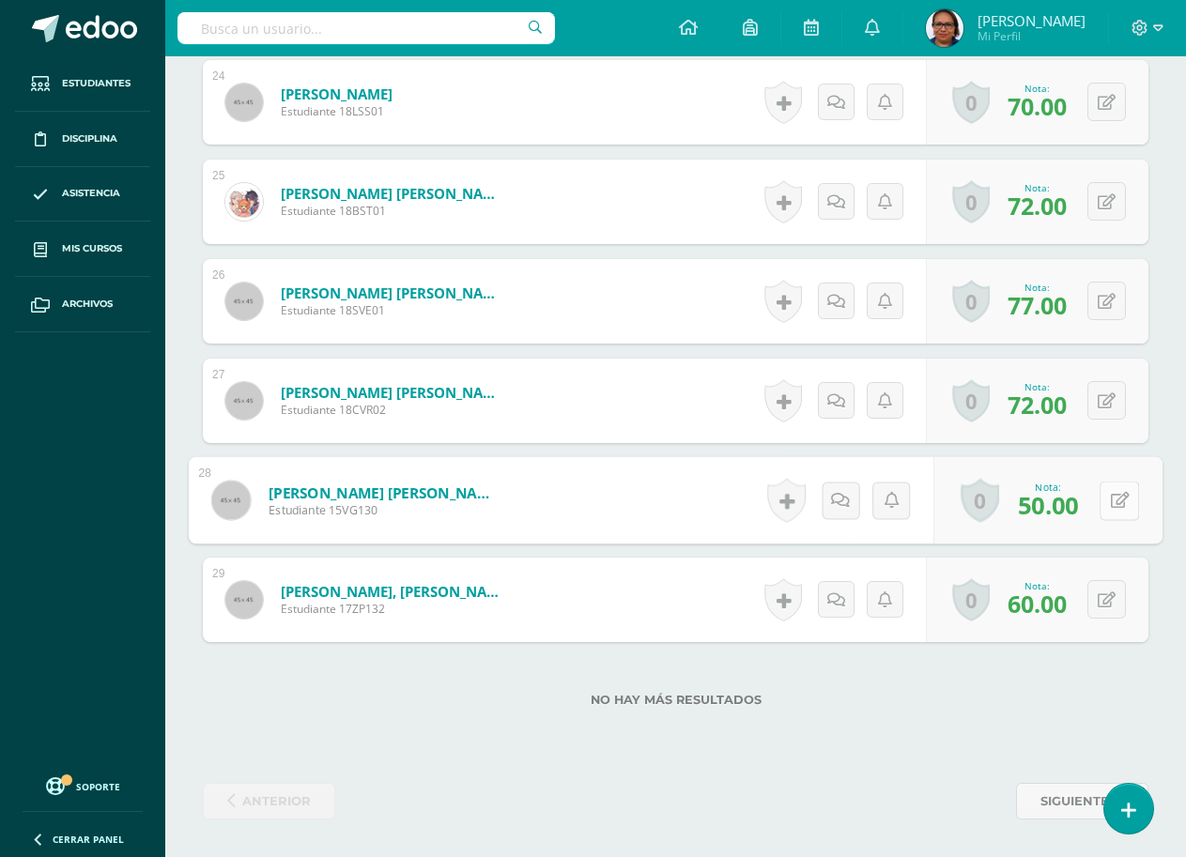
click at [1107, 497] on button at bounding box center [1118, 500] width 39 height 39
type input "57"
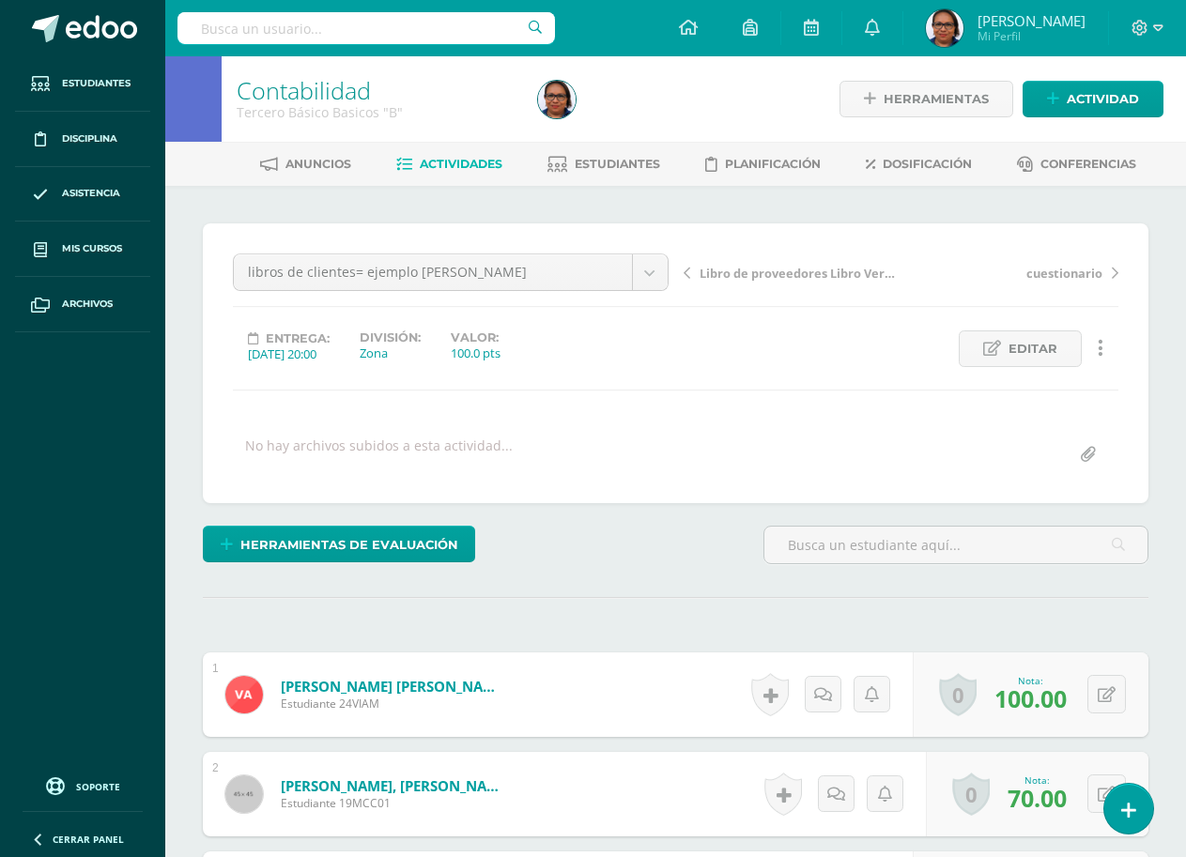
scroll to position [1, 0]
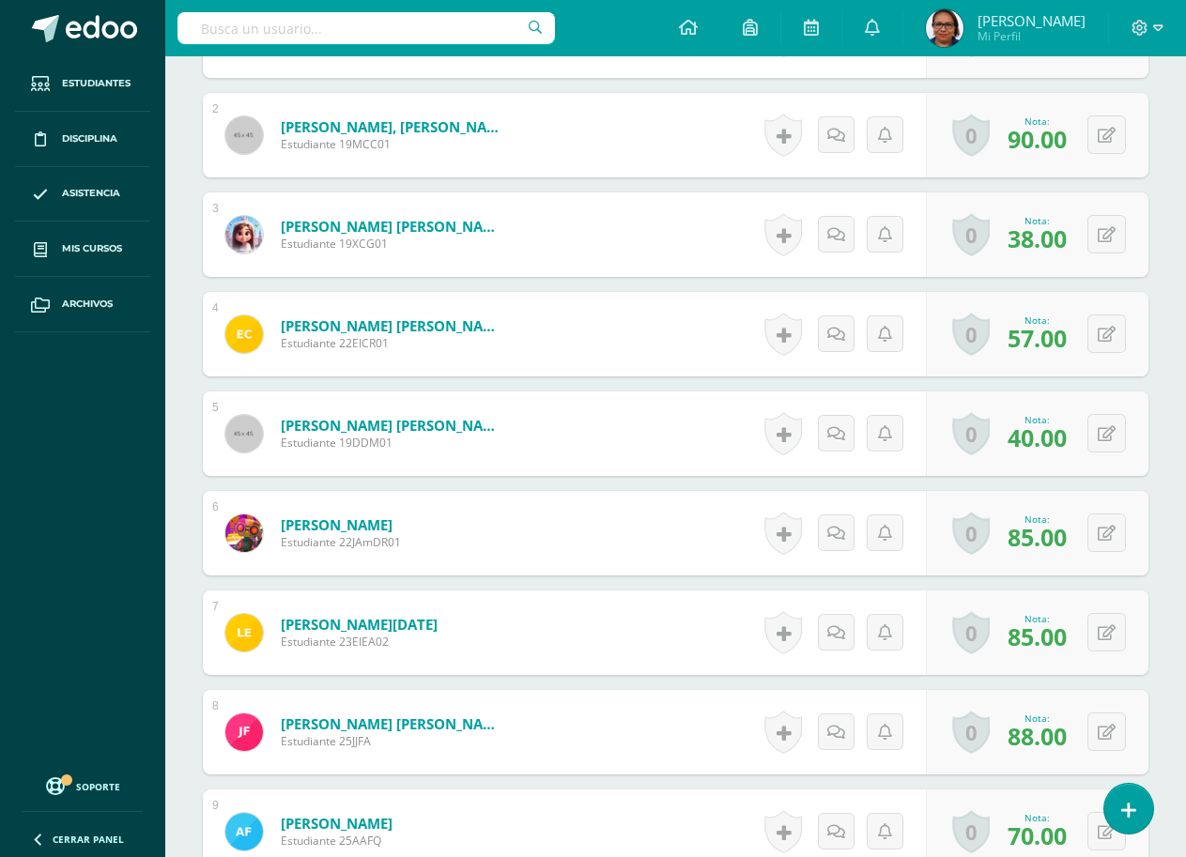
scroll to position [660, 0]
click at [1099, 628] on icon at bounding box center [1106, 632] width 18 height 16
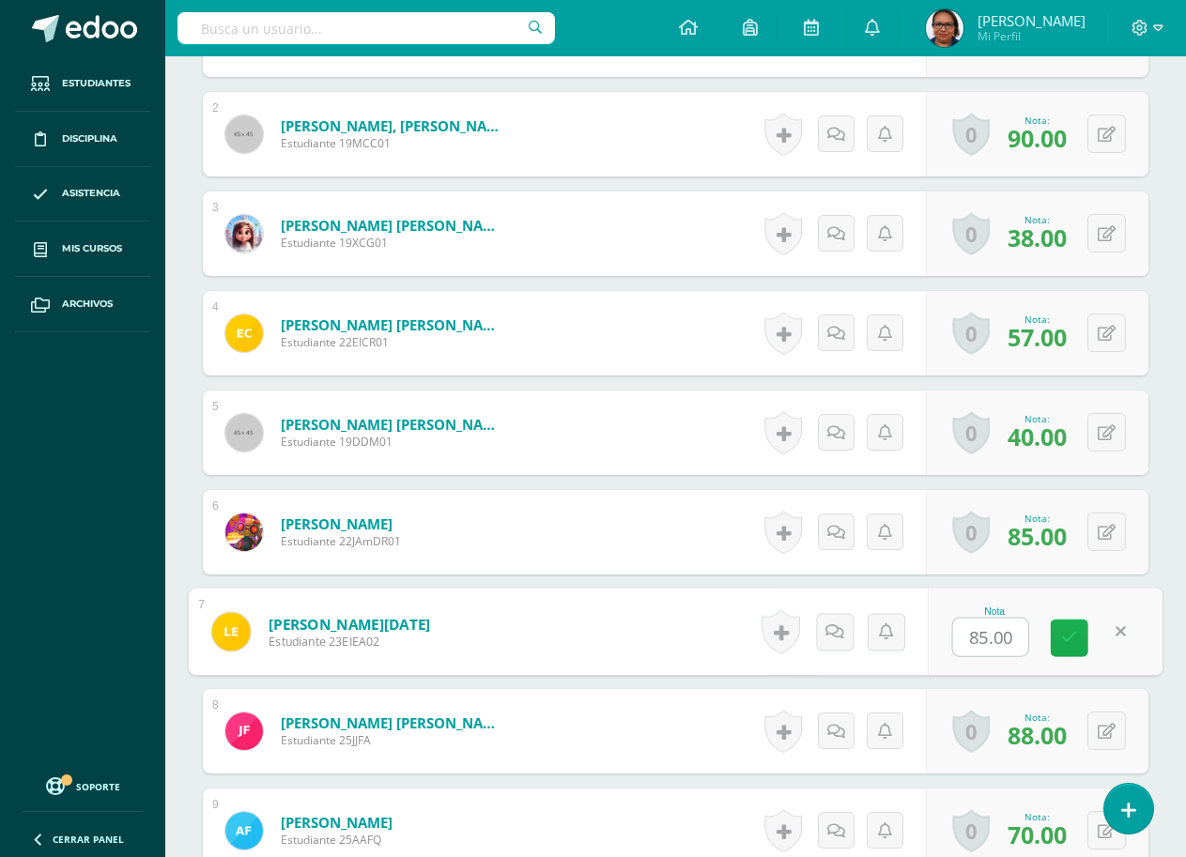
click at [1069, 634] on icon at bounding box center [1069, 638] width 17 height 16
